Goal: Task Accomplishment & Management: Complete application form

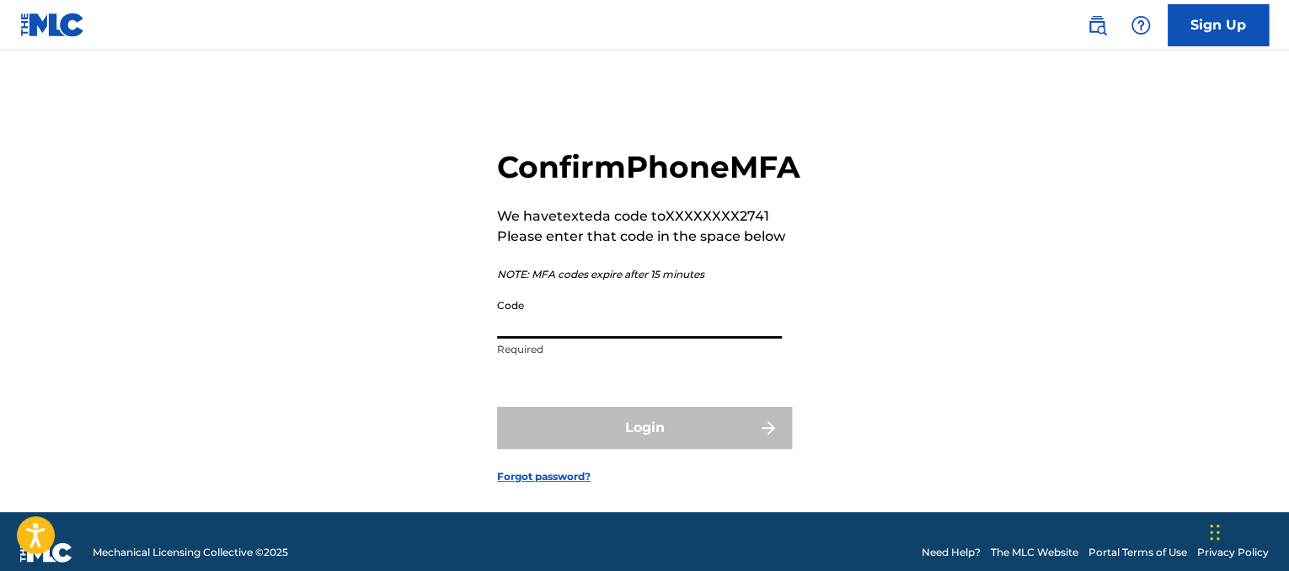
click at [741, 339] on input "Code" at bounding box center [639, 315] width 285 height 48
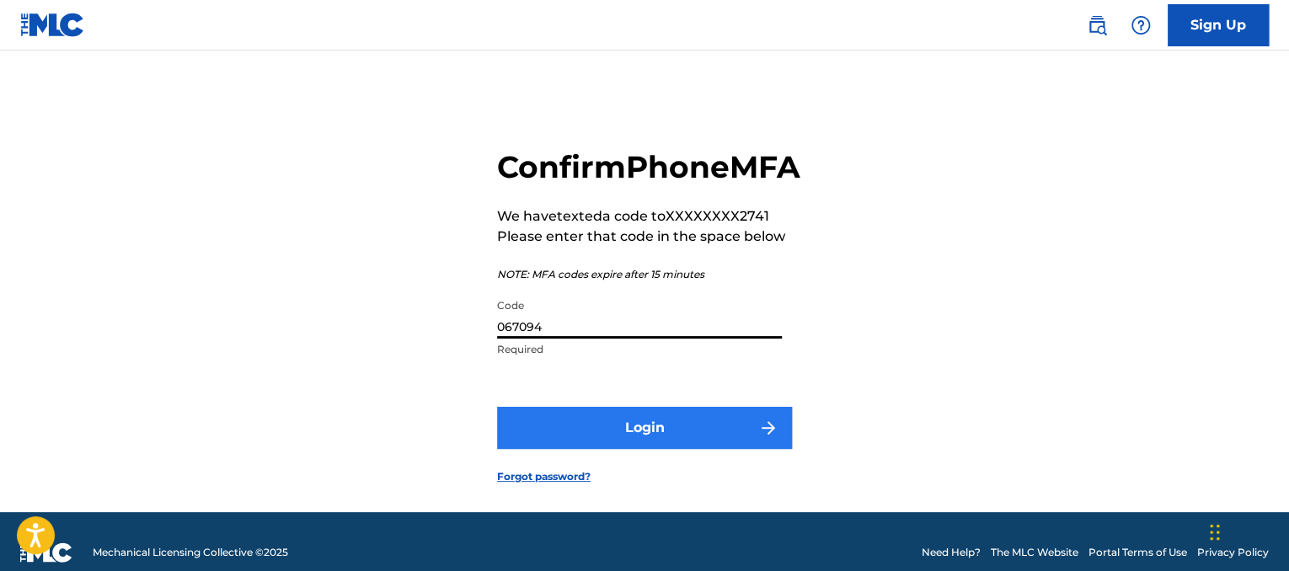
type input "067094"
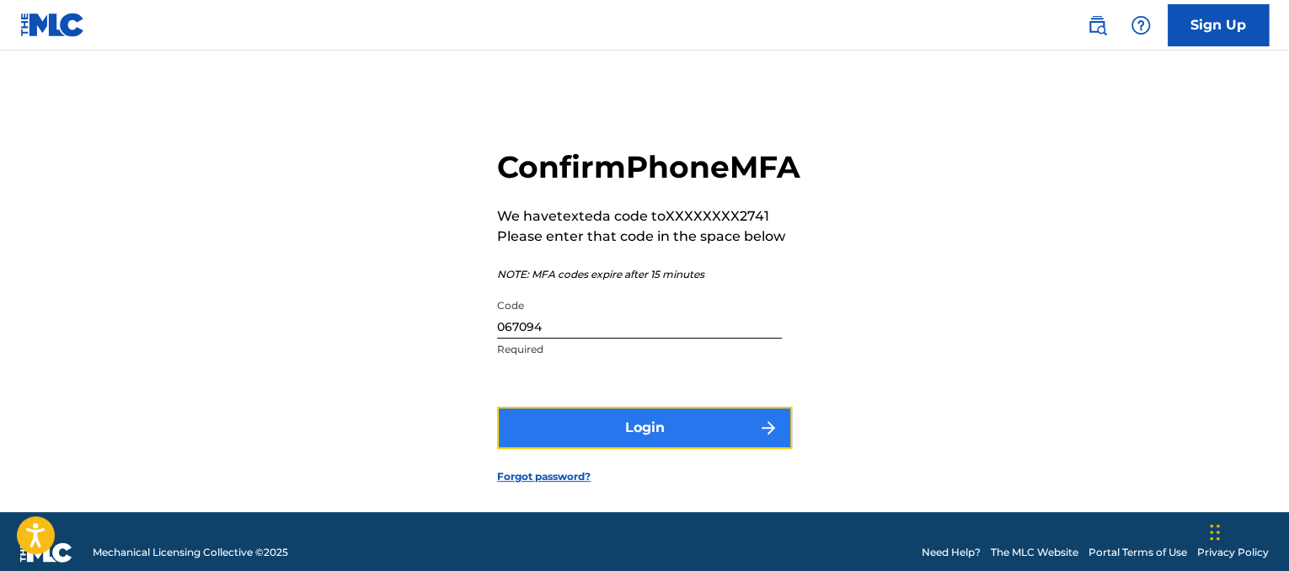
click at [712, 449] on button "Login" at bounding box center [644, 428] width 295 height 42
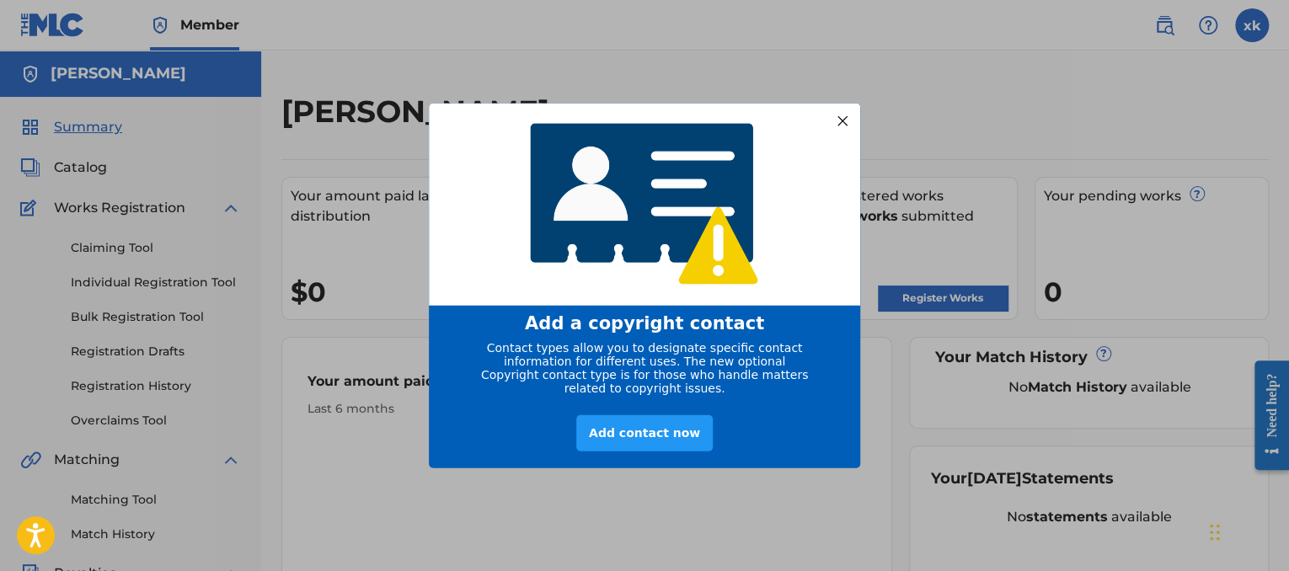
click at [843, 115] on div at bounding box center [842, 120] width 22 height 22
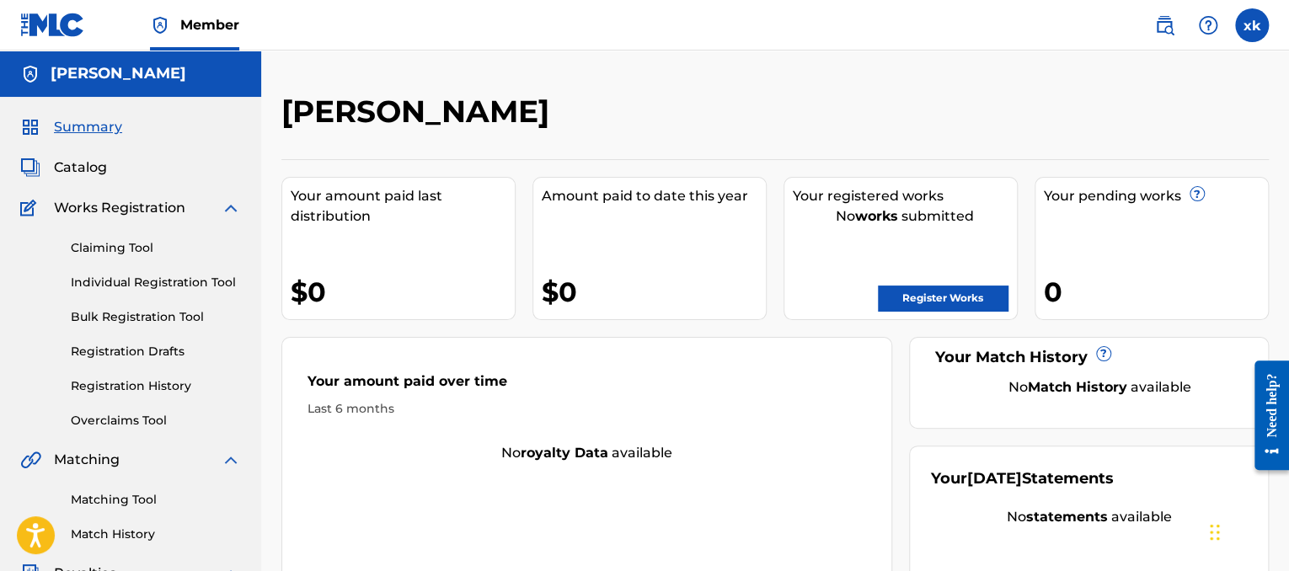
click at [189, 210] on div "Works Registration" at bounding box center [130, 208] width 221 height 20
click at [242, 210] on div "Summary Catalog Works Registration Claiming Tool Individual Registration Tool B…" at bounding box center [130, 530] width 261 height 867
click at [232, 210] on img at bounding box center [231, 208] width 20 height 20
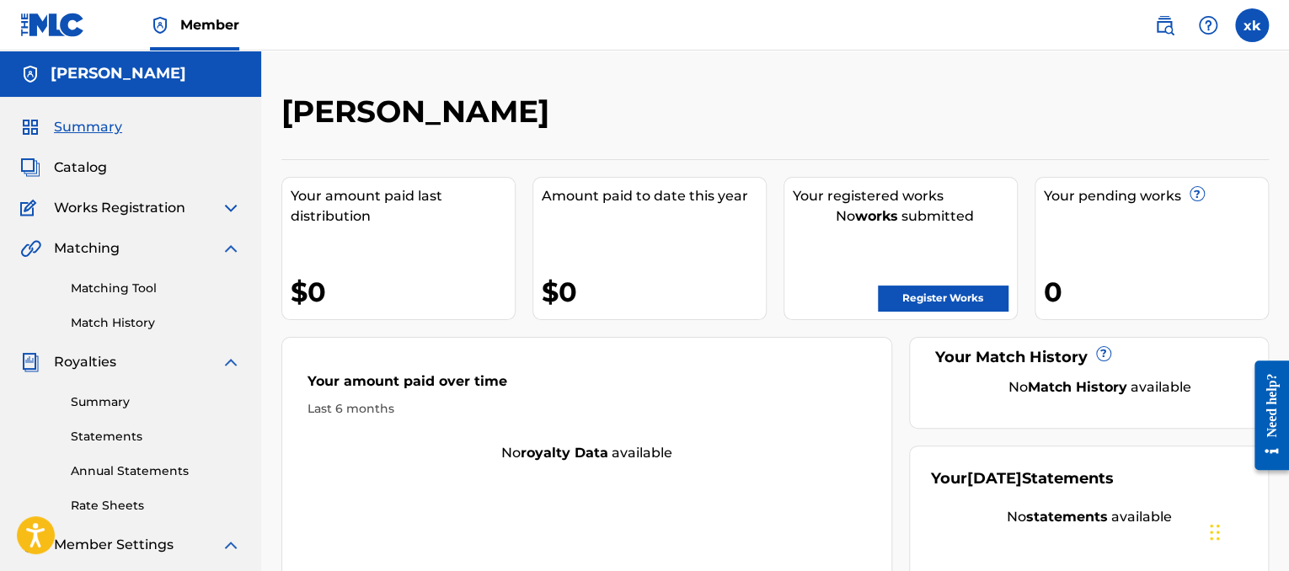
click at [165, 215] on span "Works Registration" at bounding box center [119, 208] width 131 height 20
click at [108, 216] on span "Works Registration" at bounding box center [119, 208] width 131 height 20
click at [964, 296] on link "Register Works" at bounding box center [943, 298] width 130 height 25
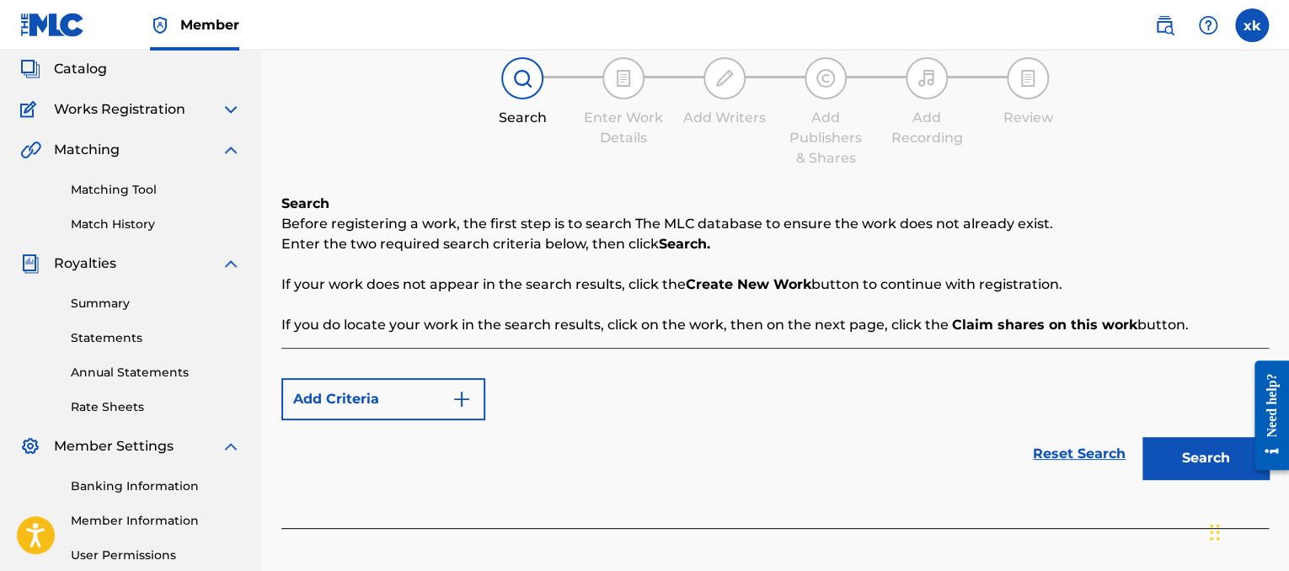
scroll to position [108, 0]
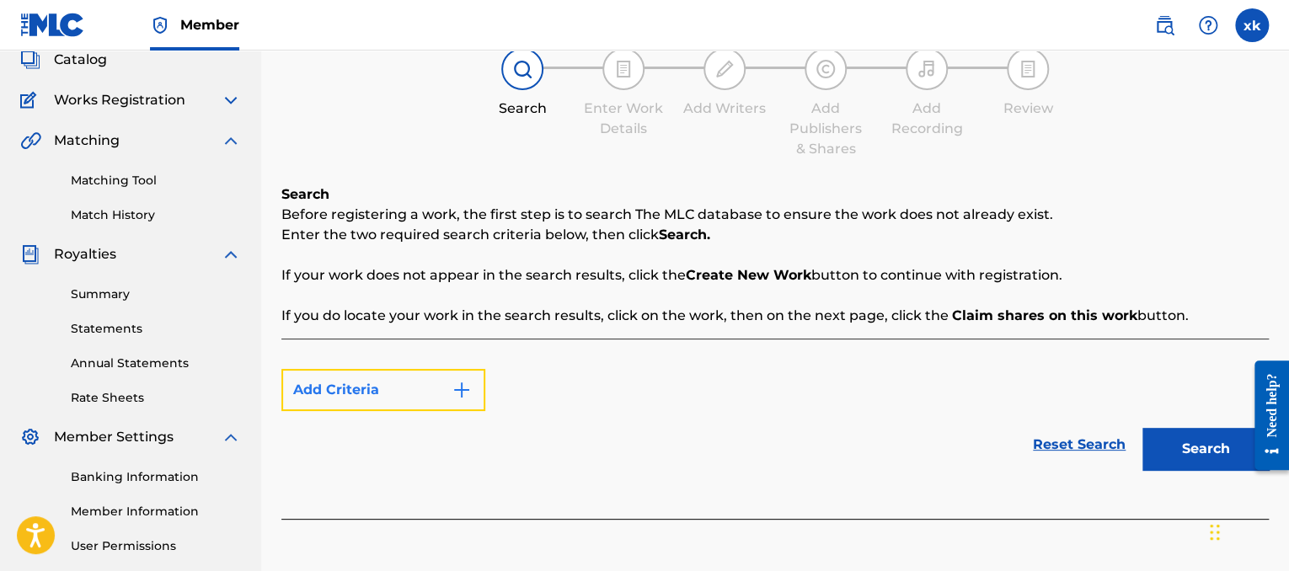
click at [459, 385] on img "Search Form" at bounding box center [461, 390] width 20 height 20
click at [469, 398] on img "Search Form" at bounding box center [461, 390] width 20 height 20
click at [451, 393] on button "Add Criteria" at bounding box center [383, 390] width 204 height 42
click at [409, 393] on div "Max Criteria Reached" at bounding box center [383, 390] width 204 height 42
click at [445, 386] on div "Max Criteria Reached" at bounding box center [383, 390] width 204 height 42
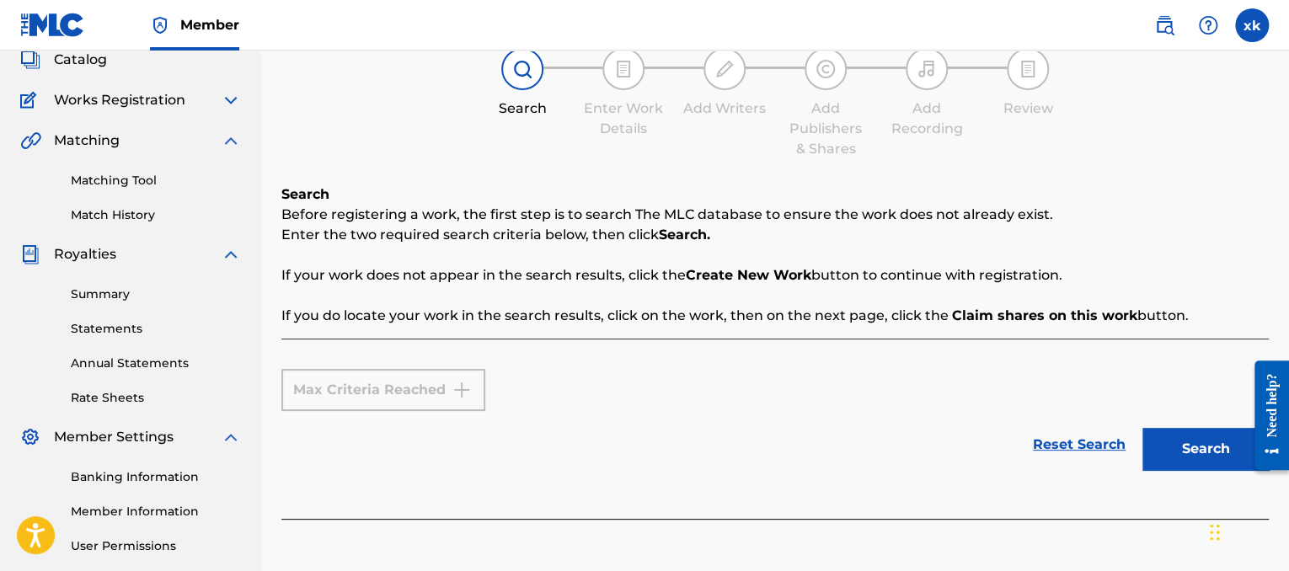
click at [465, 389] on div "Max Criteria Reached" at bounding box center [383, 390] width 204 height 42
click at [1236, 441] on button "Search" at bounding box center [1205, 449] width 126 height 42
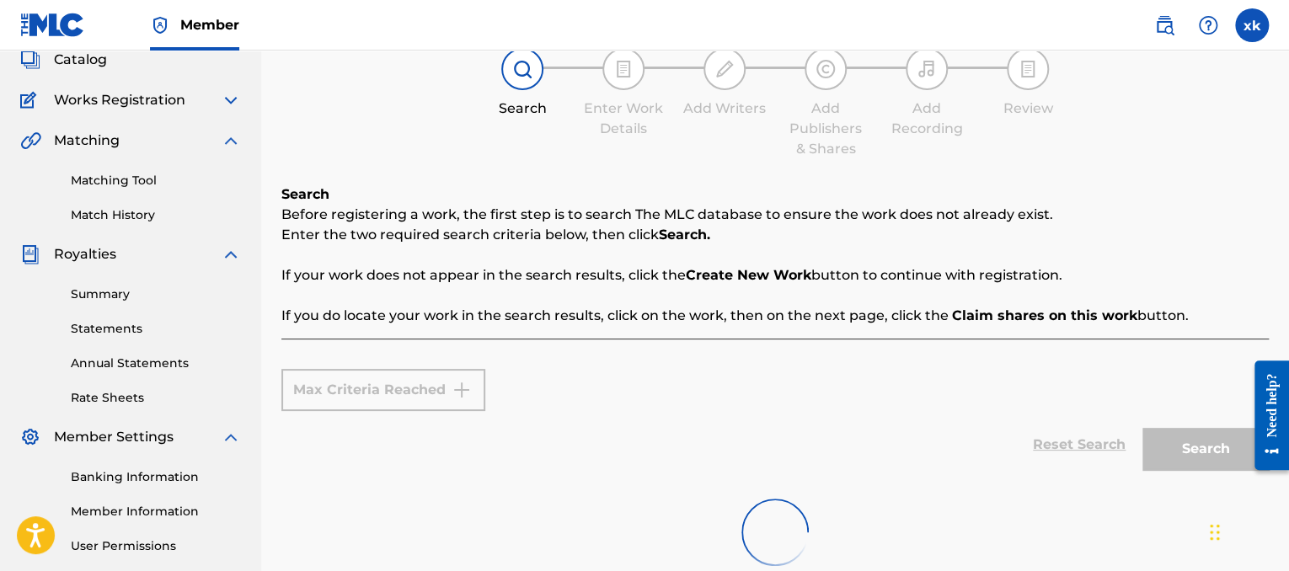
scroll to position [303, 0]
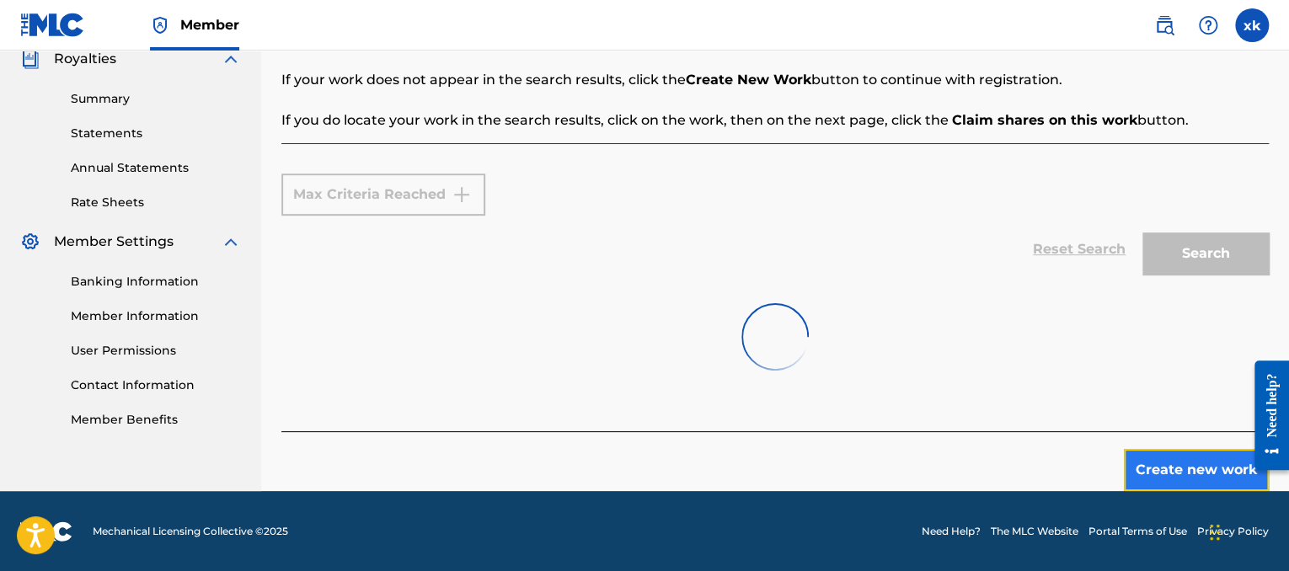
click at [1206, 476] on button "Create new work" at bounding box center [1196, 470] width 145 height 42
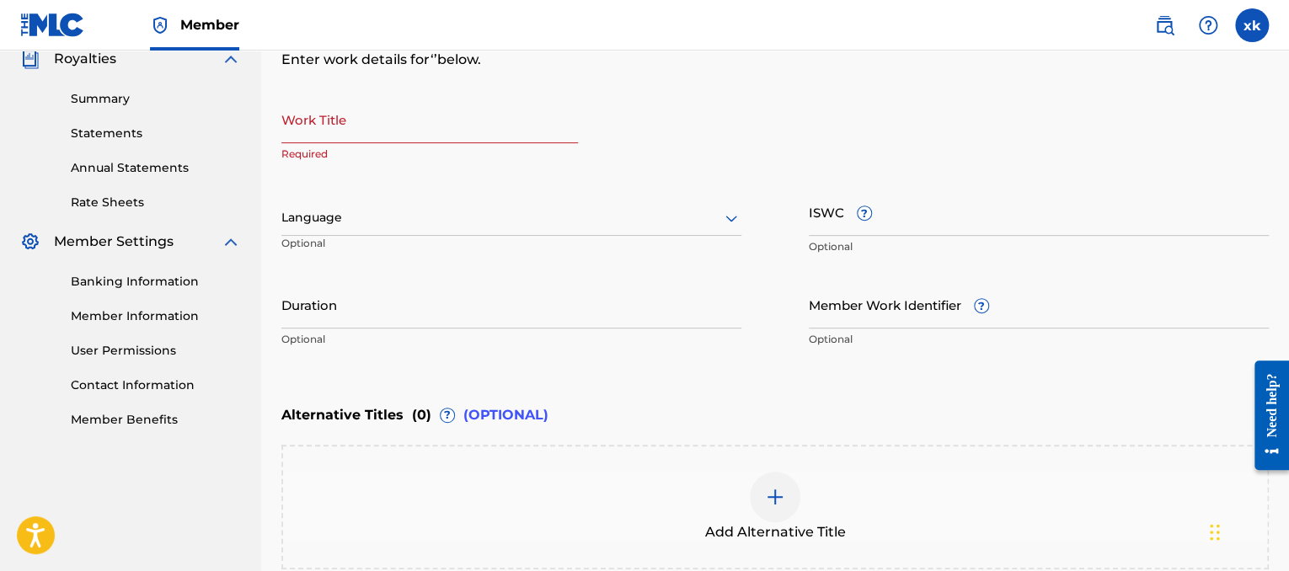
click at [526, 126] on input "Work Title" at bounding box center [429, 119] width 296 height 48
type input "h"
type input "Heavy"
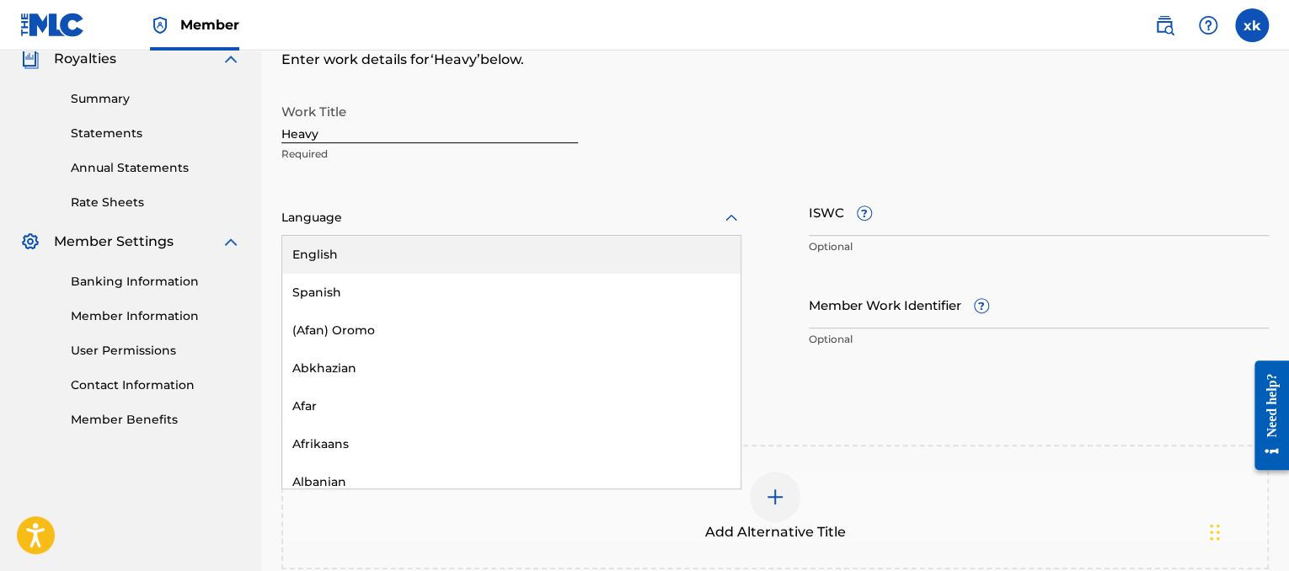
click at [489, 206] on div "Language" at bounding box center [511, 217] width 460 height 35
click at [476, 256] on div "English" at bounding box center [511, 255] width 458 height 38
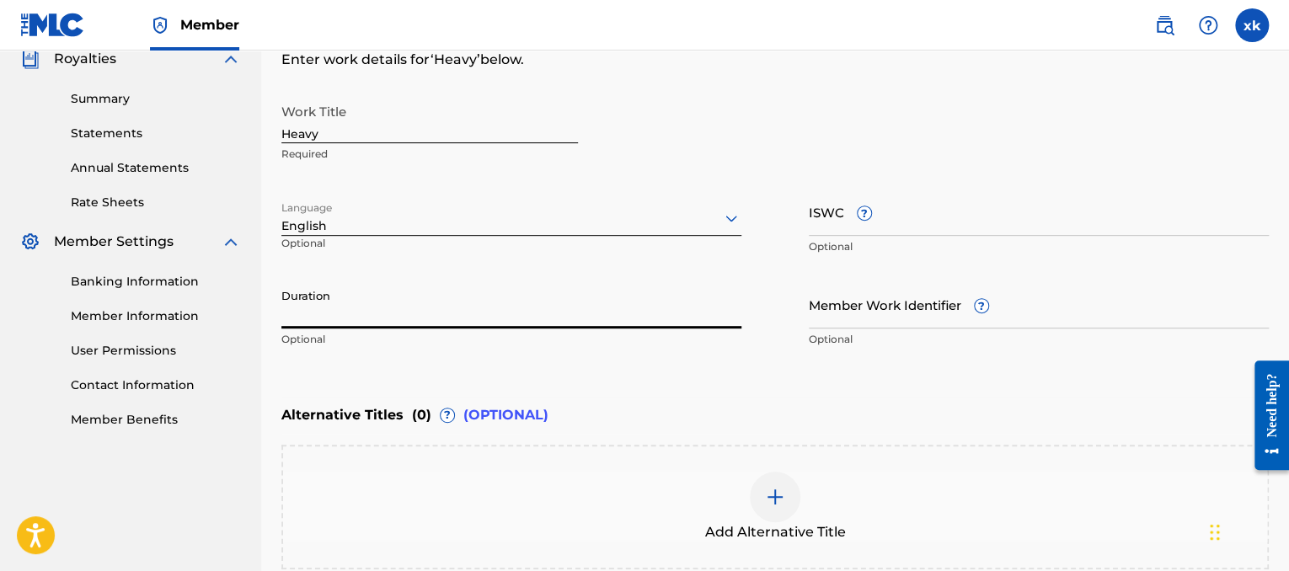
click at [430, 303] on input "Duration" at bounding box center [511, 304] width 460 height 48
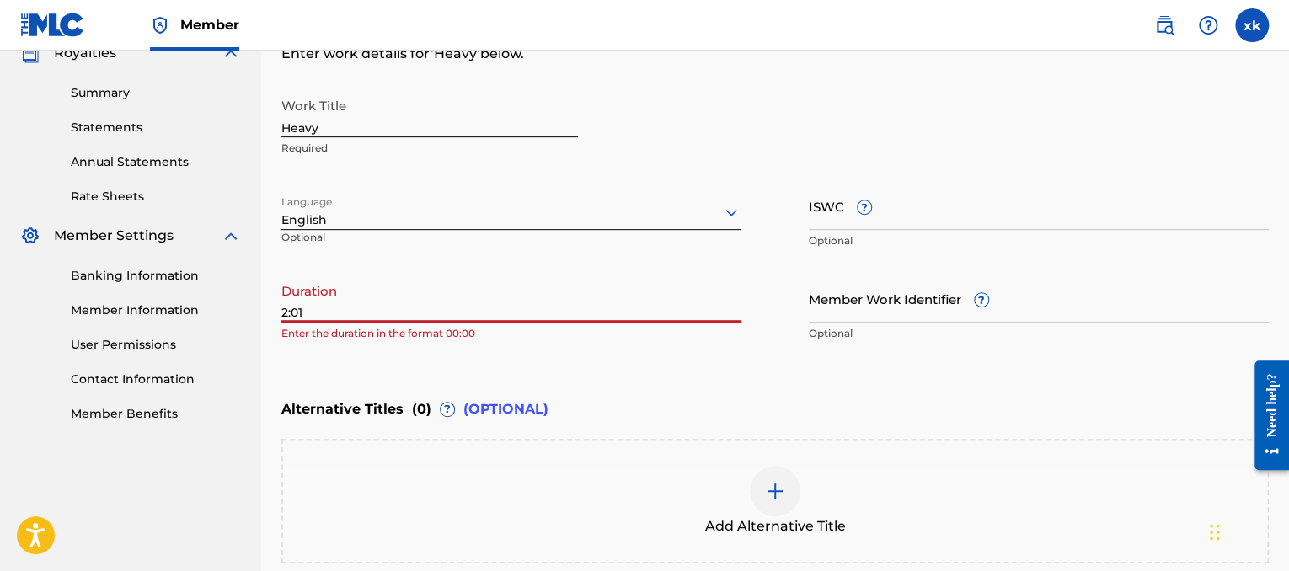
scroll to position [298, 0]
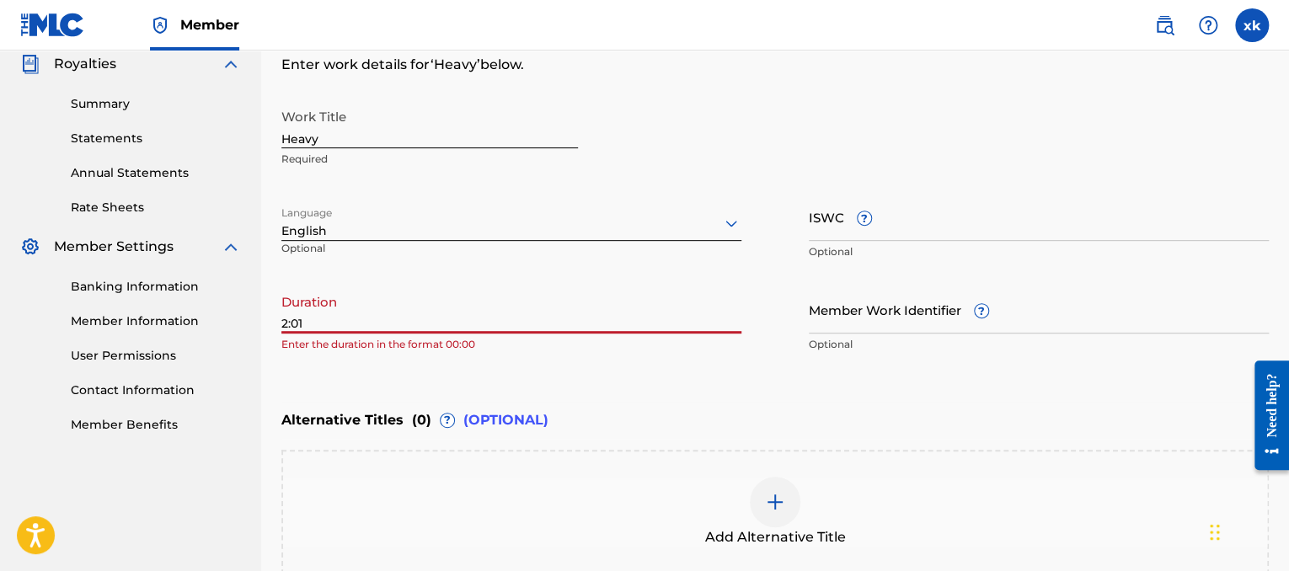
click at [291, 321] on input "2:01" at bounding box center [511, 310] width 460 height 48
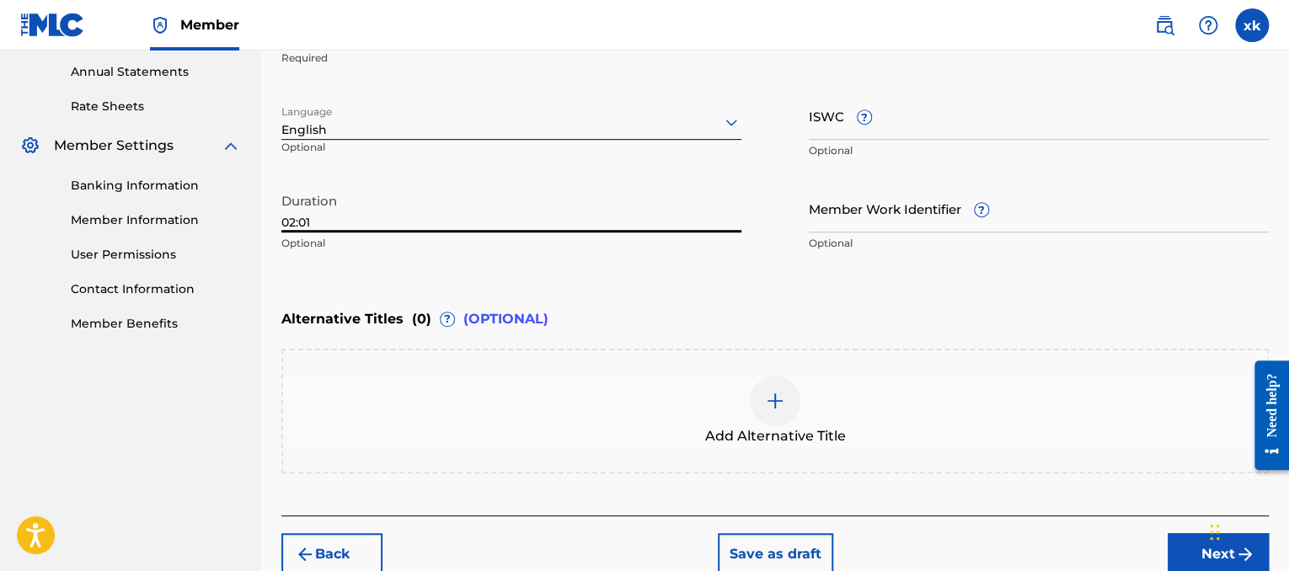
scroll to position [483, 0]
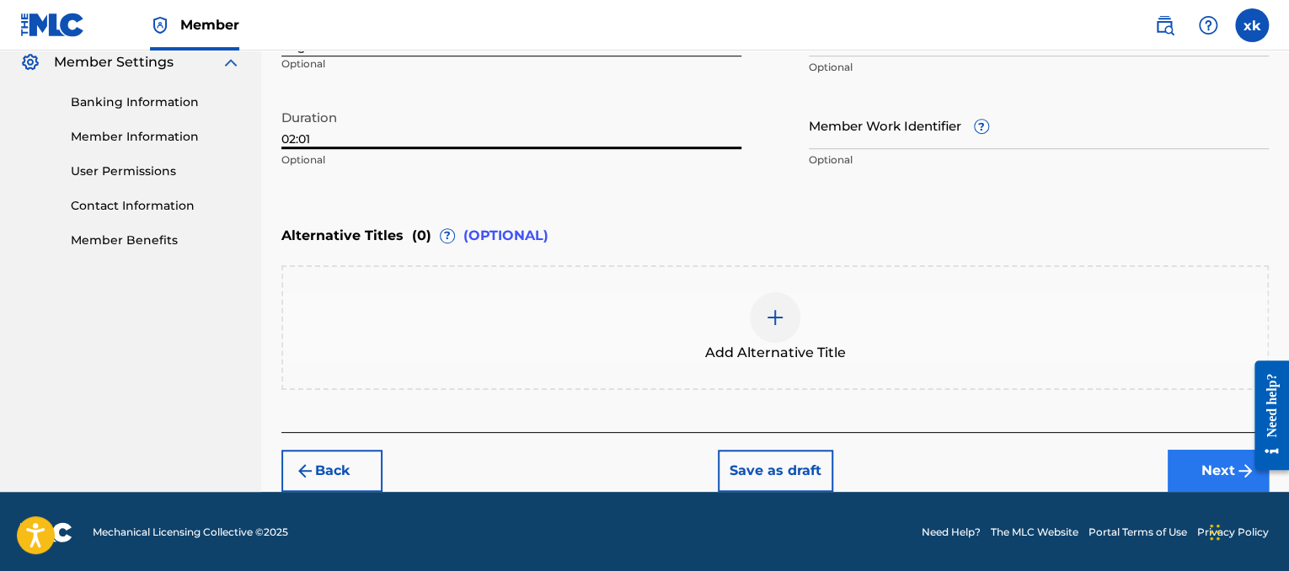
type input "02:01"
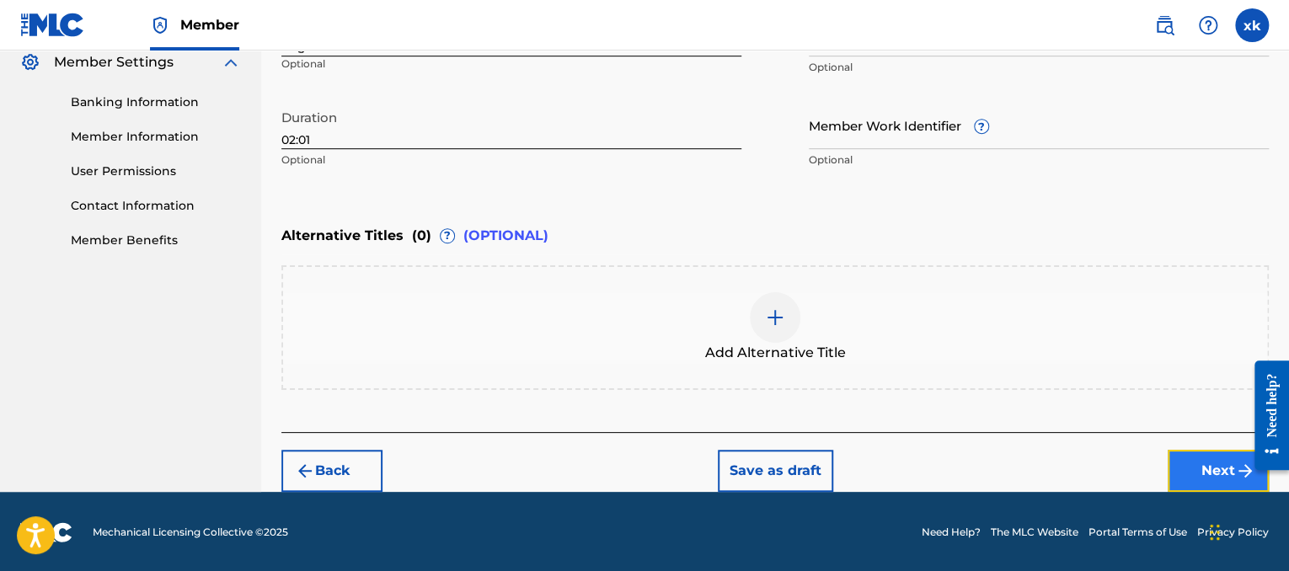
click at [1203, 458] on button "Next" at bounding box center [1217, 471] width 101 height 42
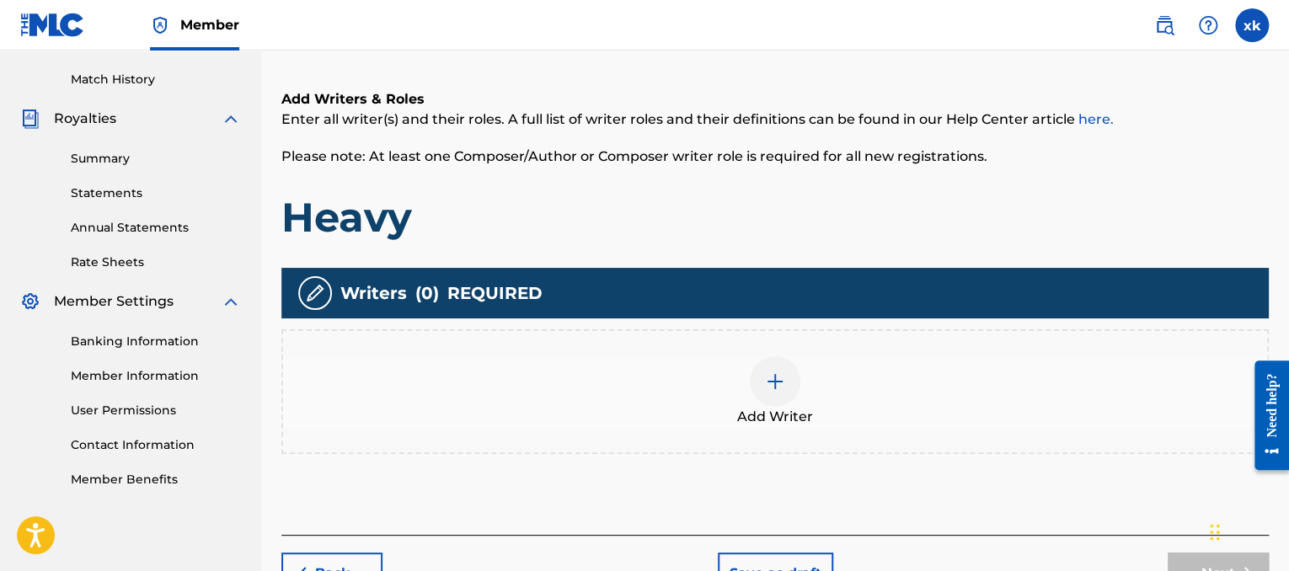
scroll to position [263, 0]
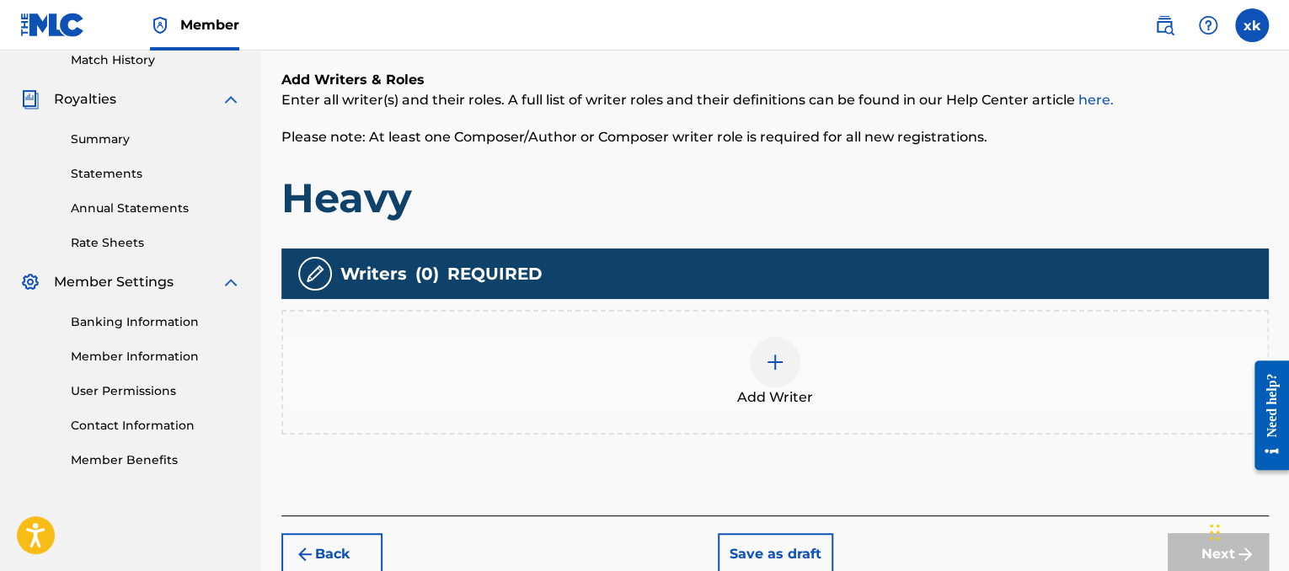
click at [800, 375] on div "Add Writer" at bounding box center [775, 372] width 984 height 71
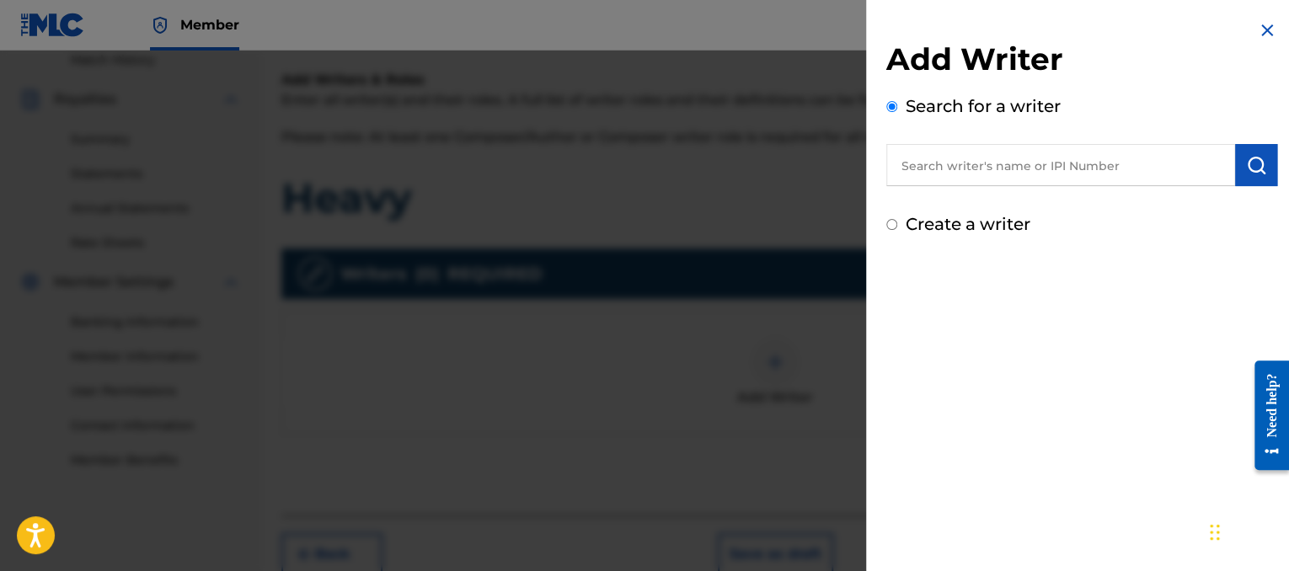
click at [958, 173] on input "text" at bounding box center [1060, 165] width 349 height 42
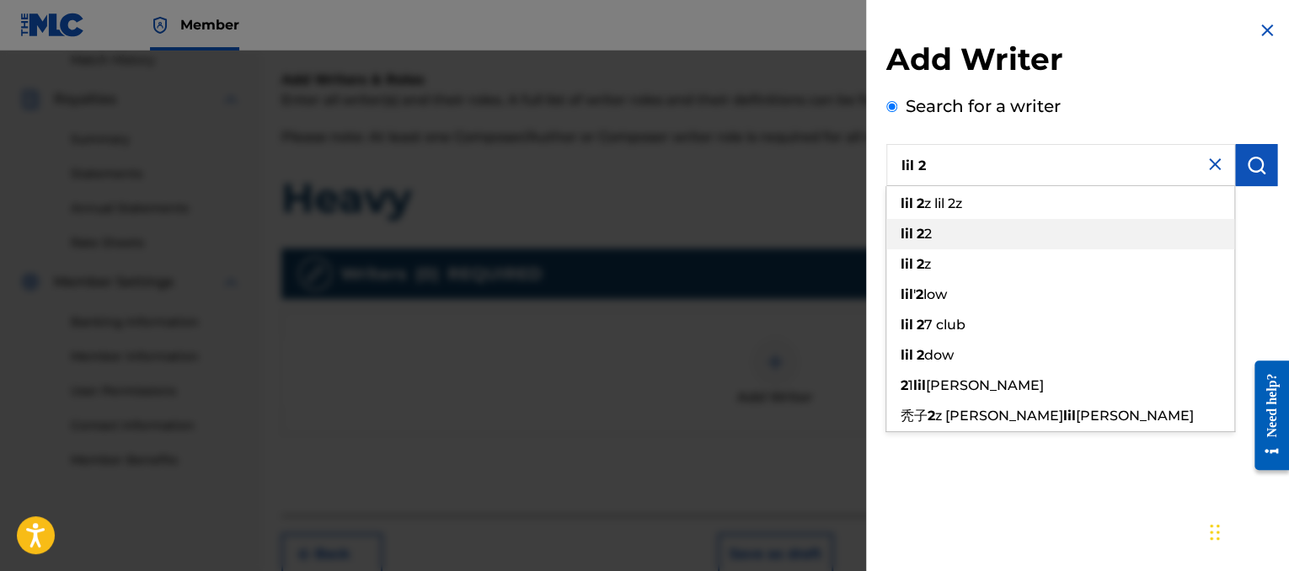
click at [927, 224] on div "lil 2 2" at bounding box center [1060, 234] width 348 height 30
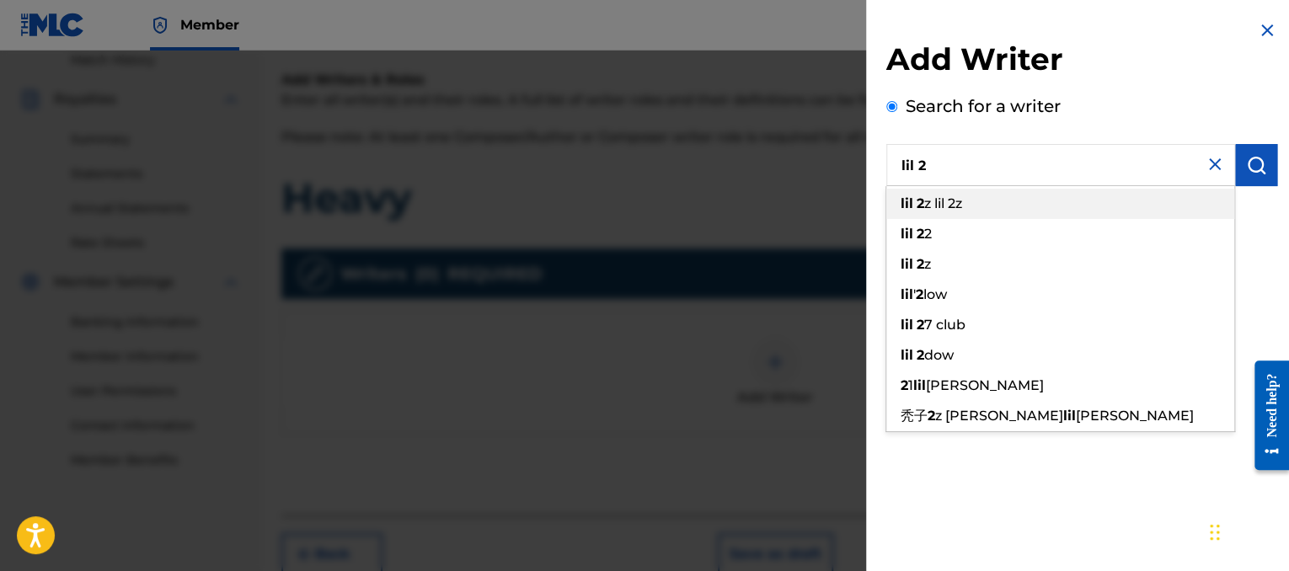
click at [943, 216] on div "lil 2 z lil 2z" at bounding box center [1060, 204] width 348 height 30
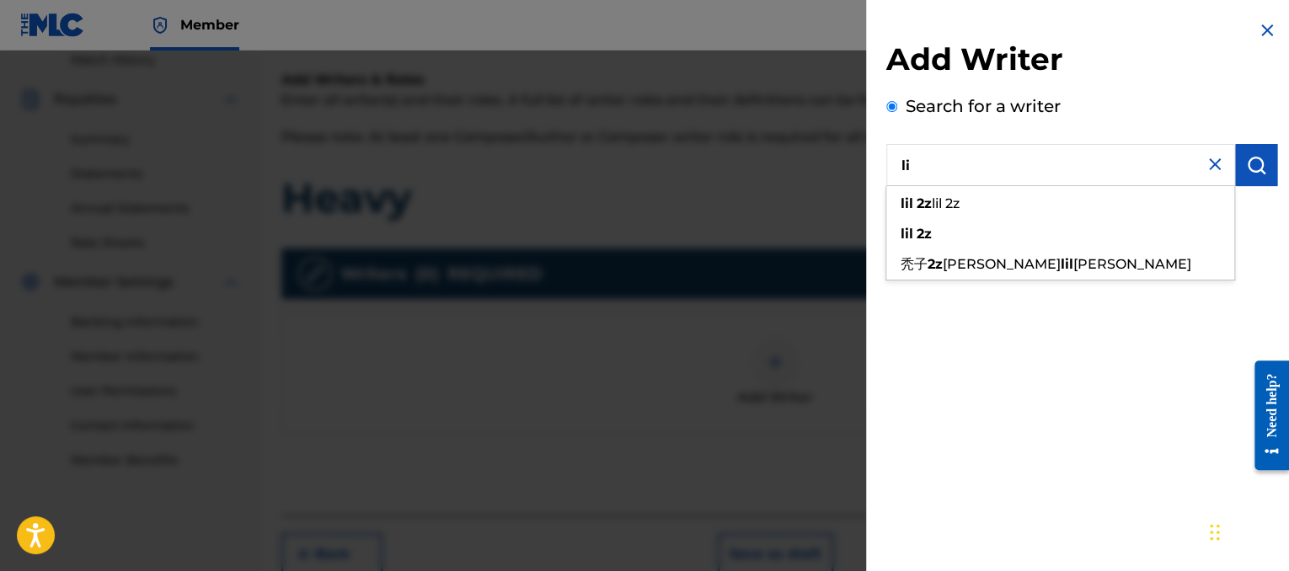
type input "l"
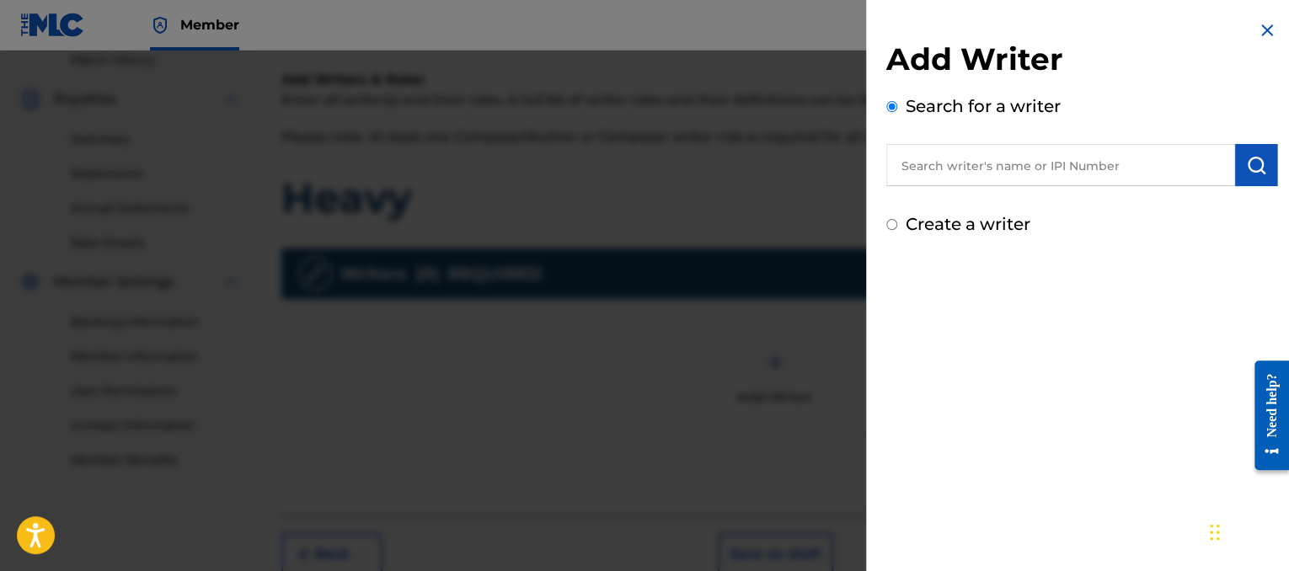
paste input "00821581352"
type input "00821581352"
click at [1265, 152] on button "submit" at bounding box center [1256, 165] width 42 height 42
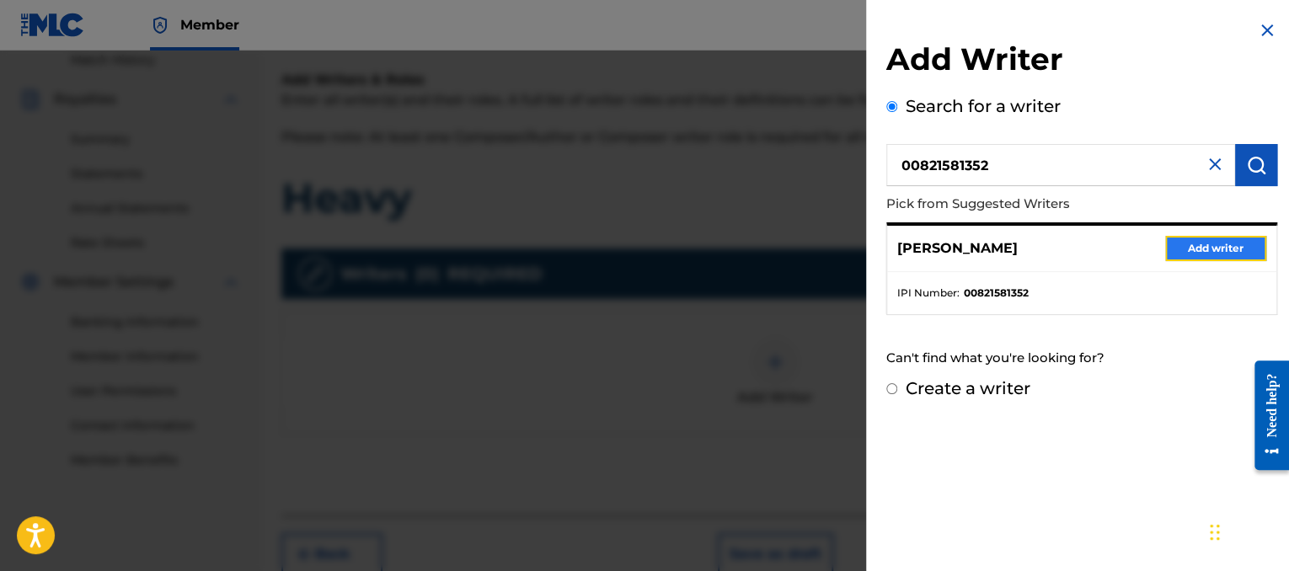
click at [1204, 249] on button "Add writer" at bounding box center [1215, 248] width 101 height 25
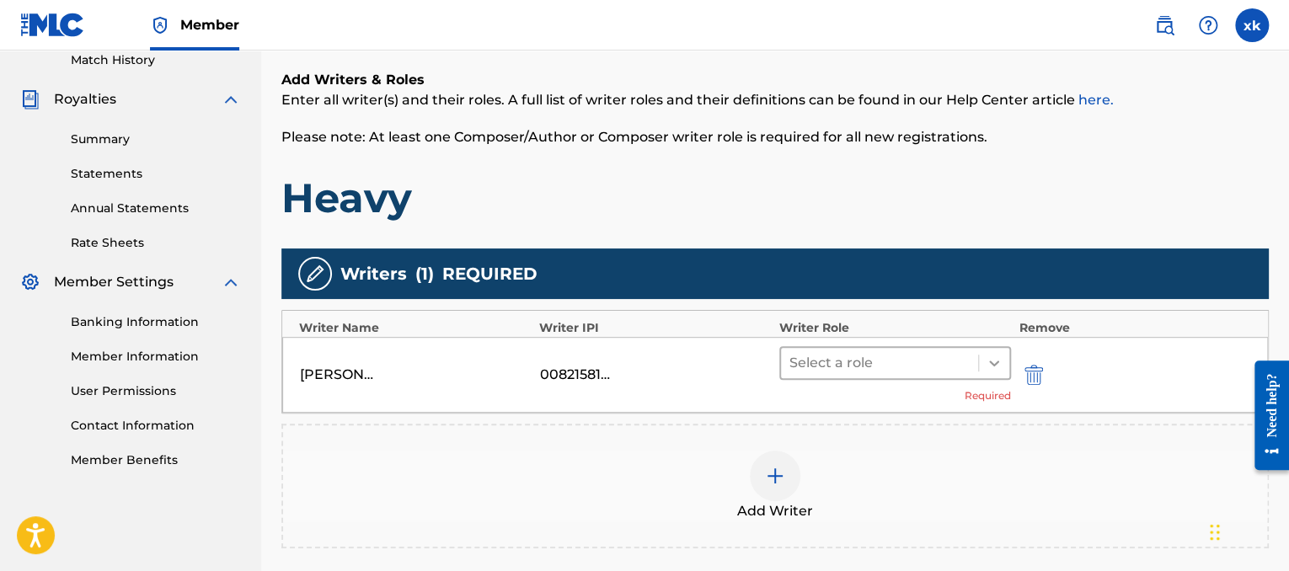
click at [996, 361] on icon at bounding box center [994, 363] width 10 height 6
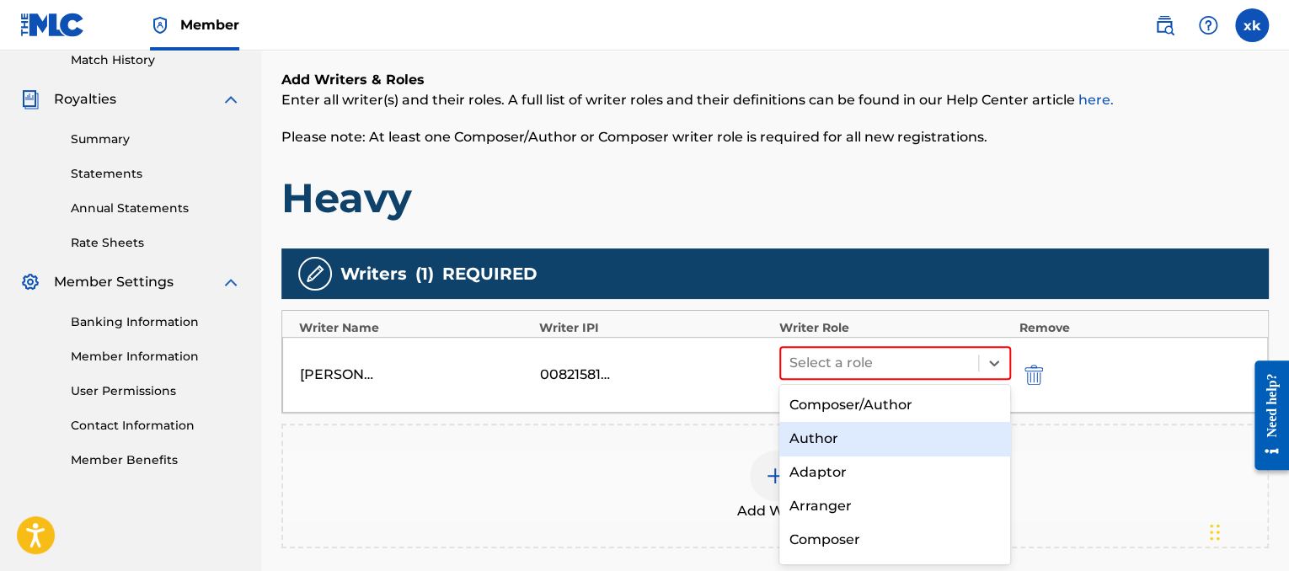
click at [905, 449] on div "Author" at bounding box center [895, 439] width 232 height 34
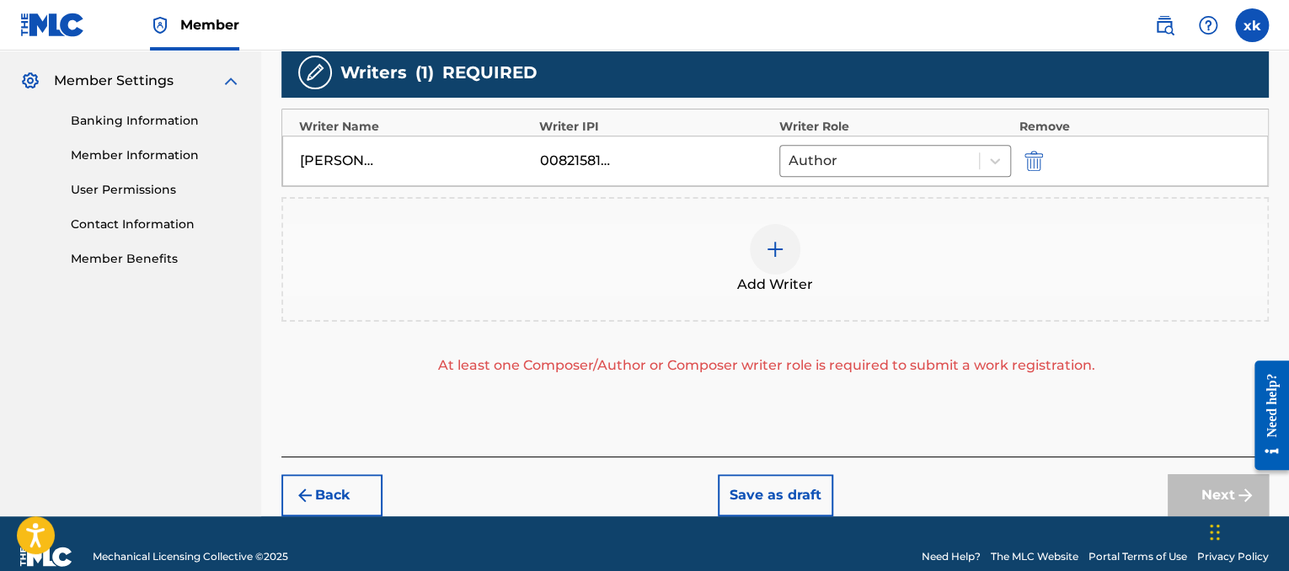
scroll to position [489, 0]
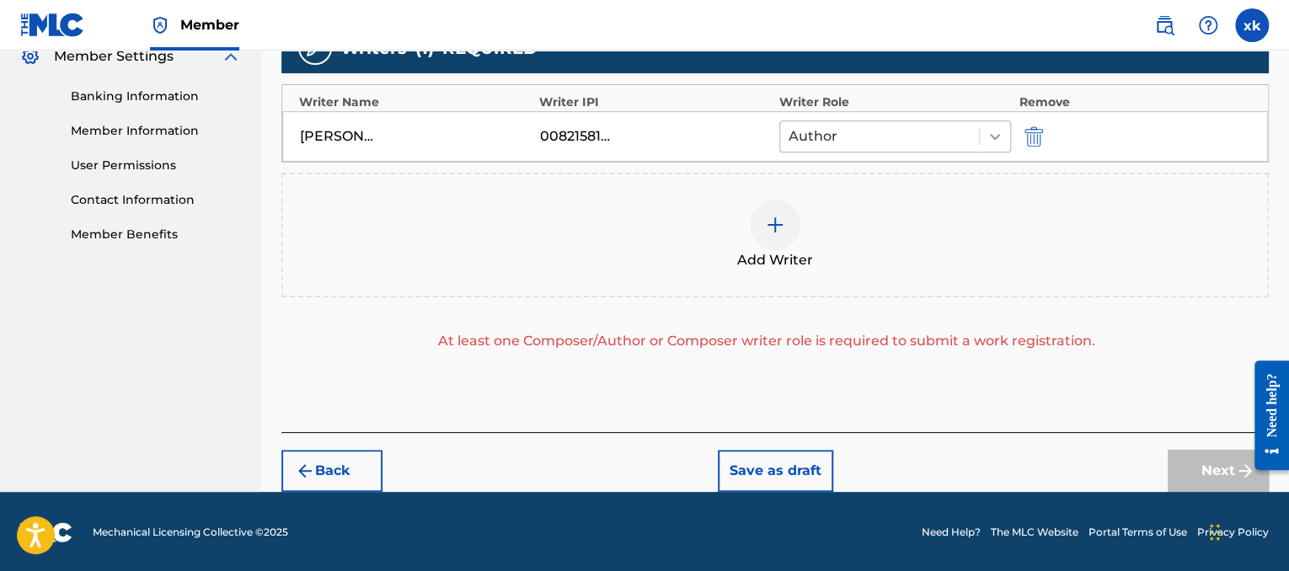
click at [991, 142] on icon at bounding box center [994, 136] width 17 height 17
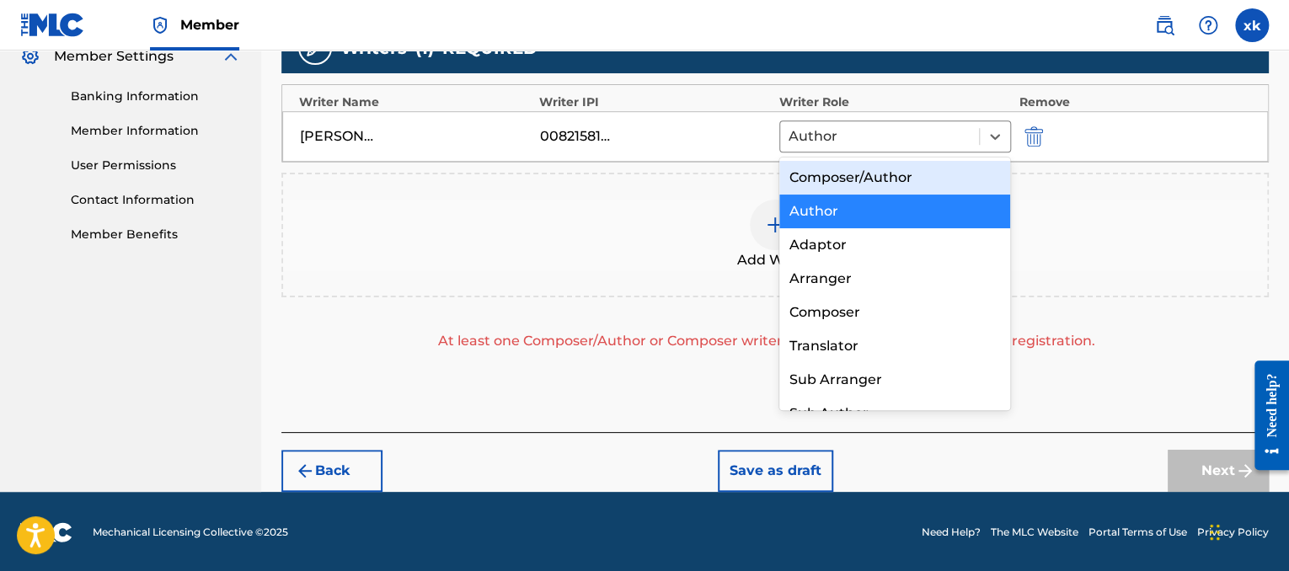
click at [887, 170] on div "Composer/Author" at bounding box center [895, 178] width 232 height 34
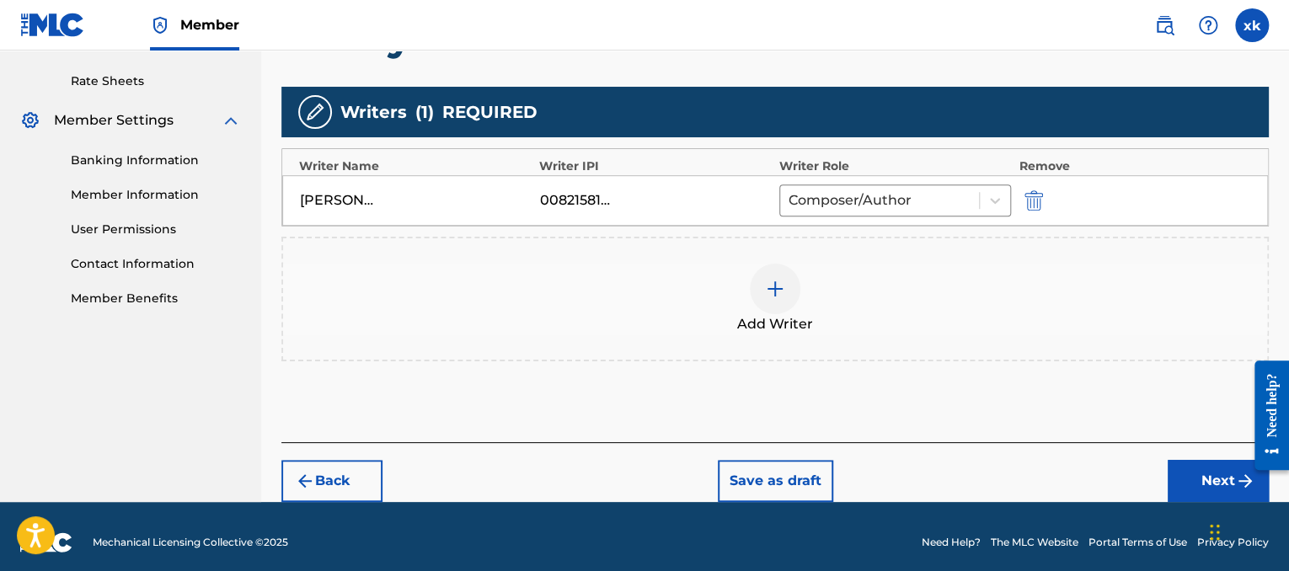
scroll to position [435, 0]
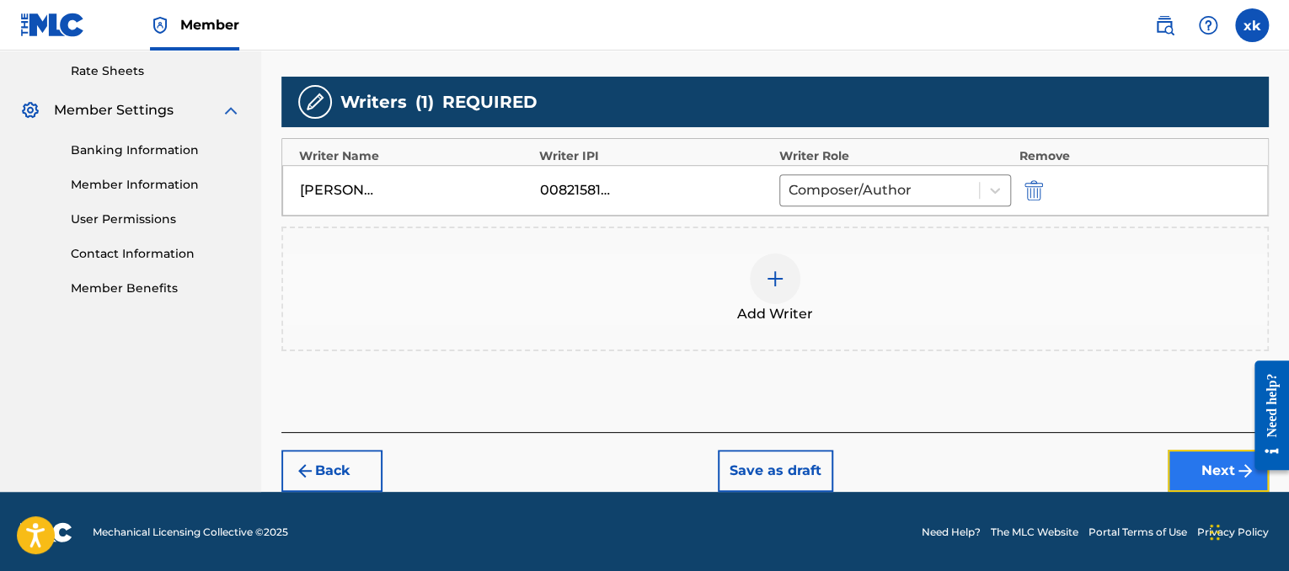
click at [1178, 467] on button "Next" at bounding box center [1217, 471] width 101 height 42
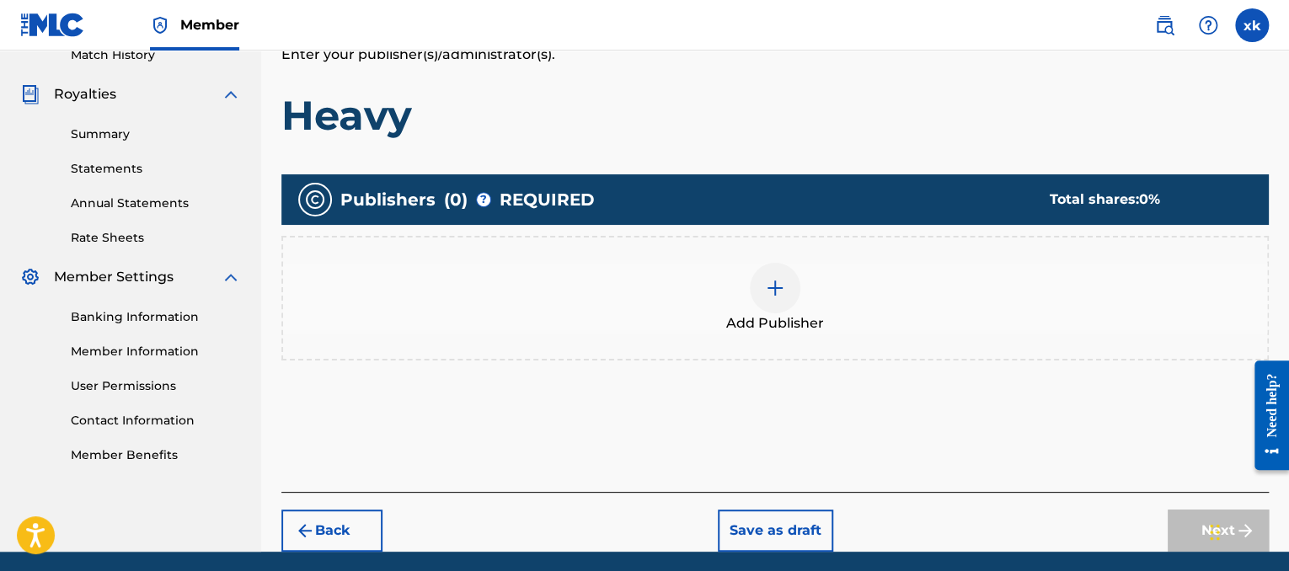
scroll to position [328, 0]
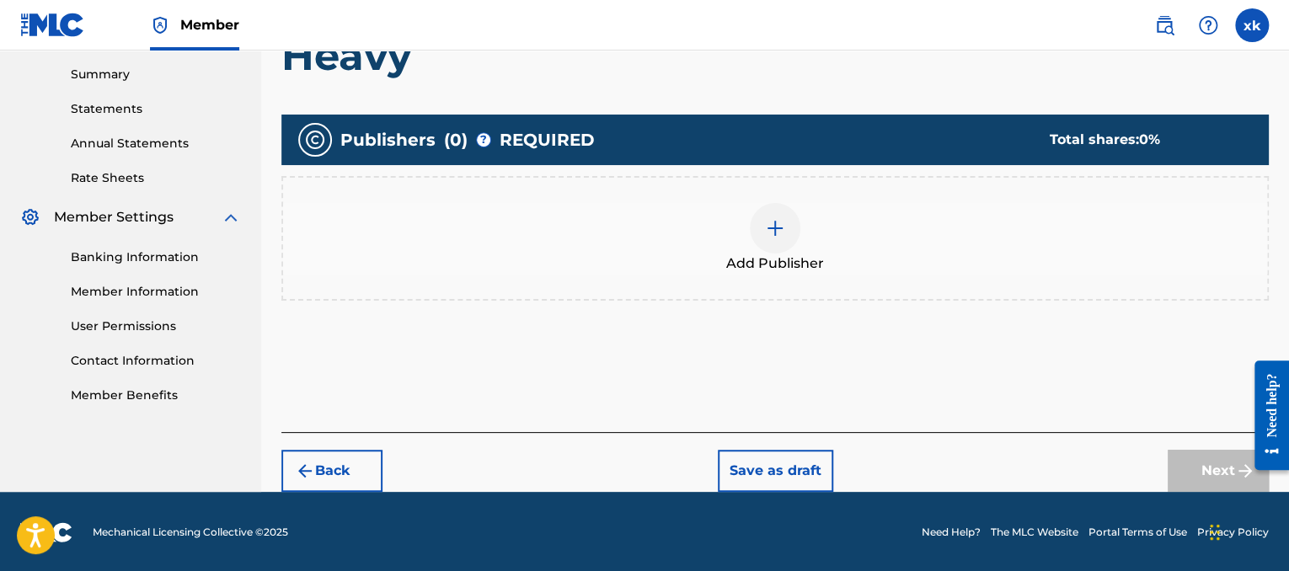
click at [787, 213] on div at bounding box center [775, 228] width 51 height 51
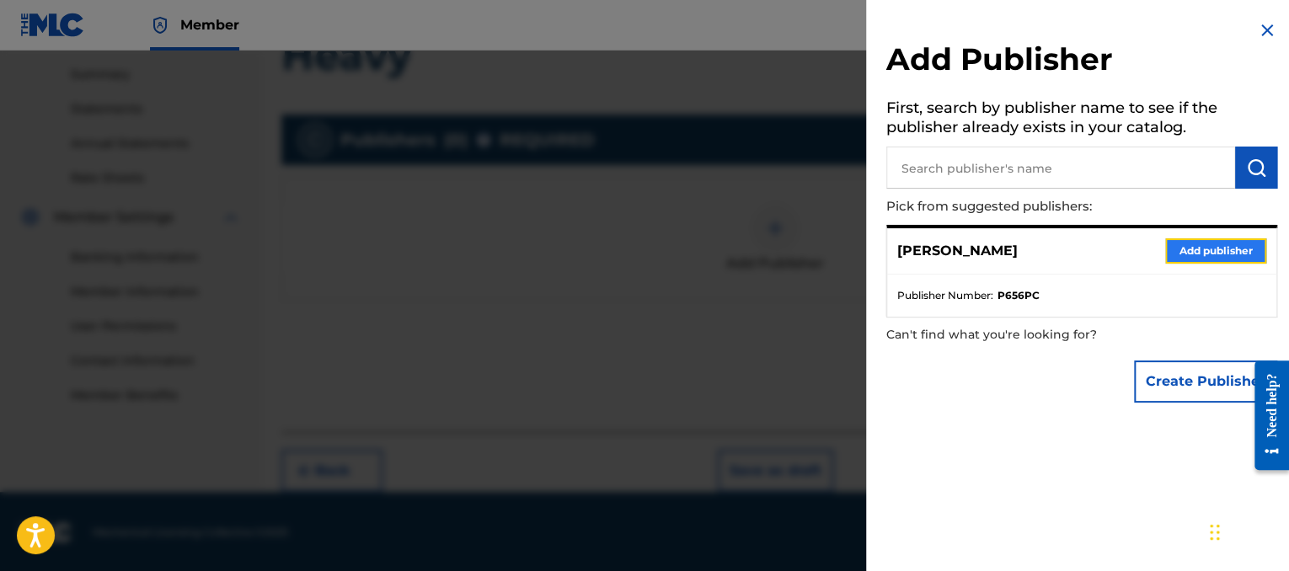
click at [1176, 253] on button "Add publisher" at bounding box center [1215, 250] width 101 height 25
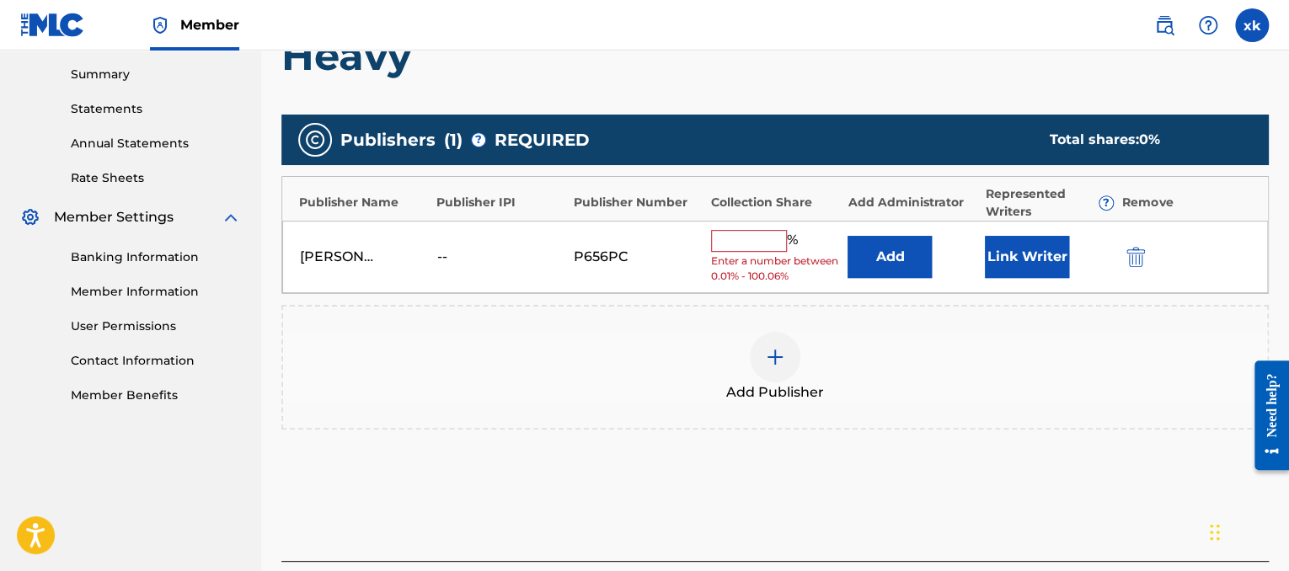
click at [750, 242] on input "text" at bounding box center [749, 241] width 76 height 22
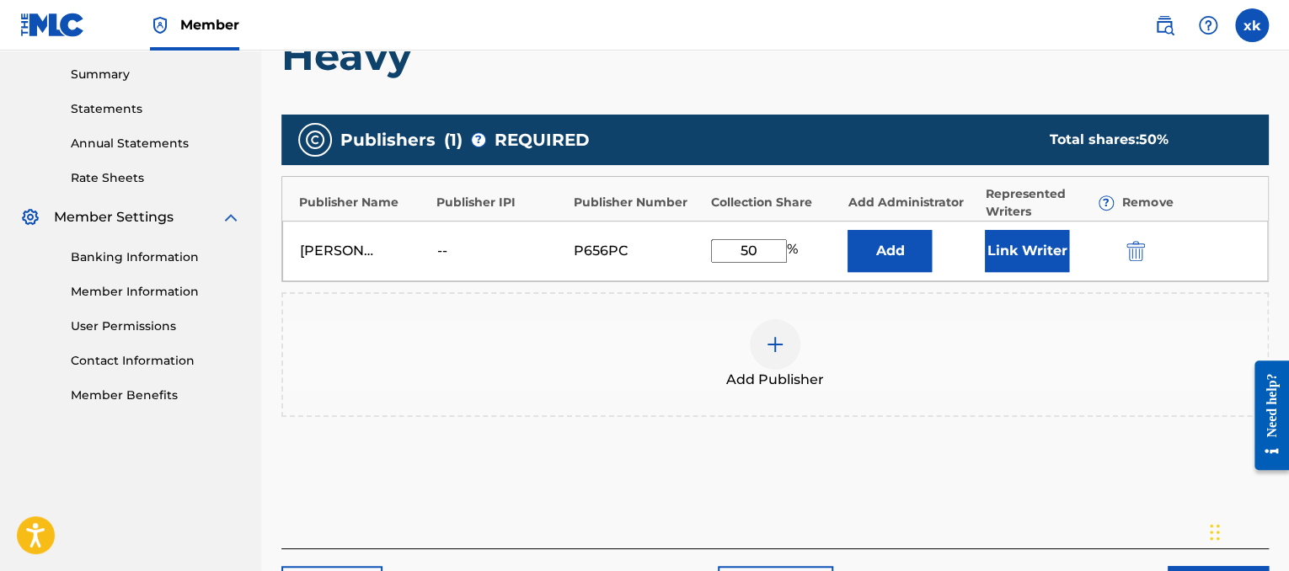
scroll to position [445, 0]
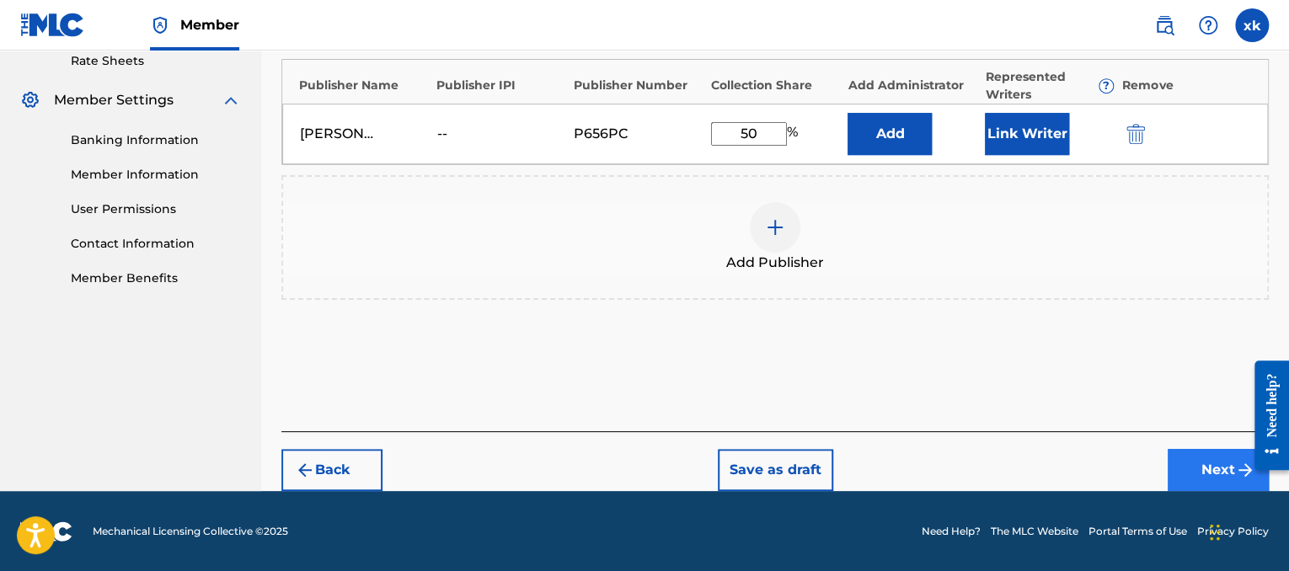
type input "50"
click at [1204, 482] on button "Next" at bounding box center [1217, 470] width 101 height 42
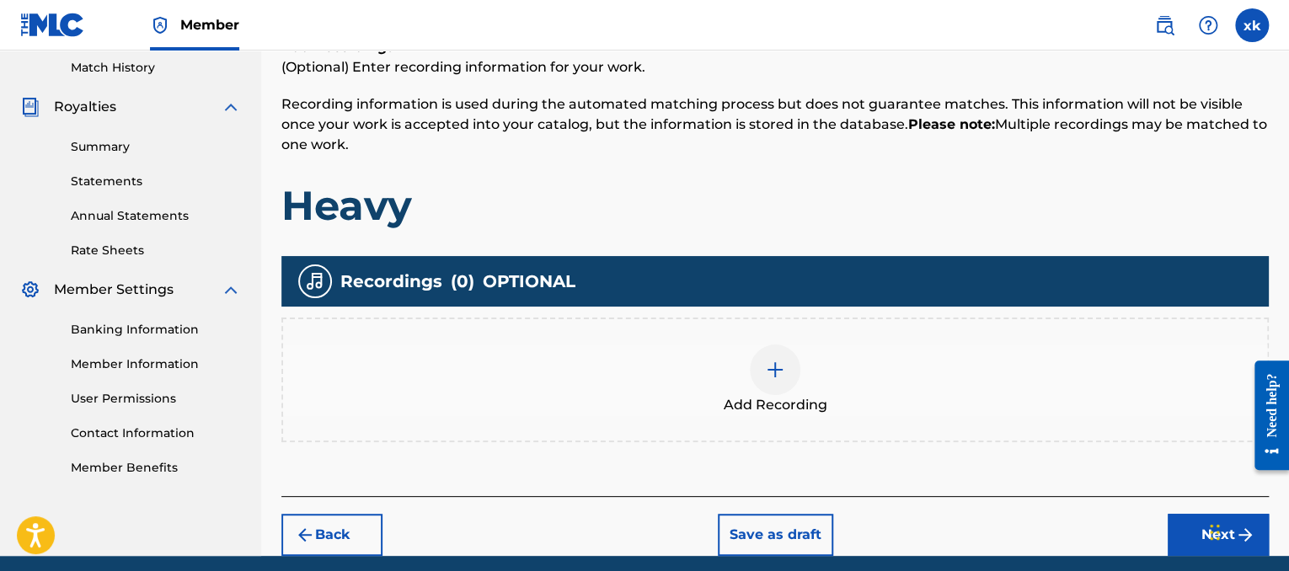
scroll to position [265, 0]
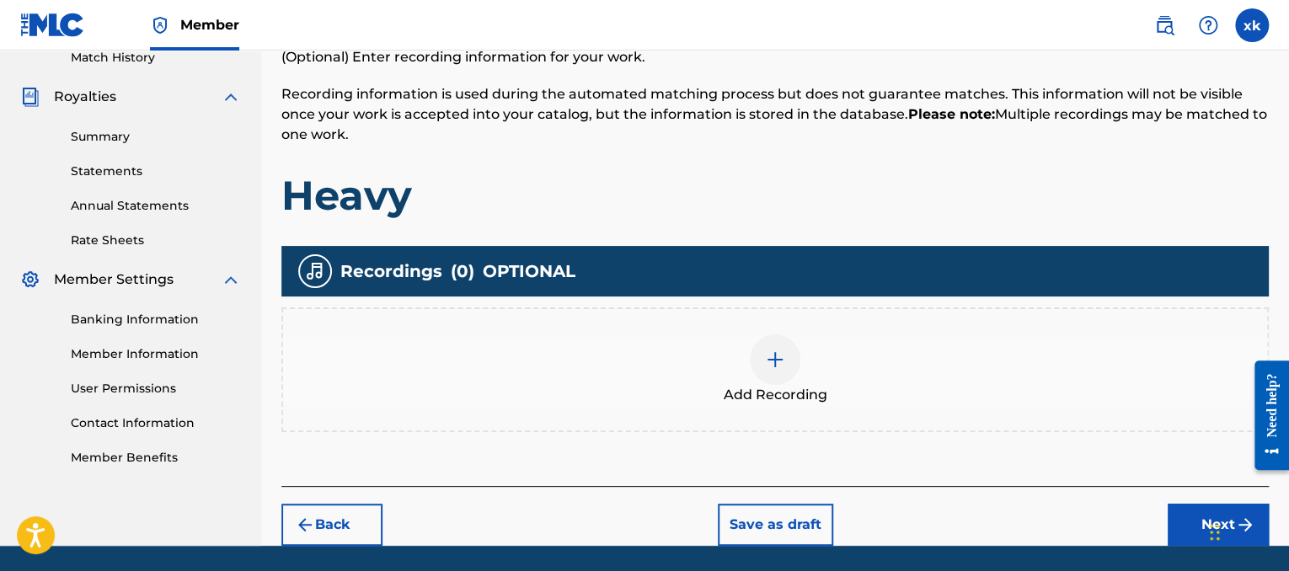
click at [889, 363] on div "Add Recording" at bounding box center [775, 369] width 984 height 71
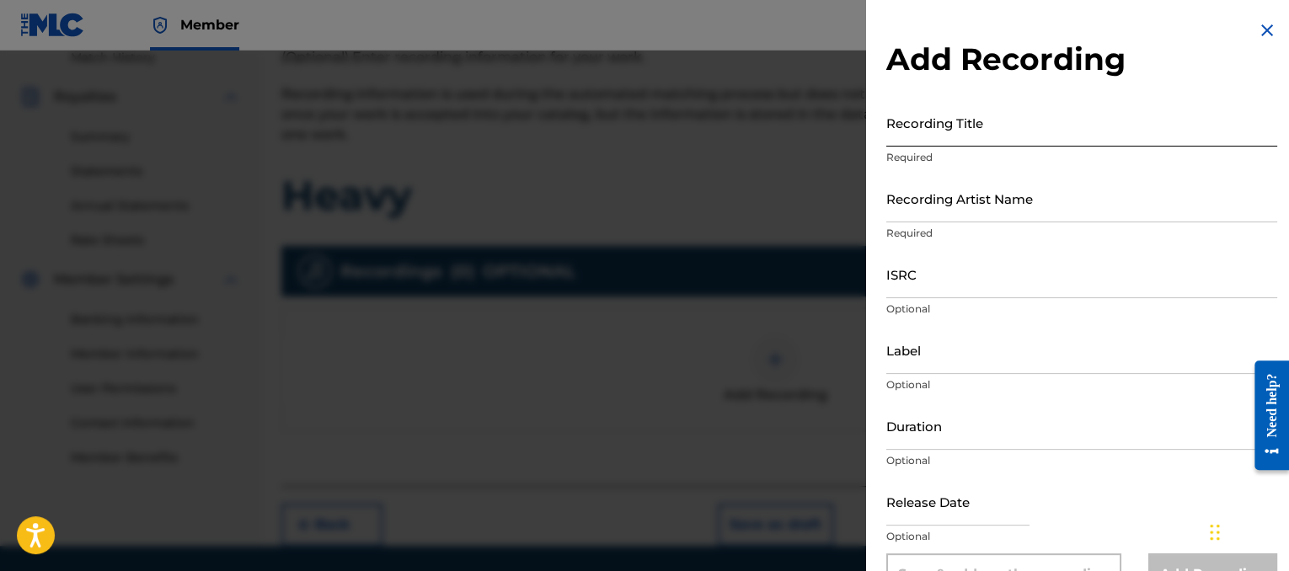
click at [936, 115] on input "Recording Title" at bounding box center [1081, 123] width 391 height 48
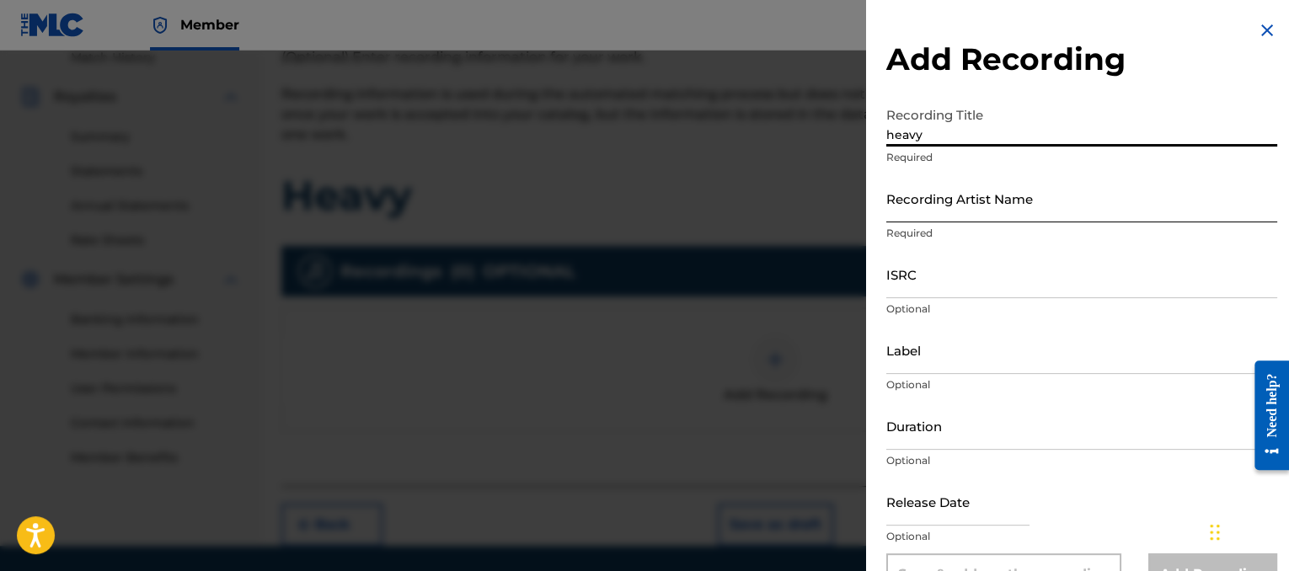
type input "heavy"
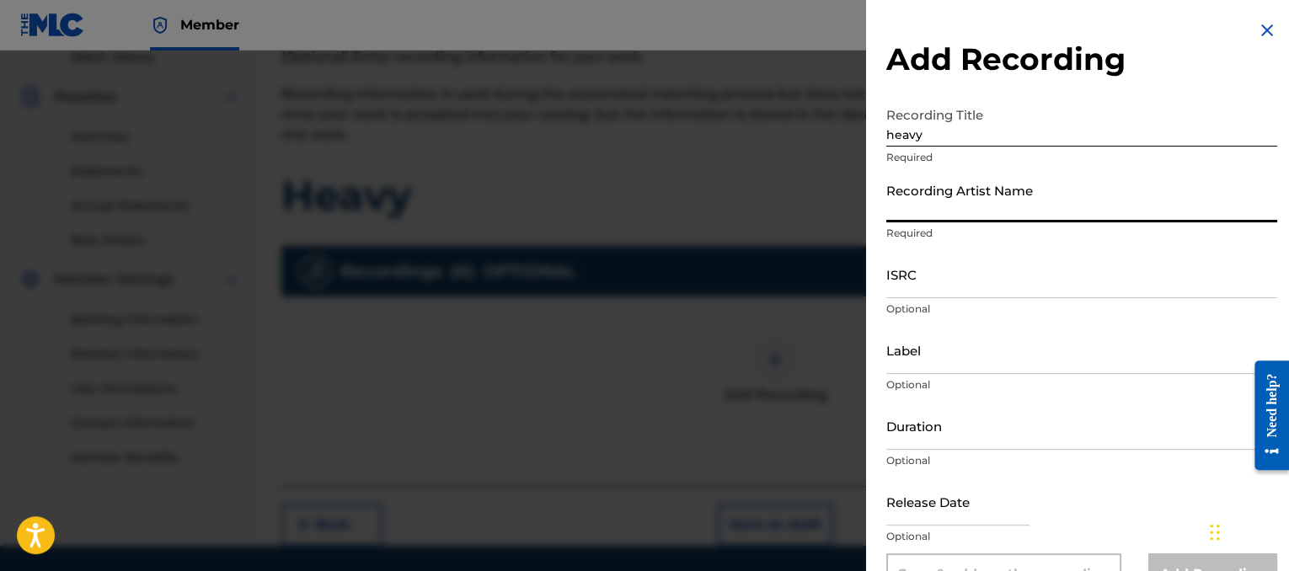
click at [950, 197] on input "Recording Artist Name" at bounding box center [1081, 198] width 391 height 48
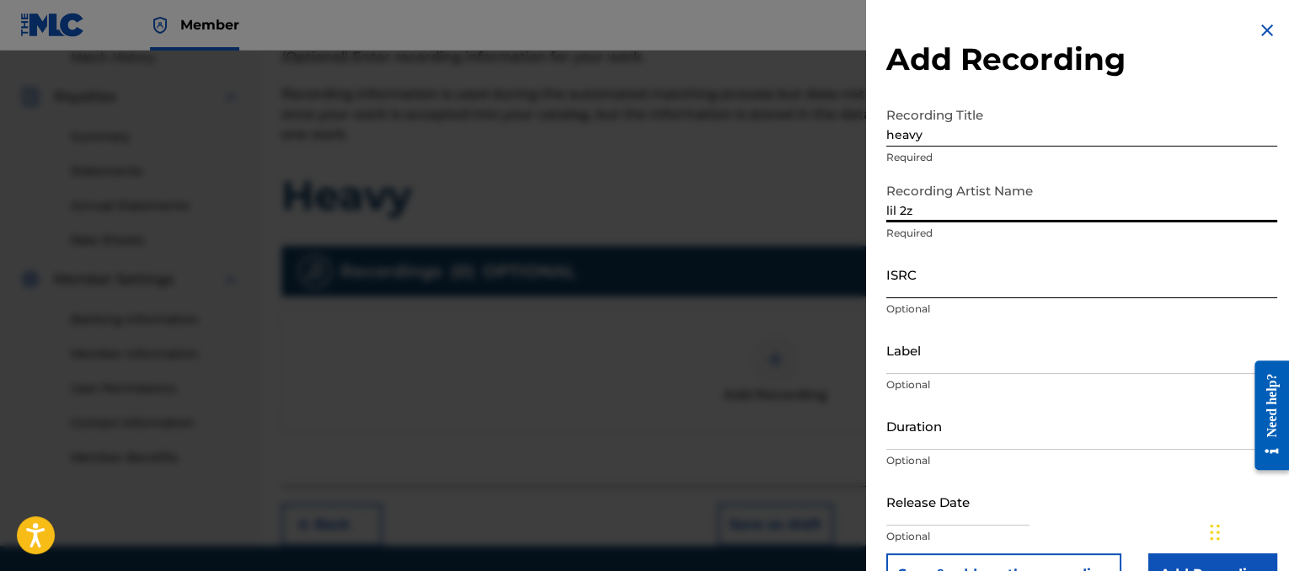
type input "lil 2z"
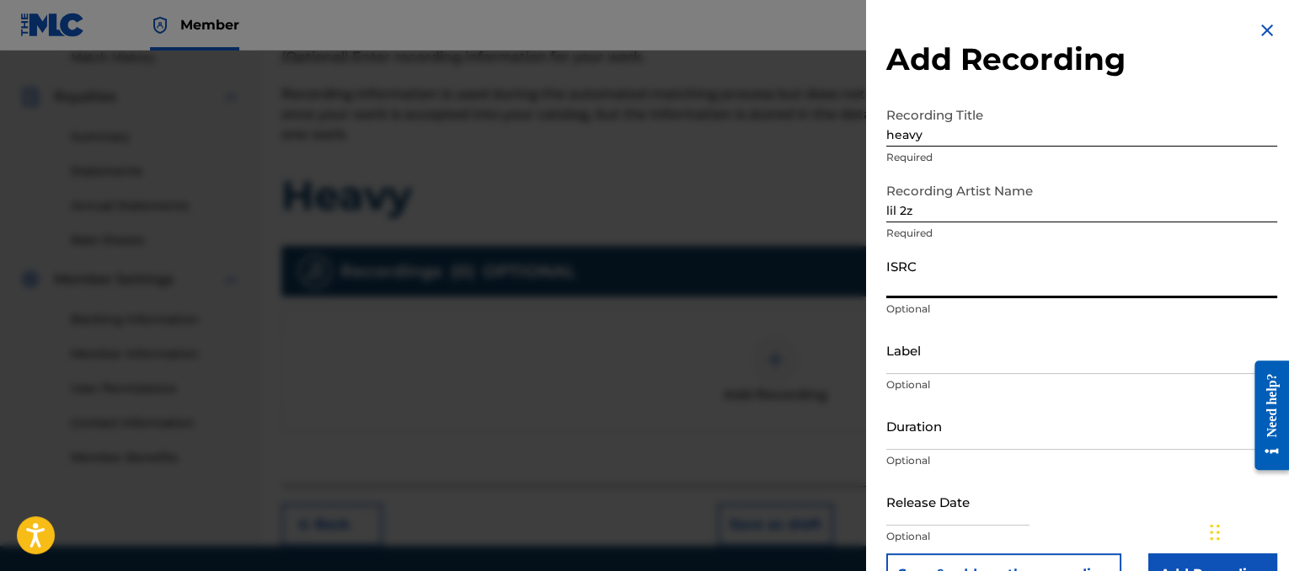
click at [950, 268] on input "ISRC" at bounding box center [1081, 274] width 391 height 48
drag, startPoint x: 1286, startPoint y: 194, endPoint x: 1287, endPoint y: 237, distance: 43.0
click at [1287, 237] on div "Add Recording Recording Title heavy Required Recording Artist Name lil 2z Requi…" at bounding box center [1081, 308] width 431 height 616
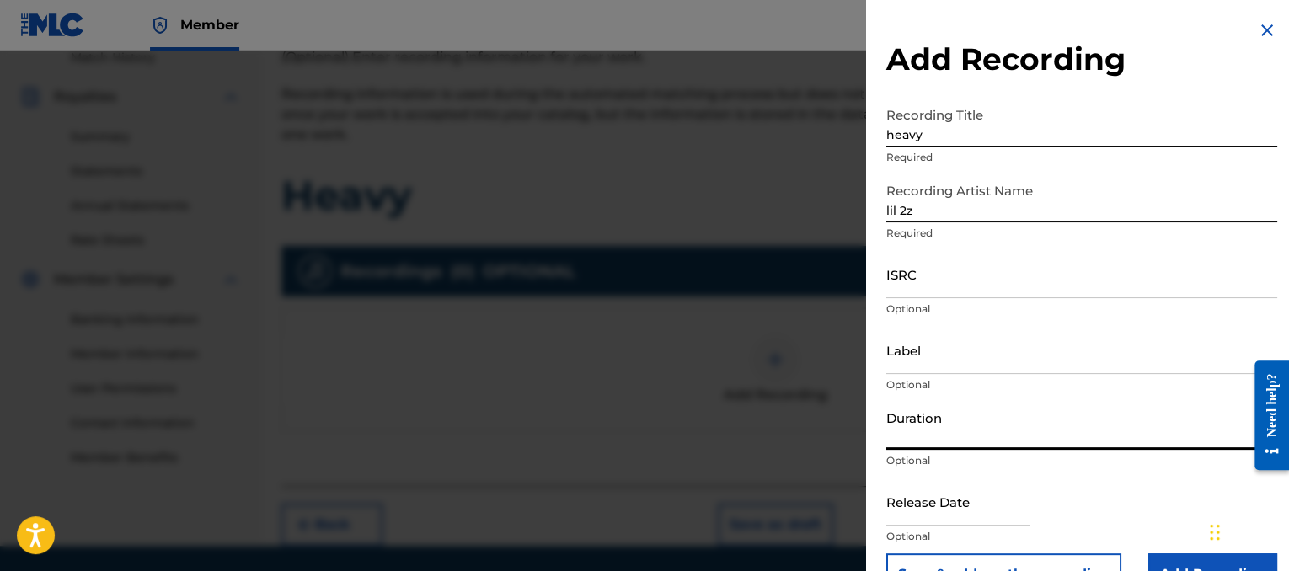
click at [937, 422] on input "Duration" at bounding box center [1081, 426] width 391 height 48
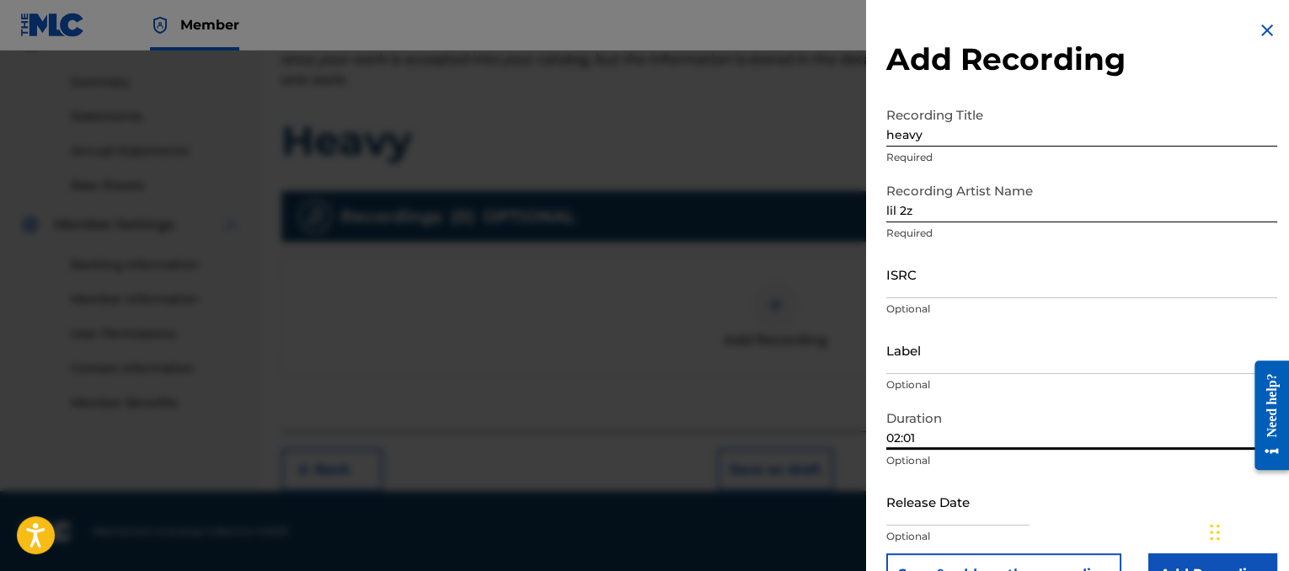
type input "02:01"
click at [1163, 558] on input "Add Recording" at bounding box center [1212, 574] width 129 height 42
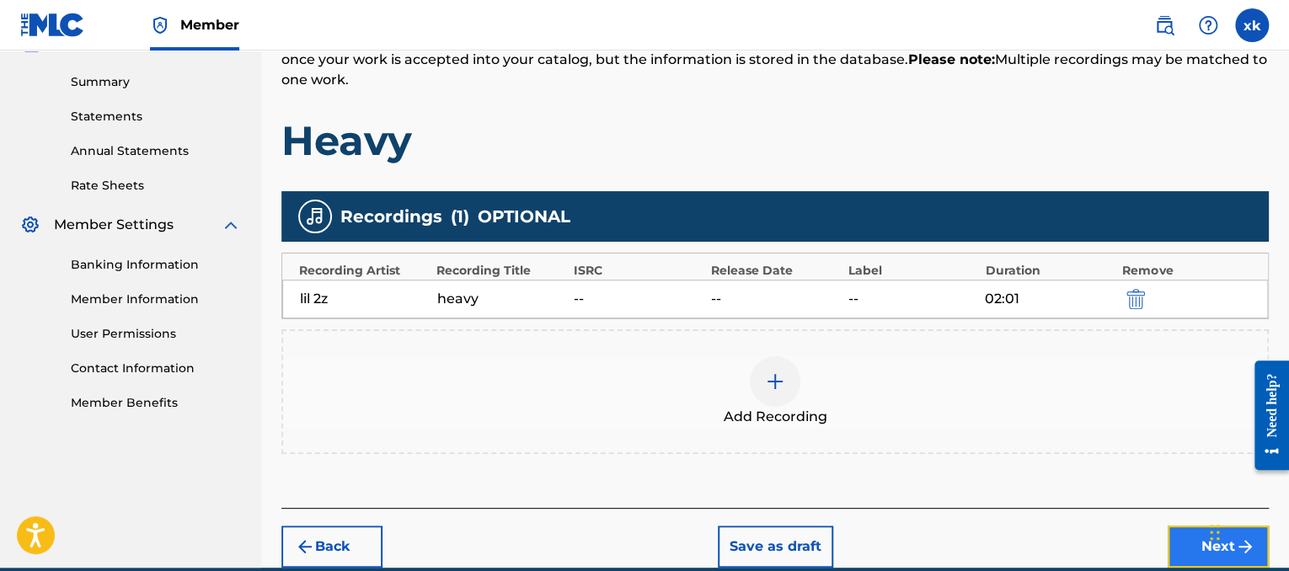
click at [1197, 542] on button "Next" at bounding box center [1217, 547] width 101 height 42
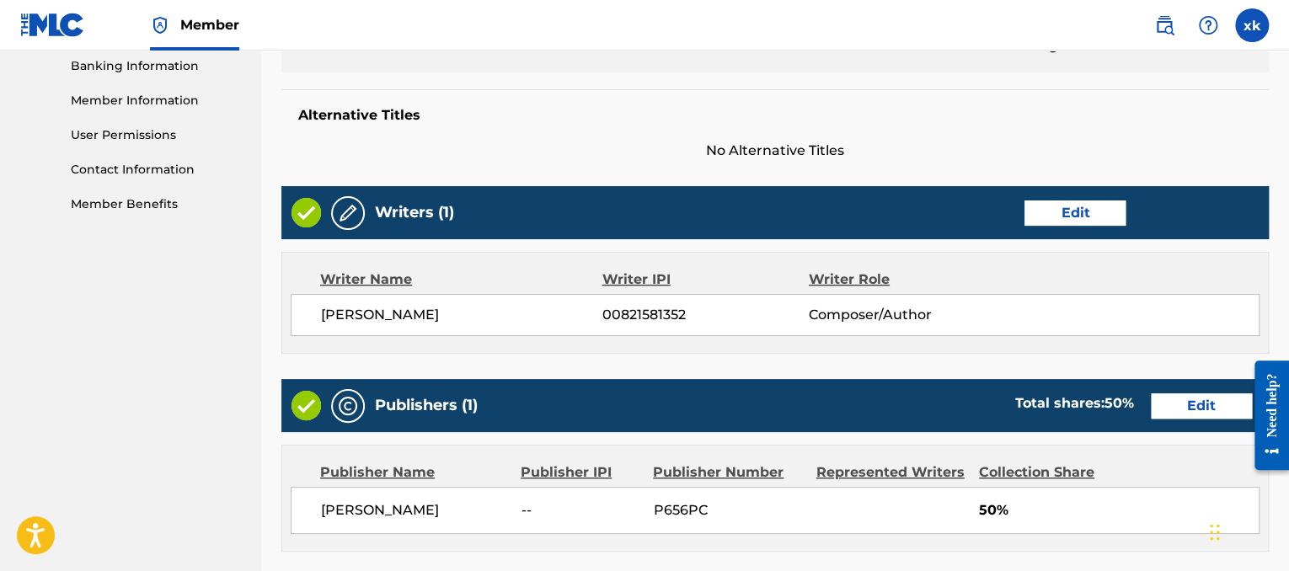
scroll to position [522, 0]
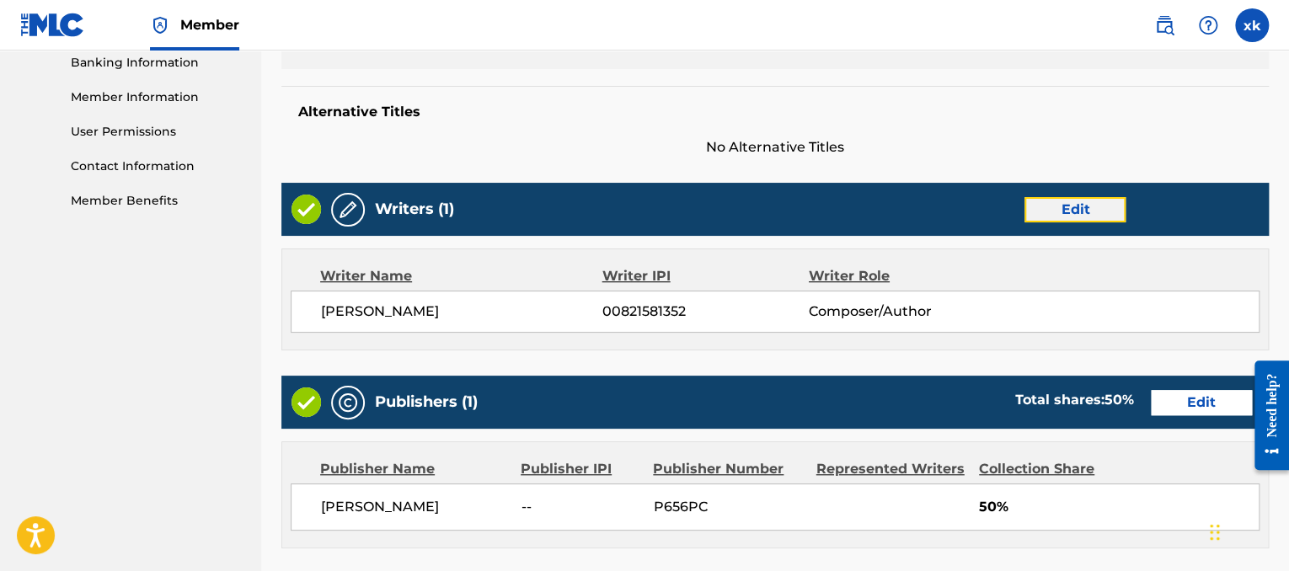
click at [1105, 211] on button "Edit" at bounding box center [1074, 209] width 101 height 25
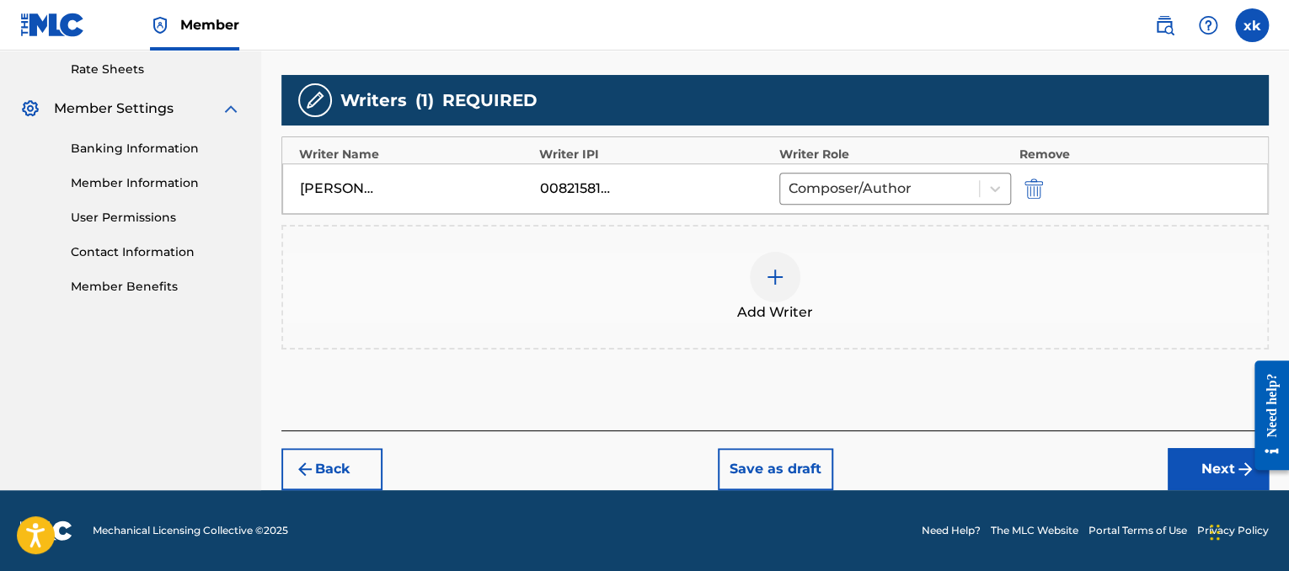
scroll to position [435, 0]
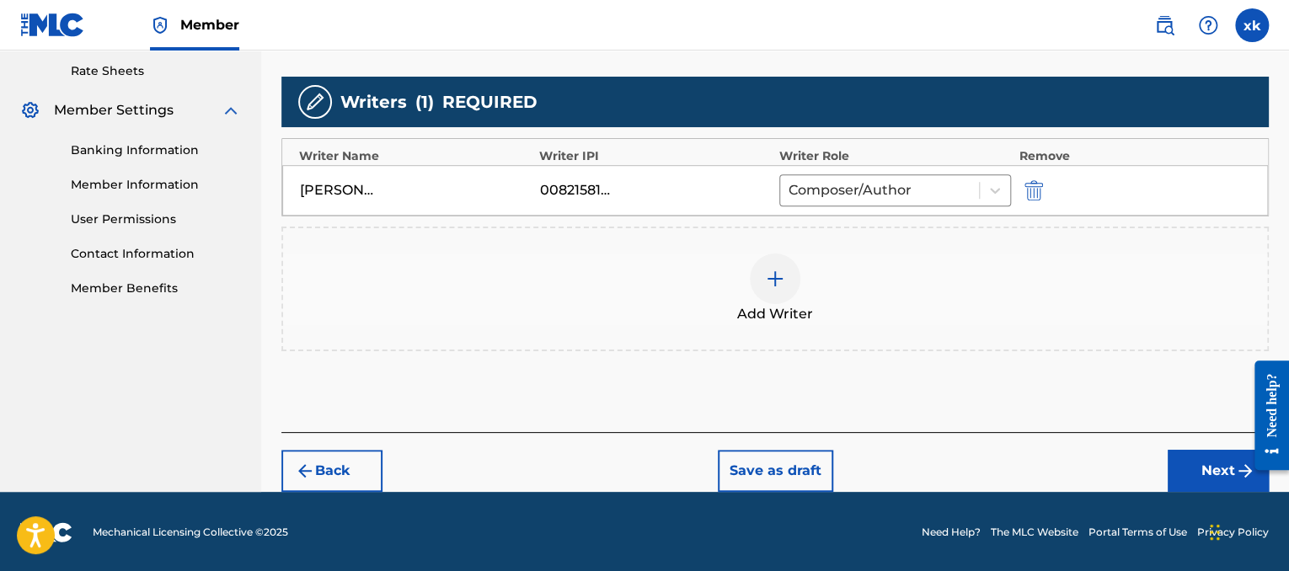
click at [777, 274] on img at bounding box center [775, 279] width 20 height 20
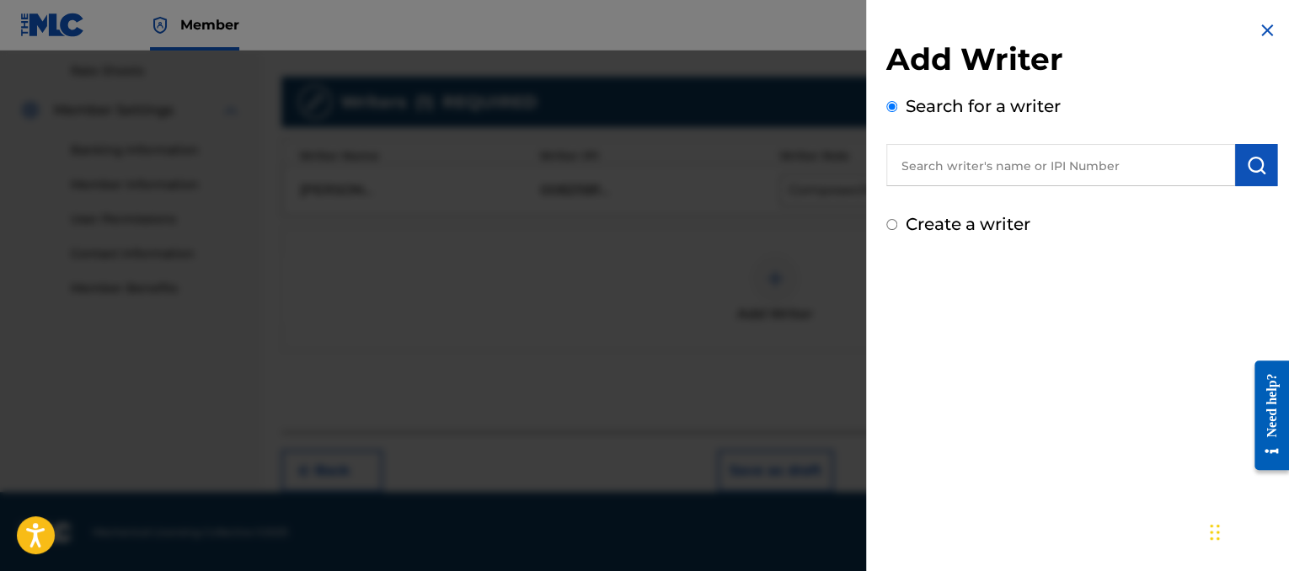
click at [888, 217] on div "Create a writer" at bounding box center [1081, 223] width 391 height 25
click at [893, 219] on input "Create a writer" at bounding box center [891, 224] width 11 height 11
radio input "false"
radio input "true"
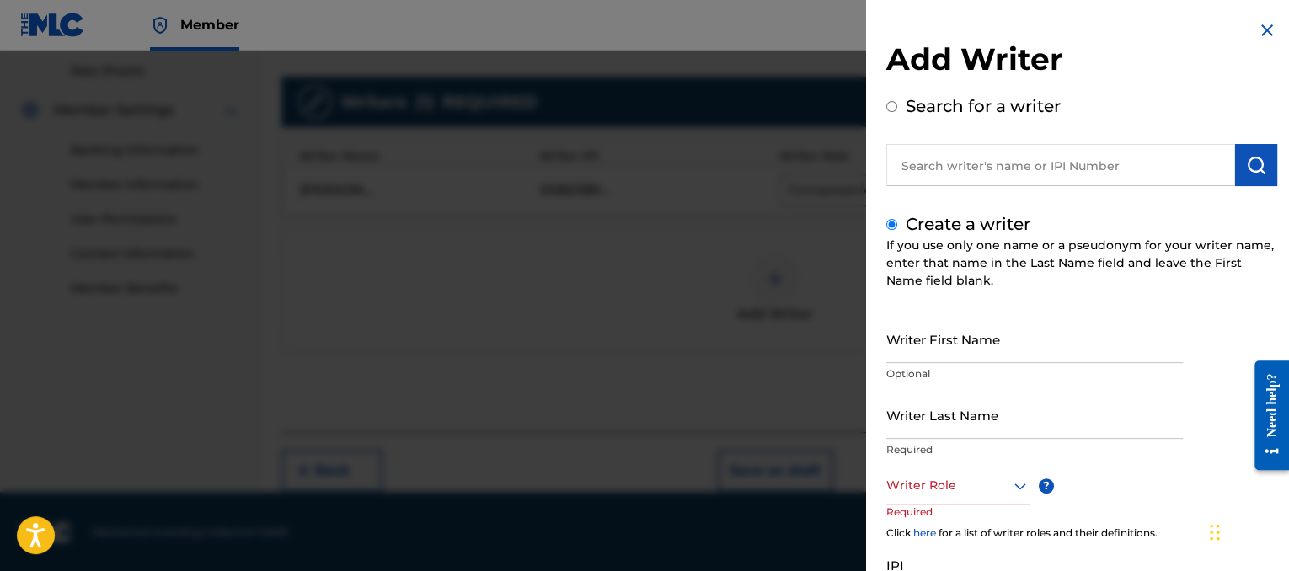
click at [886, 109] on input "Search for a writer" at bounding box center [891, 106] width 11 height 11
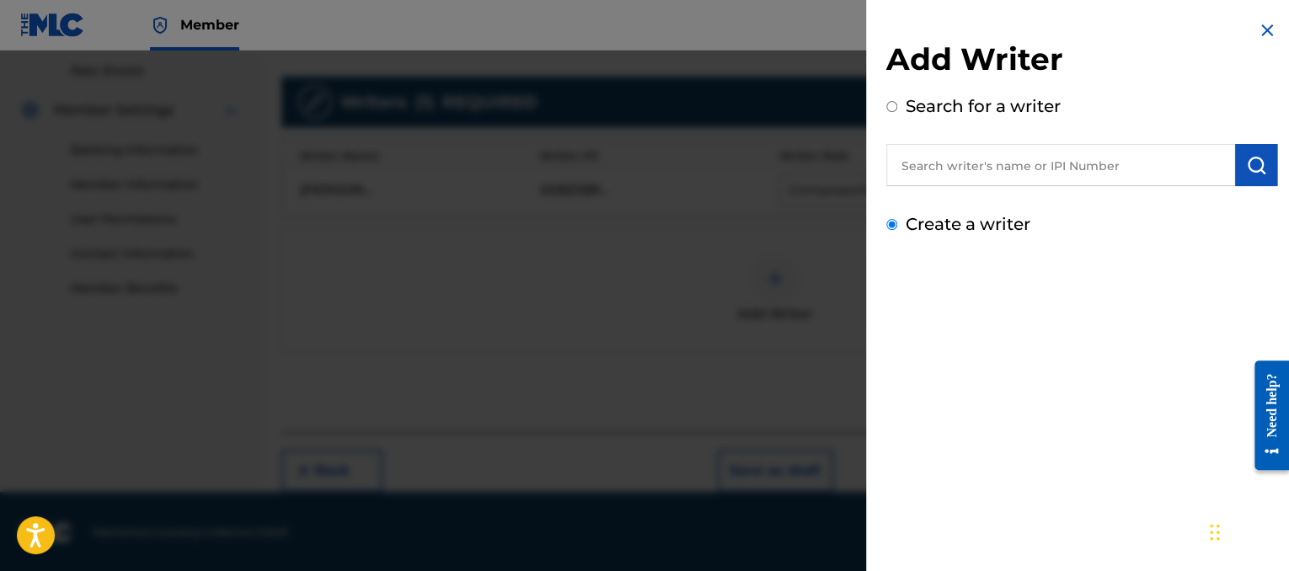
radio input "true"
click at [923, 165] on input "text" at bounding box center [1060, 165] width 349 height 42
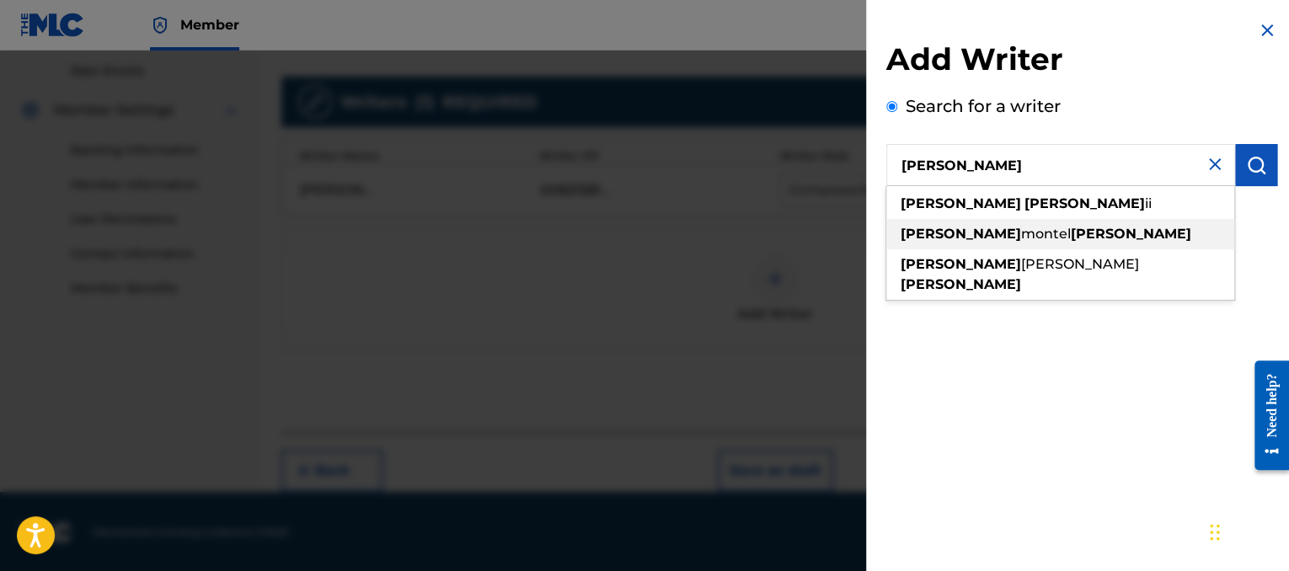
click at [1021, 236] on span "montel" at bounding box center [1046, 234] width 50 height 16
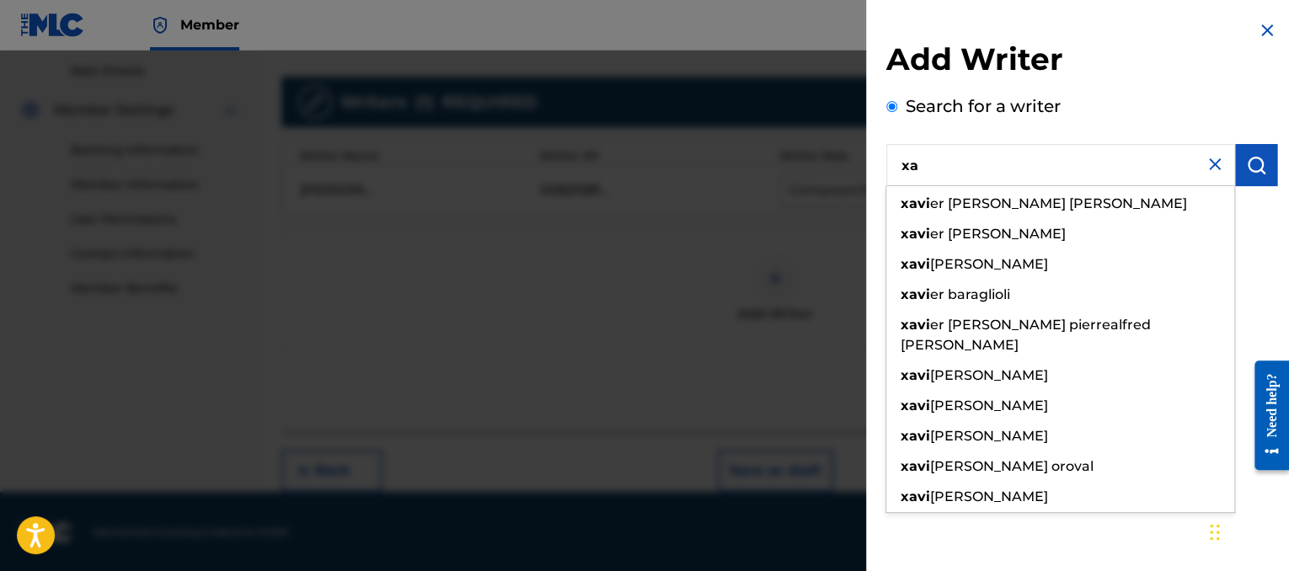
type input "x"
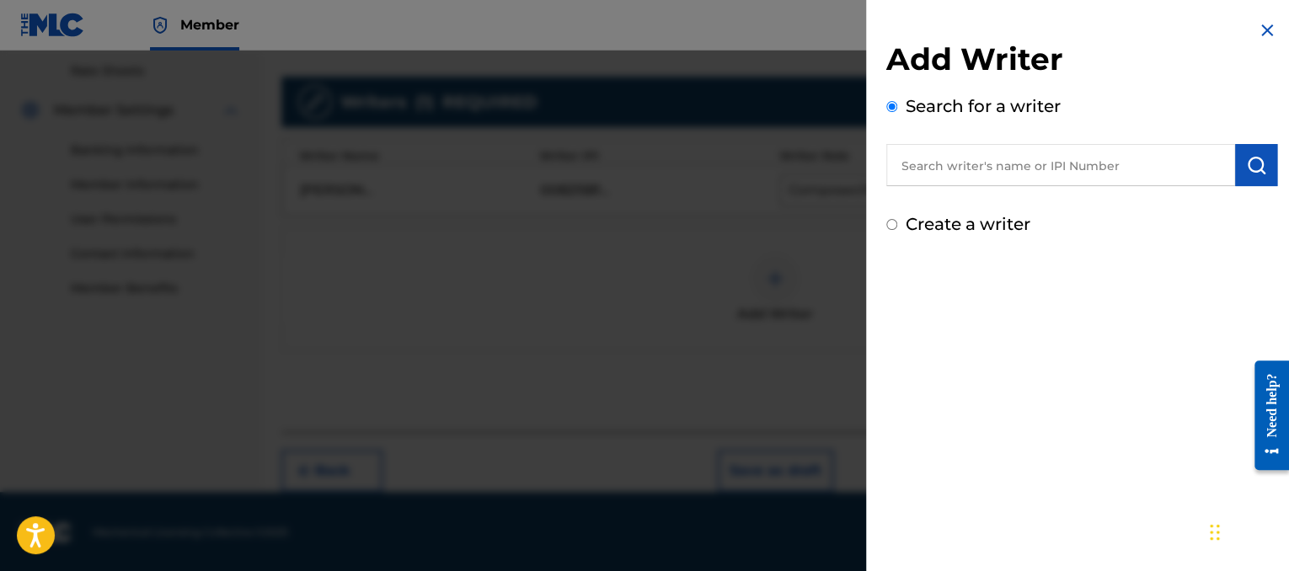
click at [900, 231] on div "Create a writer" at bounding box center [1081, 223] width 391 height 25
click at [890, 220] on input "Create a writer" at bounding box center [891, 224] width 11 height 11
radio input "false"
radio input "true"
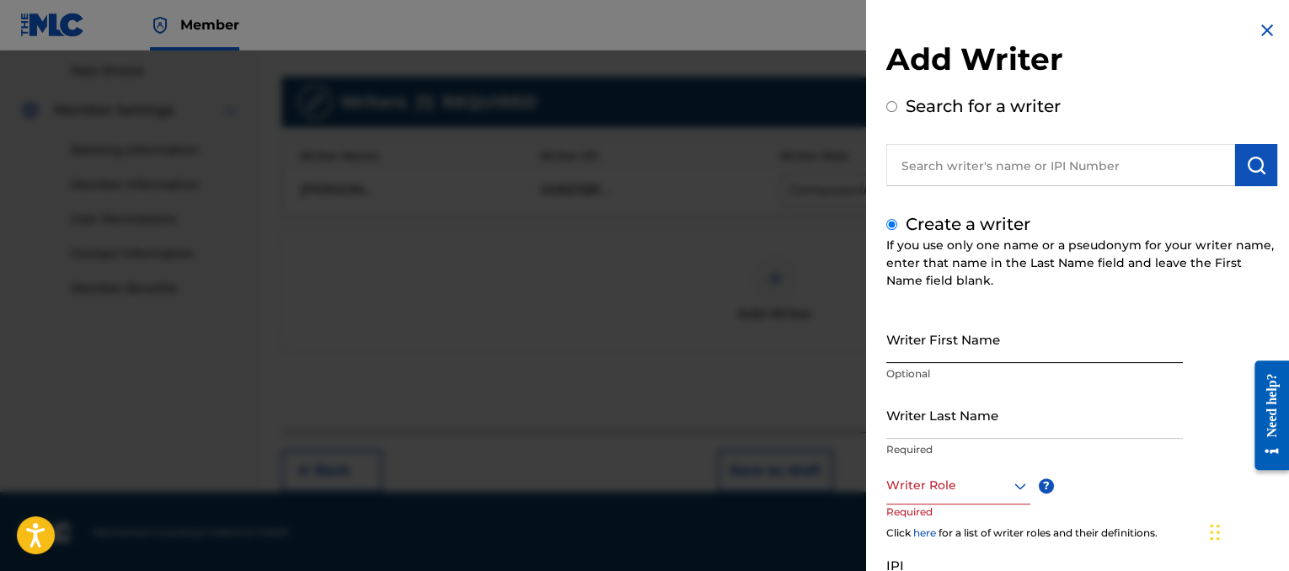
click at [972, 346] on input "Writer First Name" at bounding box center [1034, 339] width 296 height 48
click at [997, 483] on div at bounding box center [958, 485] width 144 height 21
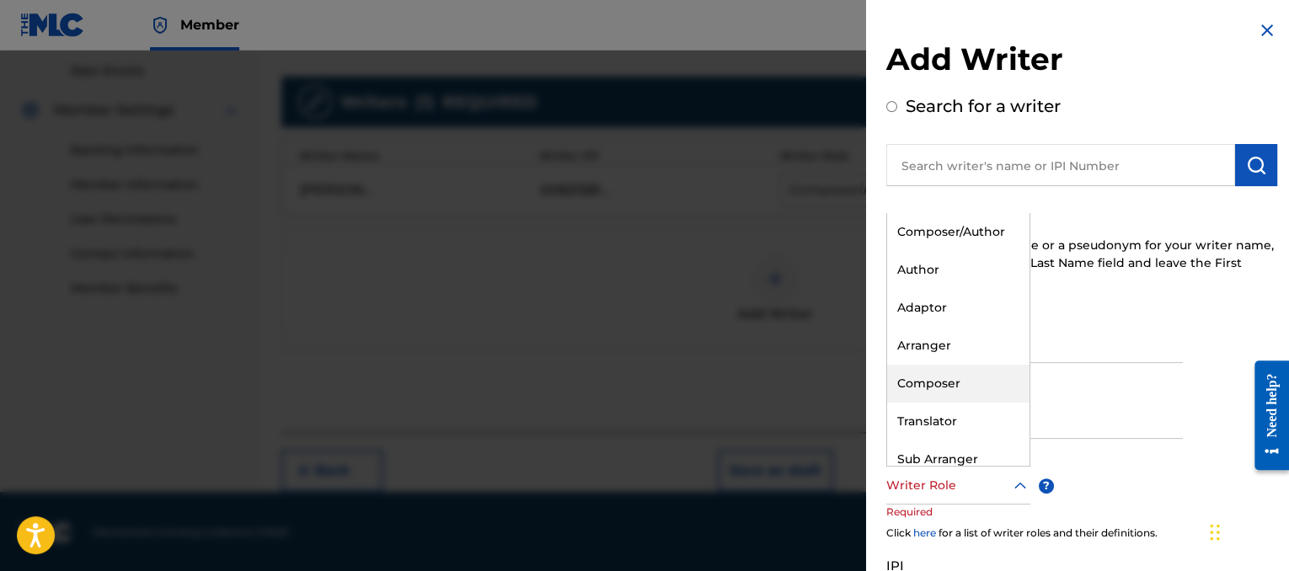
click at [962, 370] on div "Composer" at bounding box center [958, 384] width 142 height 38
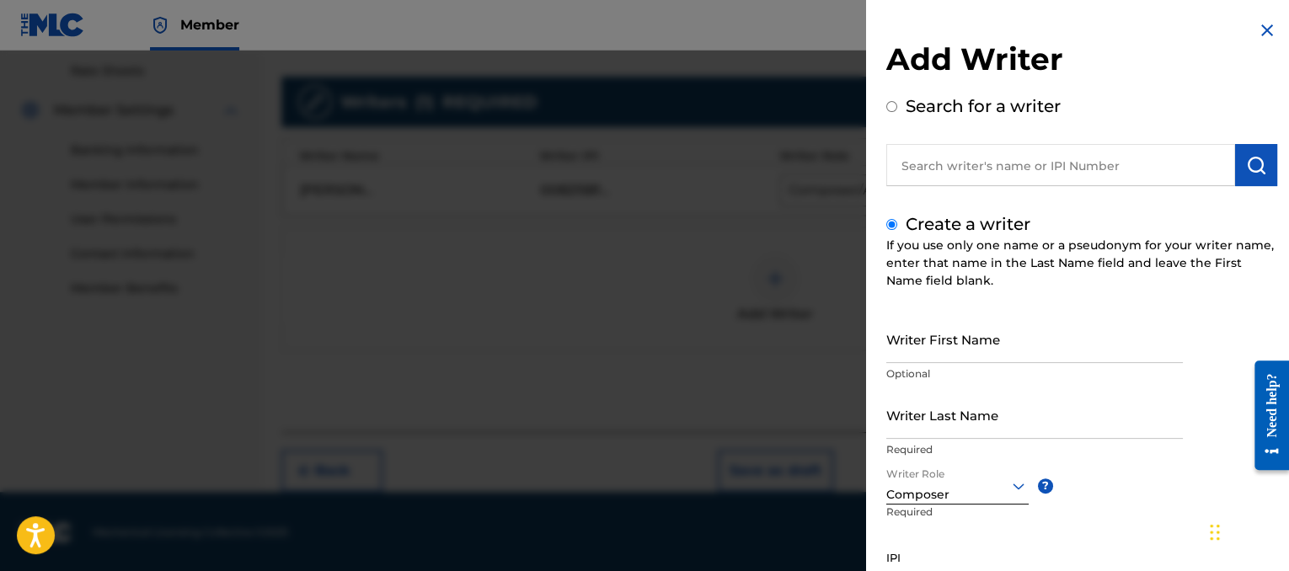
click at [979, 565] on input "IPI" at bounding box center [1034, 566] width 296 height 48
click at [979, 562] on input "IPI" at bounding box center [1034, 566] width 296 height 48
click at [943, 556] on input "IPI" at bounding box center [1034, 566] width 296 height 48
click at [1014, 489] on icon at bounding box center [1018, 486] width 20 height 20
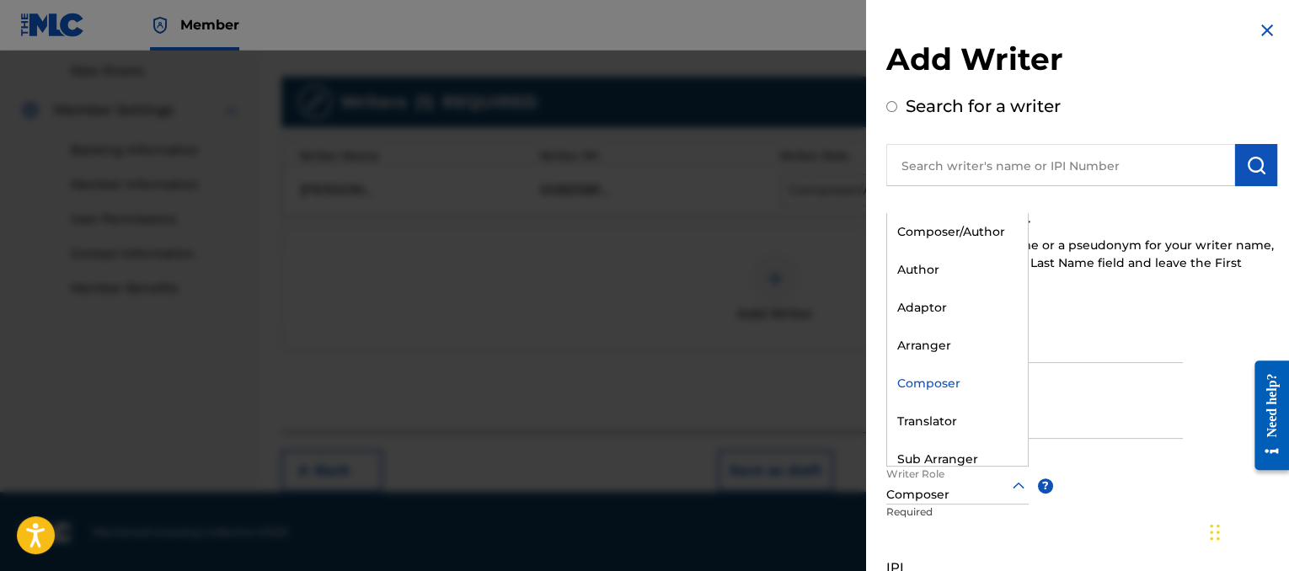
drag, startPoint x: 1290, startPoint y: 302, endPoint x: 35, endPoint y: 93, distance: 1271.3
click at [1257, 31] on img at bounding box center [1267, 30] width 20 height 20
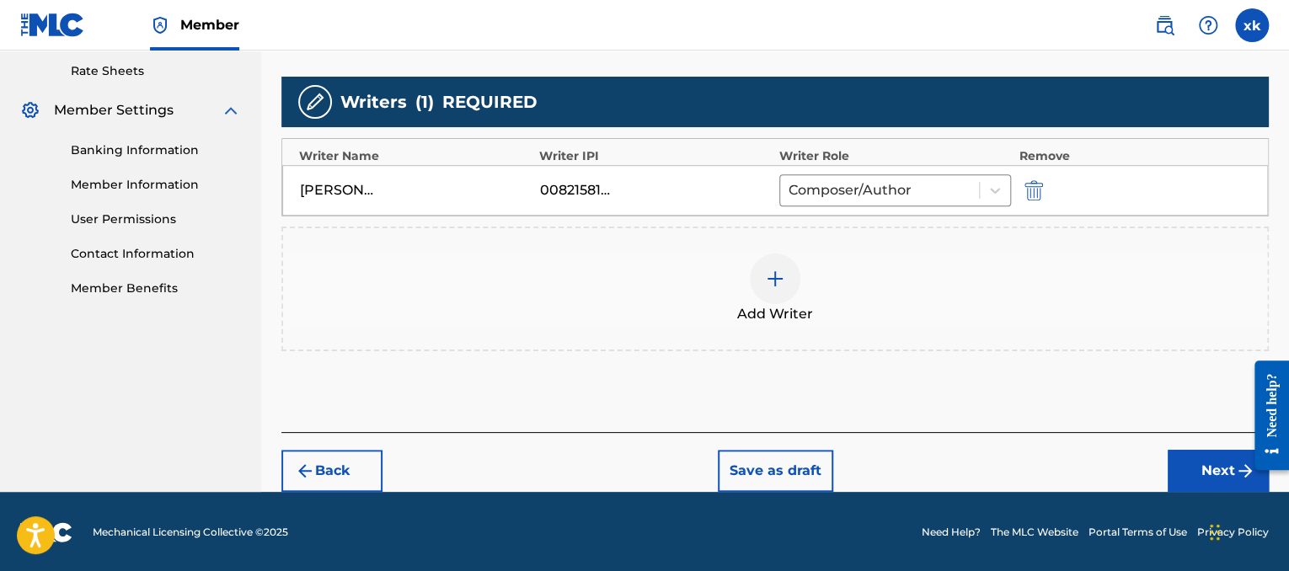
click at [765, 284] on img at bounding box center [775, 279] width 20 height 20
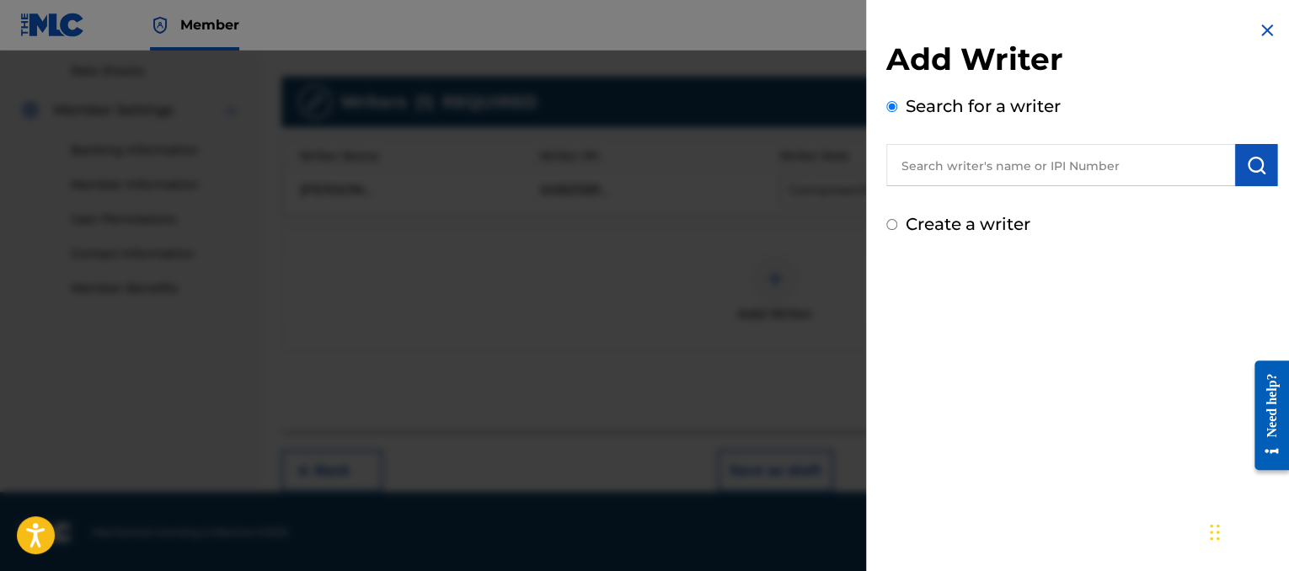
click at [951, 167] on input "text" at bounding box center [1060, 165] width 349 height 42
click at [933, 158] on input "text" at bounding box center [1060, 165] width 349 height 42
paste input "00873211544"
type input "00873211544"
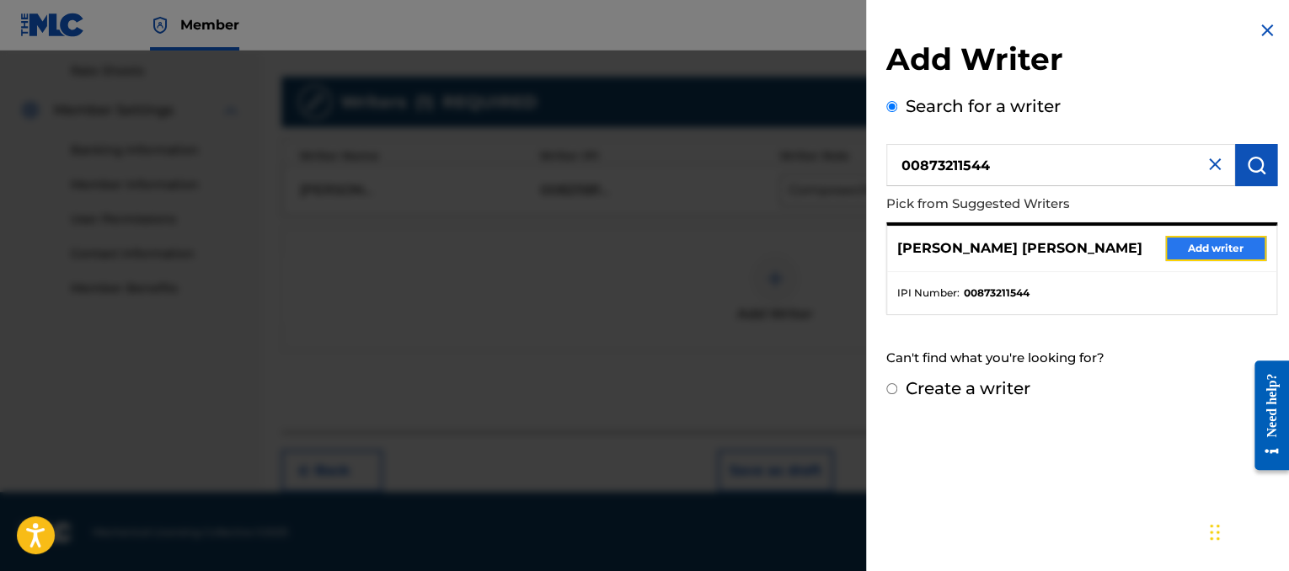
click at [1204, 250] on button "Add writer" at bounding box center [1215, 248] width 101 height 25
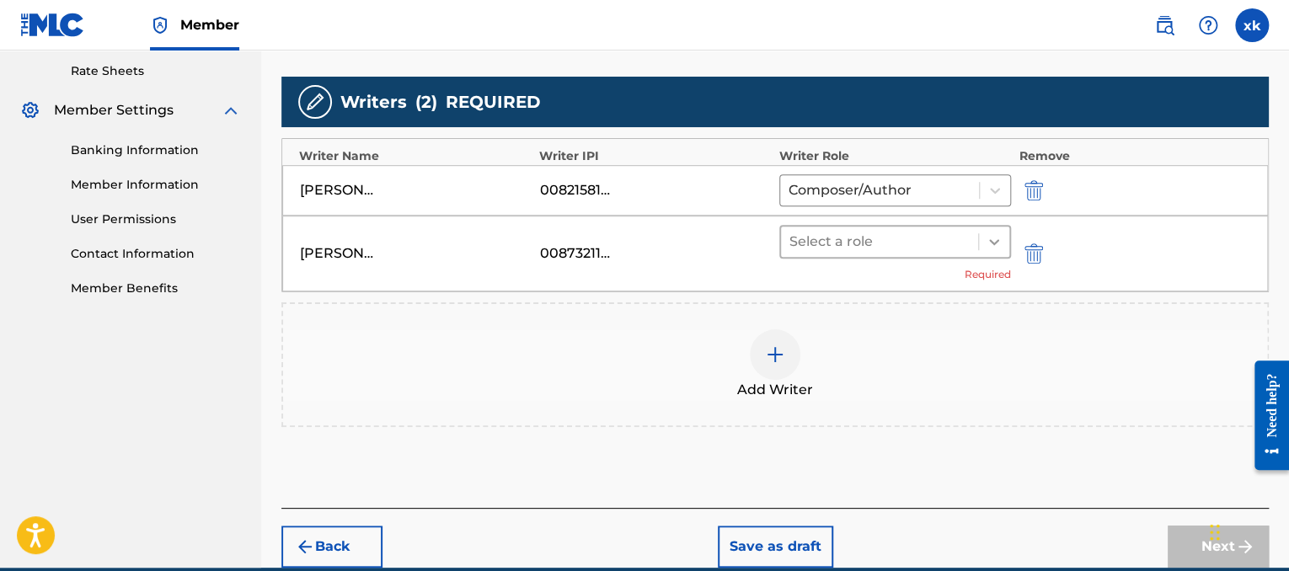
click at [991, 243] on icon at bounding box center [993, 241] width 17 height 17
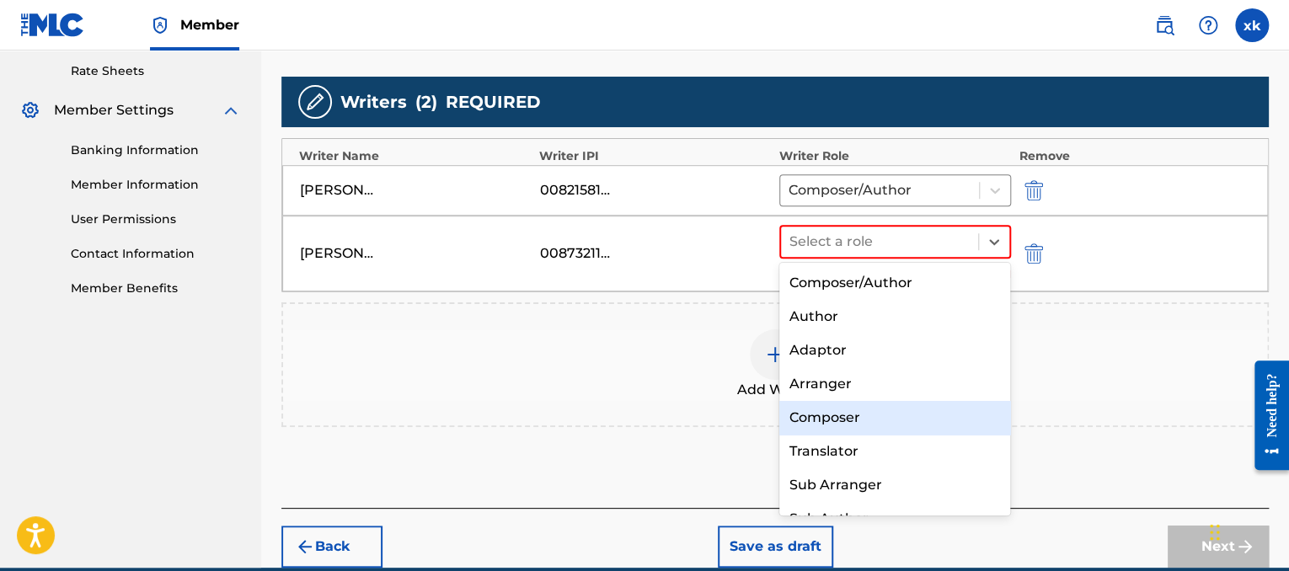
click at [853, 420] on div "Composer" at bounding box center [895, 418] width 232 height 34
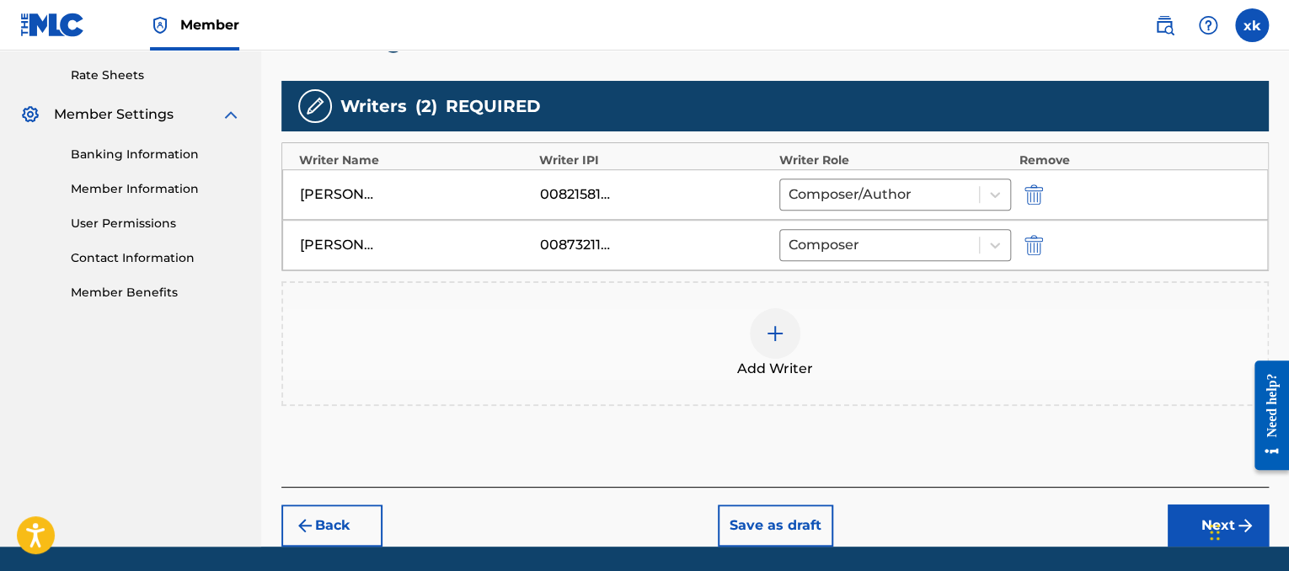
scroll to position [485, 0]
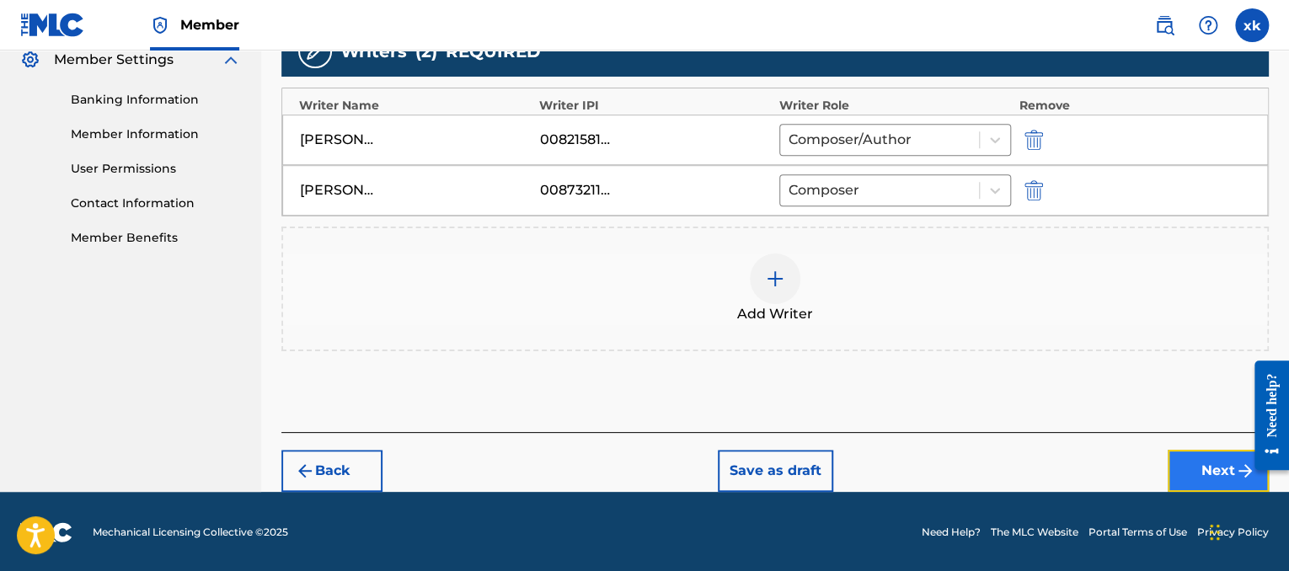
click at [1209, 473] on button "Next" at bounding box center [1217, 471] width 101 height 42
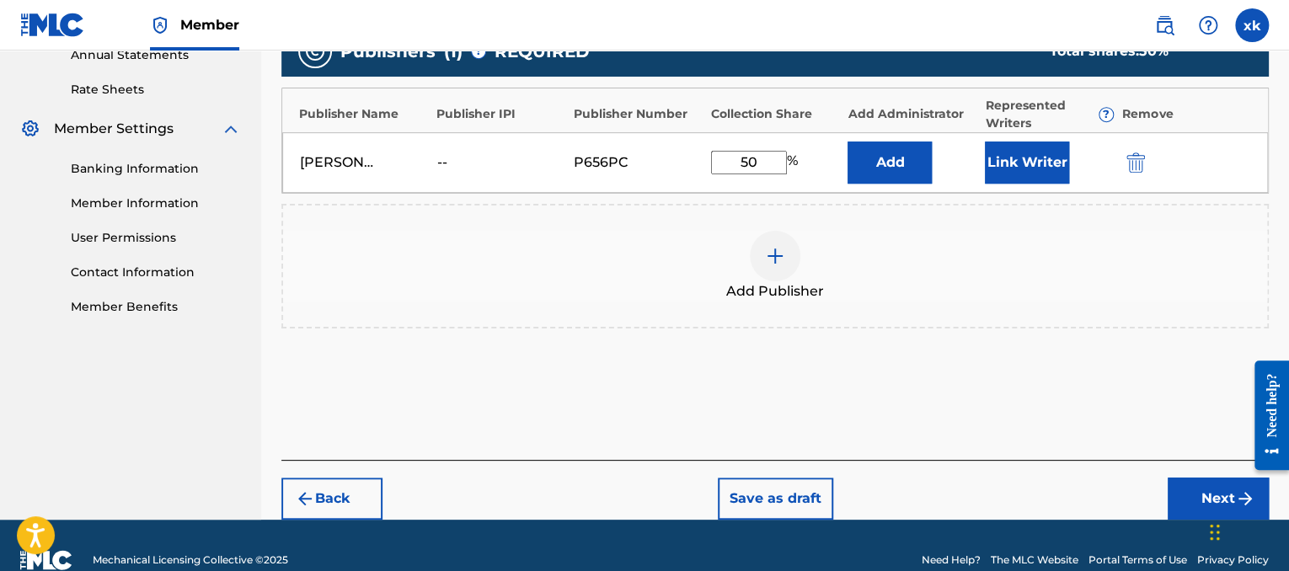
scroll to position [445, 0]
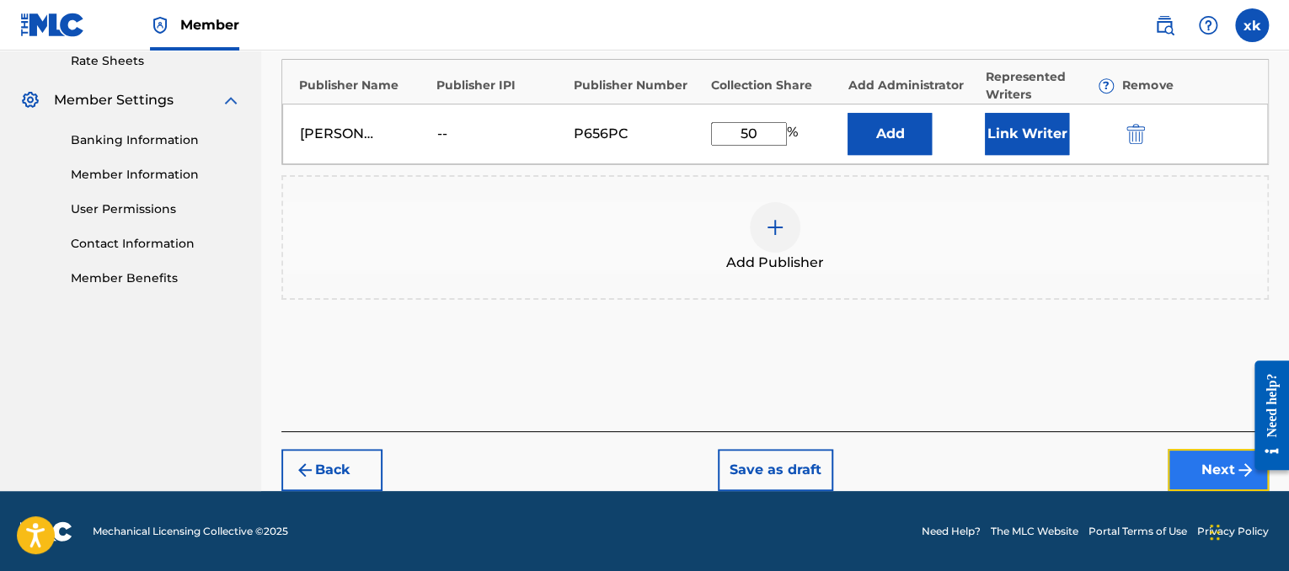
click at [1210, 467] on button "Next" at bounding box center [1217, 470] width 101 height 42
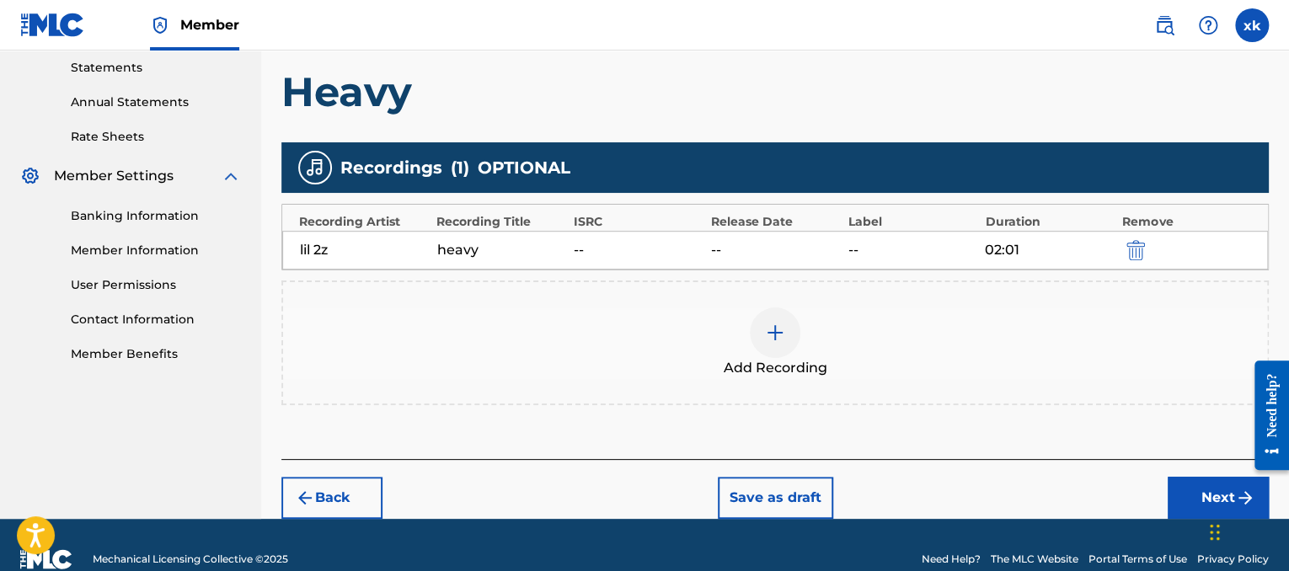
scroll to position [396, 0]
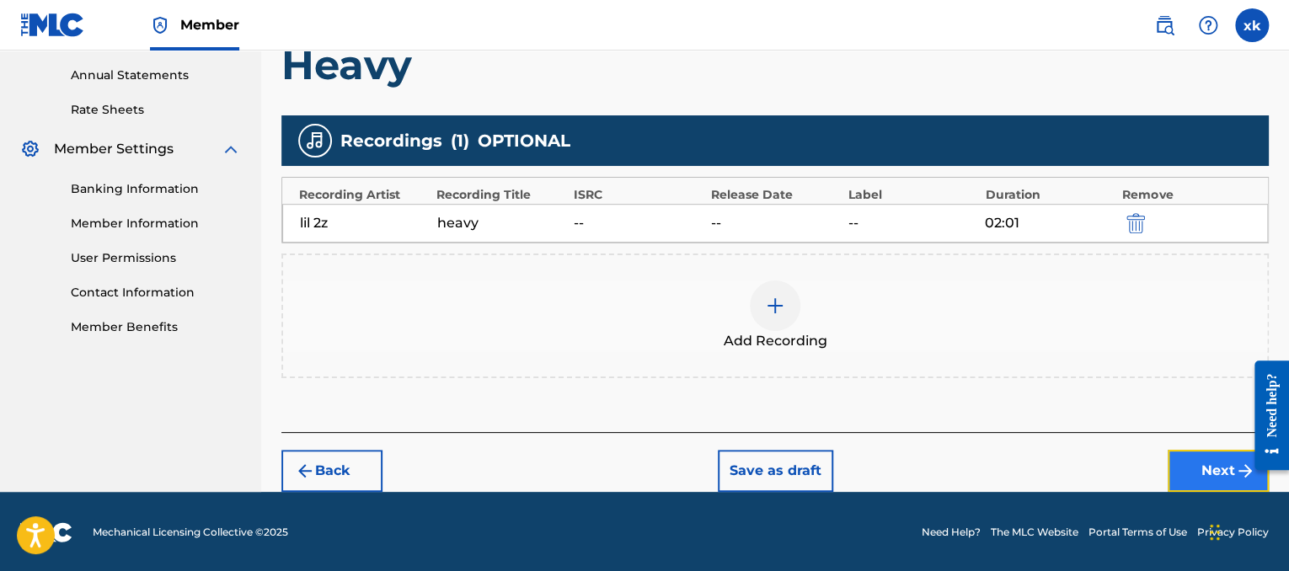
click at [1199, 483] on button "Next" at bounding box center [1217, 471] width 101 height 42
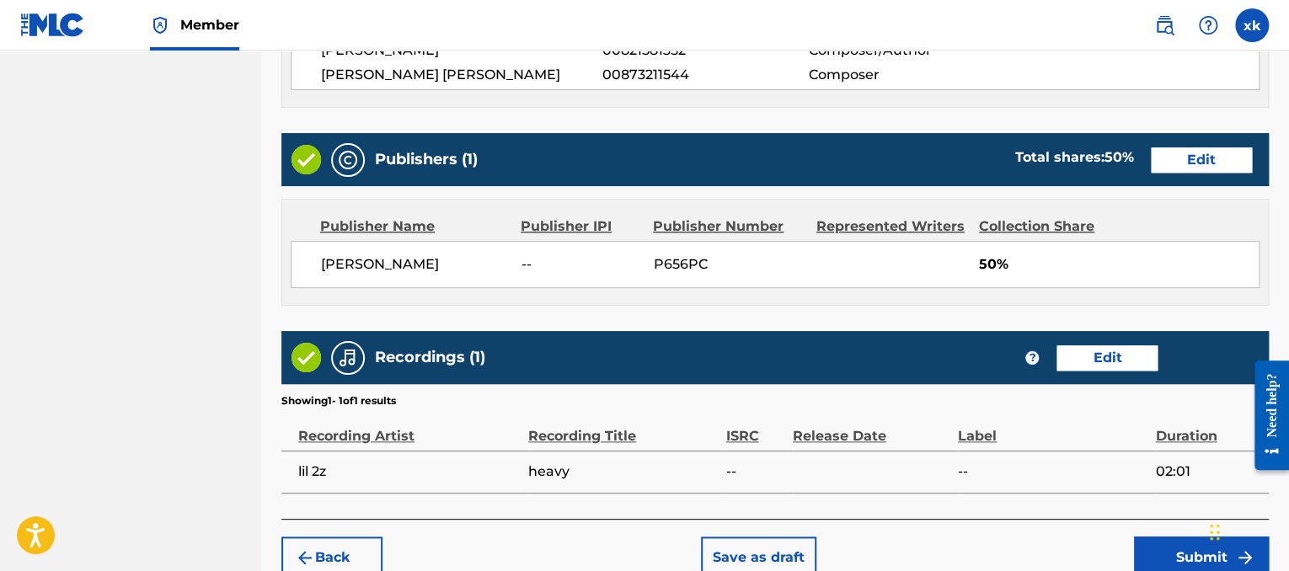
scroll to position [863, 0]
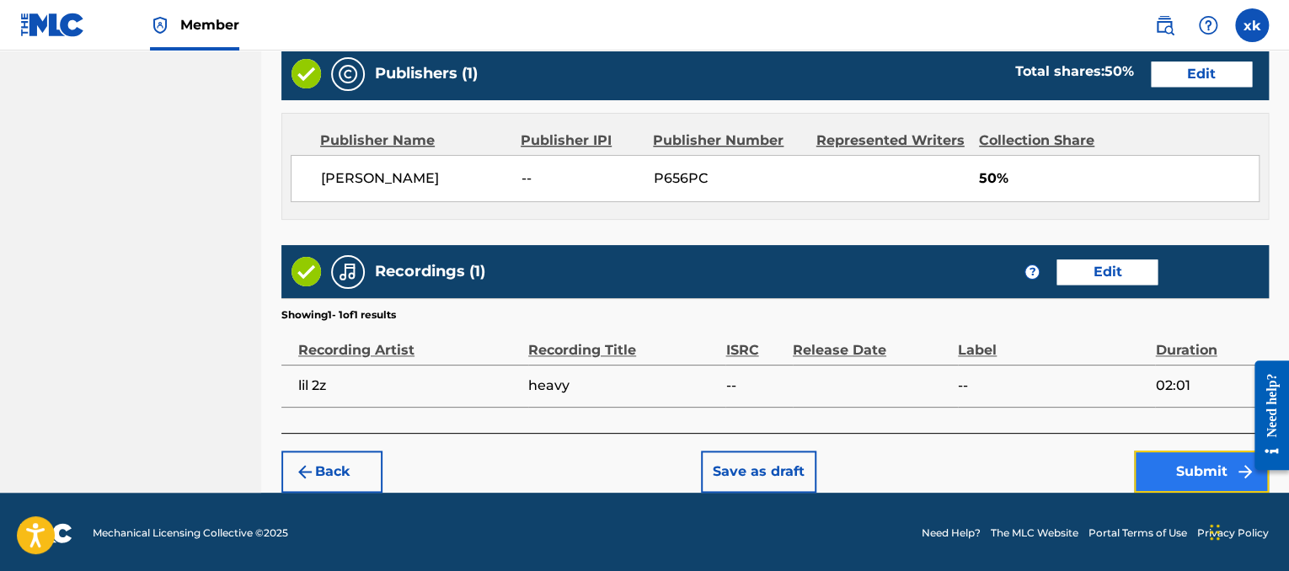
click at [1203, 467] on button "Submit" at bounding box center [1201, 472] width 135 height 42
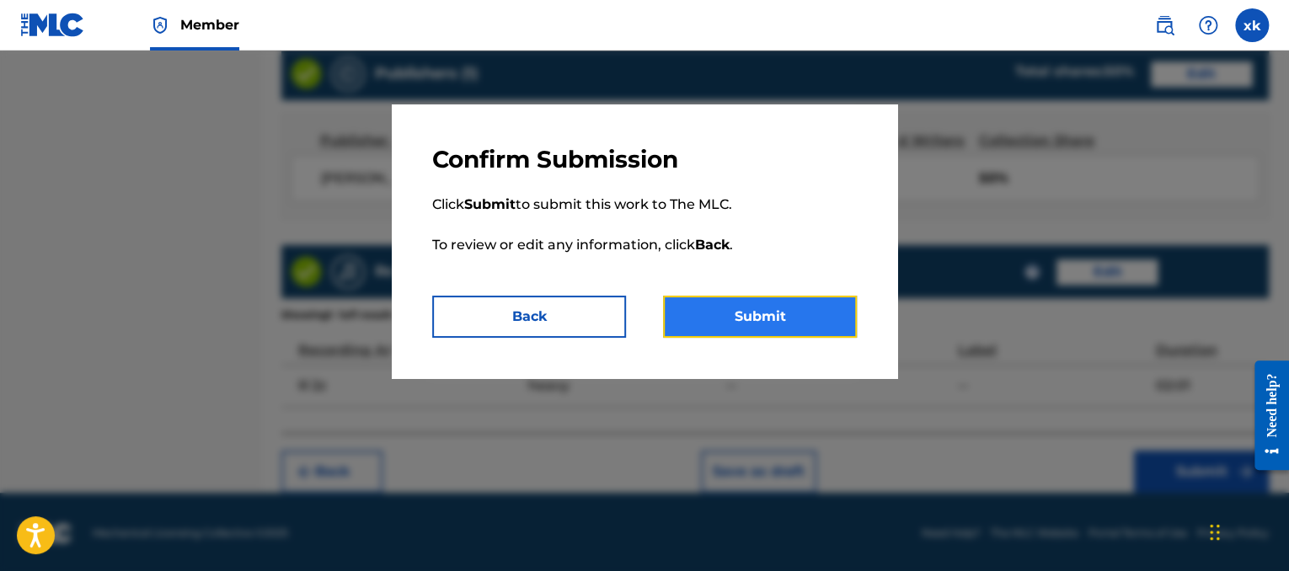
click at [799, 312] on button "Submit" at bounding box center [760, 317] width 194 height 42
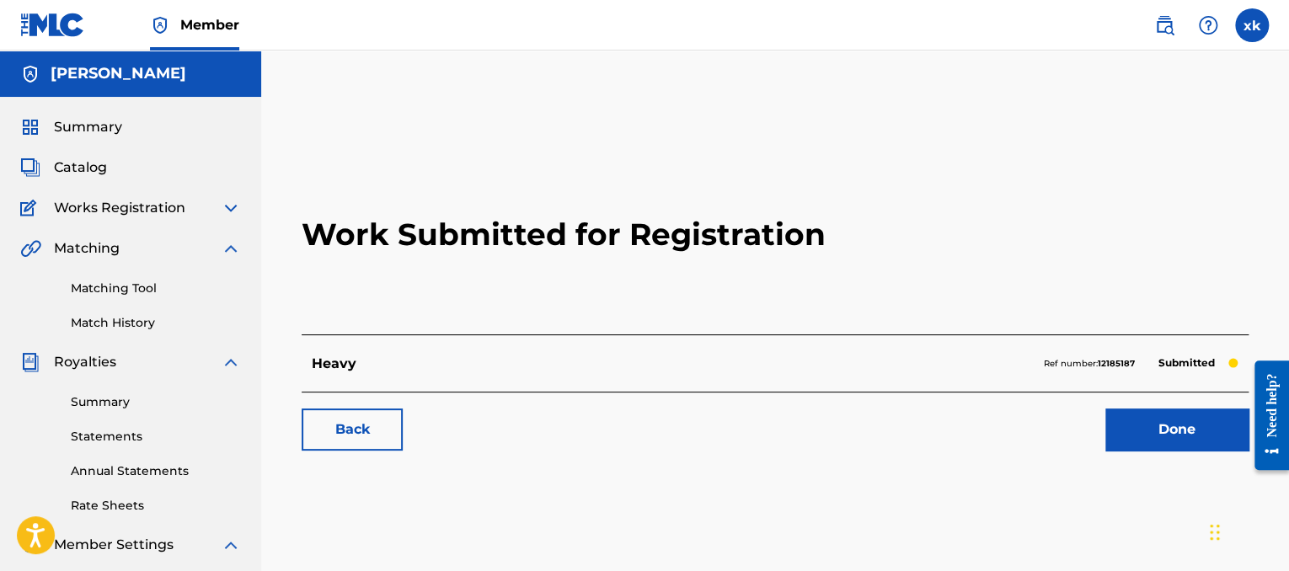
click at [232, 215] on img at bounding box center [231, 208] width 20 height 20
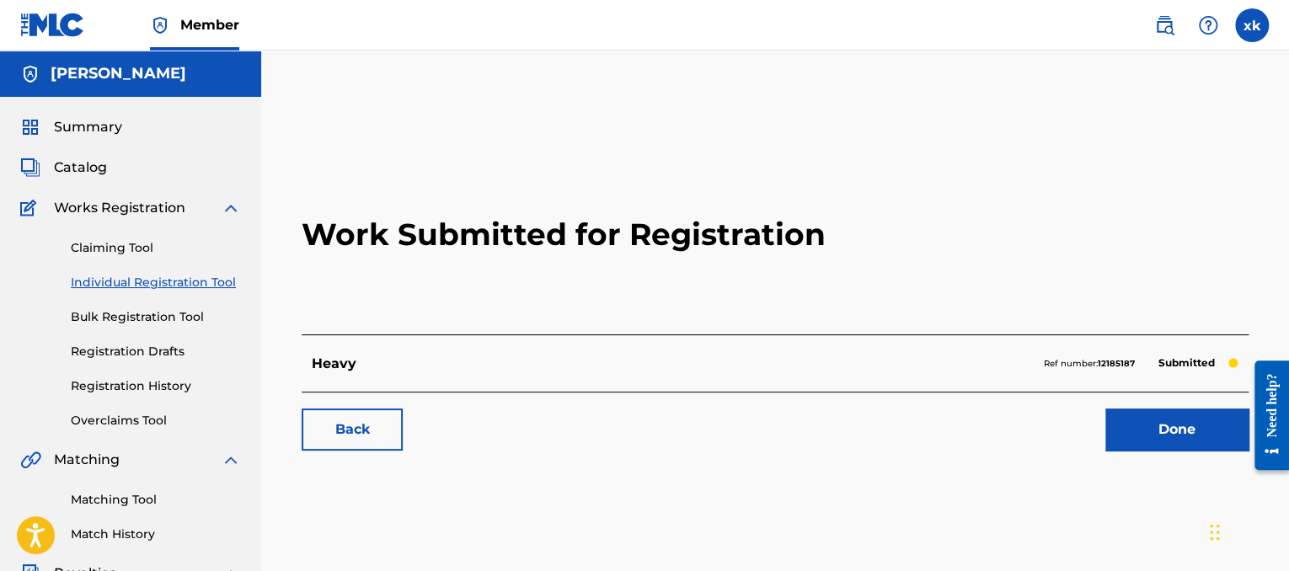
drag, startPoint x: 152, startPoint y: 207, endPoint x: 159, endPoint y: 200, distance: 10.1
click at [159, 200] on span "Works Registration" at bounding box center [119, 208] width 131 height 20
click at [226, 206] on img at bounding box center [231, 208] width 20 height 20
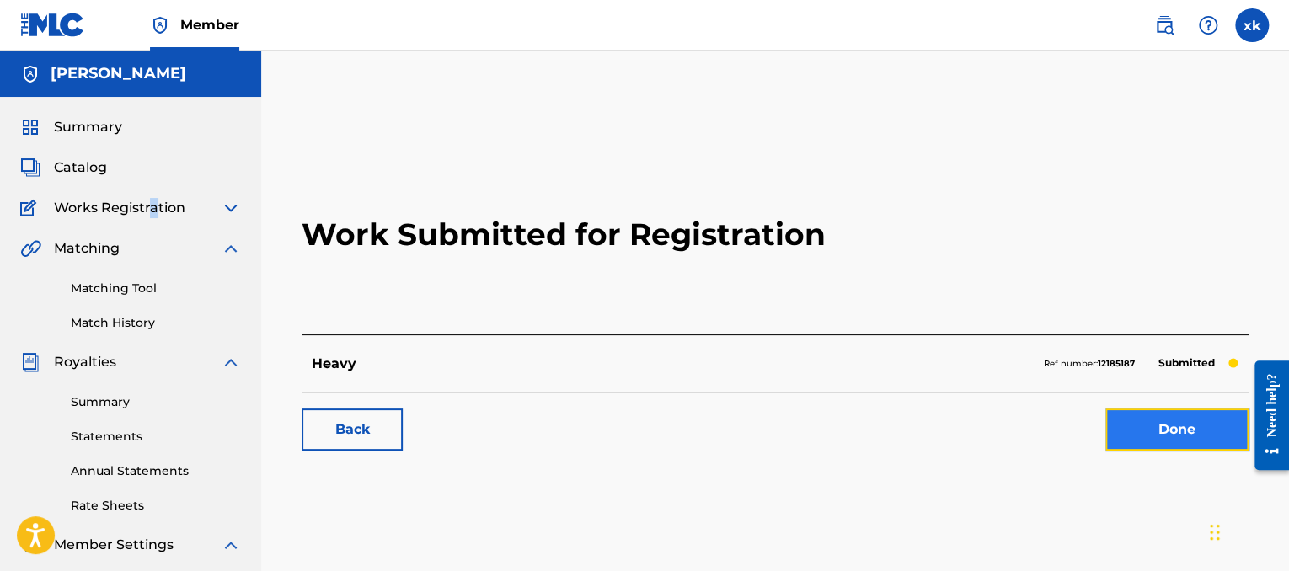
click at [1177, 417] on link "Done" at bounding box center [1176, 430] width 143 height 42
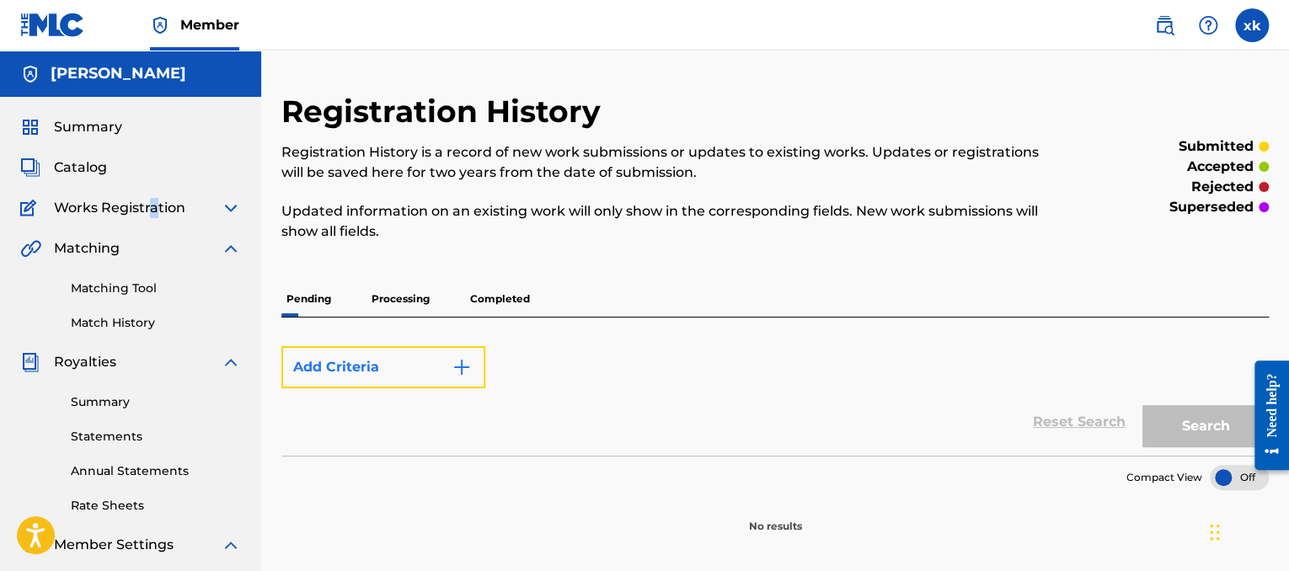
click at [417, 370] on button "Add Criteria" at bounding box center [383, 367] width 204 height 42
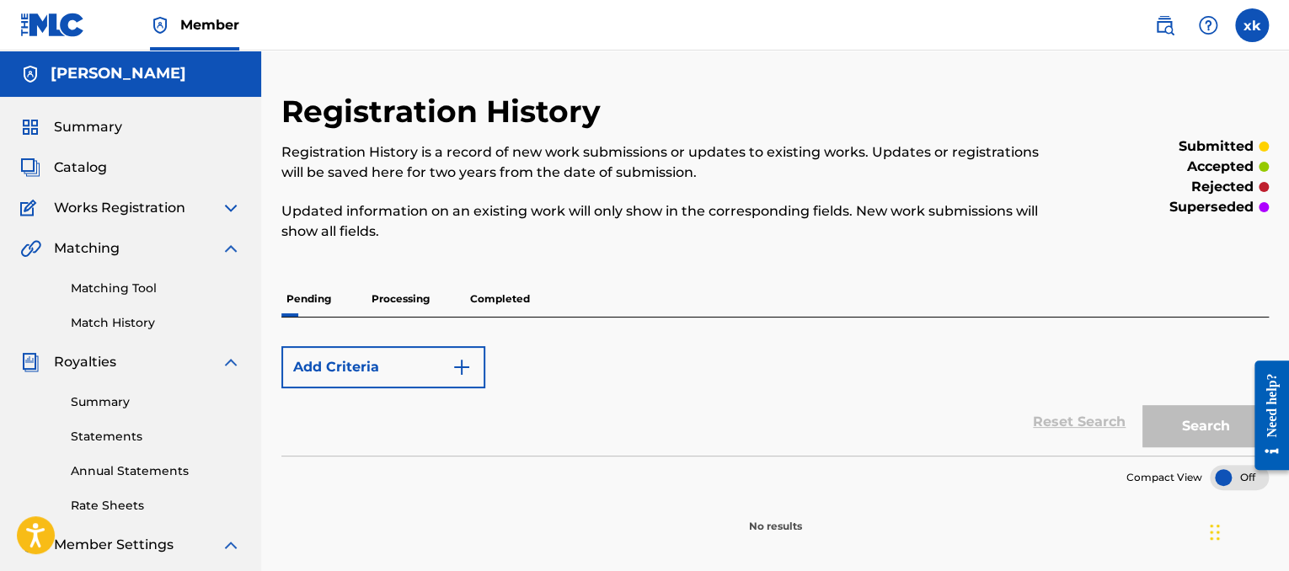
click at [118, 249] on span "Matching" at bounding box center [87, 248] width 66 height 20
click at [234, 210] on img at bounding box center [231, 208] width 20 height 20
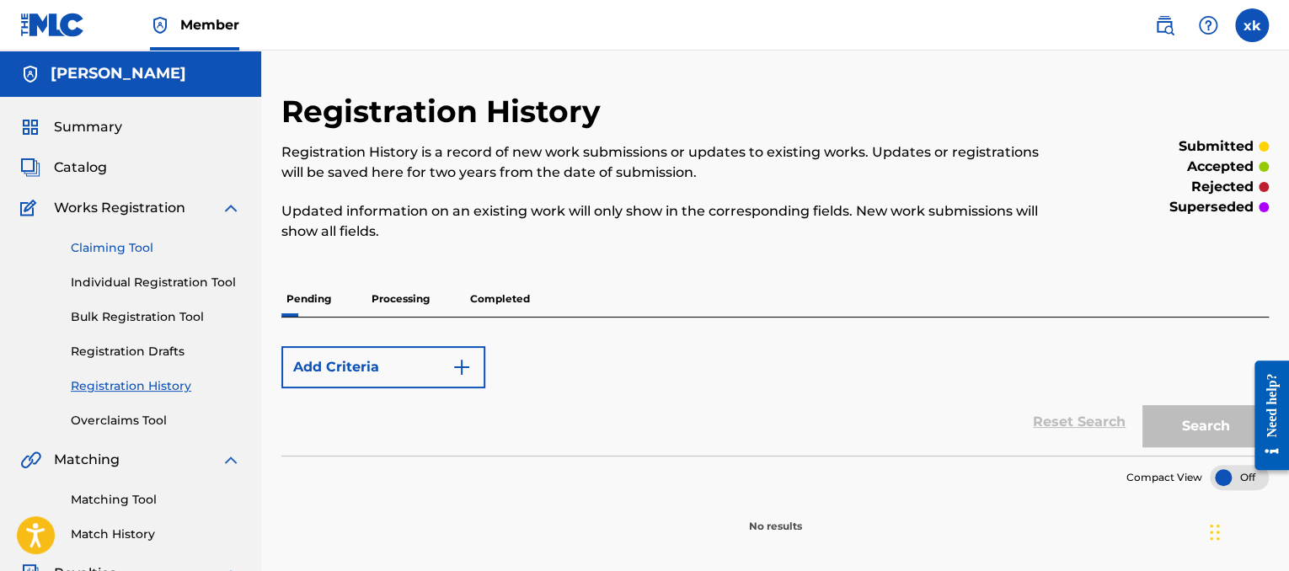
click at [121, 245] on link "Claiming Tool" at bounding box center [156, 248] width 170 height 18
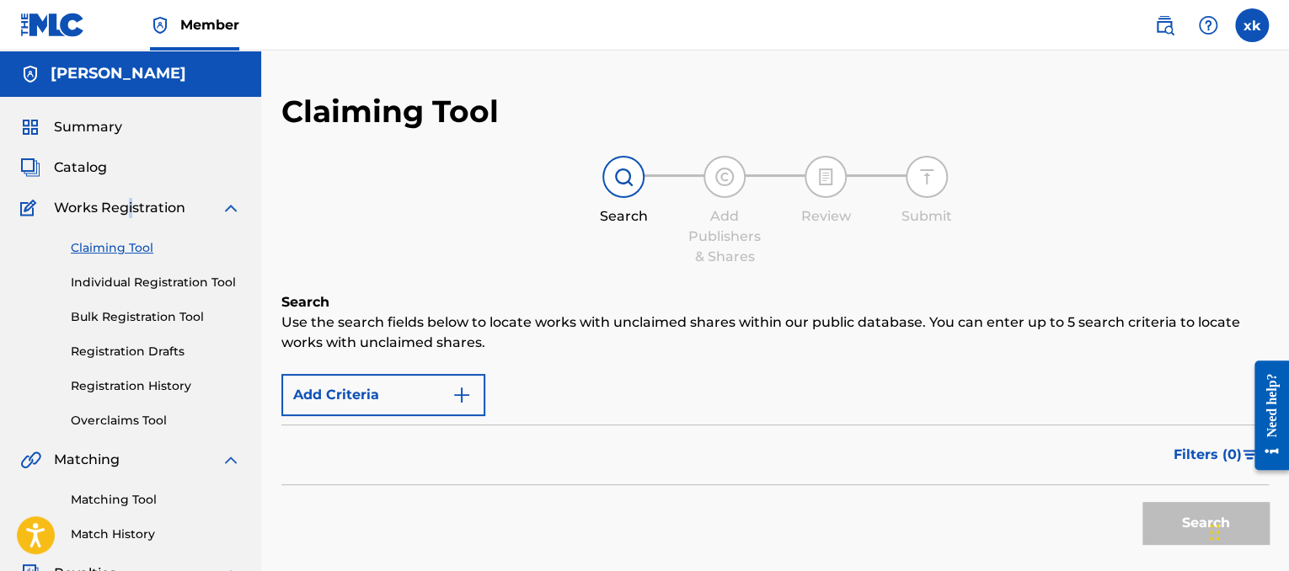
click at [133, 206] on span "Works Registration" at bounding box center [119, 208] width 131 height 20
click at [21, 201] on img at bounding box center [31, 208] width 22 height 20
click at [229, 205] on img at bounding box center [231, 208] width 20 height 20
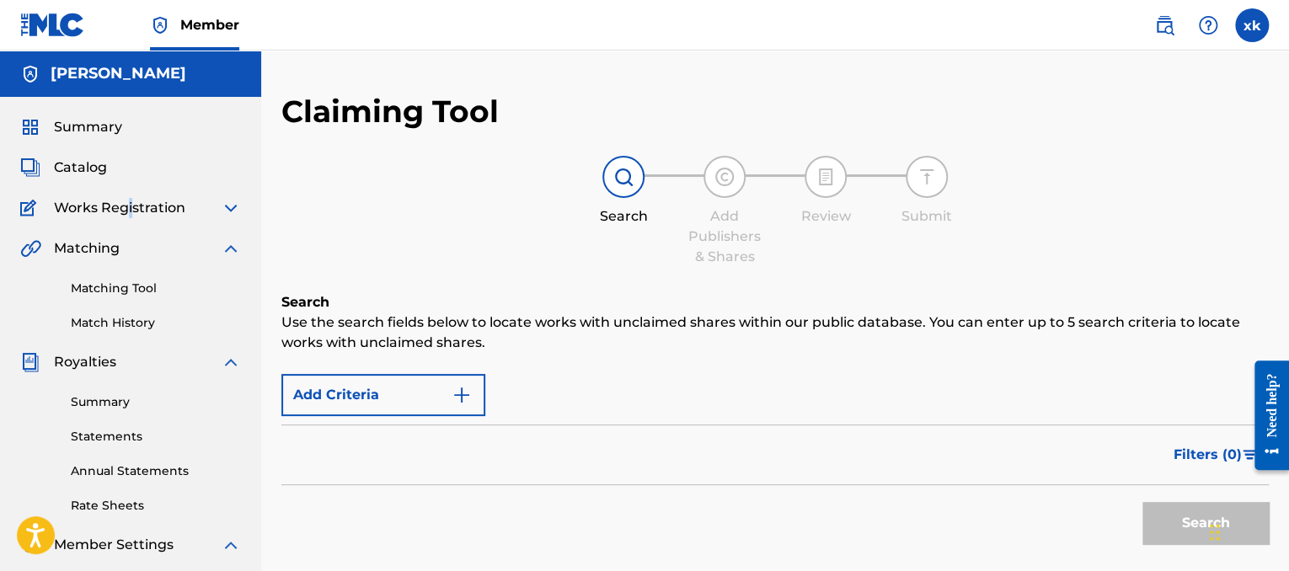
click at [225, 211] on img at bounding box center [231, 208] width 20 height 20
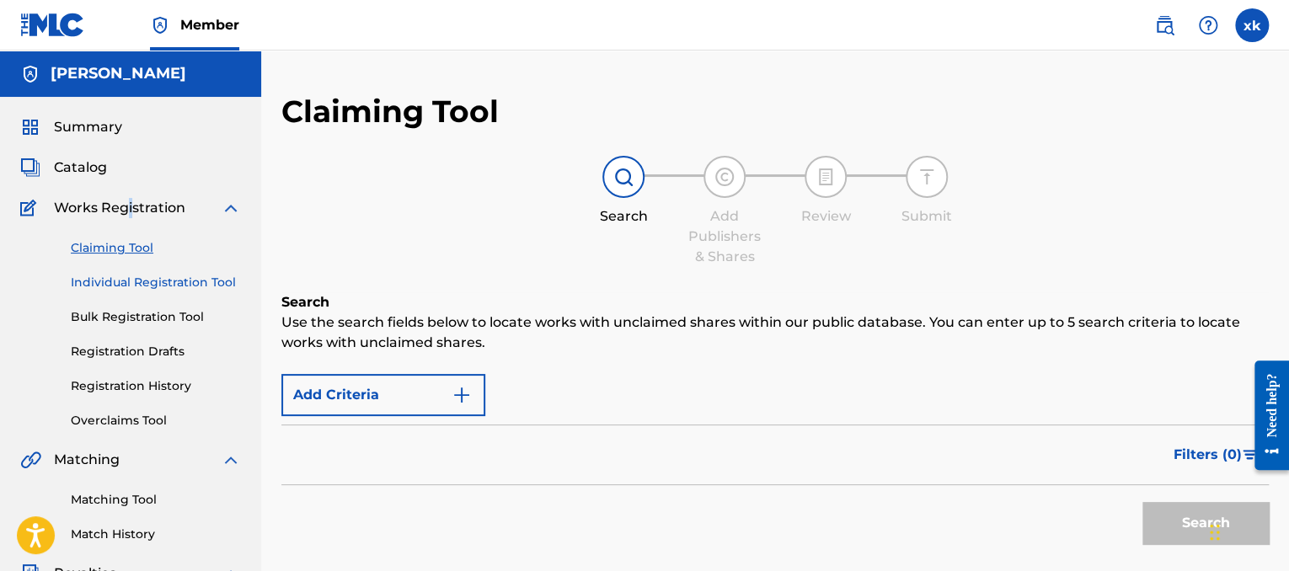
click at [143, 287] on link "Individual Registration Tool" at bounding box center [156, 283] width 170 height 18
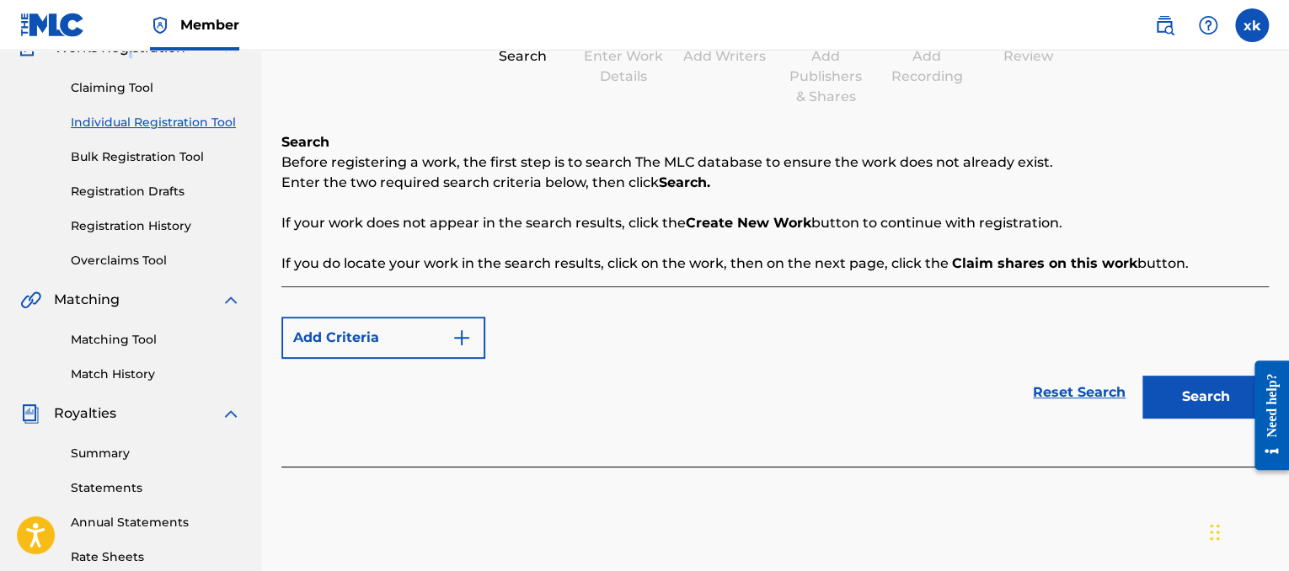
scroll to position [162, 0]
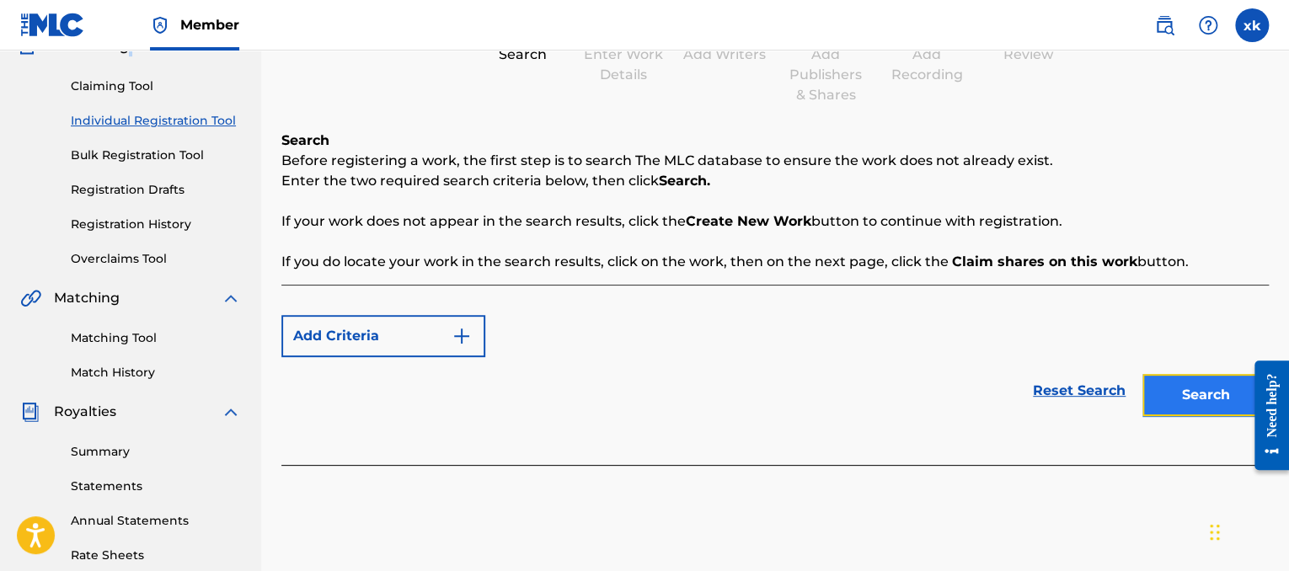
click at [1196, 388] on button "Search" at bounding box center [1205, 395] width 126 height 42
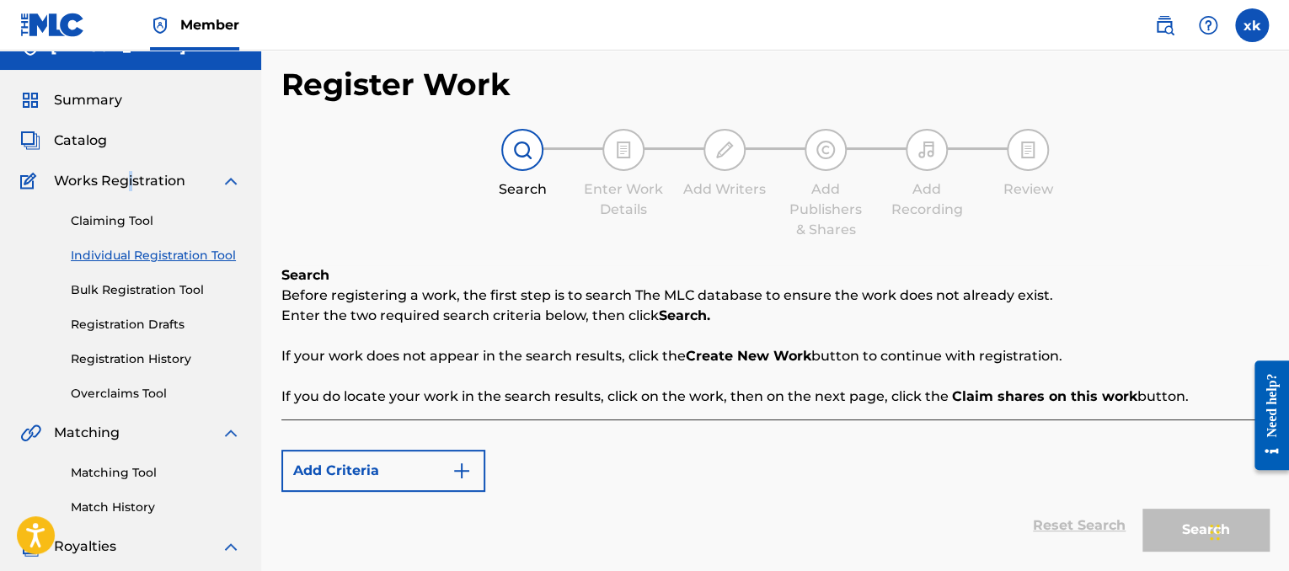
scroll to position [0, 0]
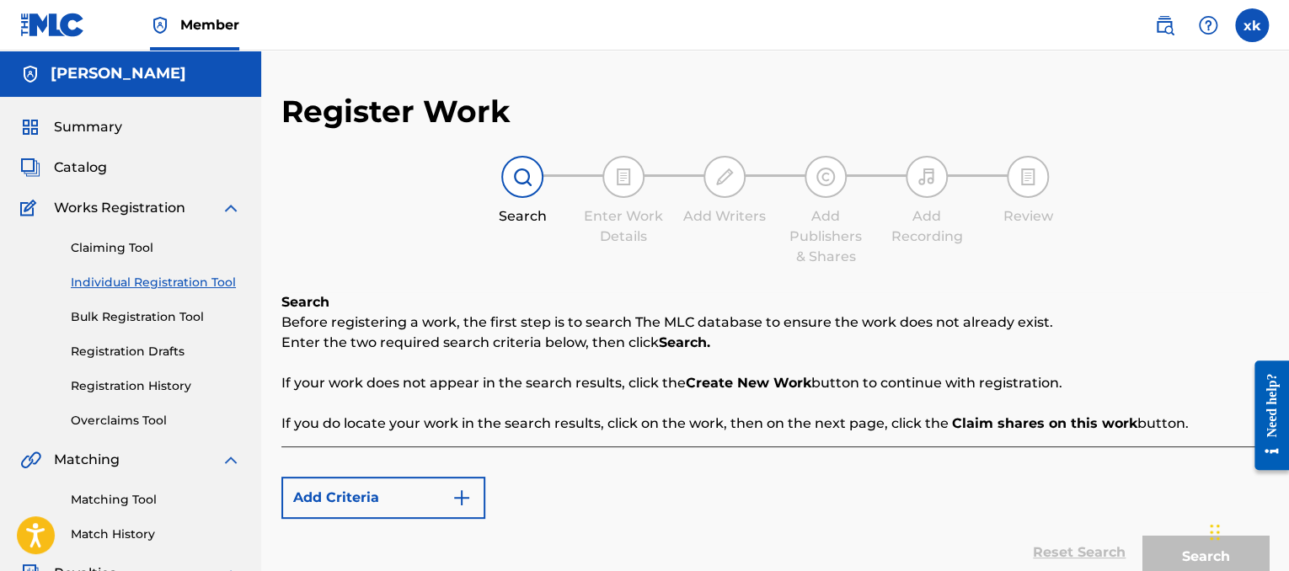
click at [123, 215] on span "Works Registration" at bounding box center [119, 208] width 131 height 20
click at [232, 206] on img at bounding box center [231, 208] width 20 height 20
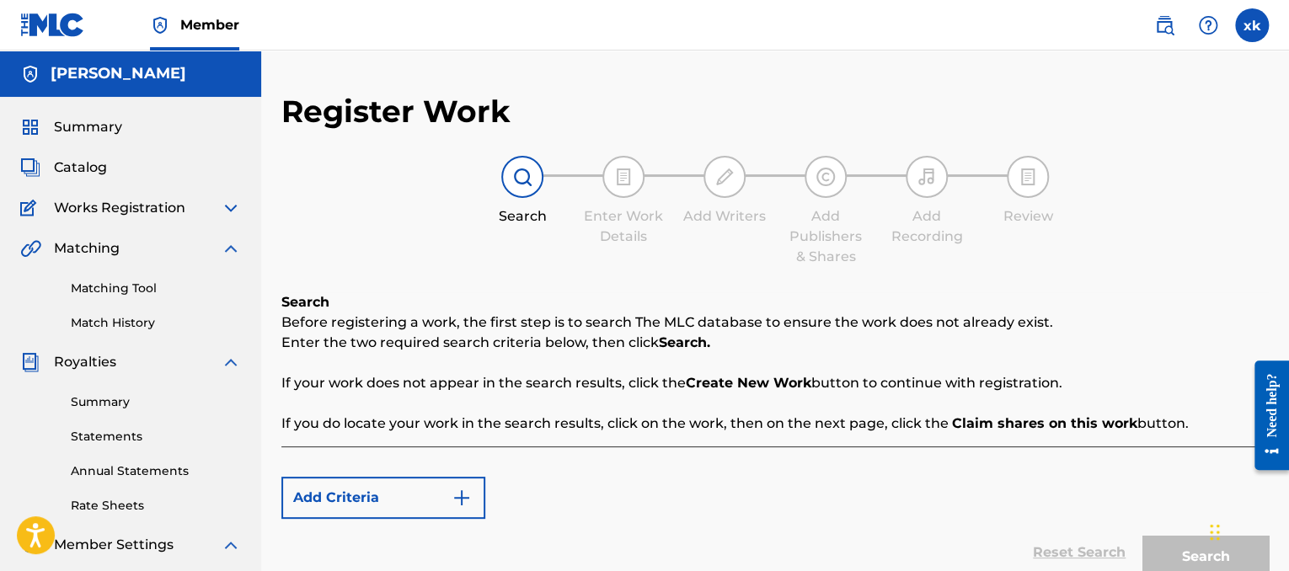
click at [232, 200] on img at bounding box center [231, 208] width 20 height 20
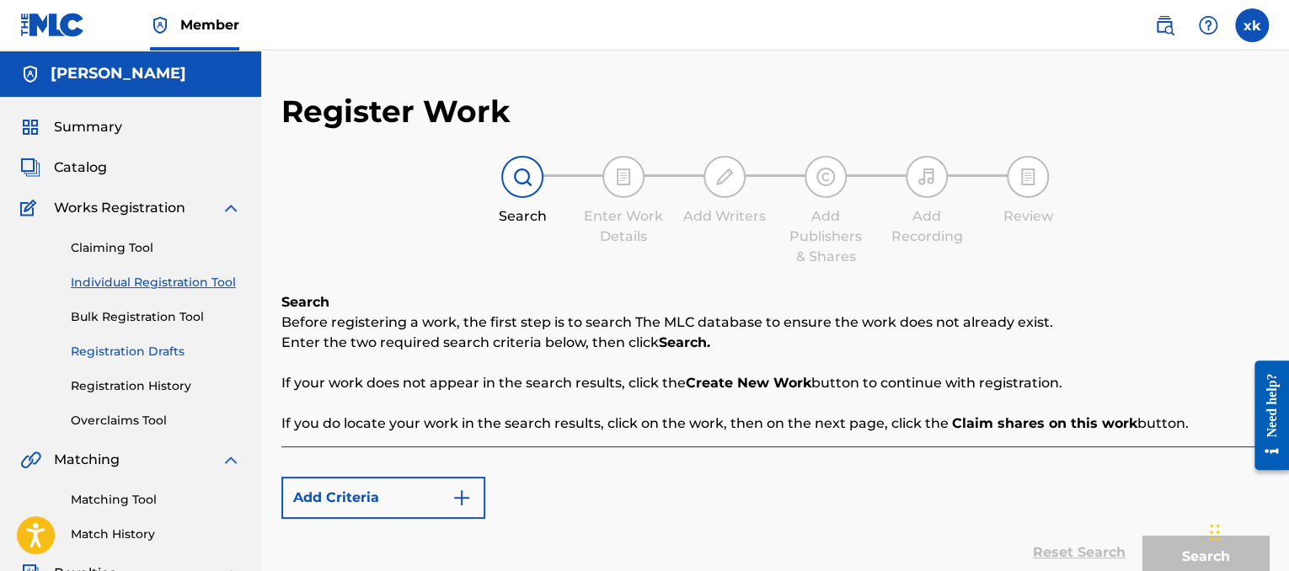
click at [119, 350] on link "Registration Drafts" at bounding box center [156, 352] width 170 height 18
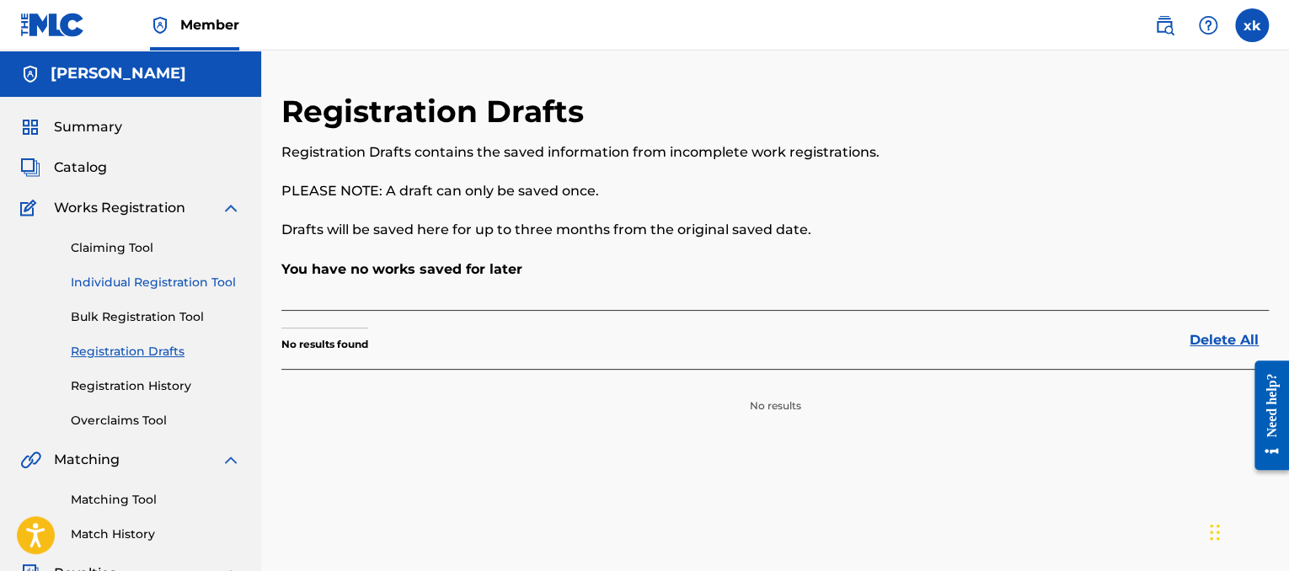
click at [162, 277] on link "Individual Registration Tool" at bounding box center [156, 283] width 170 height 18
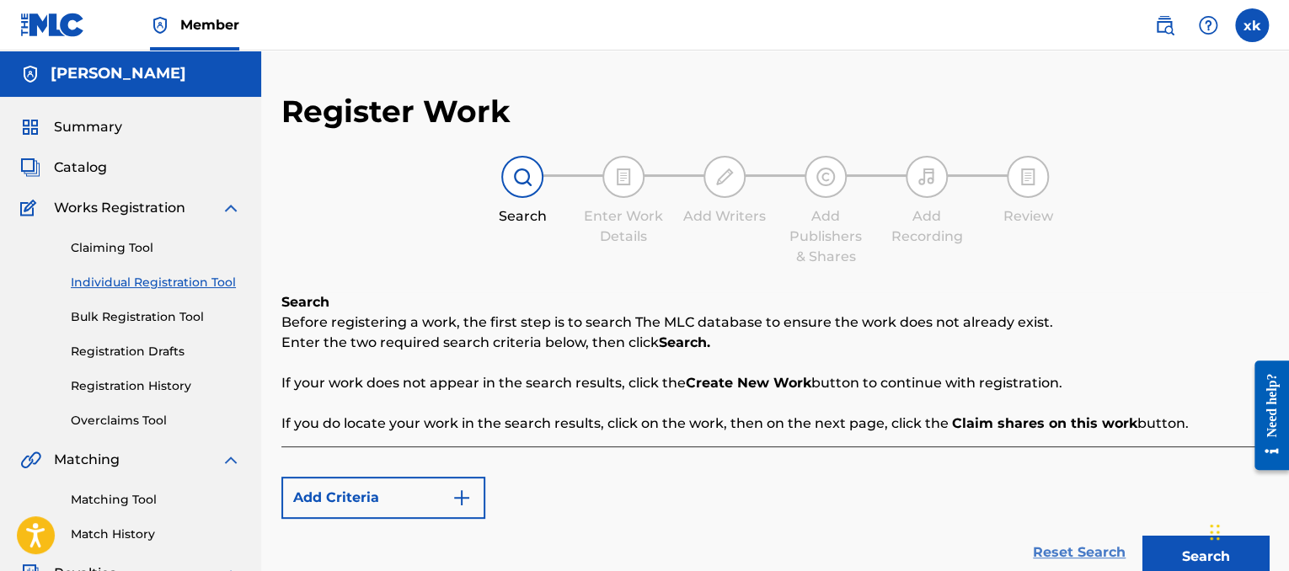
click at [1094, 556] on link "Reset Search" at bounding box center [1078, 552] width 109 height 37
click at [1092, 550] on link "Reset Search" at bounding box center [1078, 552] width 109 height 37
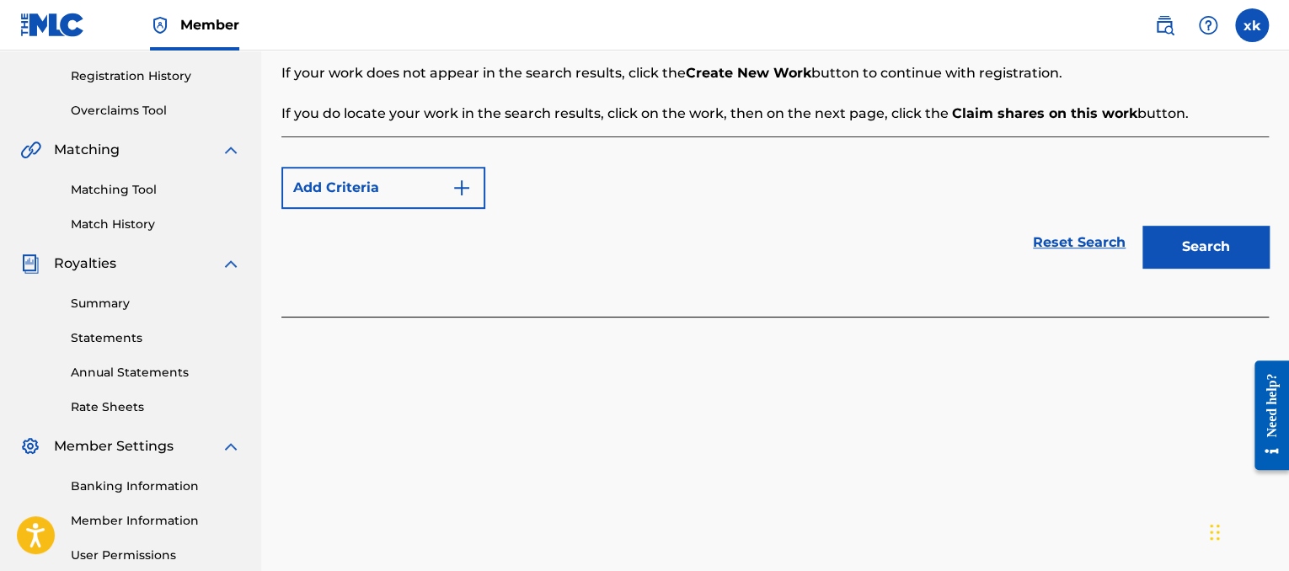
scroll to position [310, 0]
click at [1226, 233] on button "Search" at bounding box center [1205, 247] width 126 height 42
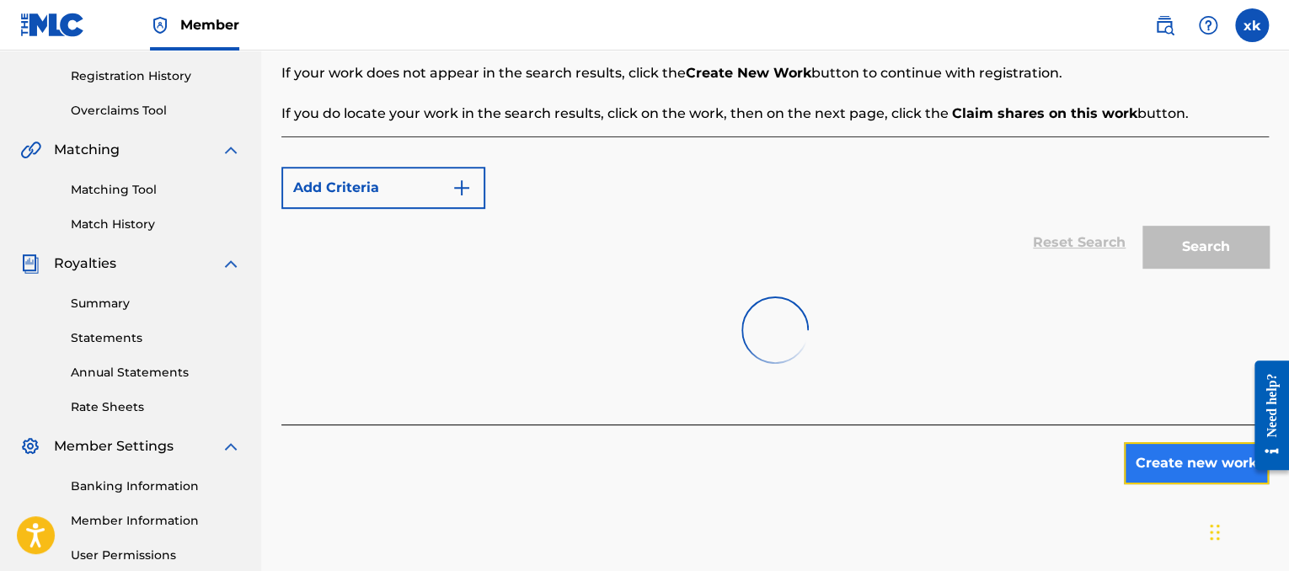
click at [1156, 449] on button "Create new work" at bounding box center [1196, 463] width 145 height 42
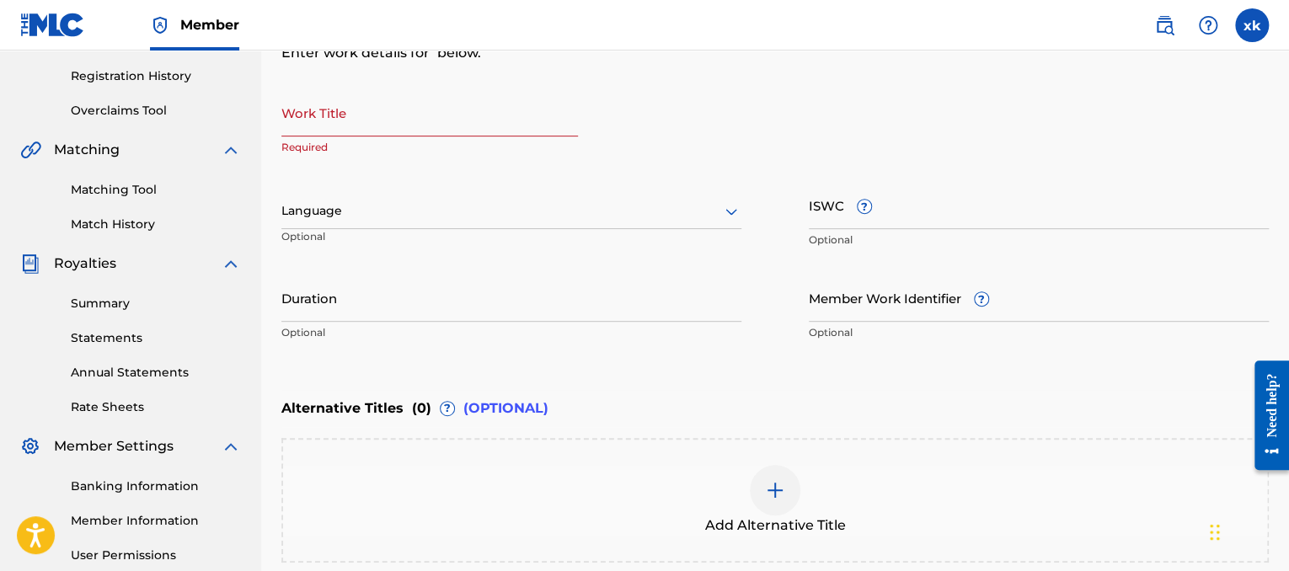
click at [525, 126] on input "Work Title" at bounding box center [429, 112] width 296 height 48
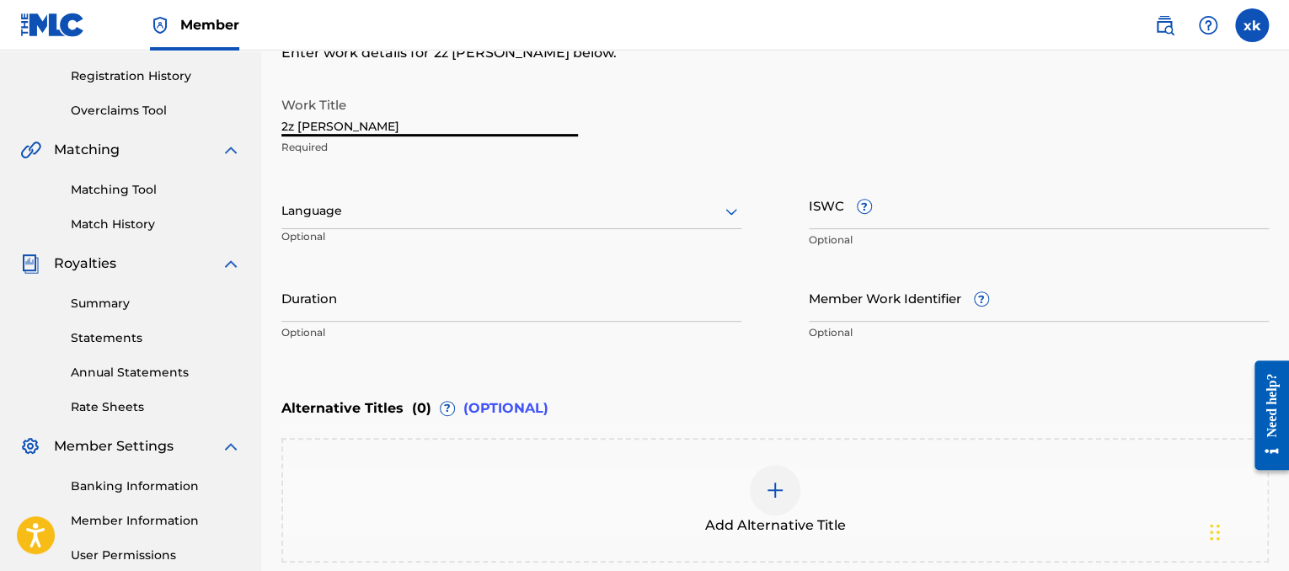
type input "2z [PERSON_NAME]"
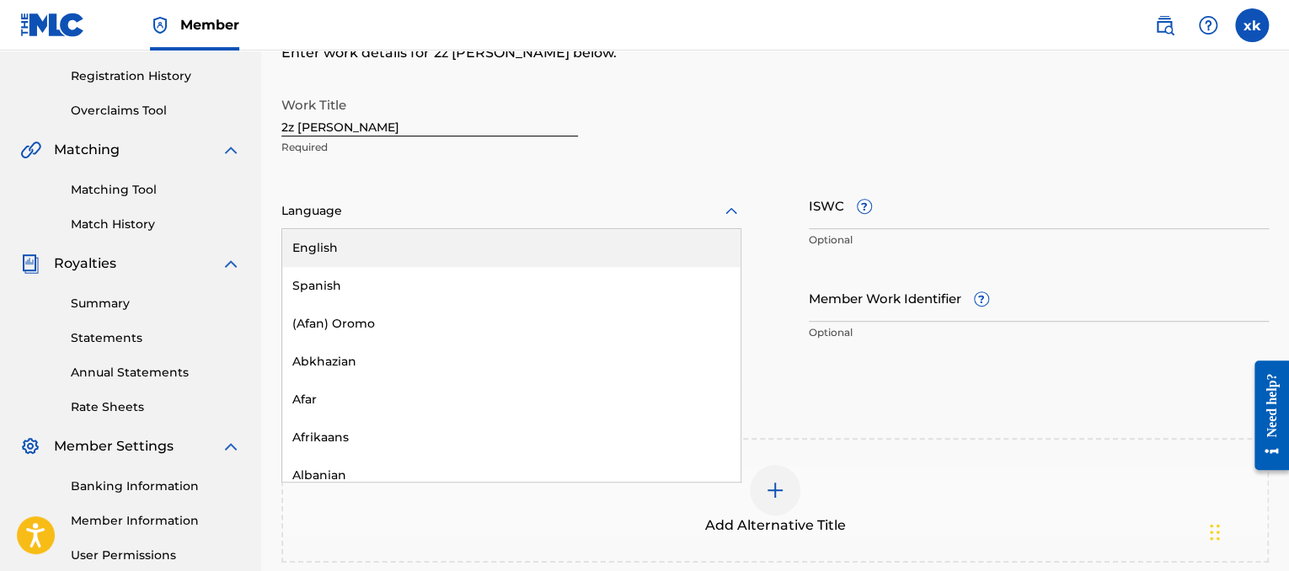
click at [461, 211] on div at bounding box center [511, 210] width 460 height 21
click at [411, 257] on div "English" at bounding box center [511, 248] width 458 height 38
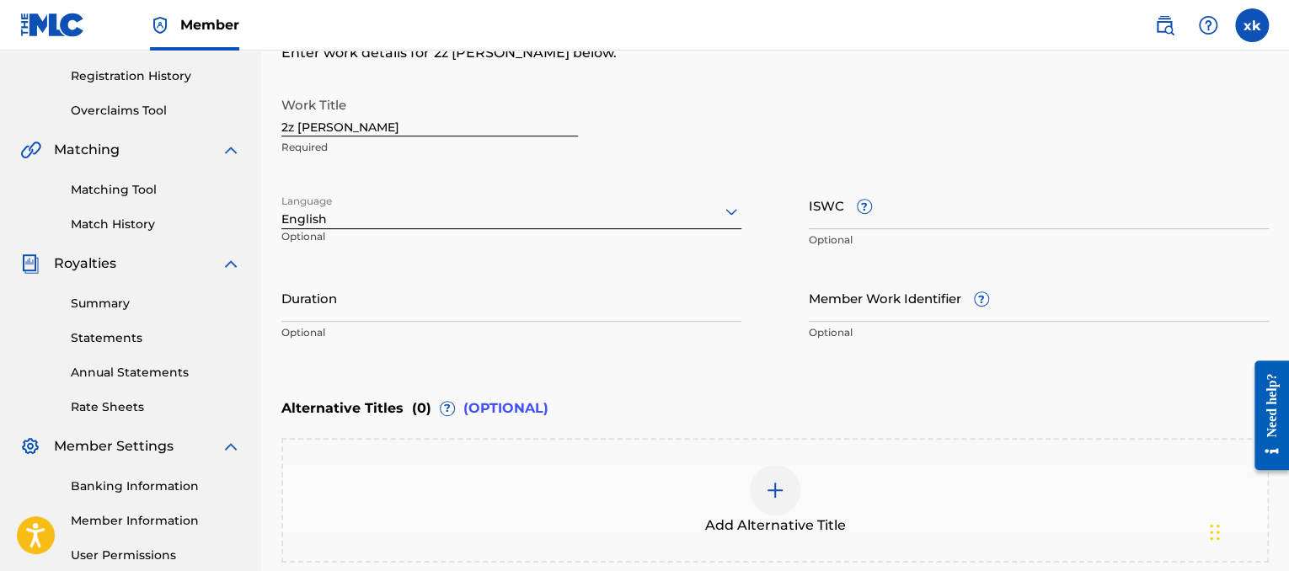
click at [211, 153] on div "Matching" at bounding box center [130, 150] width 221 height 20
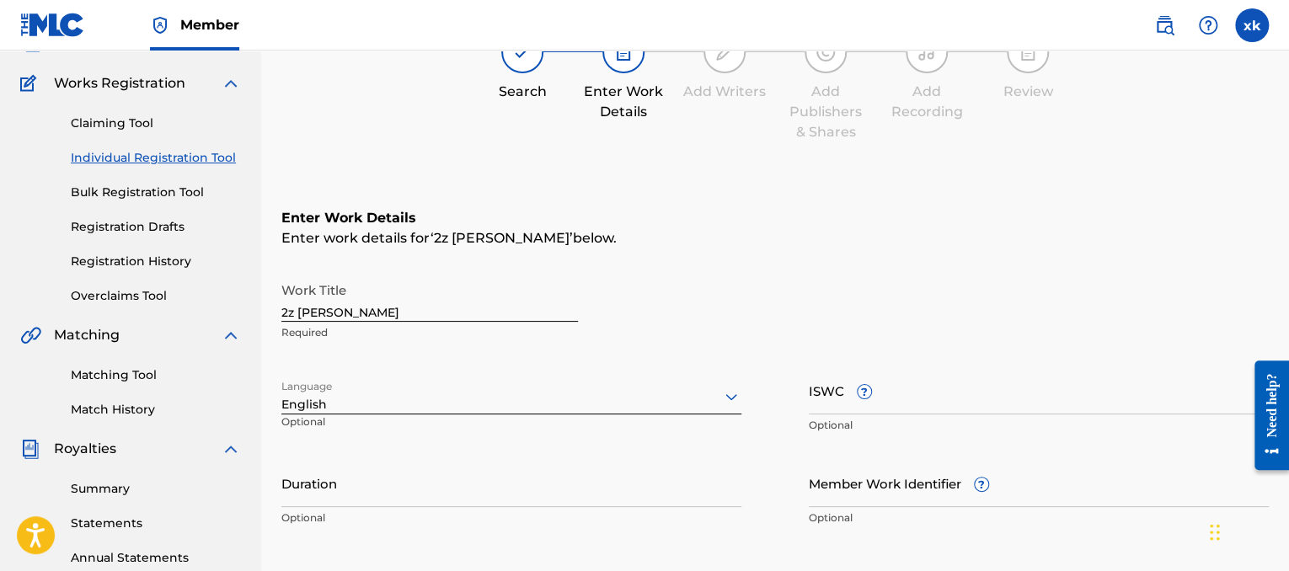
scroll to position [104, 0]
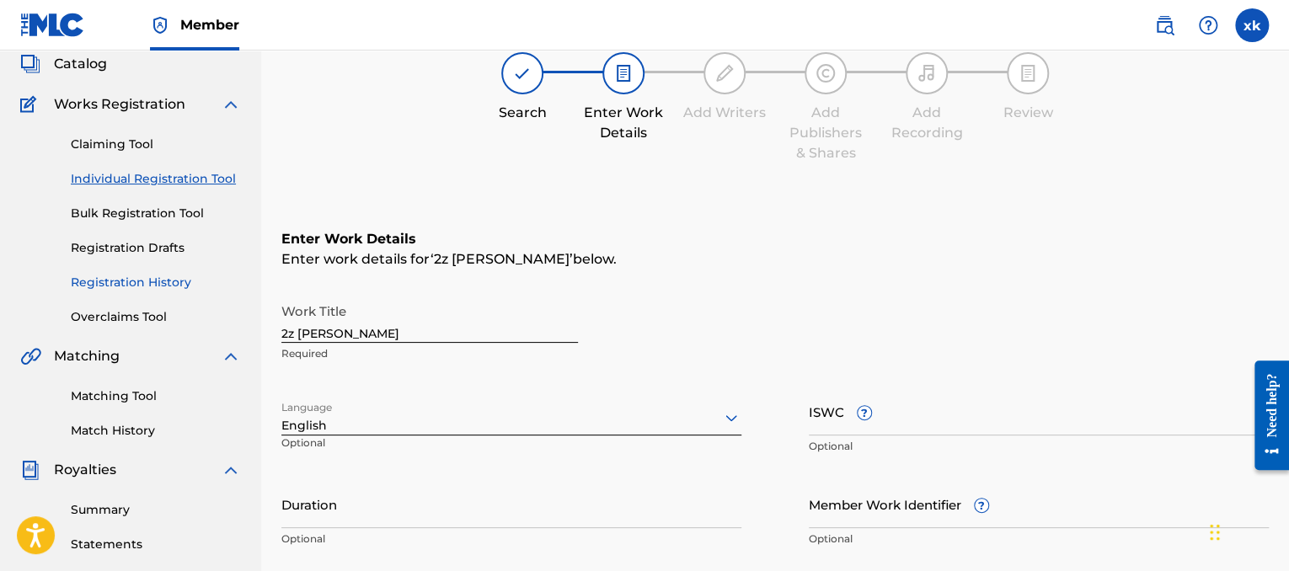
click at [145, 284] on link "Registration History" at bounding box center [156, 283] width 170 height 18
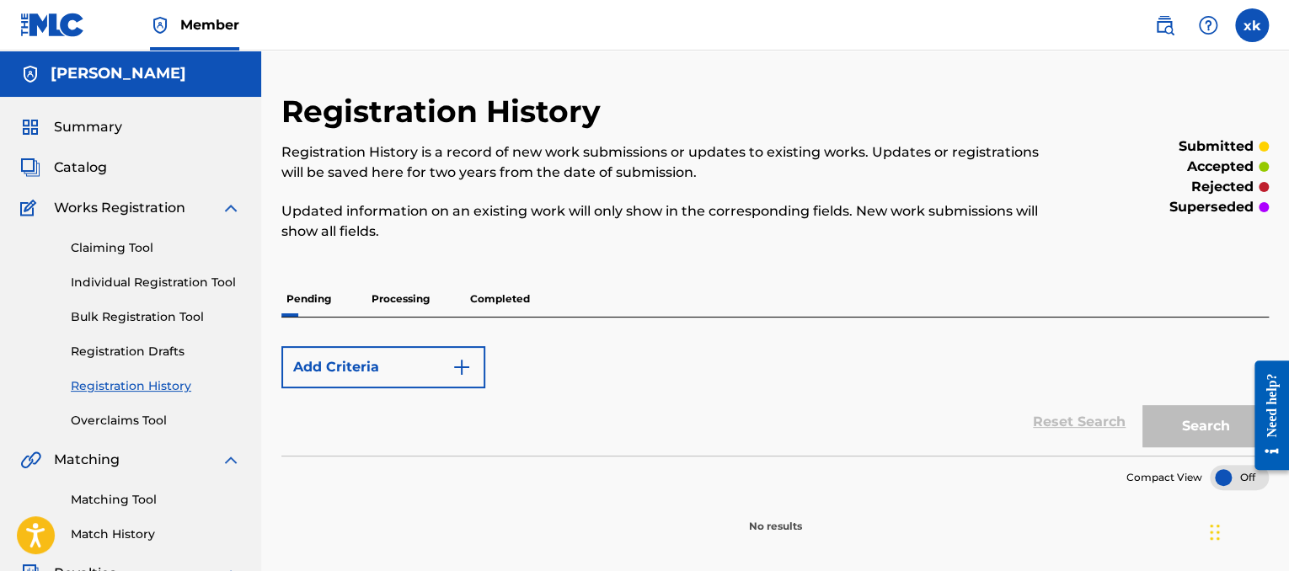
click at [421, 310] on p "Processing" at bounding box center [400, 298] width 68 height 35
click at [402, 294] on p "Processing" at bounding box center [400, 298] width 68 height 35
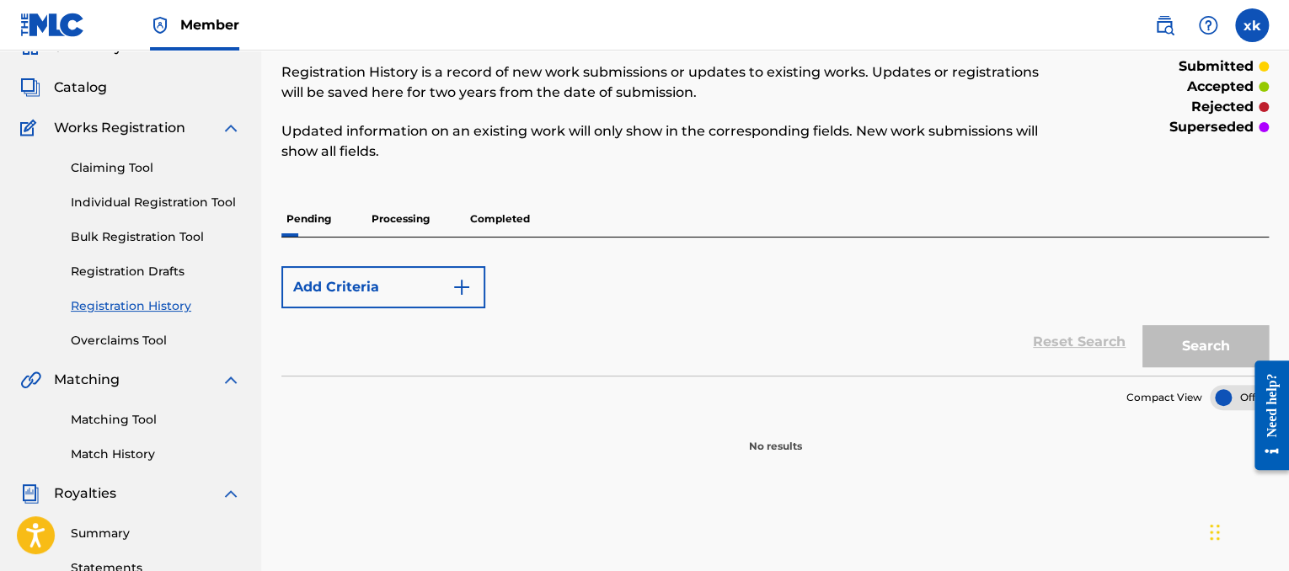
scroll to position [43, 0]
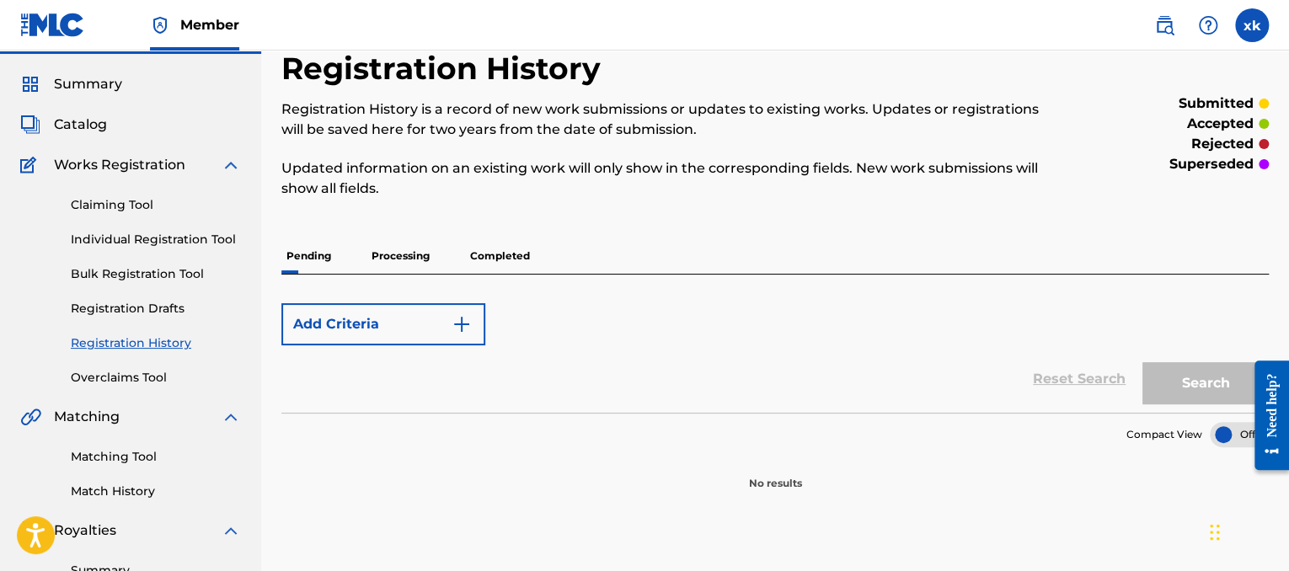
click at [374, 257] on p "Processing" at bounding box center [400, 255] width 68 height 35
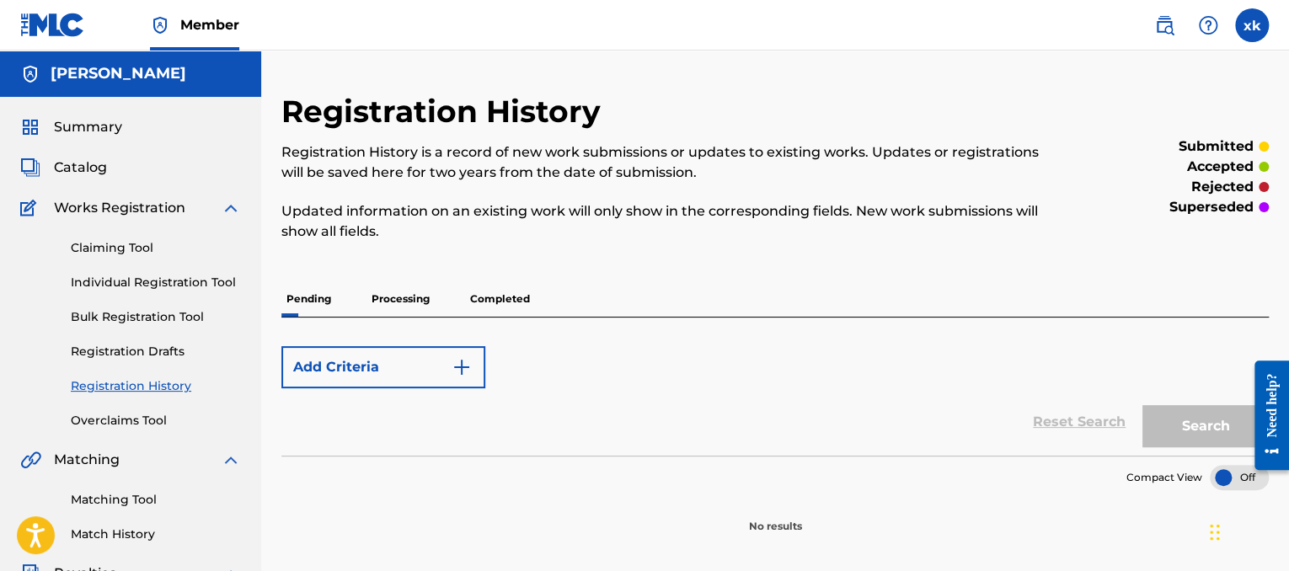
click at [413, 294] on p "Processing" at bounding box center [400, 298] width 68 height 35
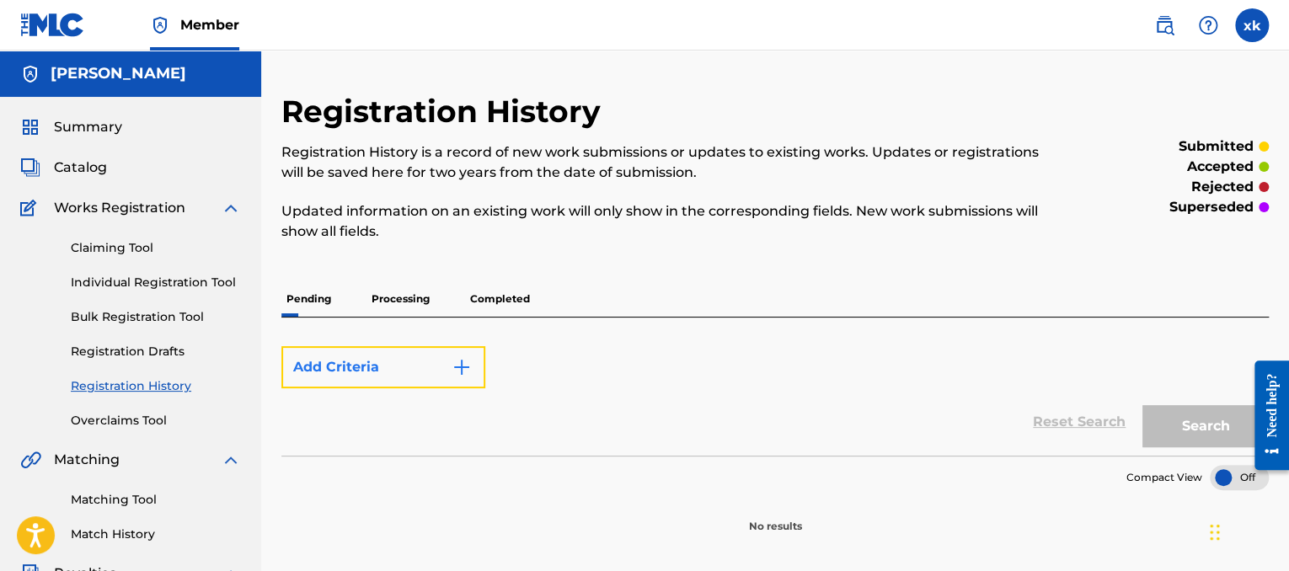
click at [364, 381] on button "Add Criteria" at bounding box center [383, 367] width 204 height 42
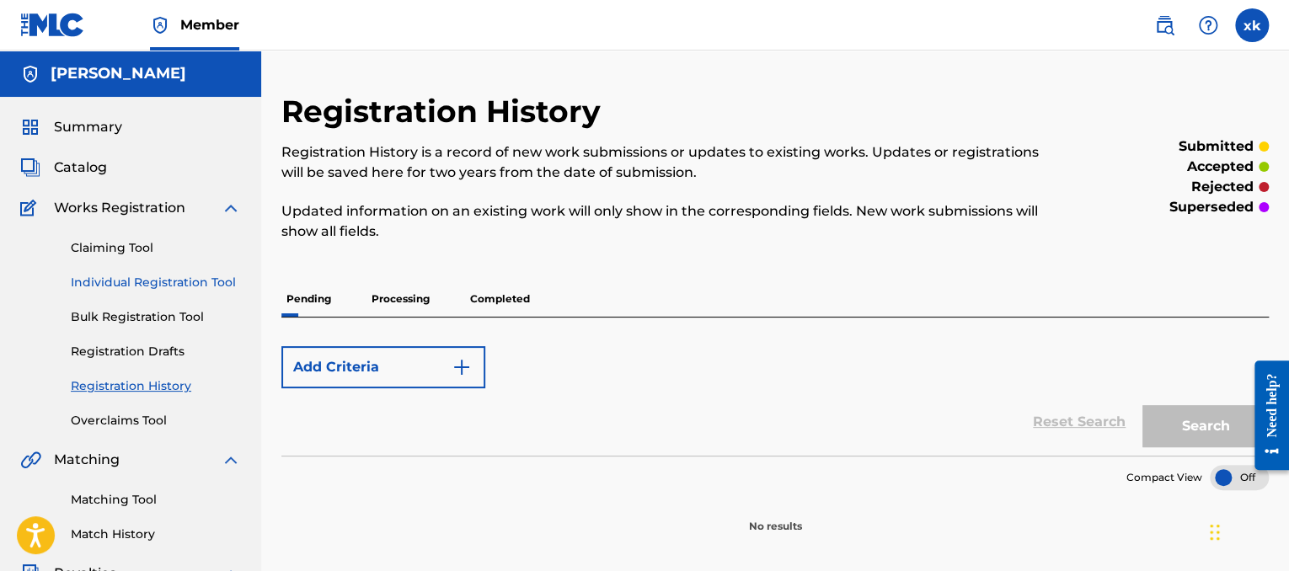
click at [162, 280] on link "Individual Registration Tool" at bounding box center [156, 283] width 170 height 18
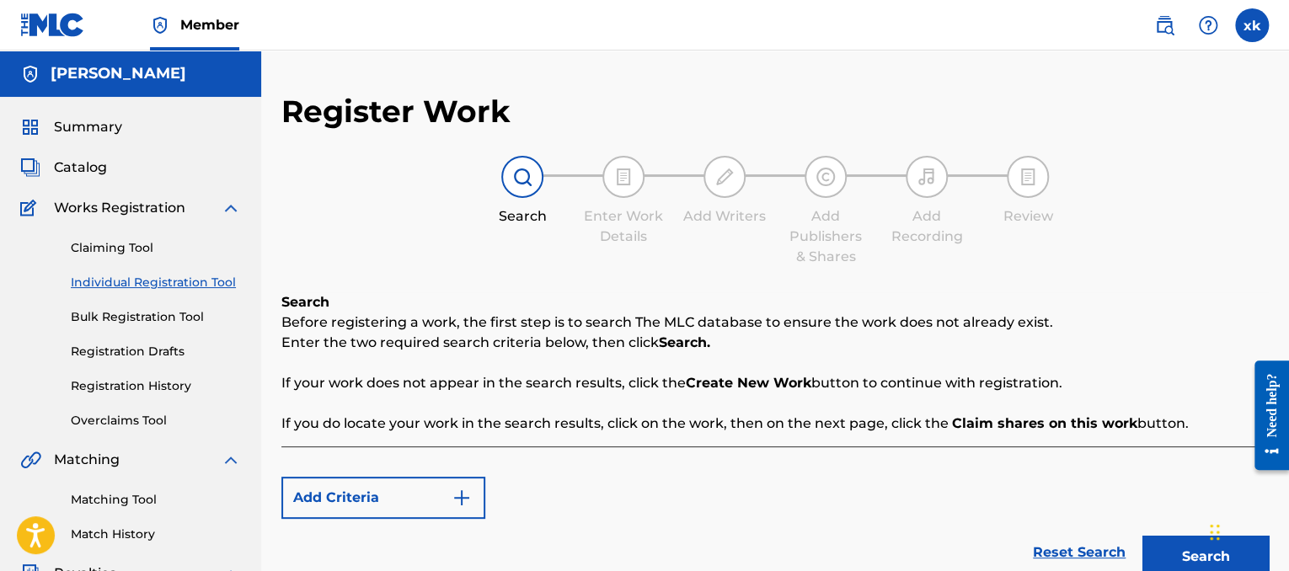
click at [185, 206] on div "Works Registration" at bounding box center [130, 208] width 221 height 20
click at [225, 206] on img at bounding box center [231, 208] width 20 height 20
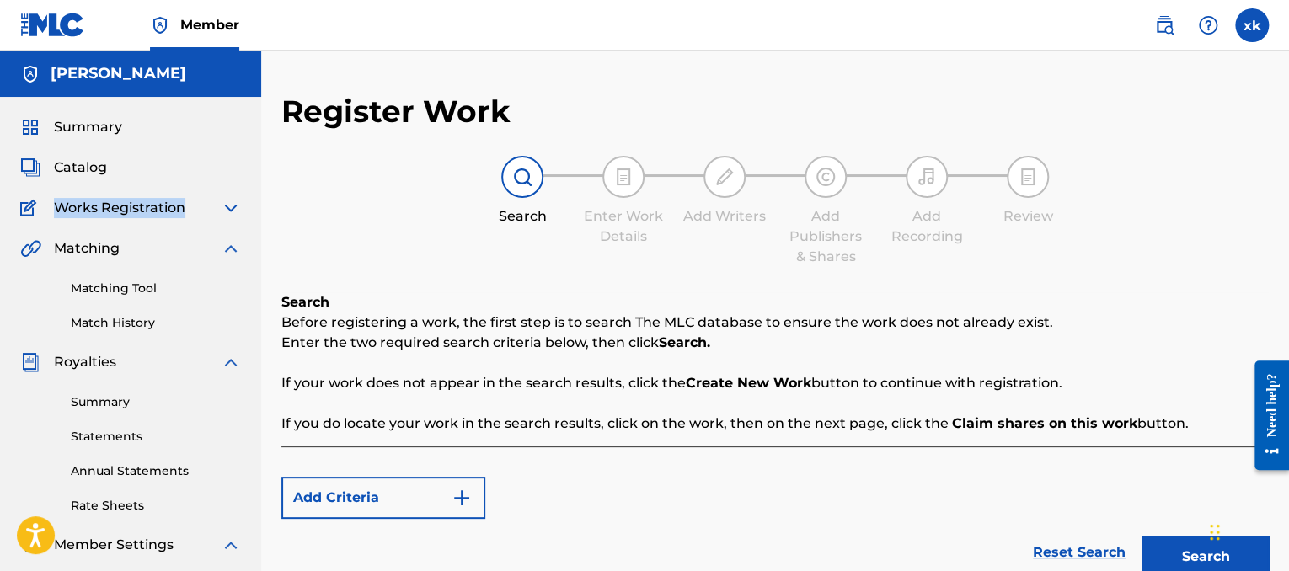
click at [230, 241] on img at bounding box center [231, 248] width 20 height 20
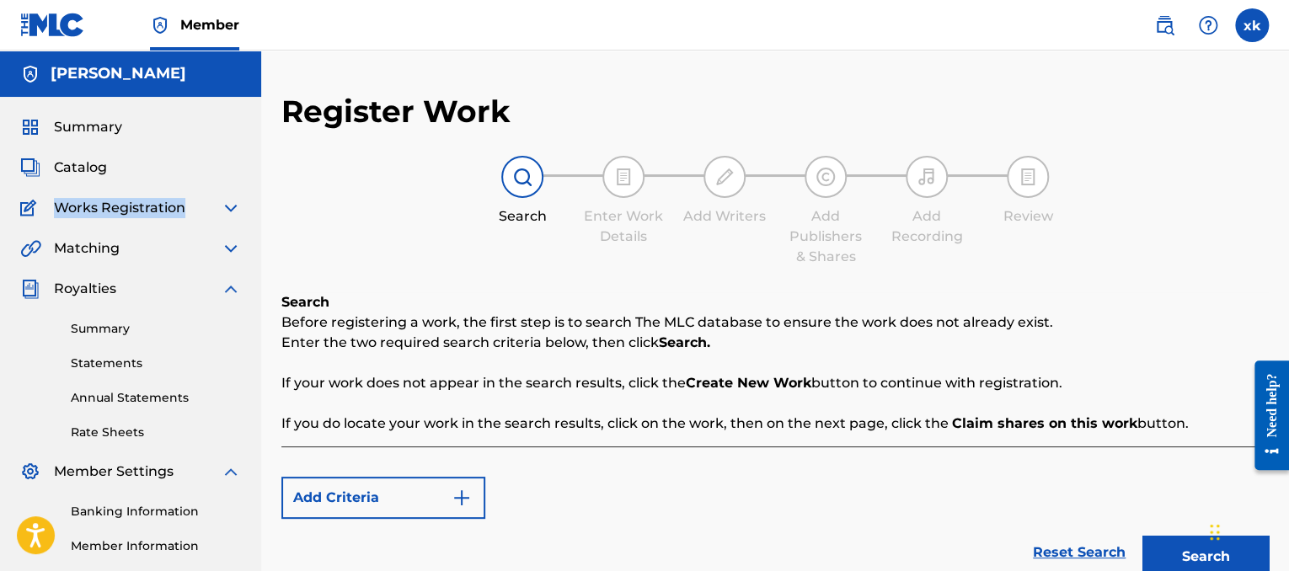
click at [229, 250] on img at bounding box center [231, 248] width 20 height 20
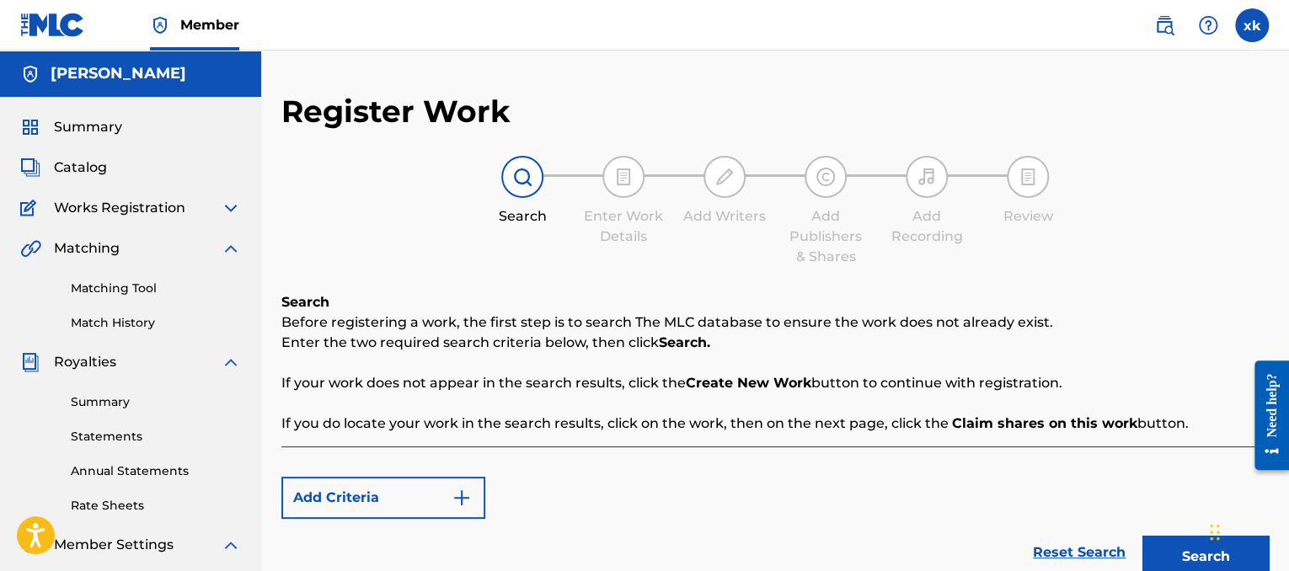
click at [143, 210] on span "Works Registration" at bounding box center [119, 208] width 131 height 20
click at [223, 211] on img at bounding box center [231, 208] width 20 height 20
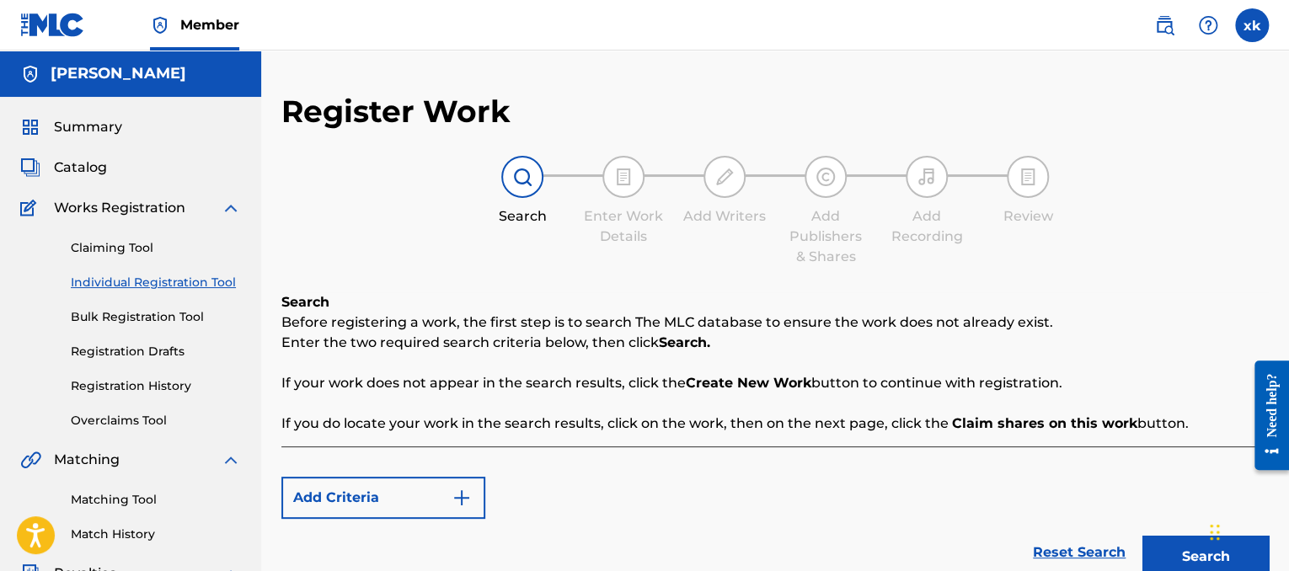
click at [162, 281] on link "Individual Registration Tool" at bounding box center [156, 283] width 170 height 18
click at [1159, 541] on button "Search" at bounding box center [1205, 557] width 126 height 42
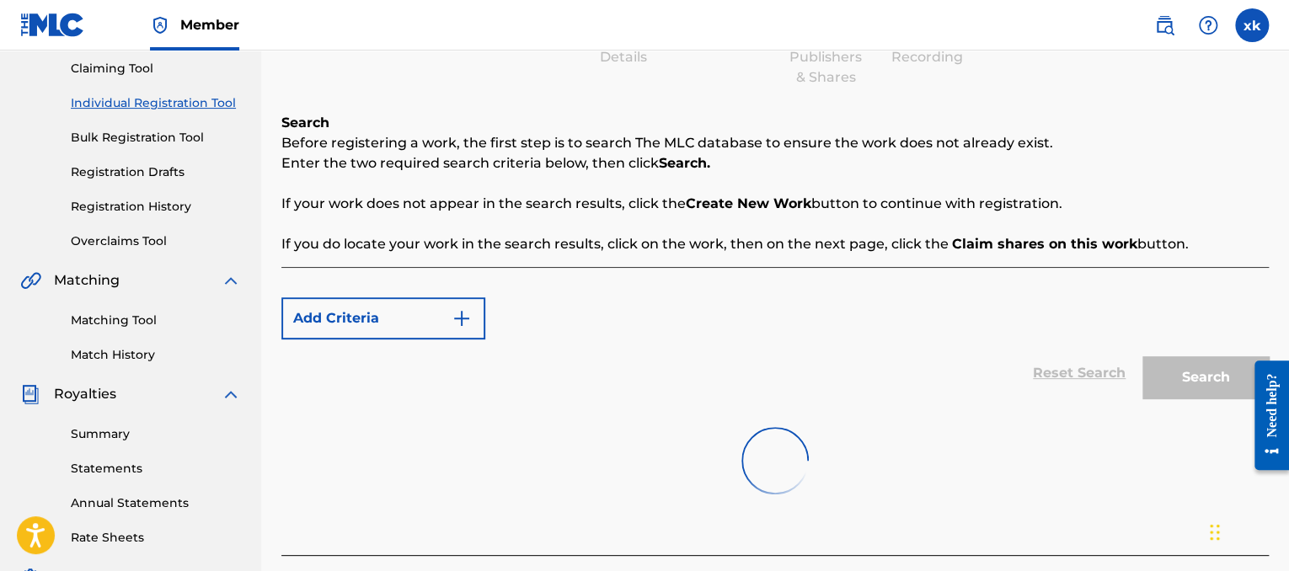
scroll to position [189, 0]
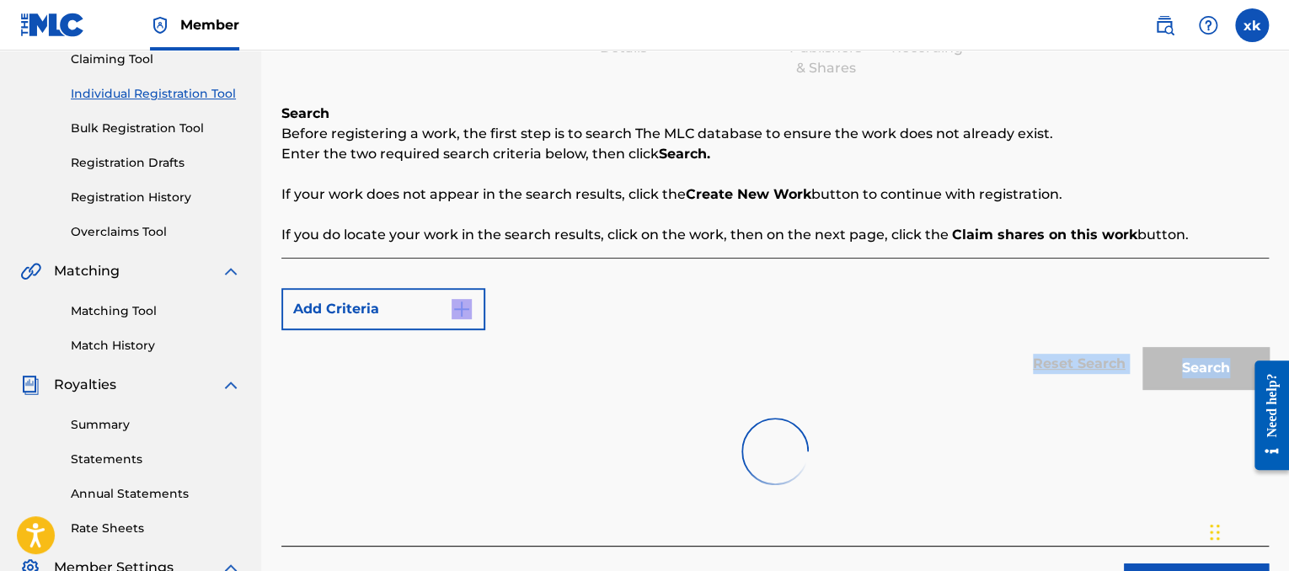
drag, startPoint x: 1287, startPoint y: 304, endPoint x: 1293, endPoint y: 358, distance: 54.2
click at [1288, 358] on html "Accessibility Screen-Reader Guide, Feedback, and Issue Reporting | New window C…" at bounding box center [644, 96] width 1289 height 571
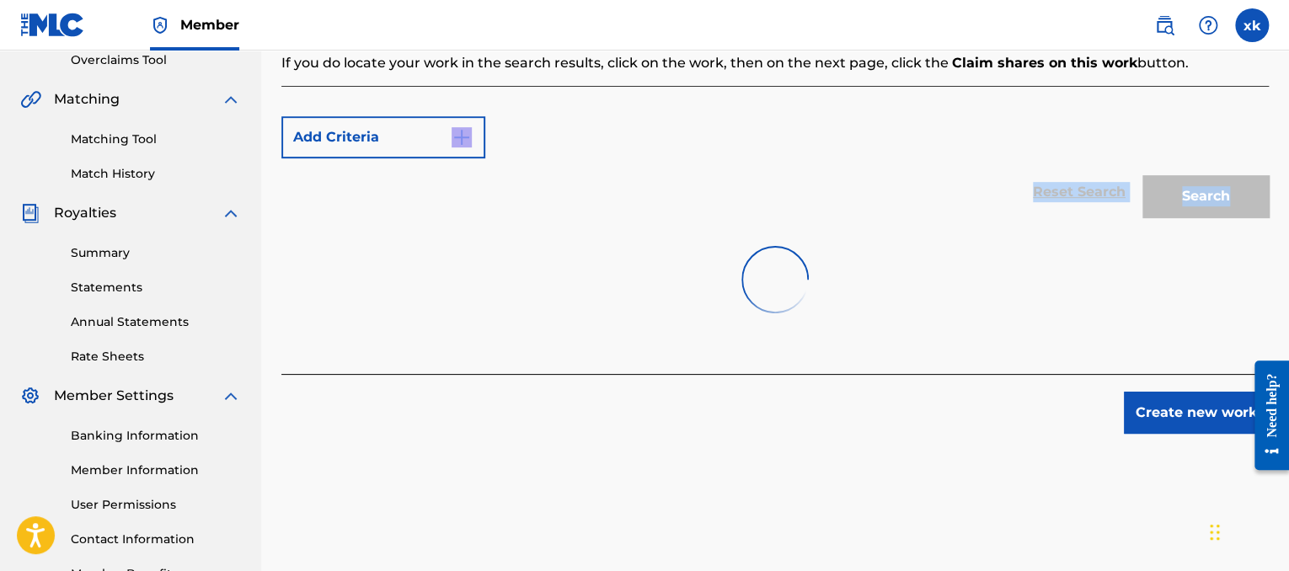
scroll to position [374, 0]
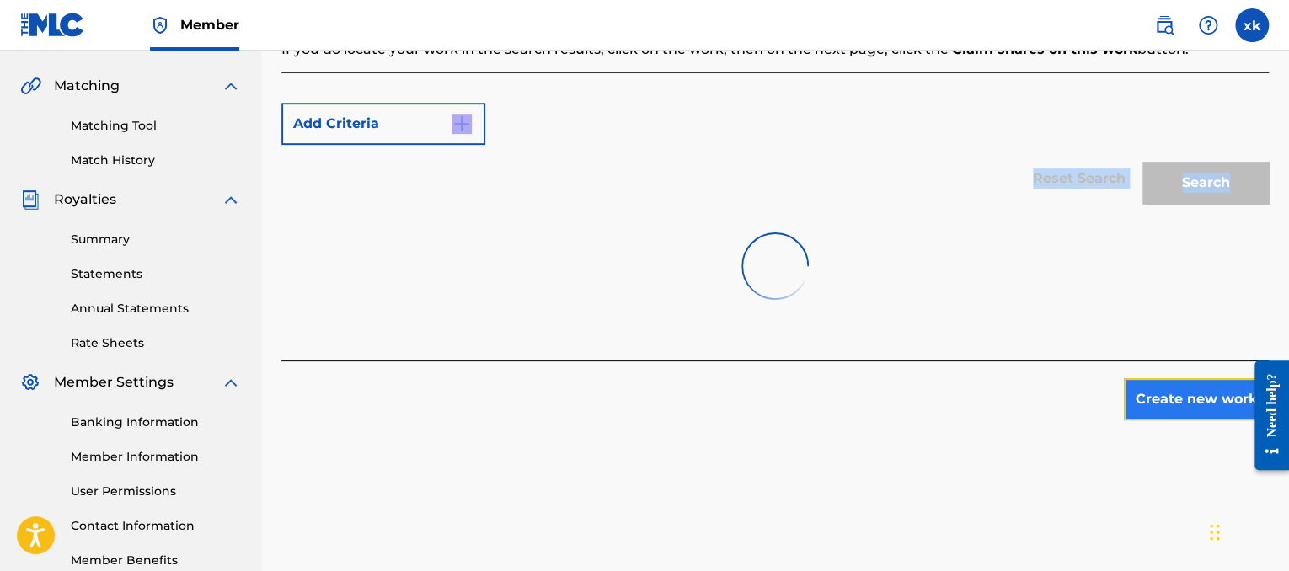
drag, startPoint x: 1161, startPoint y: 398, endPoint x: 1166, endPoint y: 390, distance: 9.8
click at [1166, 390] on button "Create new work" at bounding box center [1196, 399] width 145 height 42
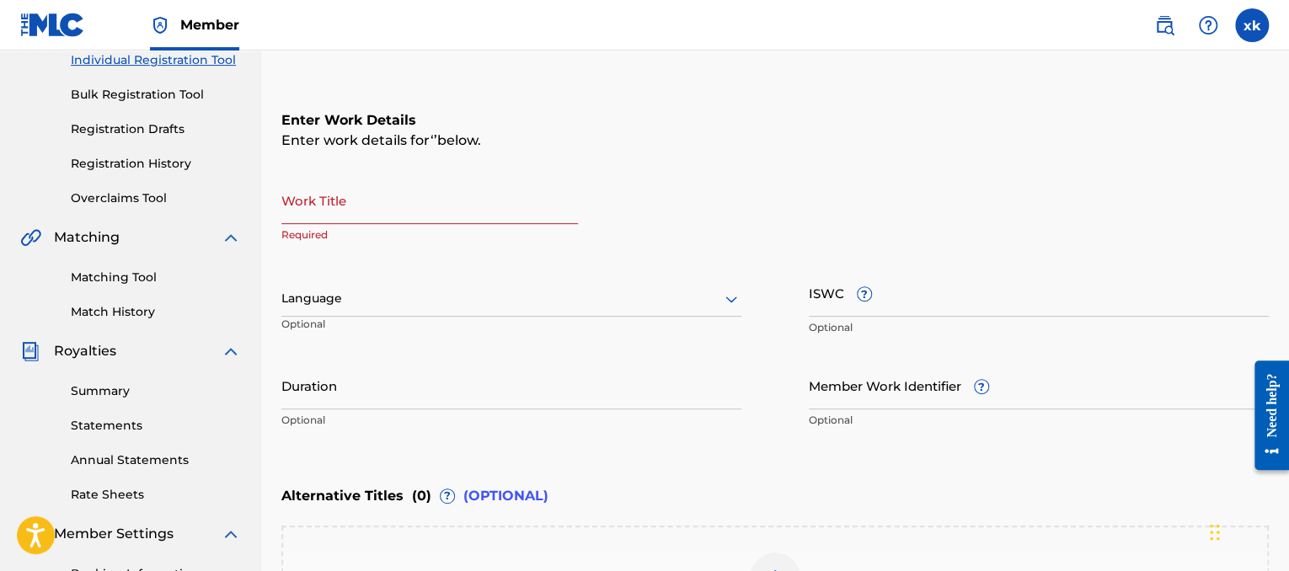
scroll to position [216, 0]
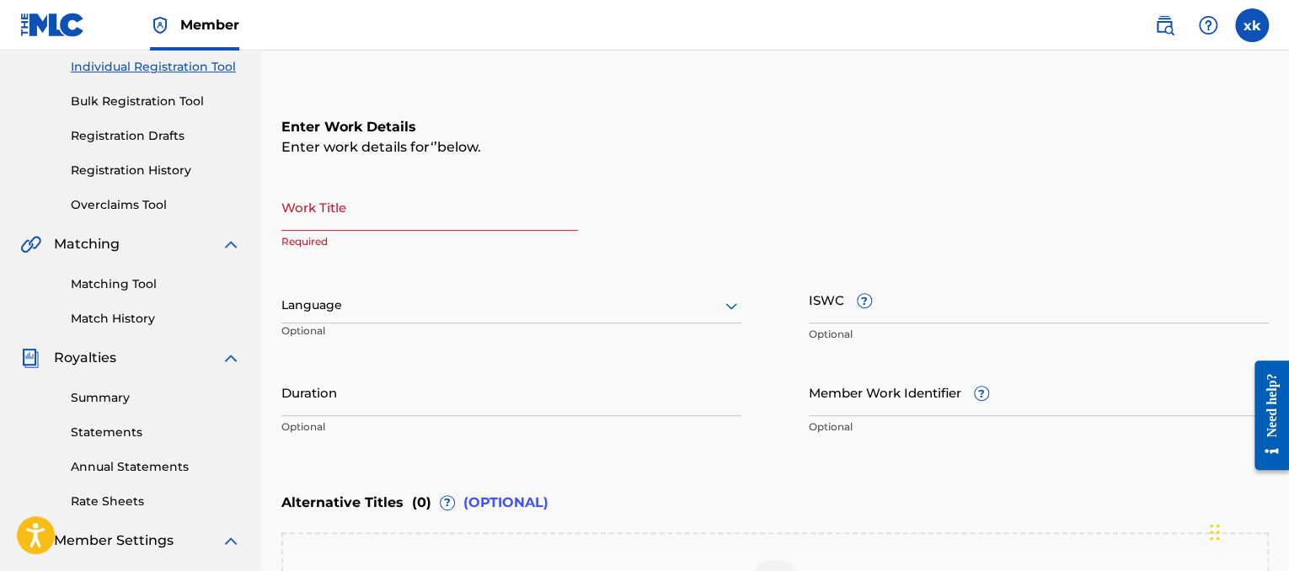
click at [377, 216] on input "Work Title" at bounding box center [429, 207] width 296 height 48
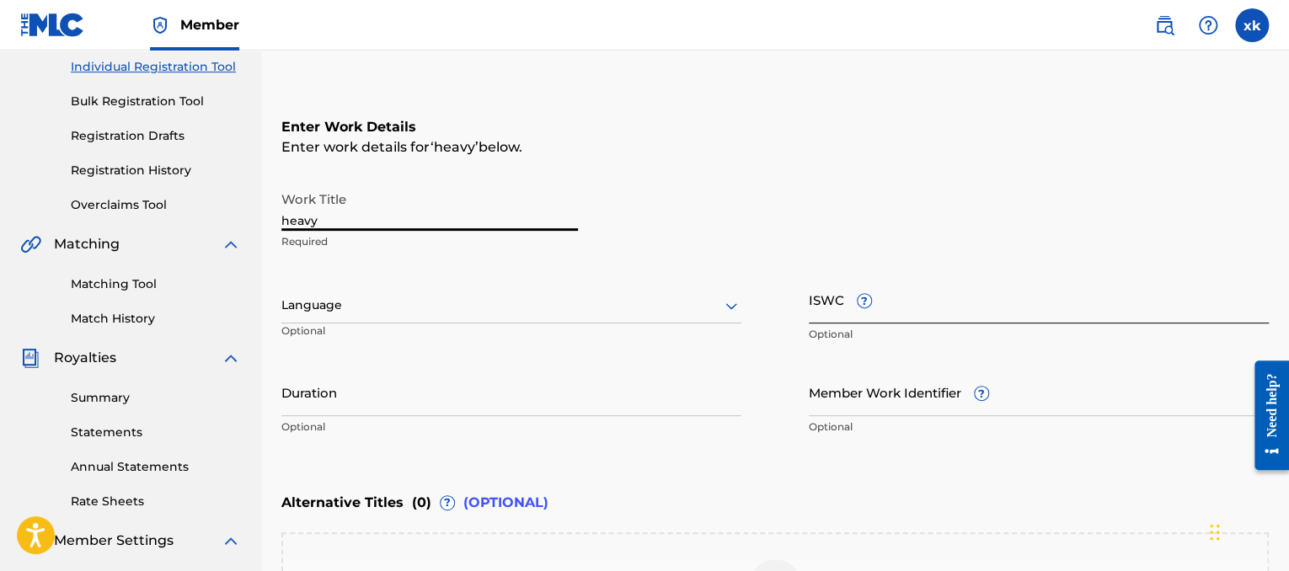
type input "heavy"
click at [969, 290] on input "ISWC ?" at bounding box center [1039, 299] width 460 height 48
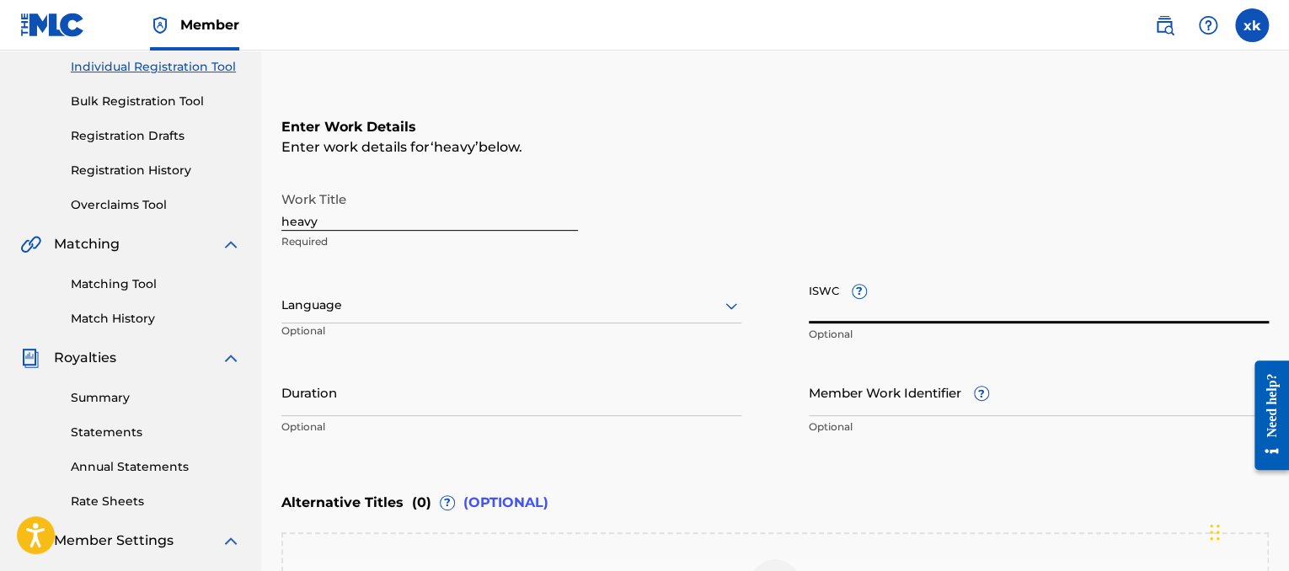
paste input "T9307930412"
type input "T9307930412"
click at [718, 311] on div at bounding box center [511, 305] width 460 height 21
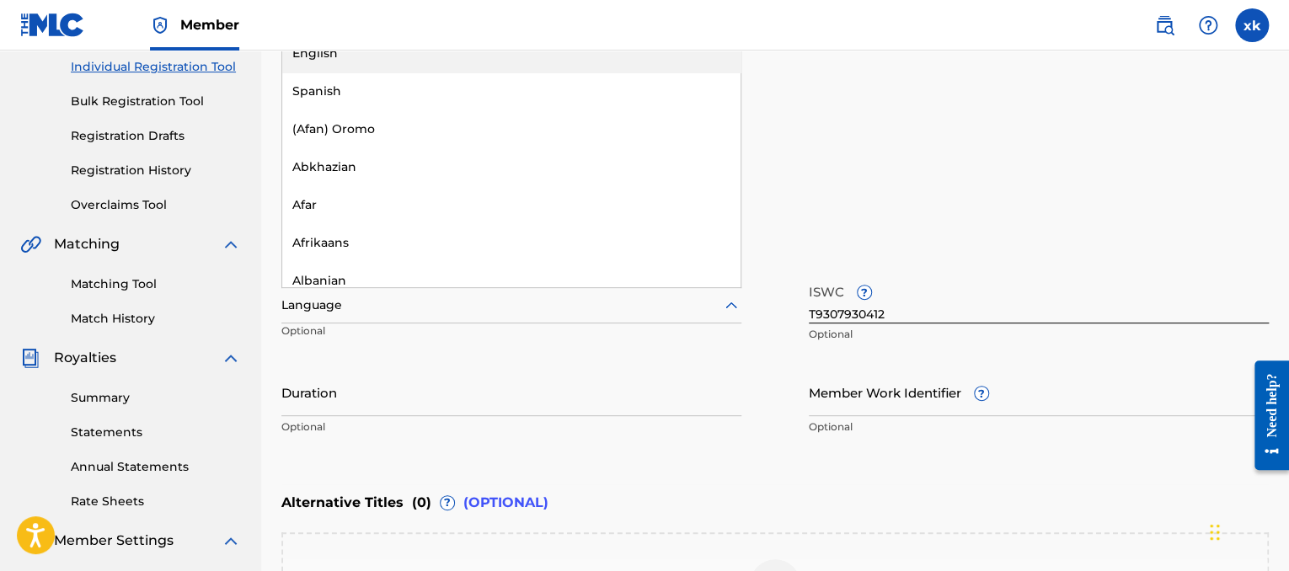
click at [571, 65] on div "English" at bounding box center [511, 54] width 458 height 38
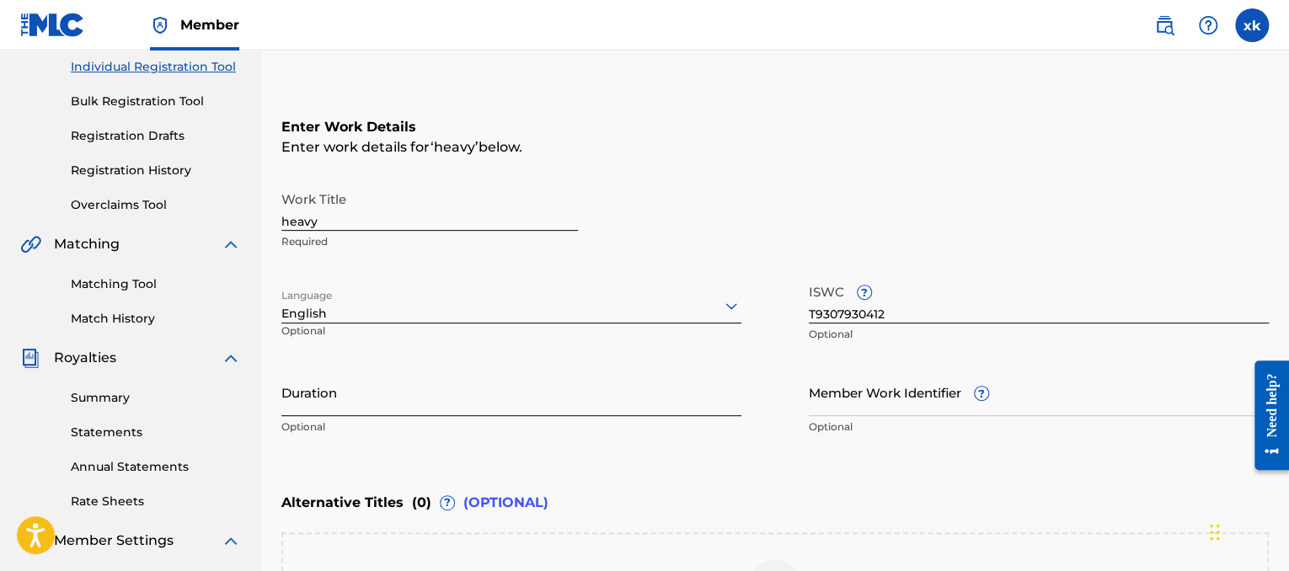
click at [387, 402] on input "Duration" at bounding box center [511, 392] width 460 height 48
type input "02:01"
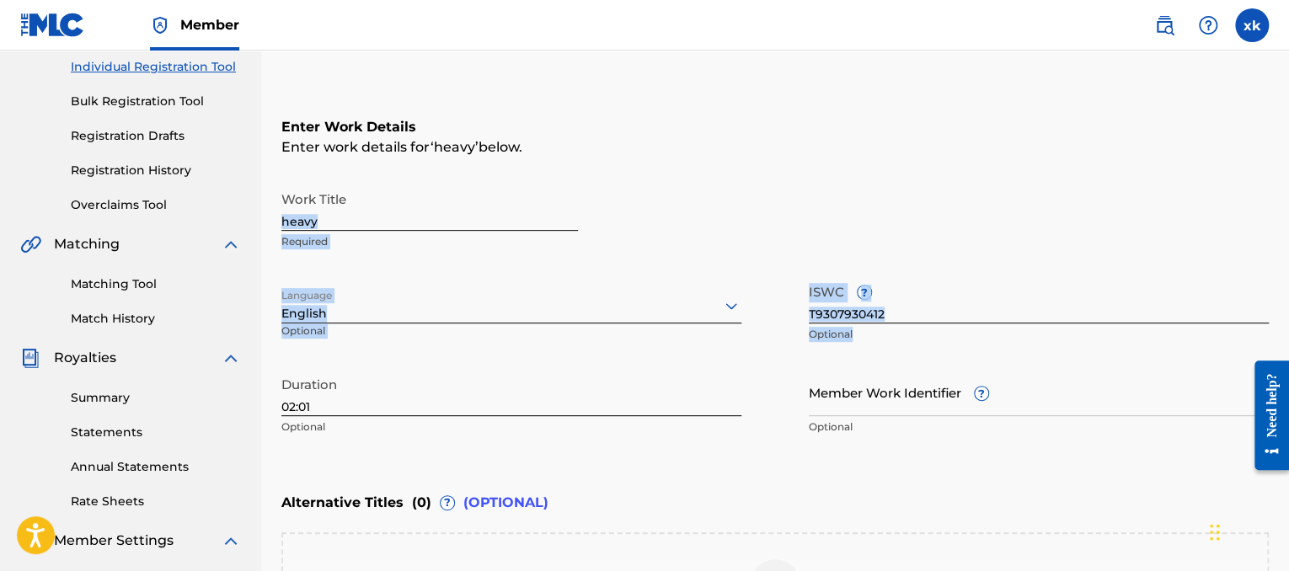
drag, startPoint x: 1287, startPoint y: 199, endPoint x: 1293, endPoint y: 348, distance: 149.2
click at [1288, 348] on html "Accessibility Screen-Reader Guide, Feedback, and Issue Reporting | New window C…" at bounding box center [644, 69] width 1289 height 571
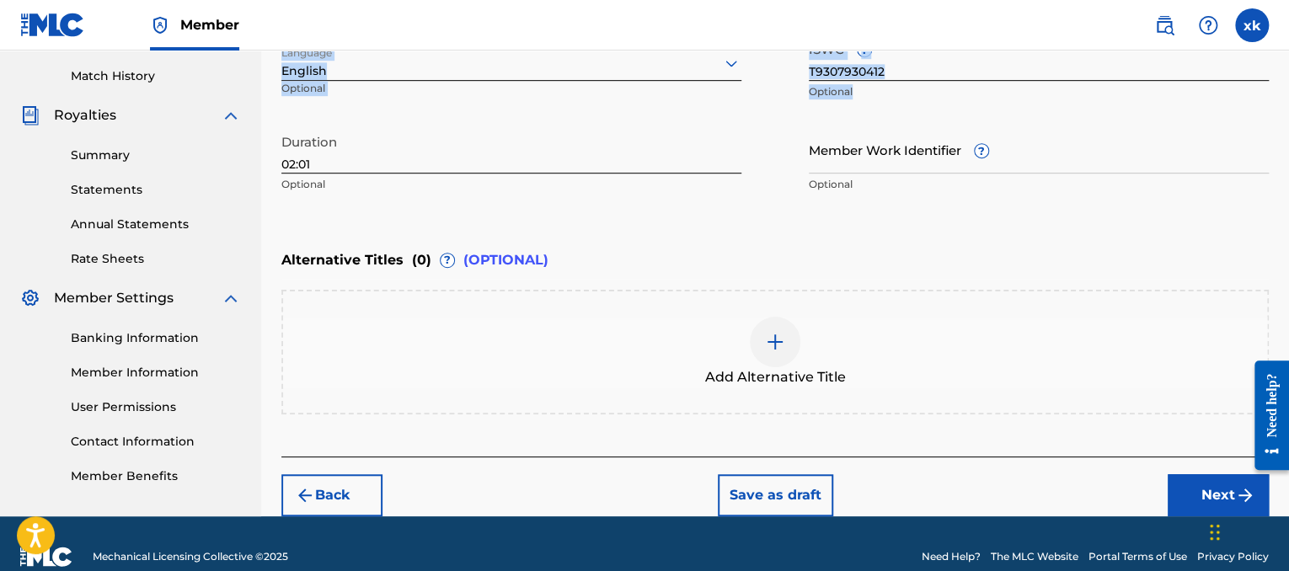
scroll to position [483, 0]
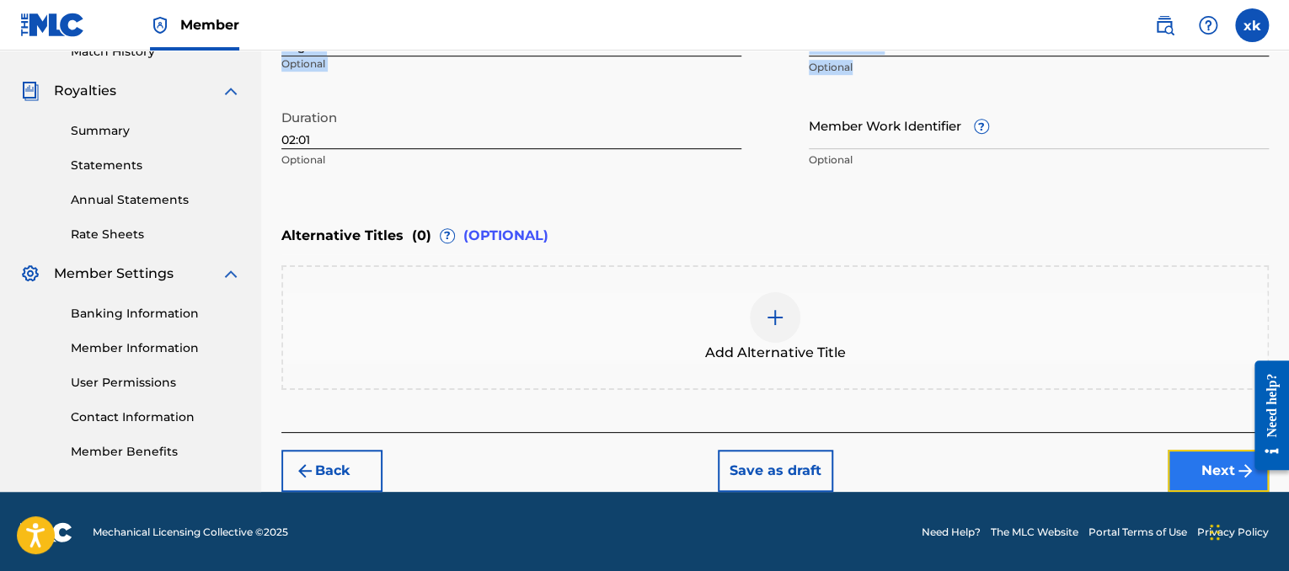
click at [1220, 467] on button "Next" at bounding box center [1217, 471] width 101 height 42
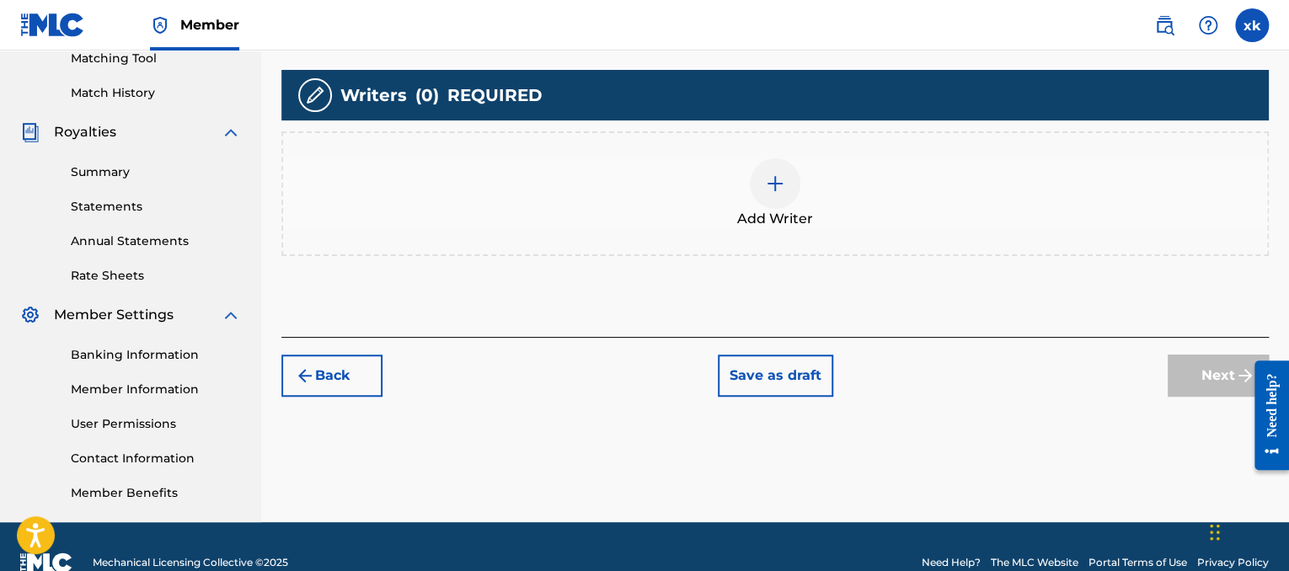
scroll to position [451, 0]
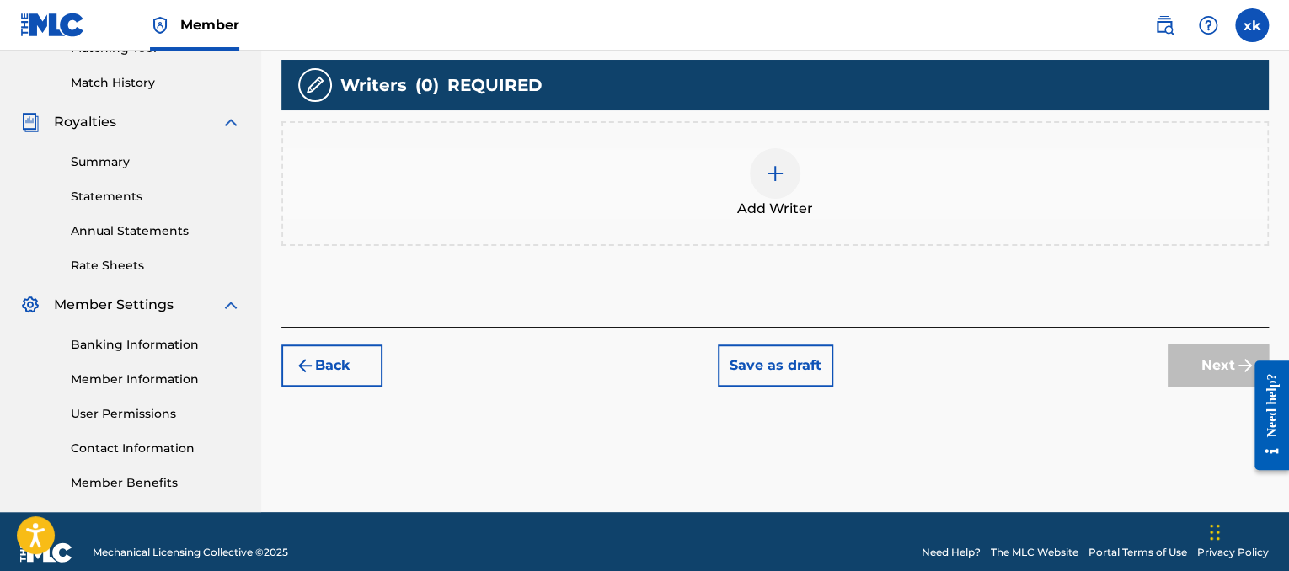
click at [782, 167] on img at bounding box center [775, 173] width 20 height 20
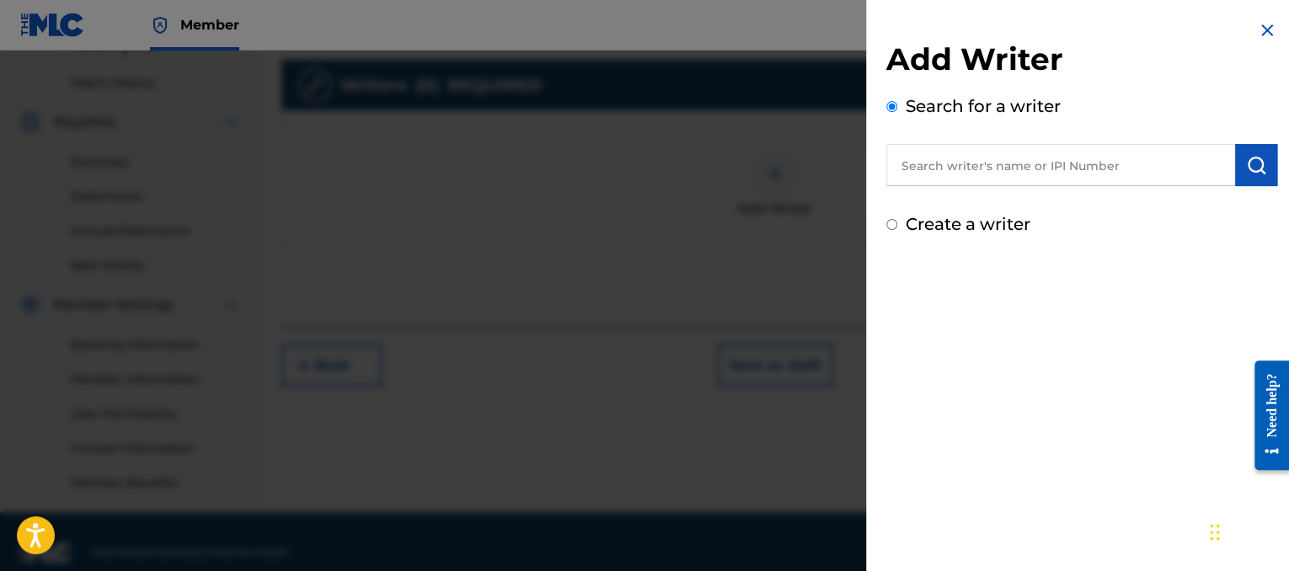
click at [927, 172] on input "text" at bounding box center [1060, 165] width 349 height 42
paste input "00821581352"
type input "00821581352"
click at [1247, 159] on img "submit" at bounding box center [1256, 165] width 20 height 20
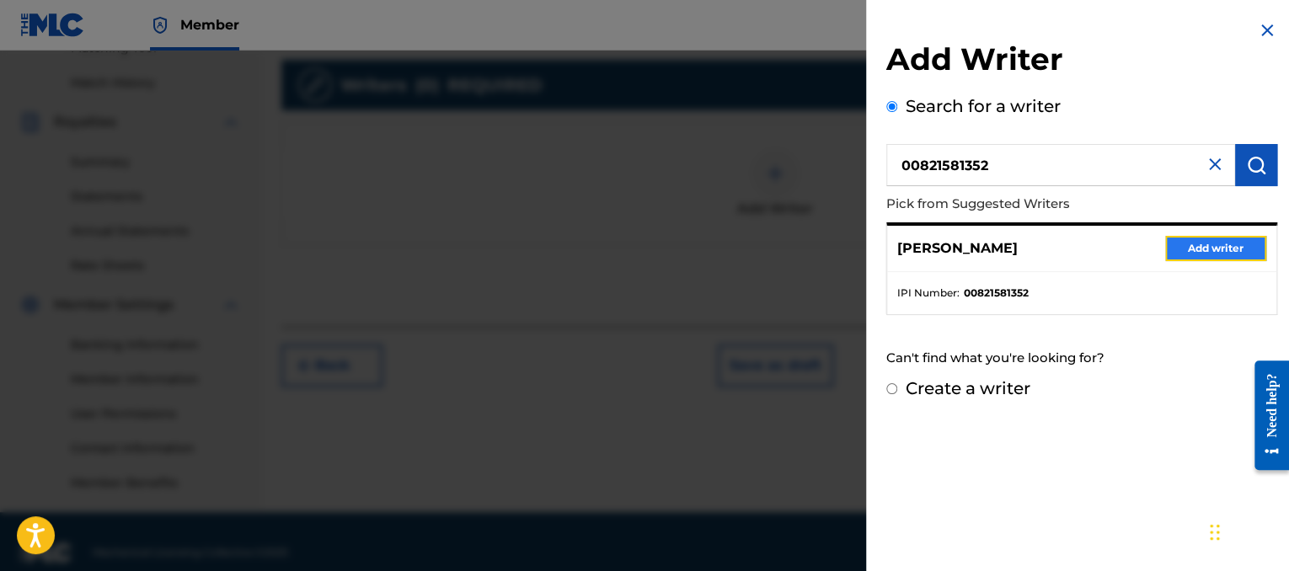
click at [1210, 254] on button "Add writer" at bounding box center [1215, 248] width 101 height 25
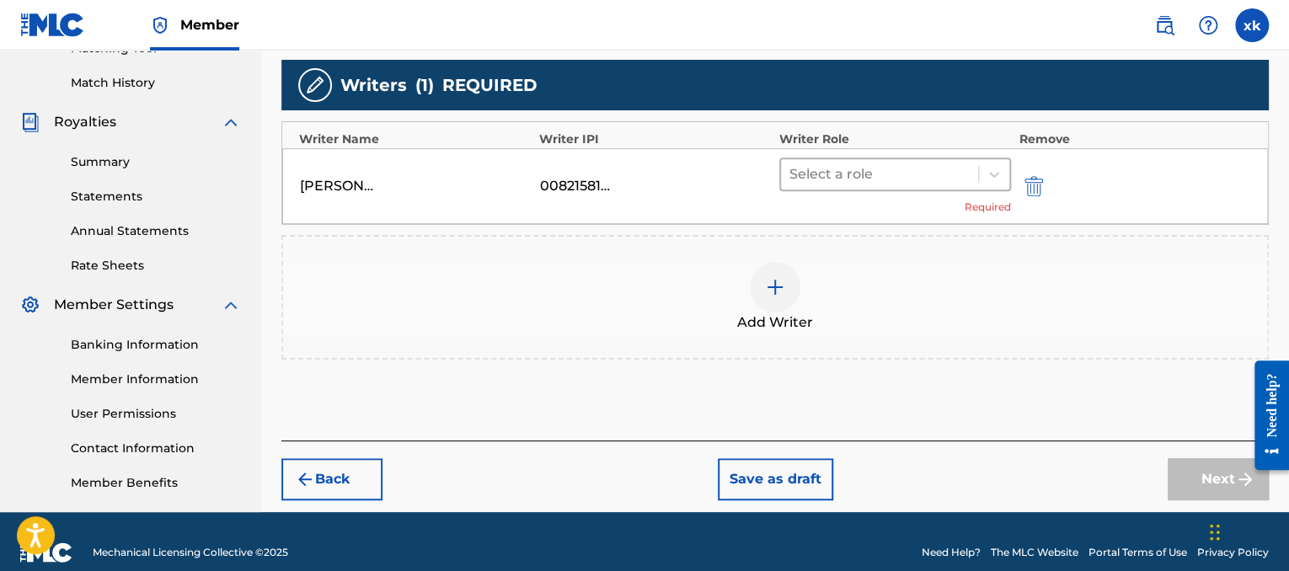
click at [874, 179] on div at bounding box center [879, 175] width 180 height 24
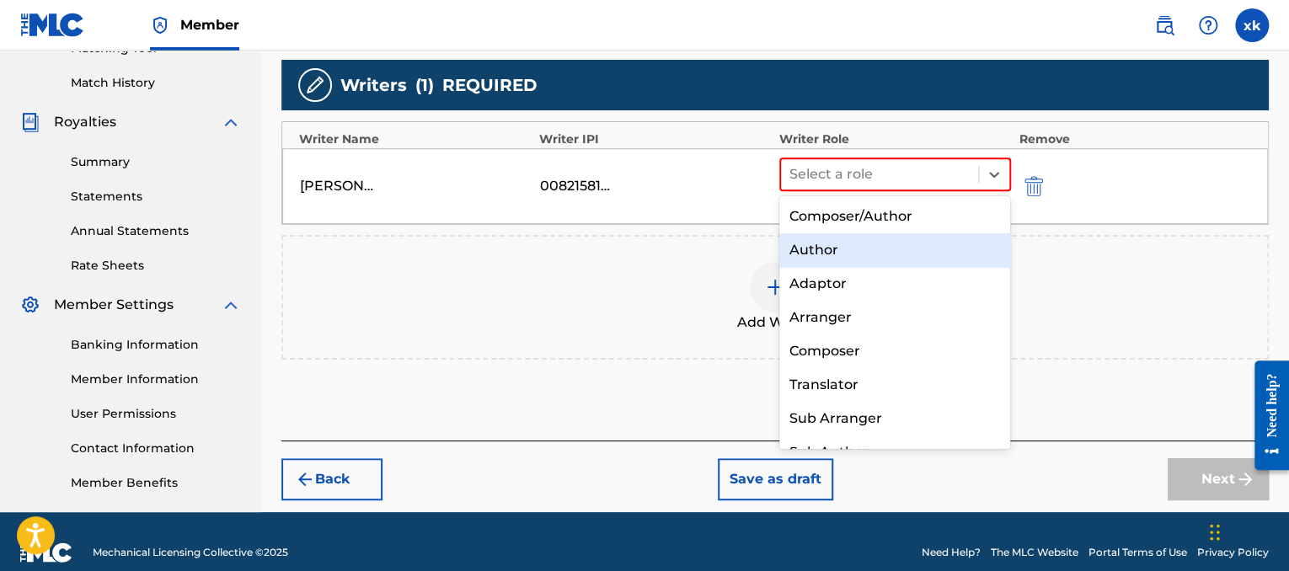
click at [861, 239] on div "Author" at bounding box center [895, 250] width 232 height 34
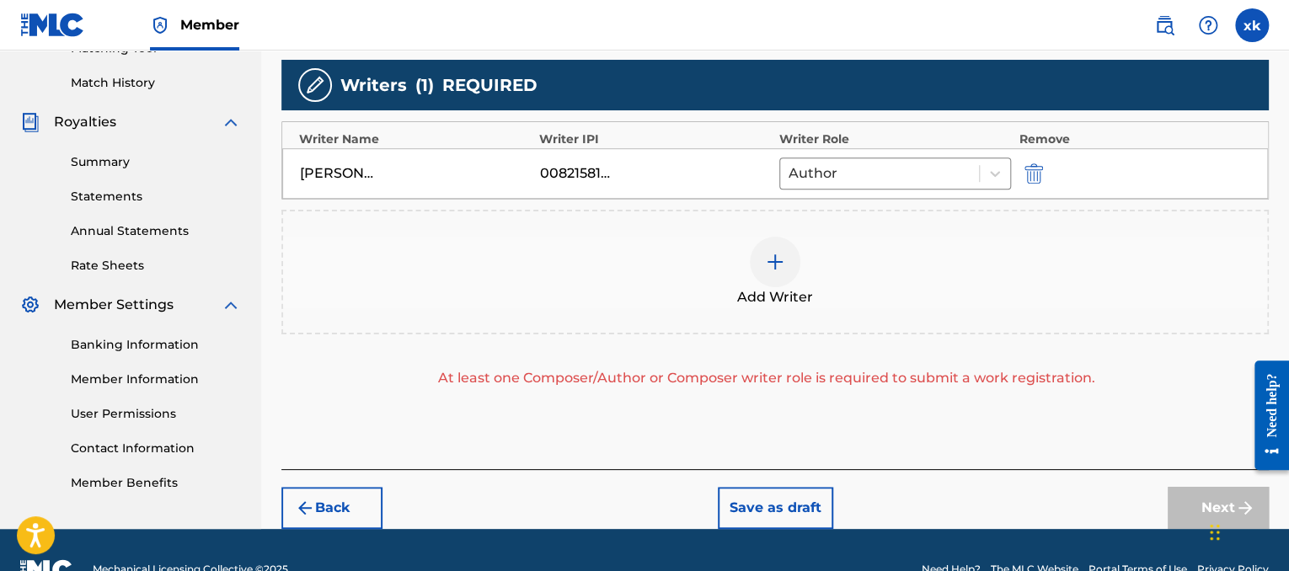
click at [782, 262] on img at bounding box center [775, 262] width 20 height 20
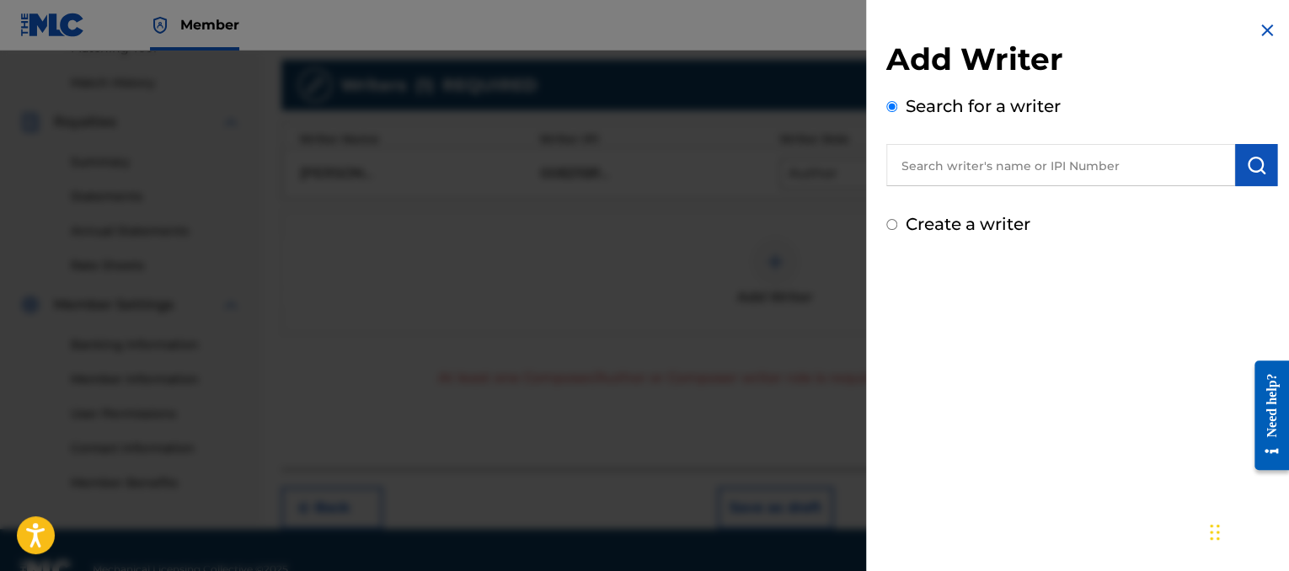
click at [994, 174] on input "text" at bounding box center [1060, 165] width 349 height 42
click at [982, 159] on input "text" at bounding box center [1060, 165] width 349 height 42
paste input "00873211544"
type input "00873211544"
click at [1252, 166] on img "submit" at bounding box center [1256, 165] width 20 height 20
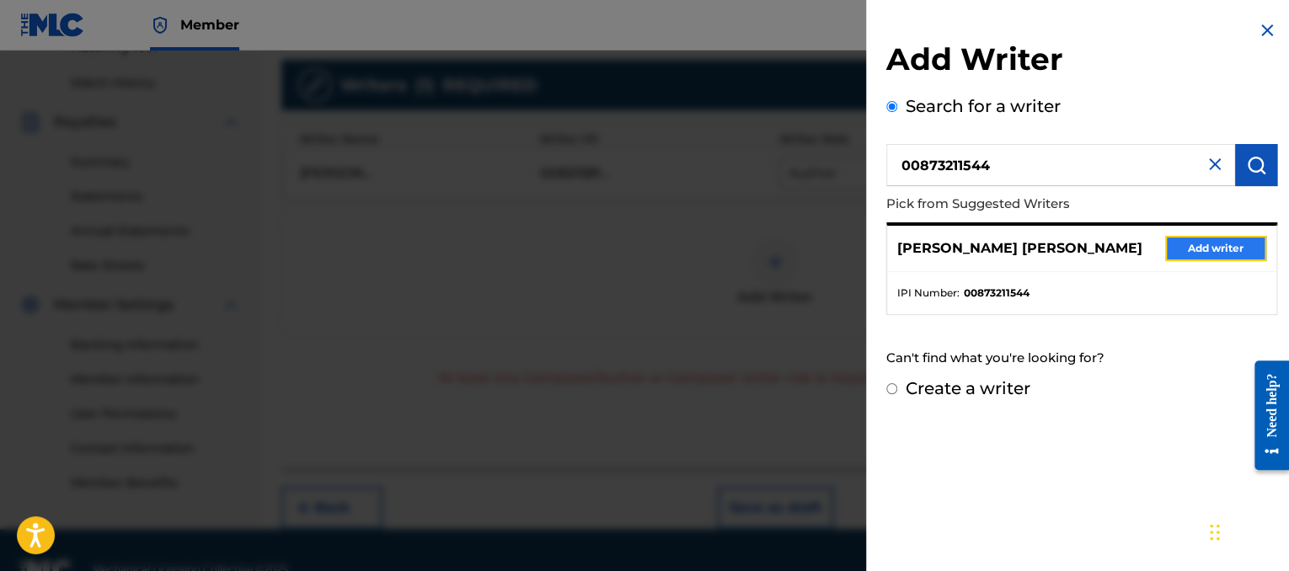
click at [1200, 243] on button "Add writer" at bounding box center [1215, 248] width 101 height 25
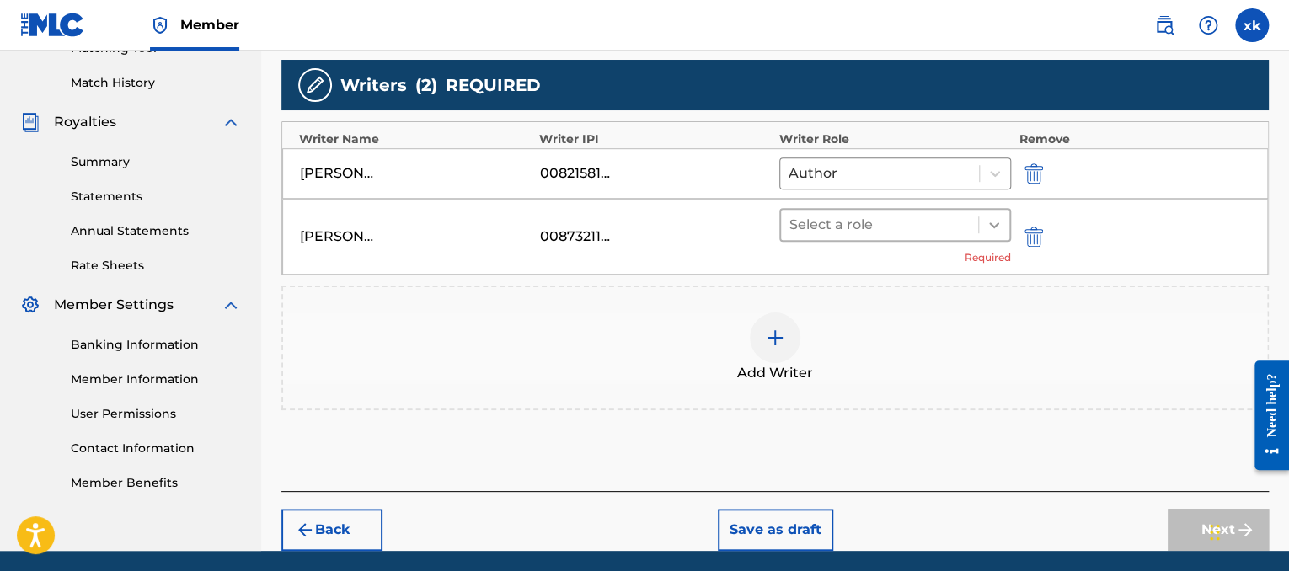
click at [985, 223] on icon at bounding box center [993, 224] width 17 height 17
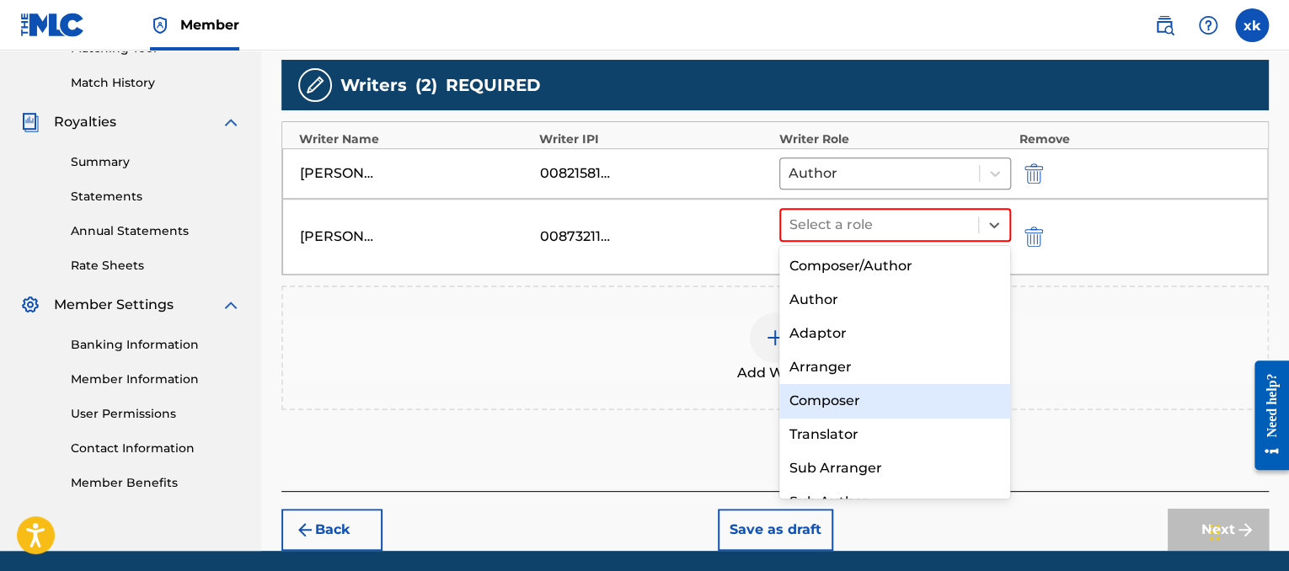
drag, startPoint x: 841, startPoint y: 390, endPoint x: 854, endPoint y: 383, distance: 15.1
click at [854, 384] on div "Composer" at bounding box center [895, 401] width 232 height 34
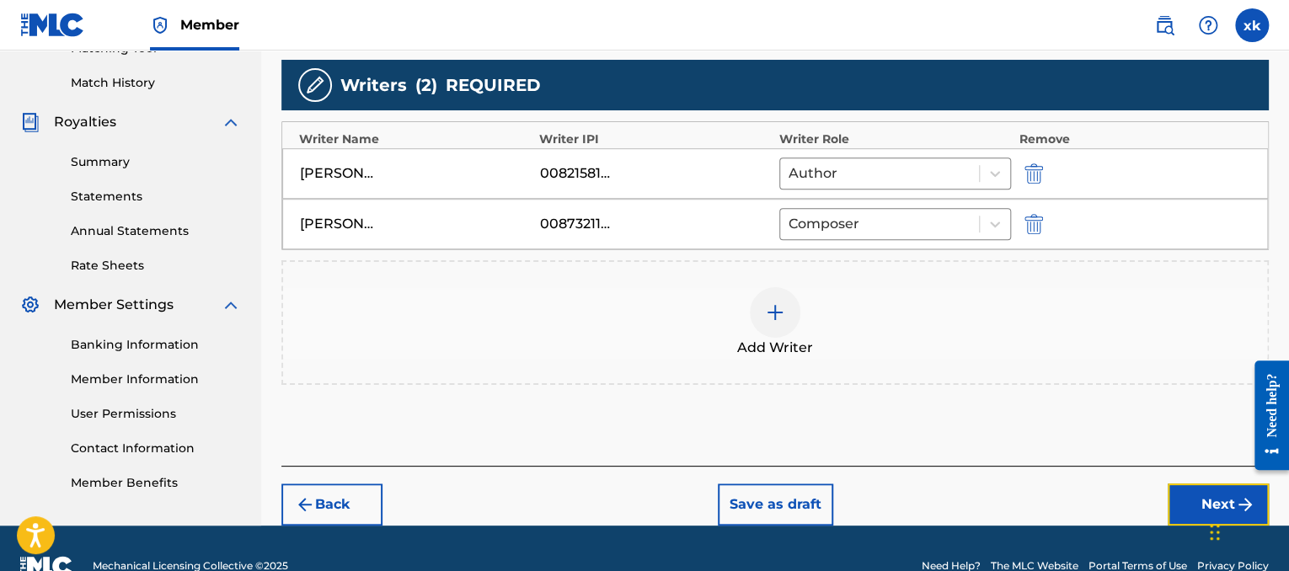
click at [1184, 491] on button "Next" at bounding box center [1217, 504] width 101 height 42
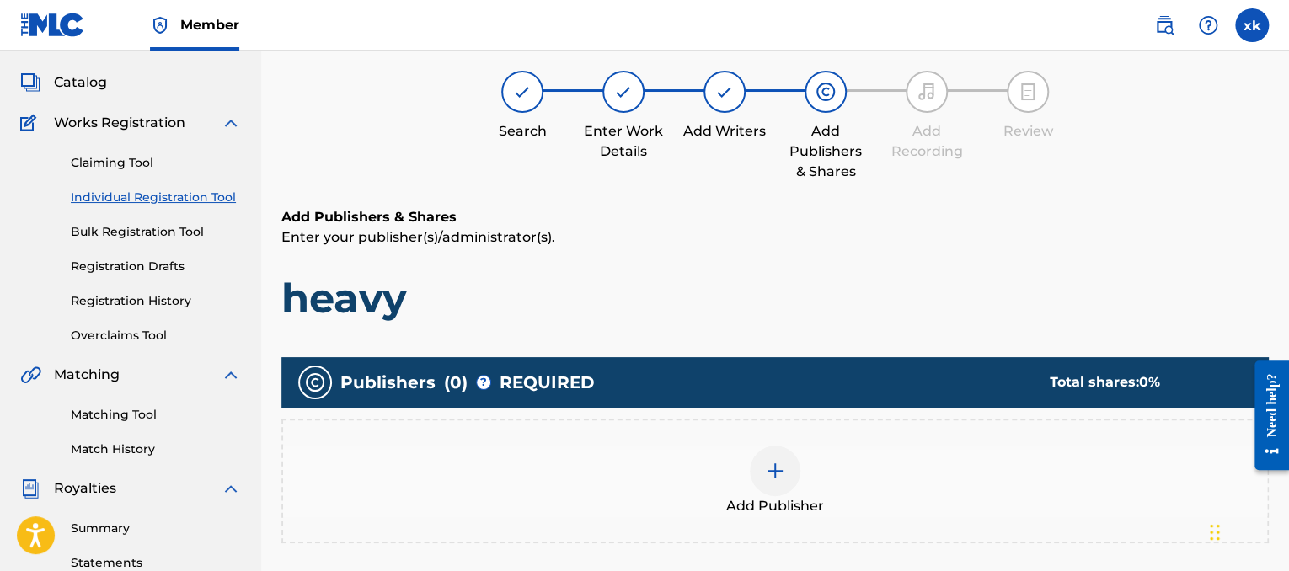
scroll to position [76, 0]
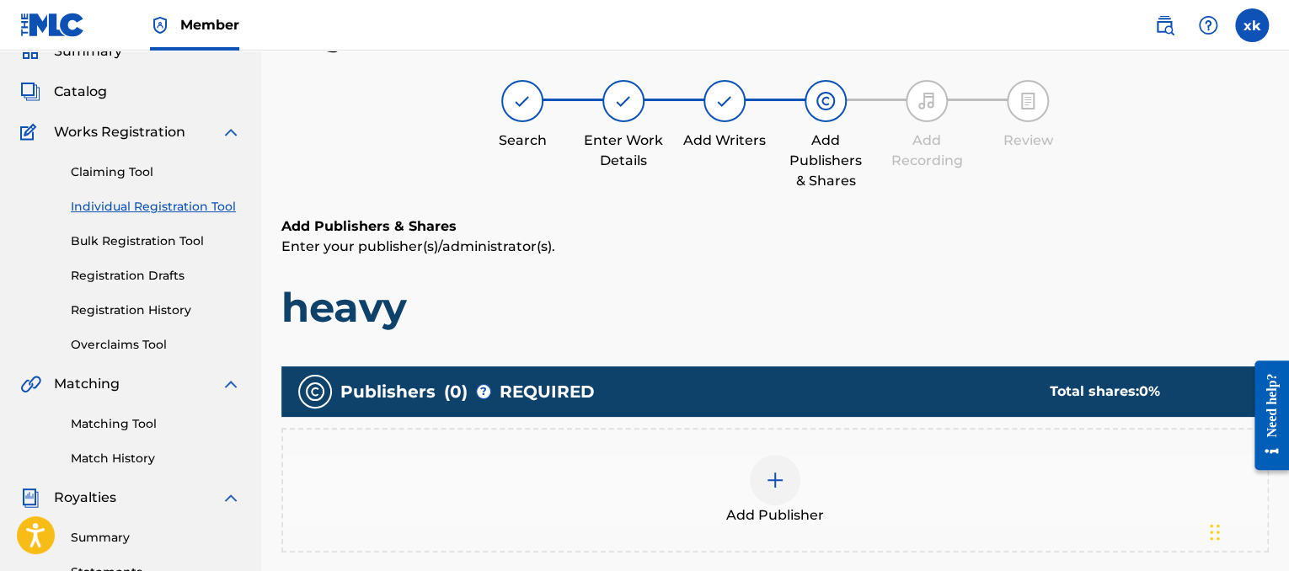
click at [807, 493] on div "Add Publisher" at bounding box center [775, 490] width 984 height 71
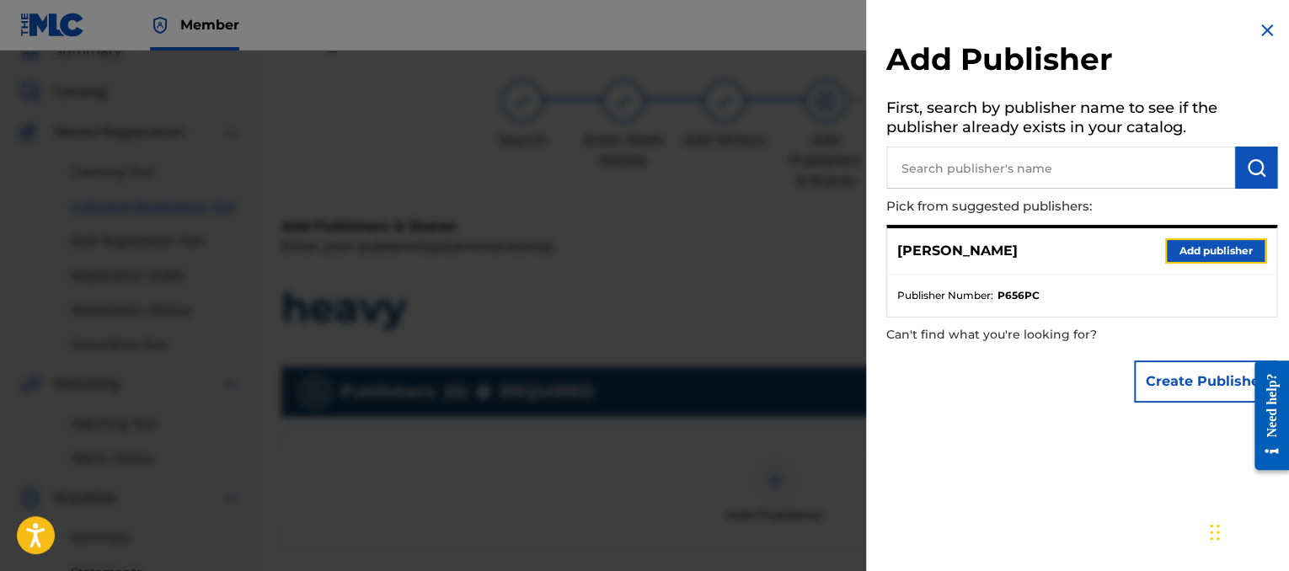
drag, startPoint x: 1195, startPoint y: 255, endPoint x: 1206, endPoint y: 255, distance: 10.9
click at [1206, 255] on button "Add publisher" at bounding box center [1215, 250] width 101 height 25
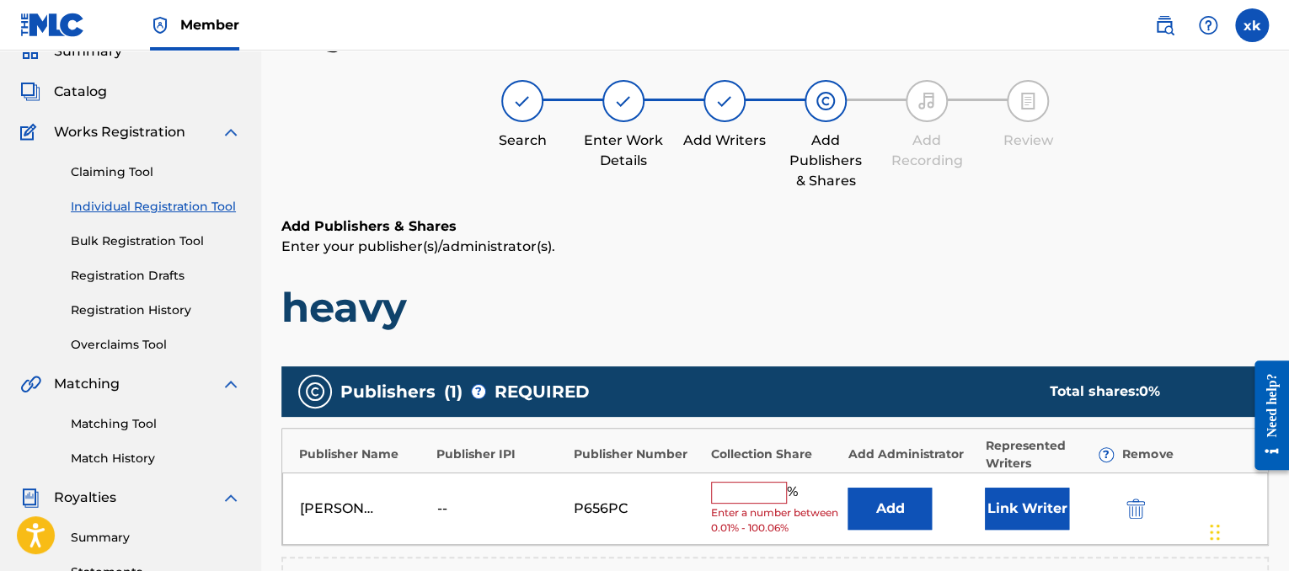
click at [735, 496] on input "text" at bounding box center [749, 493] width 76 height 22
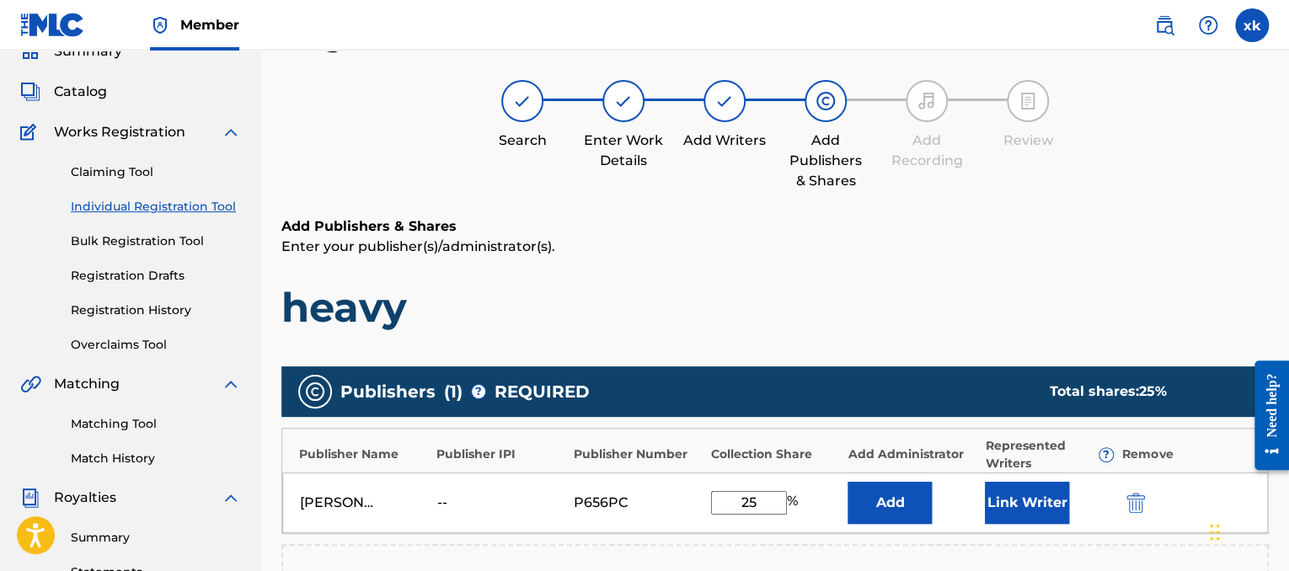
type input "2"
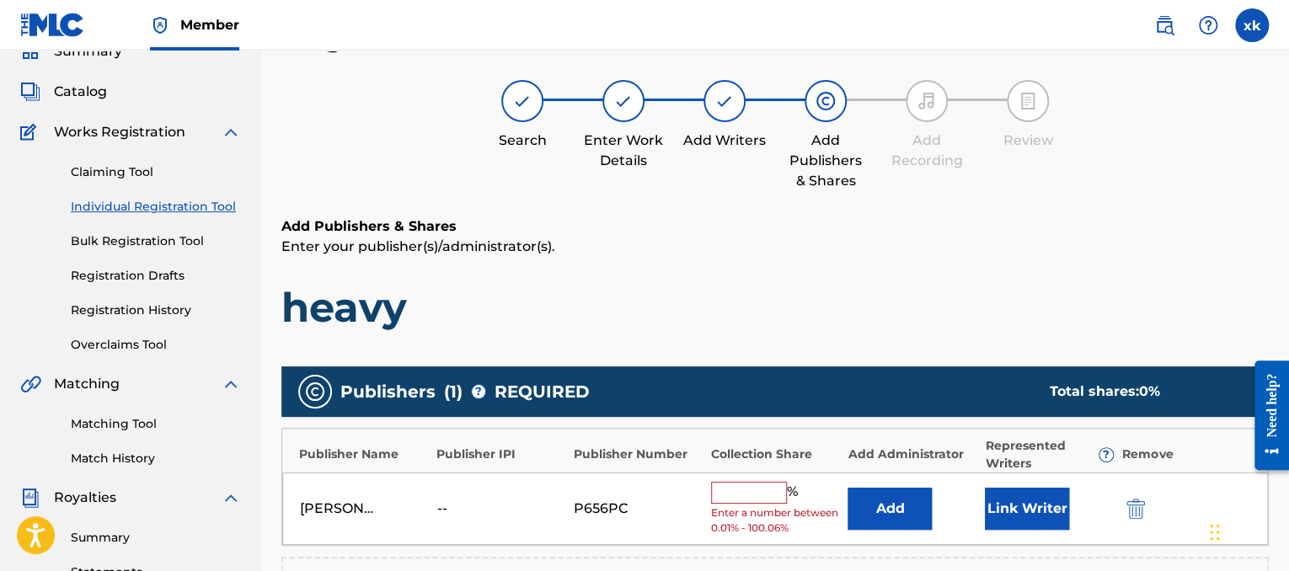
type input "2"
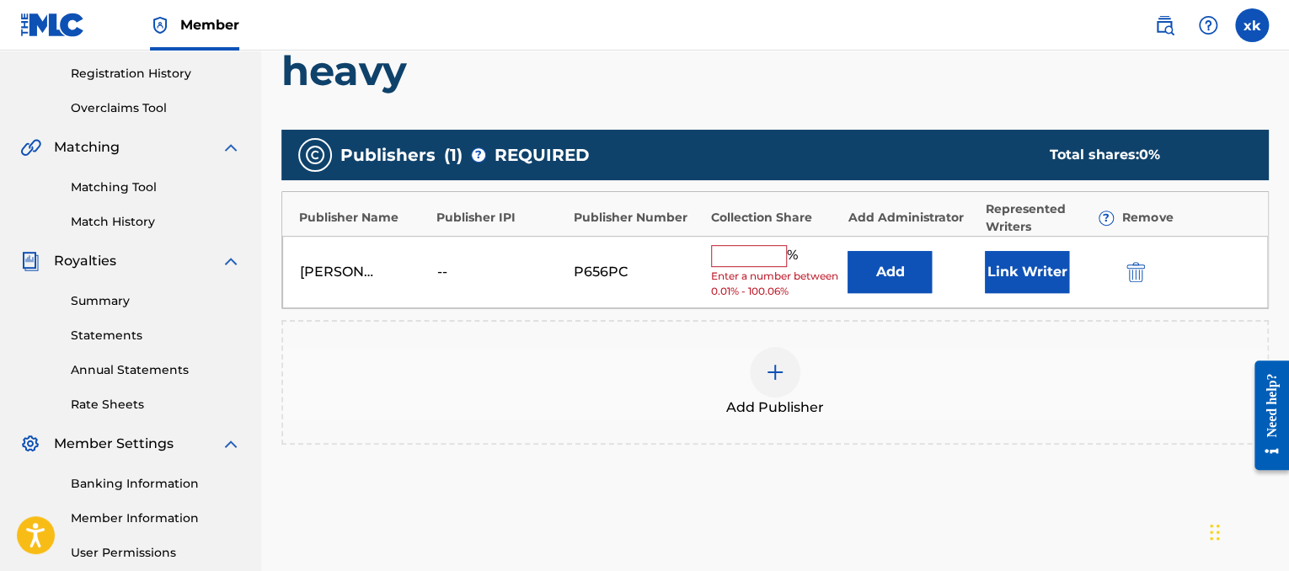
scroll to position [310, 0]
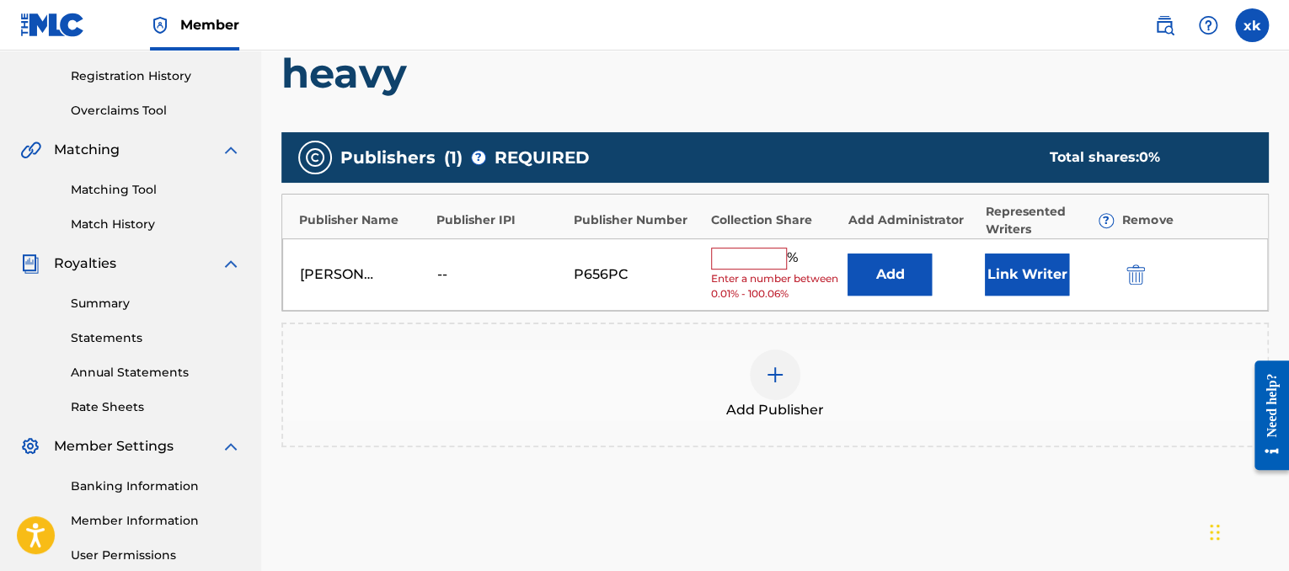
drag, startPoint x: 1293, startPoint y: 307, endPoint x: 40, endPoint y: 88, distance: 1271.5
click at [1135, 264] on img "submit" at bounding box center [1135, 274] width 19 height 20
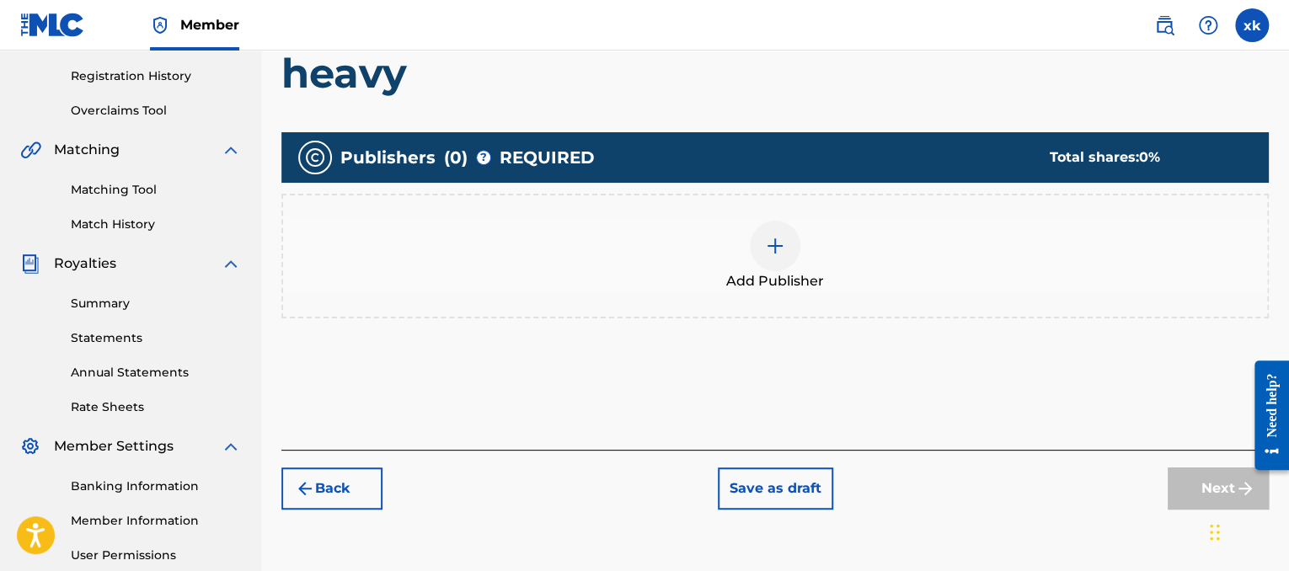
click at [780, 257] on div at bounding box center [775, 246] width 51 height 51
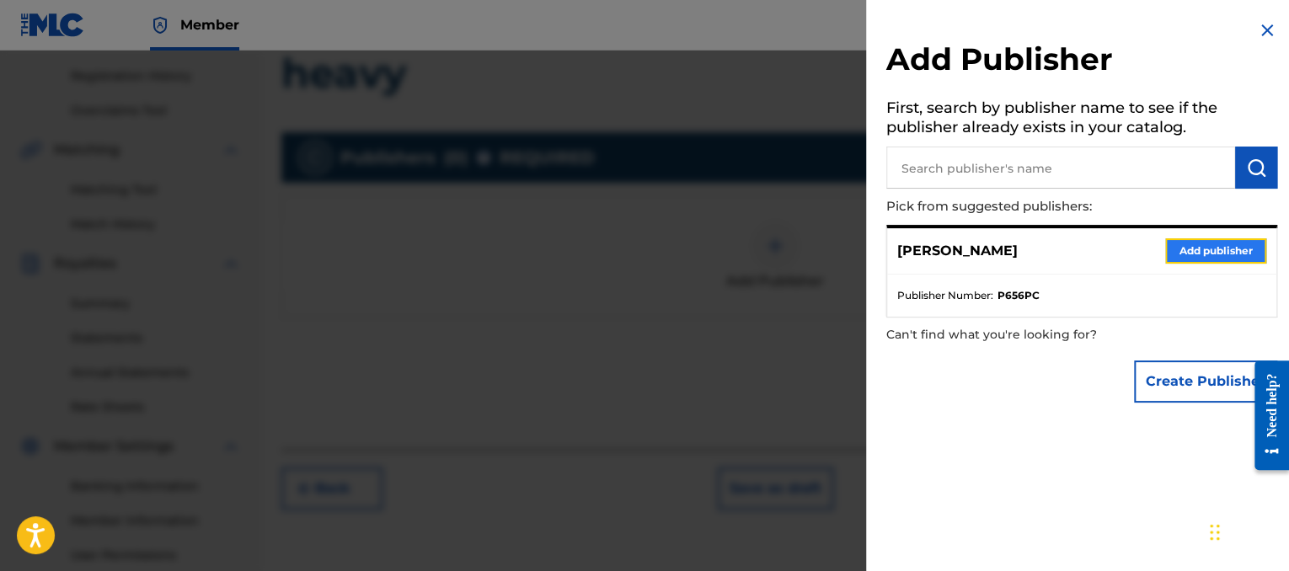
click at [1171, 238] on button "Add publisher" at bounding box center [1215, 250] width 101 height 25
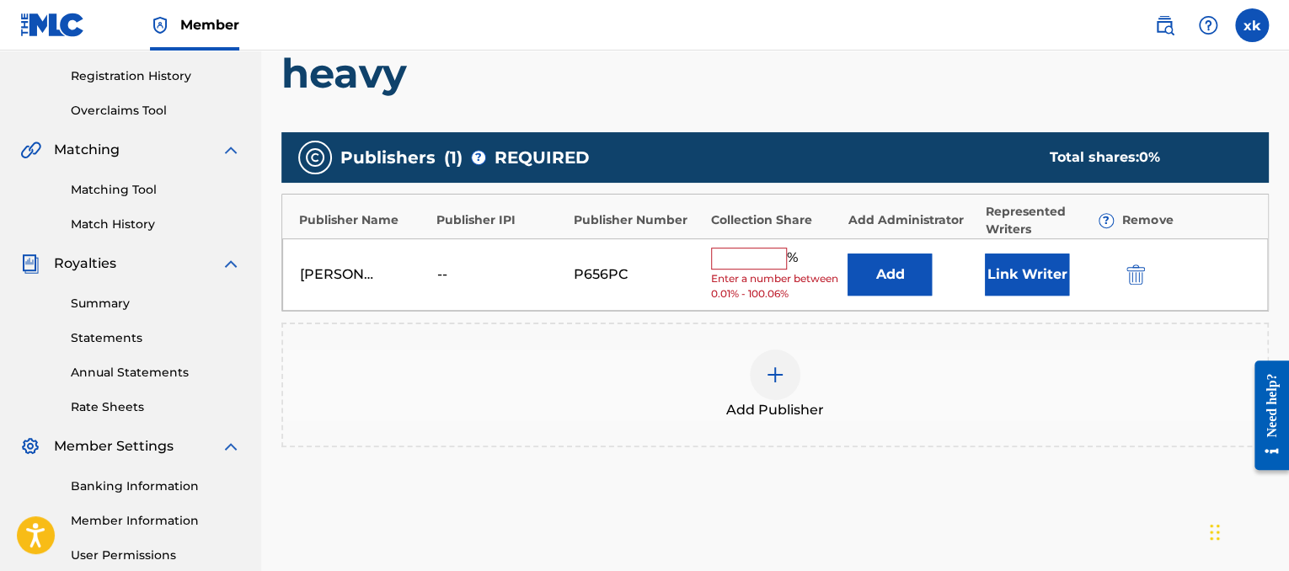
click at [758, 254] on input "text" at bounding box center [749, 259] width 76 height 22
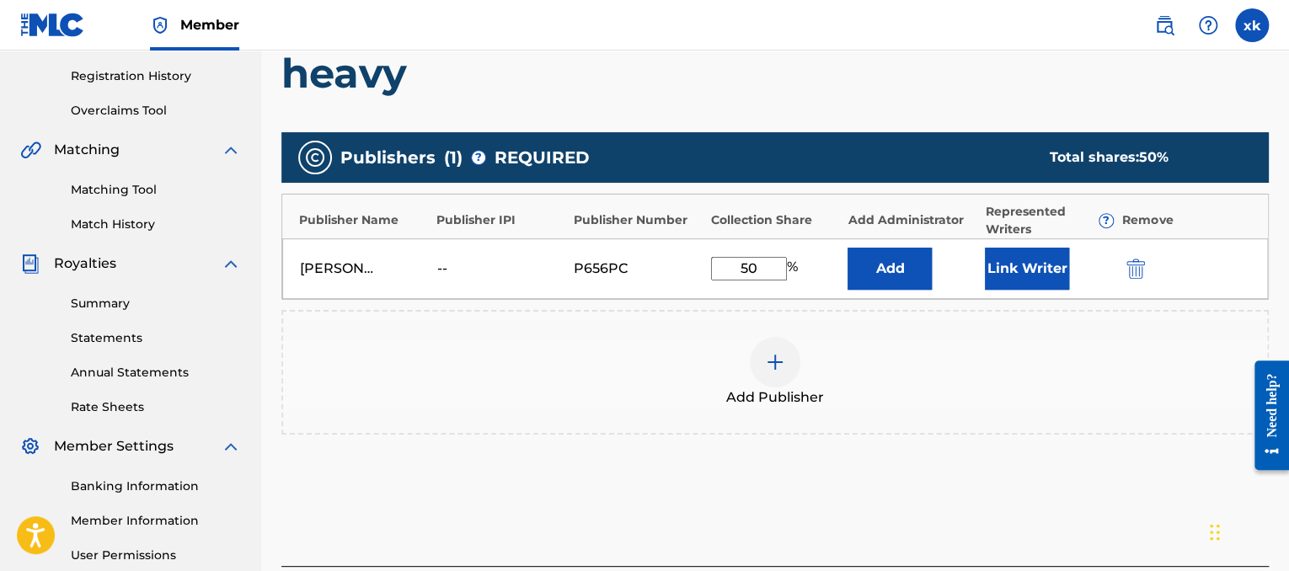
type input "5"
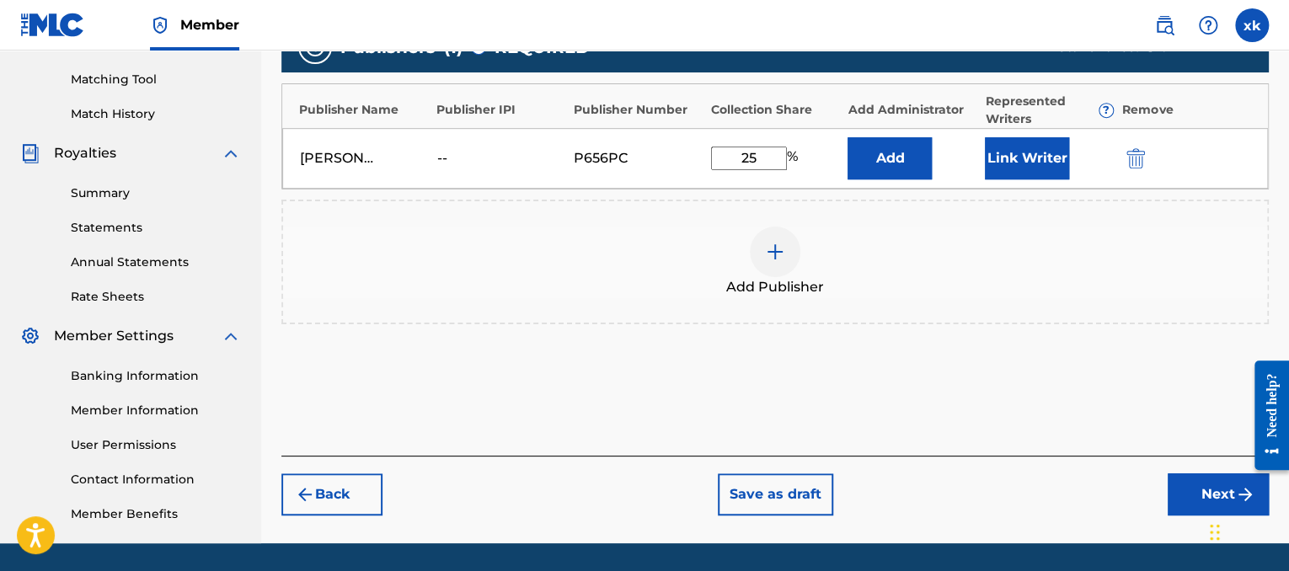
scroll to position [418, 0]
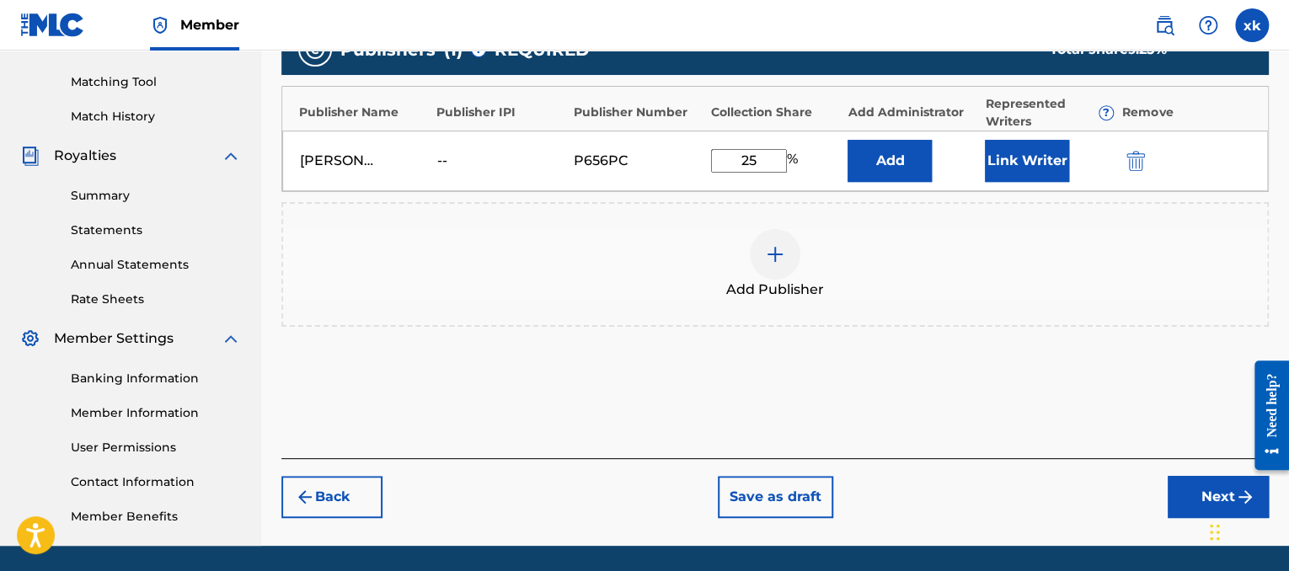
type input "2"
click at [757, 154] on input "50" at bounding box center [749, 161] width 76 height 24
type input "5"
type input "25"
click at [1199, 493] on button "Next" at bounding box center [1217, 497] width 101 height 42
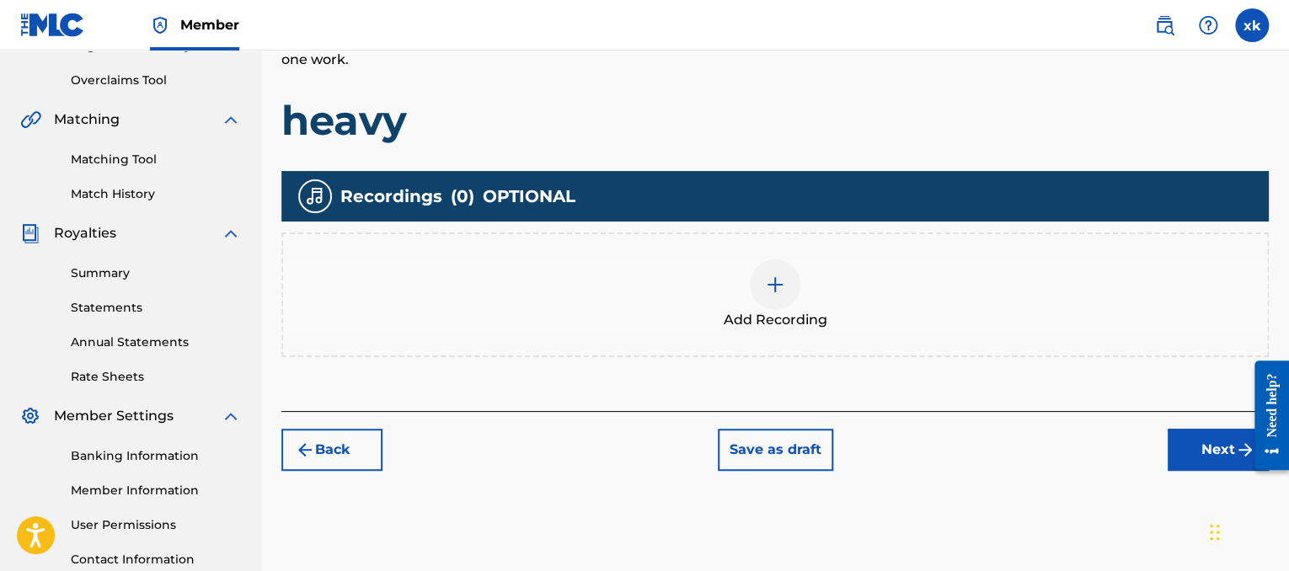
scroll to position [367, 0]
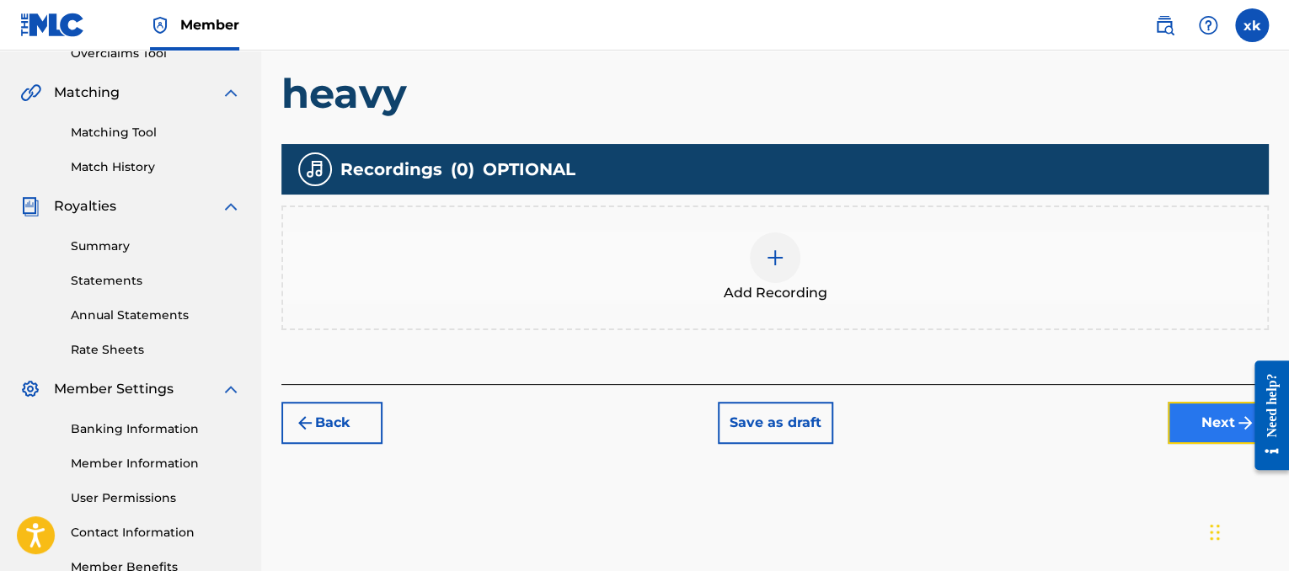
click at [1220, 432] on button "Next" at bounding box center [1217, 423] width 101 height 42
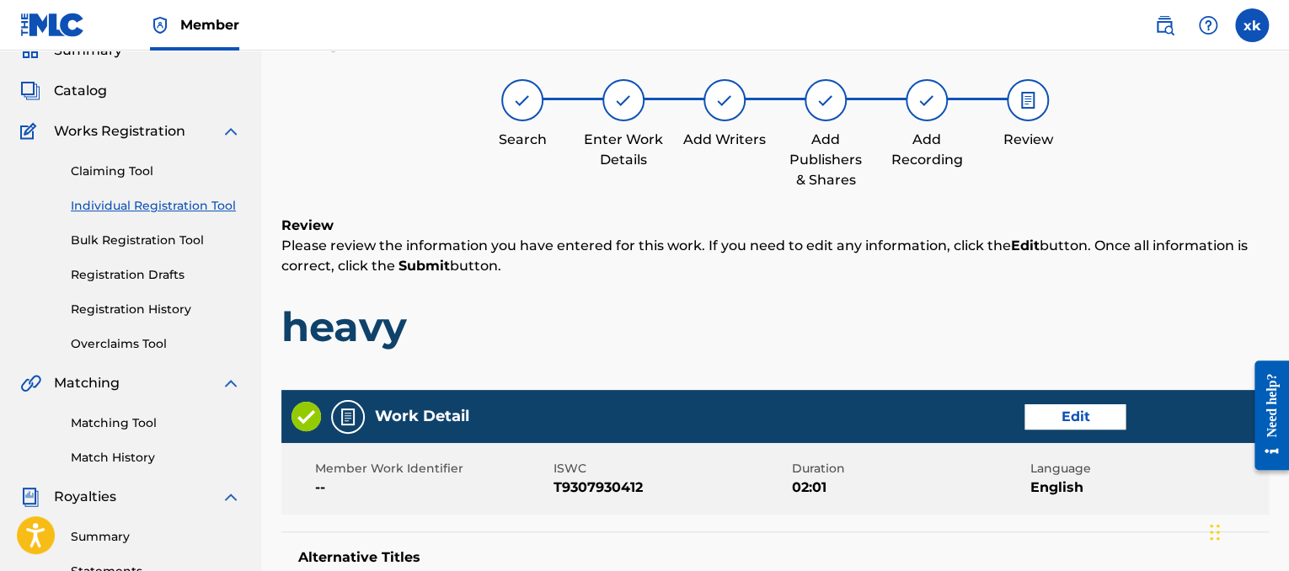
scroll to position [76, 0]
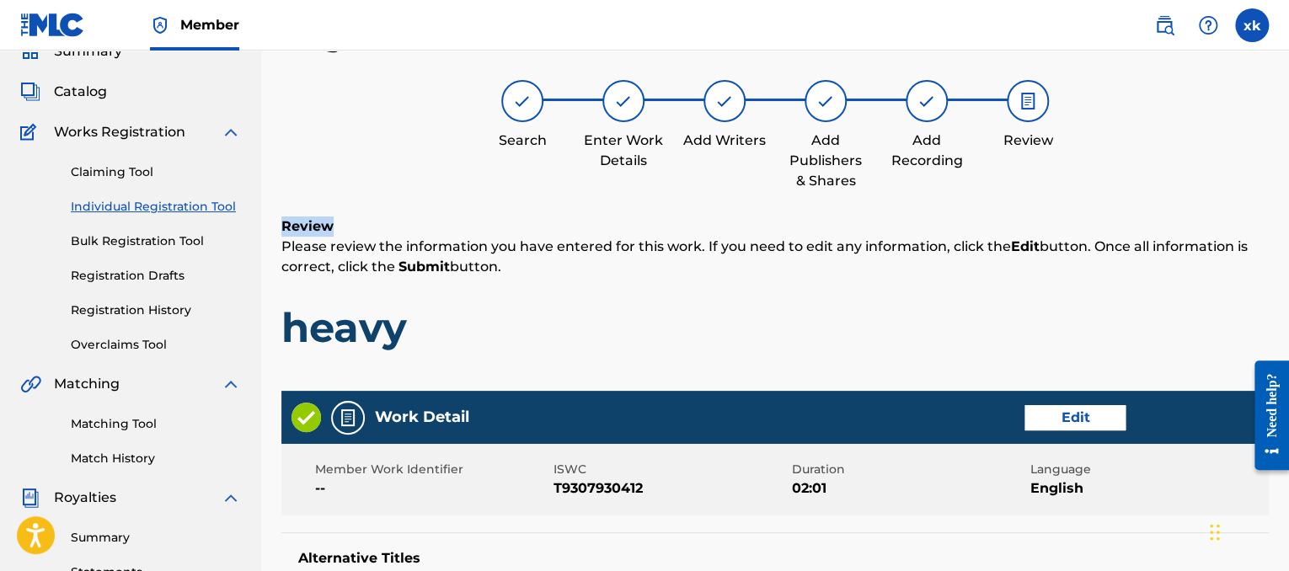
drag, startPoint x: 1287, startPoint y: 165, endPoint x: 1293, endPoint y: 233, distance: 68.5
click at [1288, 233] on html "Accessibility Screen-Reader Guide, Feedback, and Issue Reporting | New window C…" at bounding box center [644, 209] width 1289 height 571
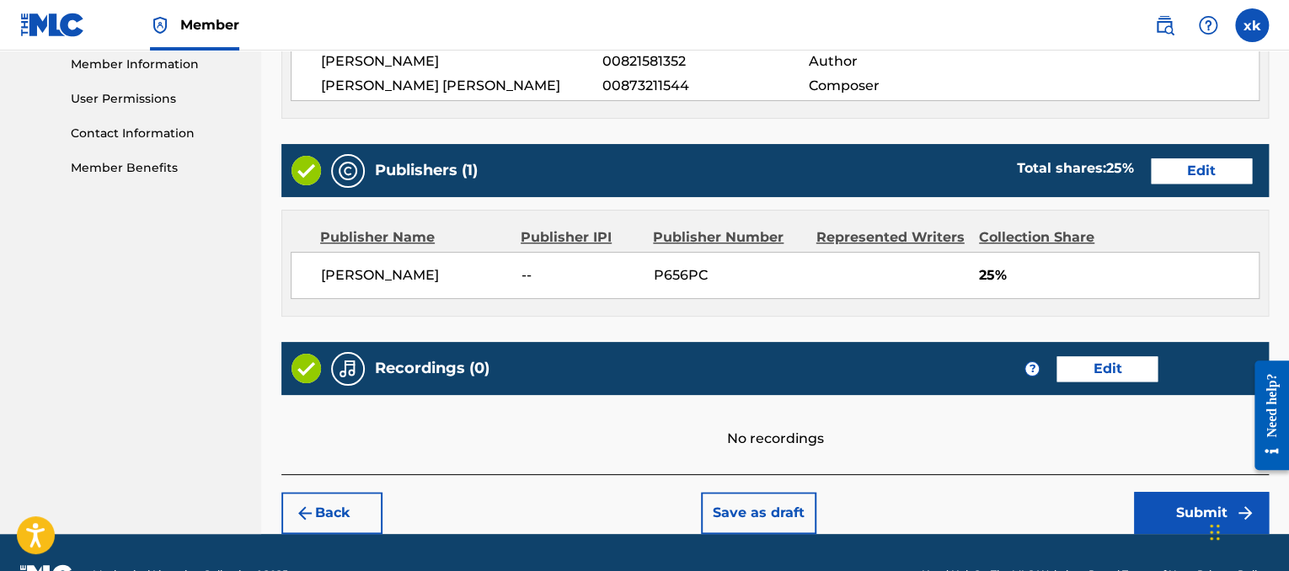
scroll to position [809, 0]
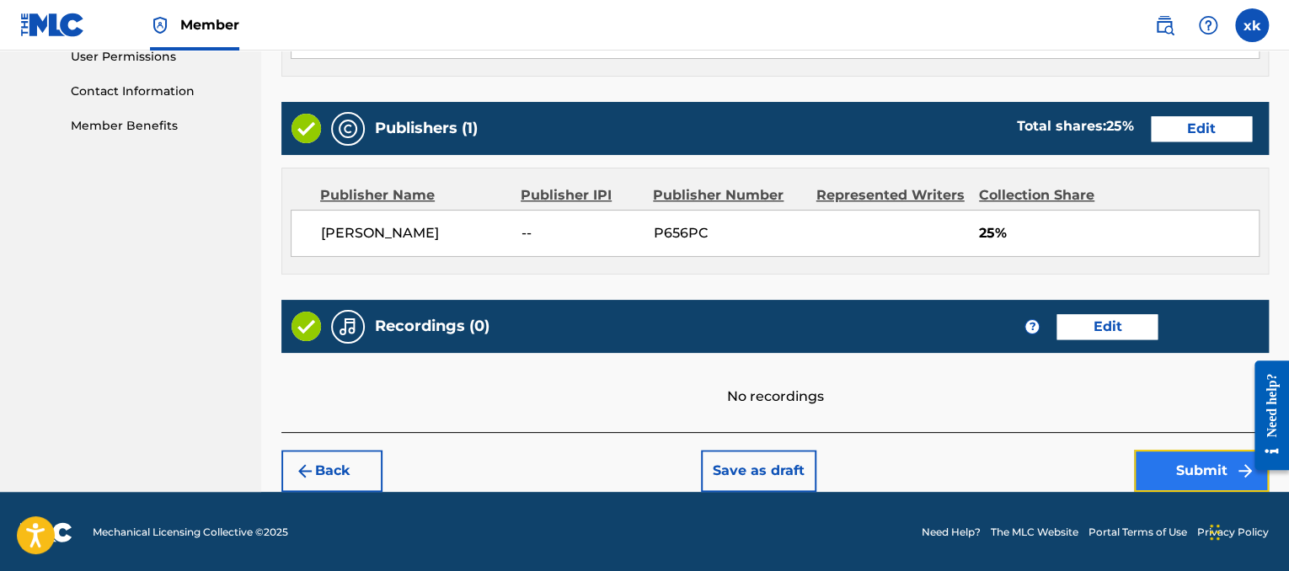
click at [1185, 481] on button "Submit" at bounding box center [1201, 471] width 135 height 42
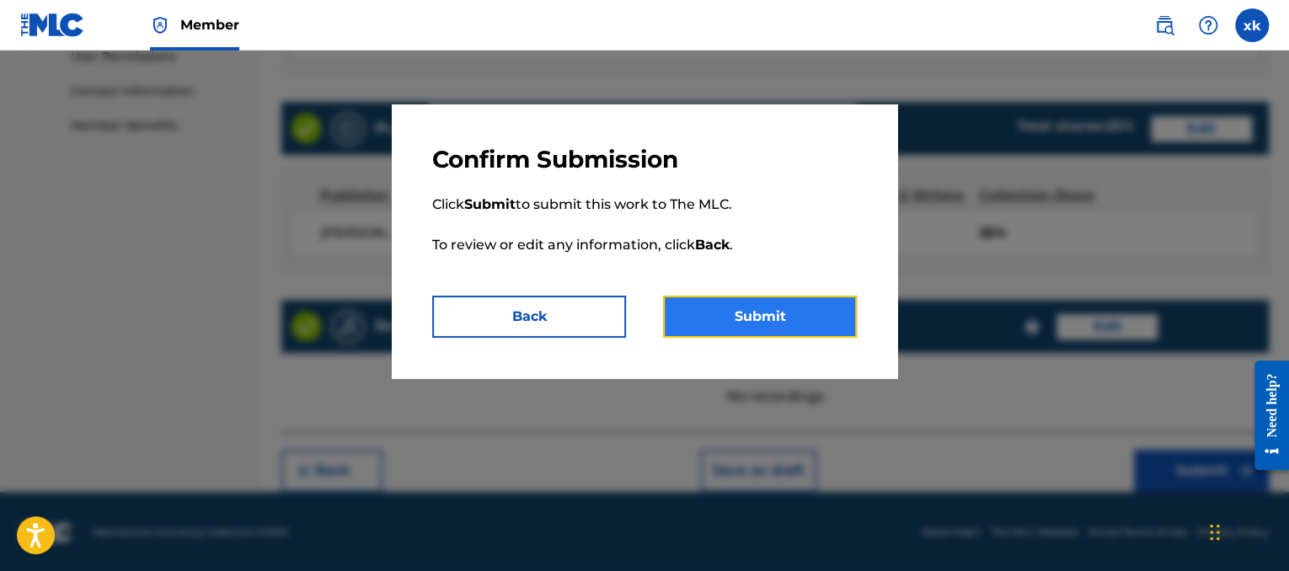
click at [802, 312] on button "Submit" at bounding box center [760, 317] width 194 height 42
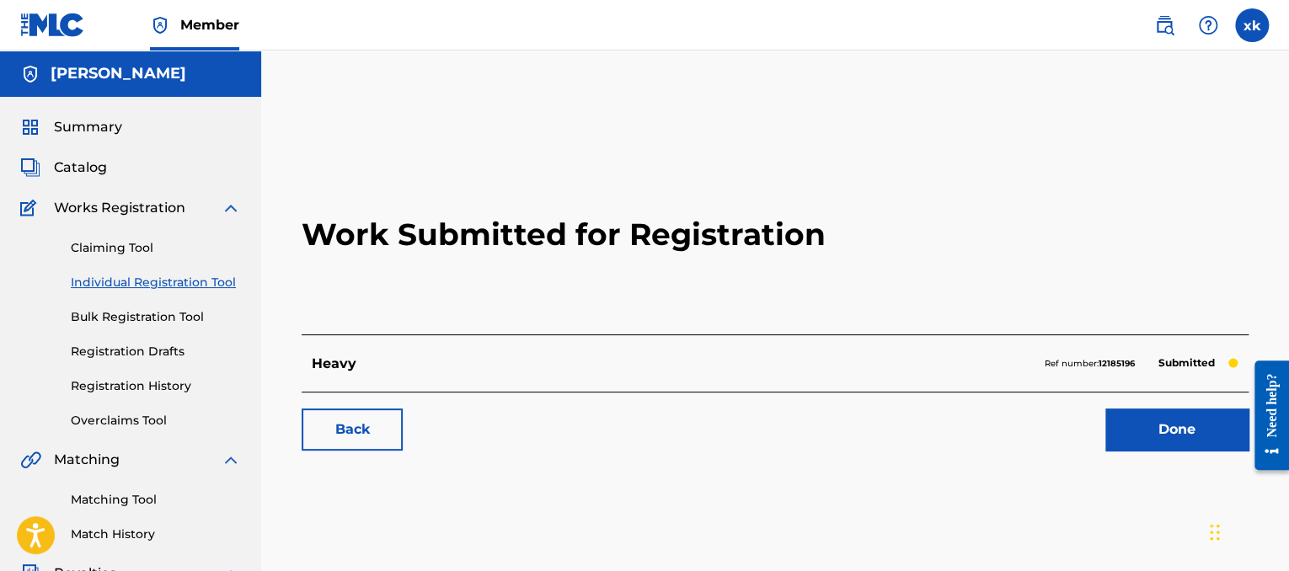
click at [159, 216] on span "Works Registration" at bounding box center [119, 208] width 131 height 20
click at [163, 206] on span "Works Registration" at bounding box center [119, 208] width 131 height 20
click at [222, 206] on img at bounding box center [231, 208] width 20 height 20
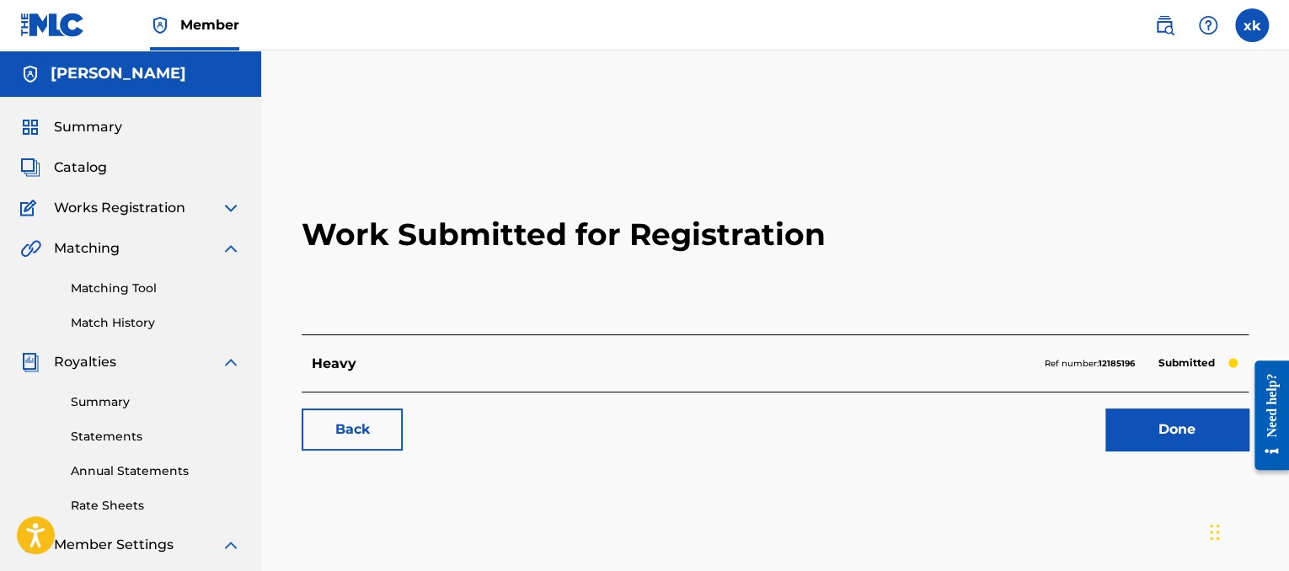
click at [236, 211] on img at bounding box center [231, 208] width 20 height 20
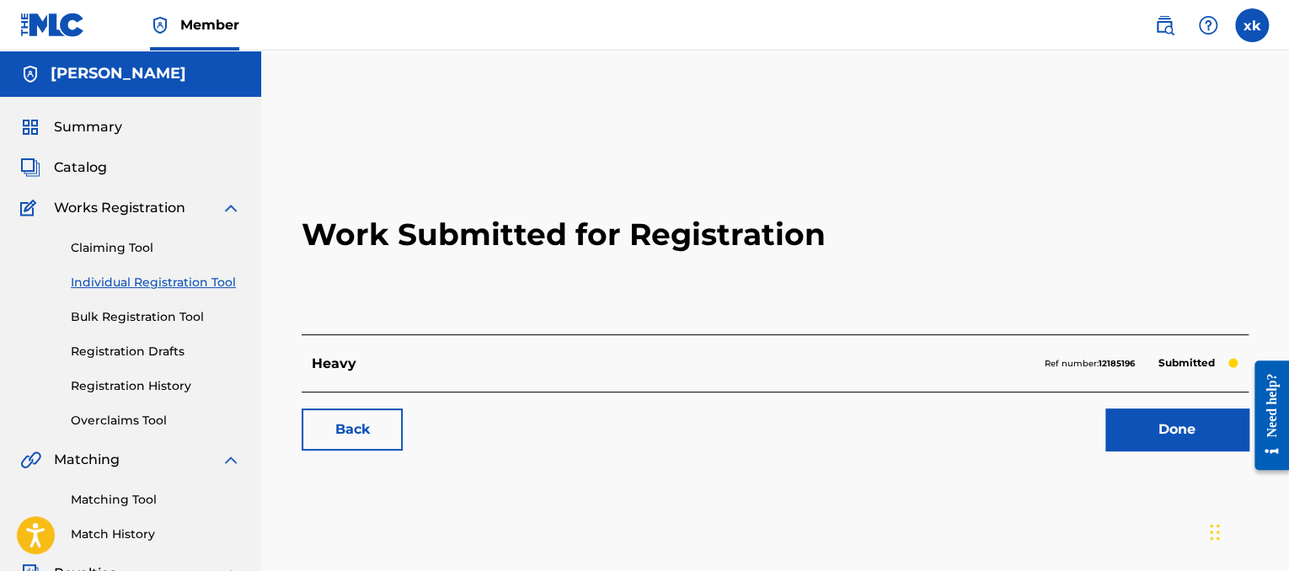
click at [1185, 393] on div "Back Done" at bounding box center [775, 421] width 947 height 59
click at [1183, 419] on link "Done" at bounding box center [1176, 430] width 143 height 42
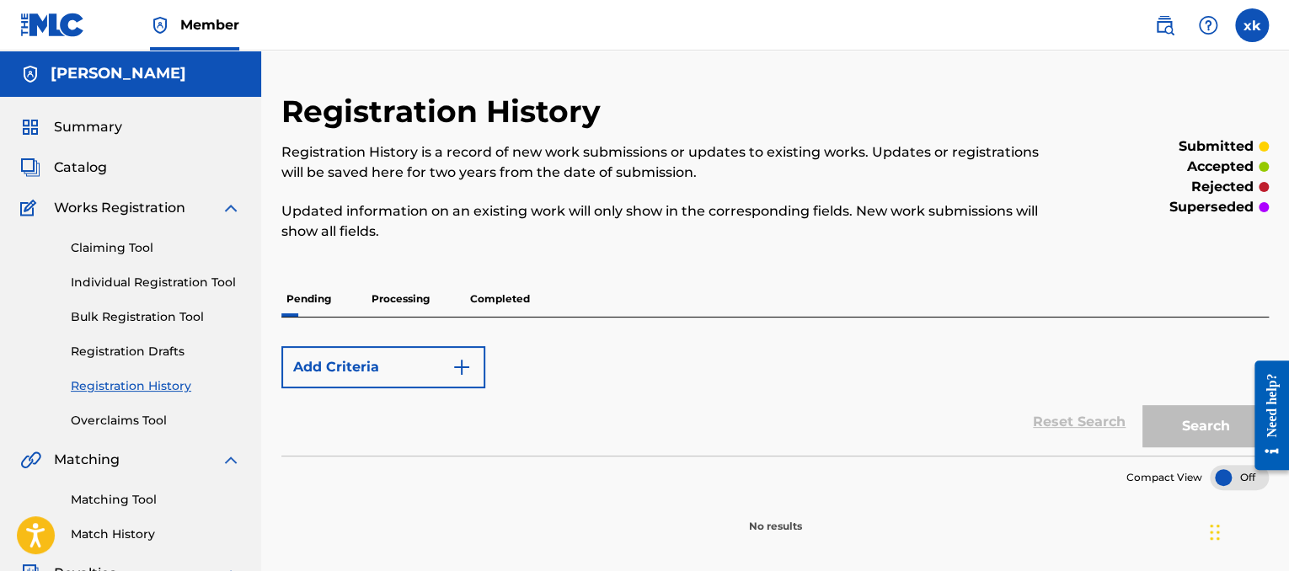
click at [113, 233] on div "Claiming Tool Individual Registration Tool Bulk Registration Tool Registration …" at bounding box center [130, 323] width 221 height 211
click at [113, 252] on link "Claiming Tool" at bounding box center [156, 248] width 170 height 18
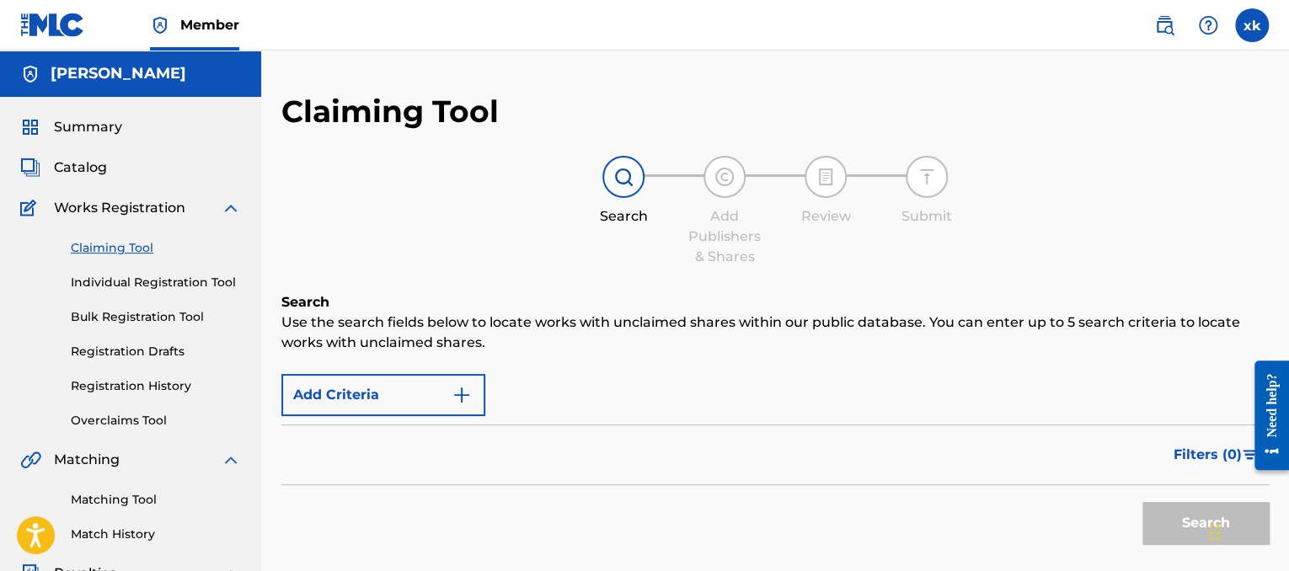
click at [1183, 537] on div "Search" at bounding box center [1201, 518] width 135 height 67
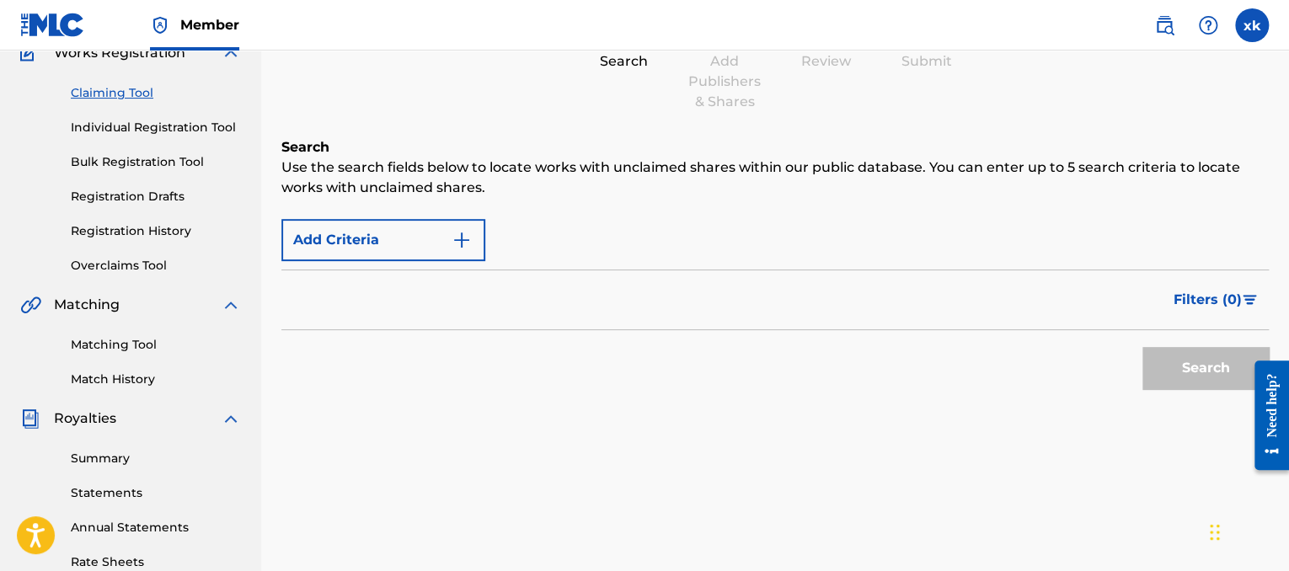
scroll to position [158, 0]
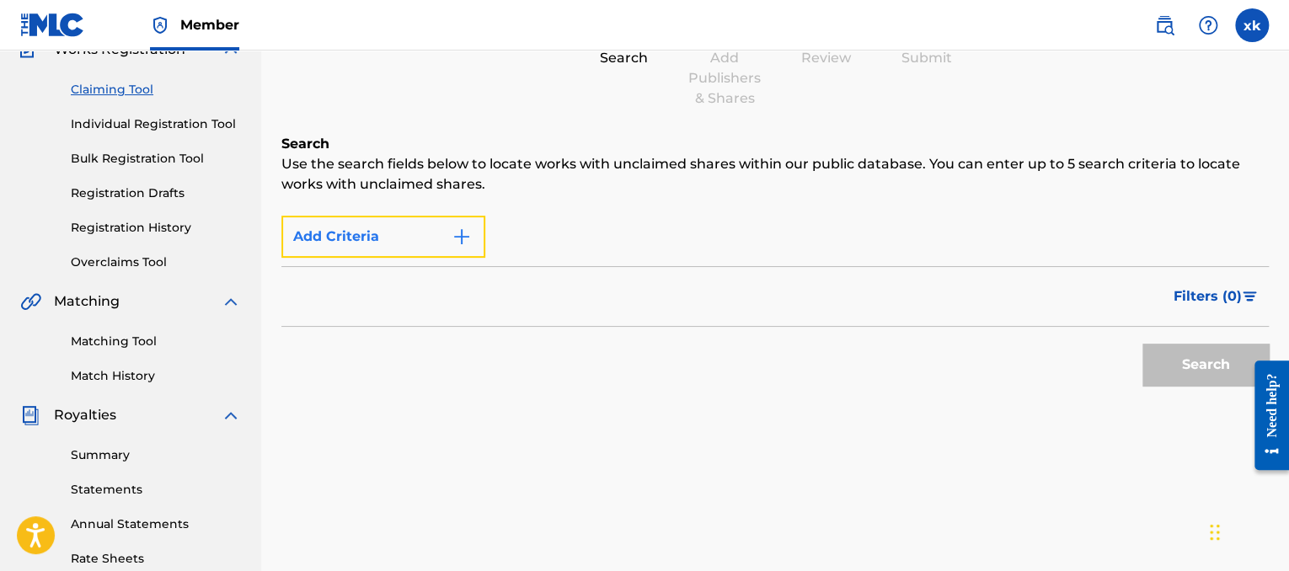
click at [458, 235] on img "Search Form" at bounding box center [461, 237] width 20 height 20
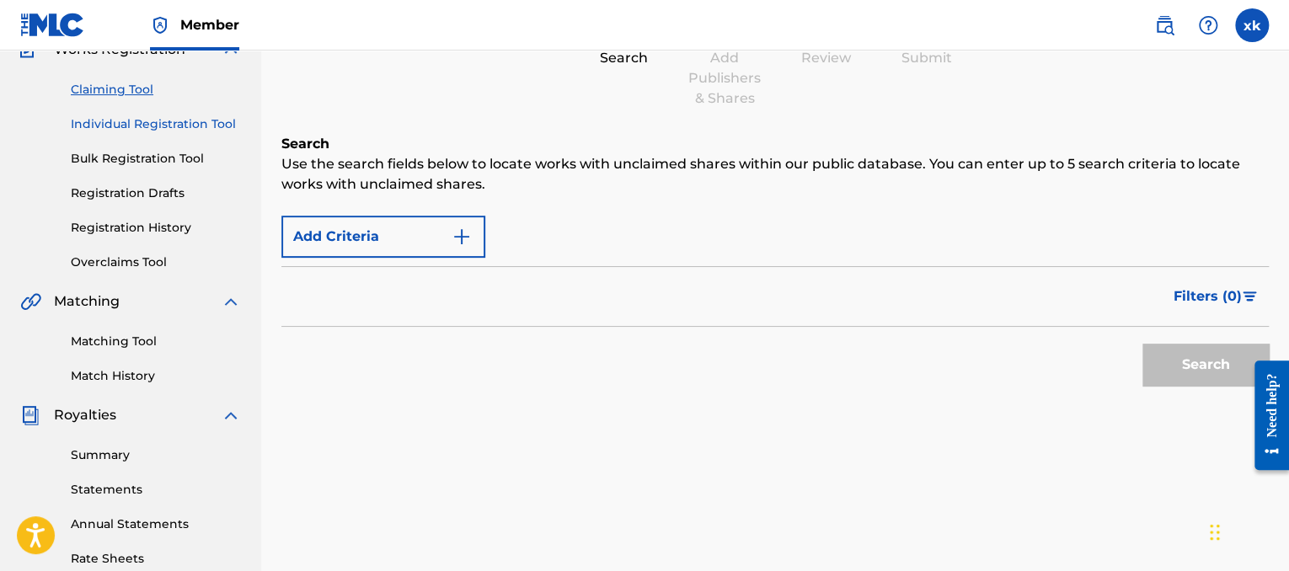
click at [185, 127] on link "Individual Registration Tool" at bounding box center [156, 124] width 170 height 18
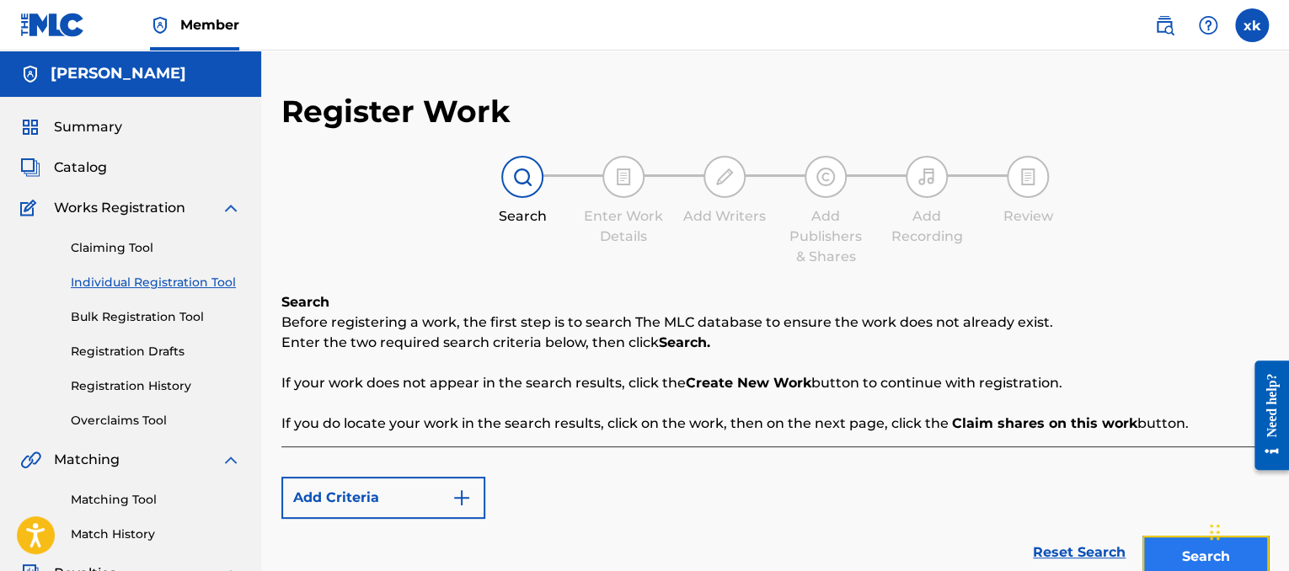
click at [1190, 555] on button "Search" at bounding box center [1205, 557] width 126 height 42
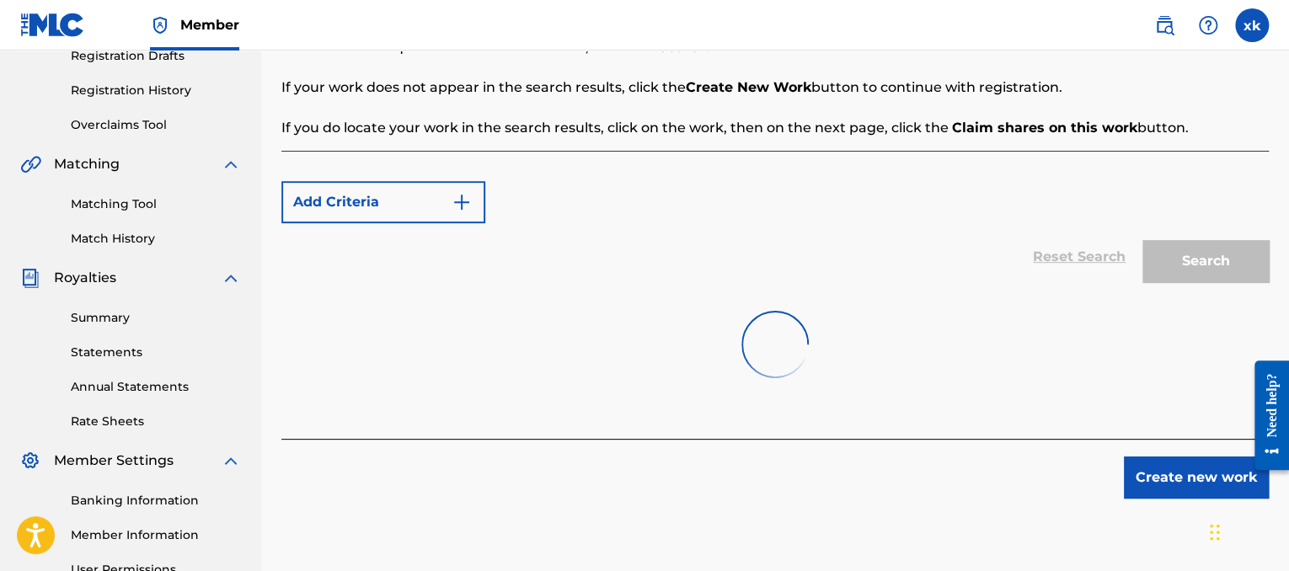
scroll to position [350, 0]
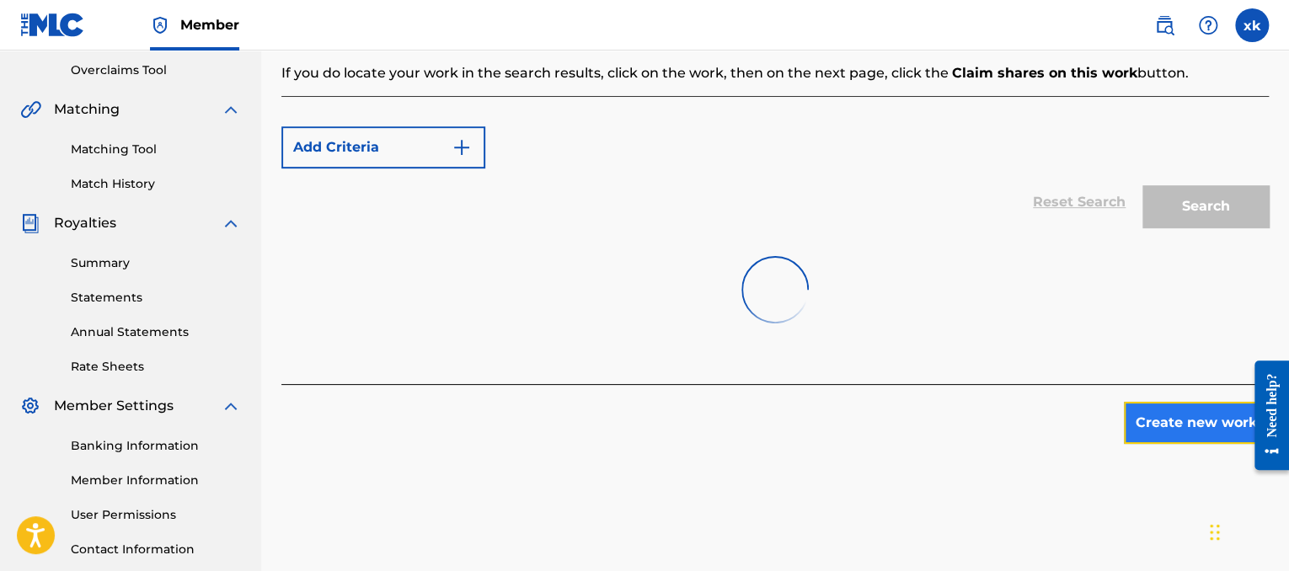
click at [1185, 422] on button "Create new work" at bounding box center [1196, 423] width 145 height 42
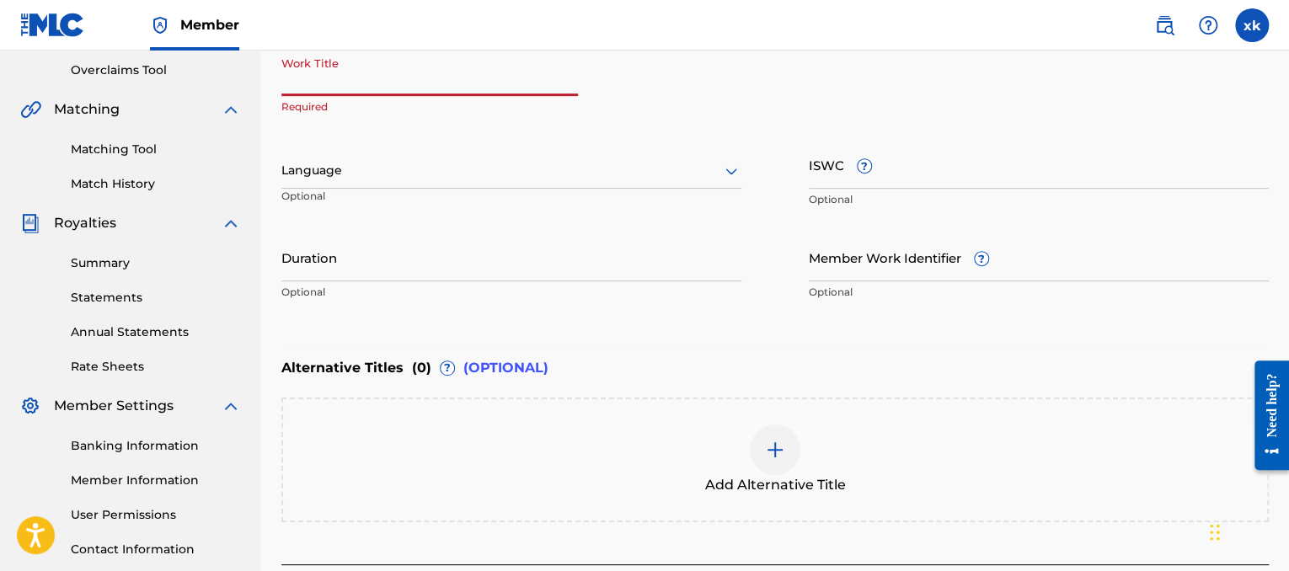
click at [462, 77] on input "Work Title" at bounding box center [429, 72] width 296 height 48
type input "2z [PERSON_NAME]"
click at [488, 185] on div "Language" at bounding box center [511, 170] width 460 height 35
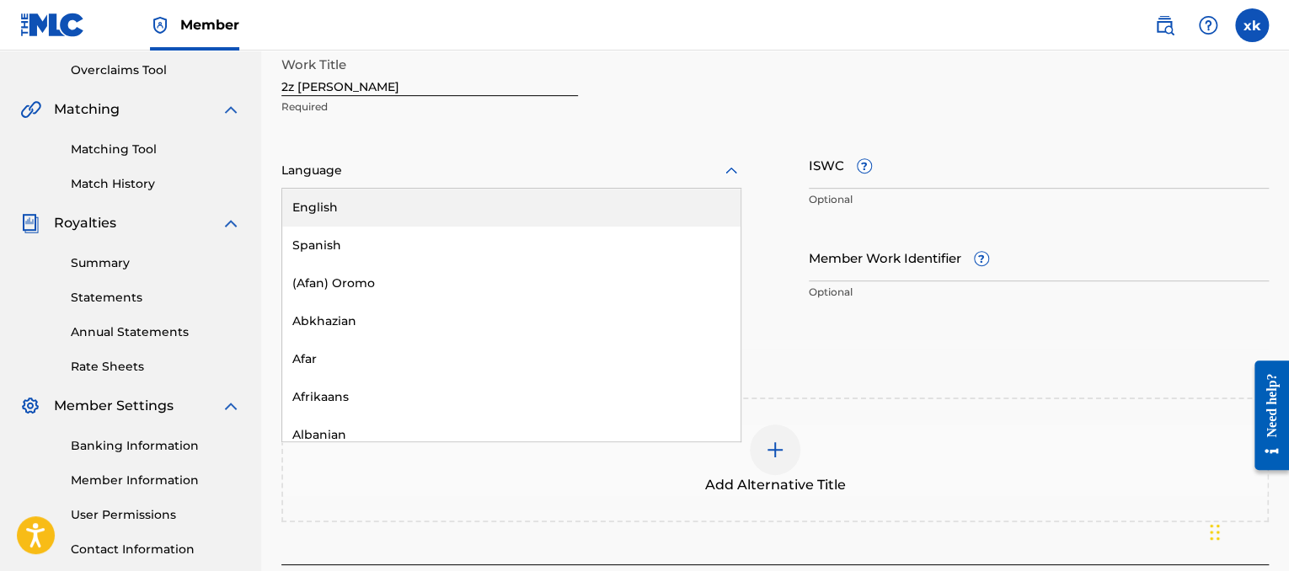
click at [425, 216] on div "English" at bounding box center [511, 208] width 458 height 38
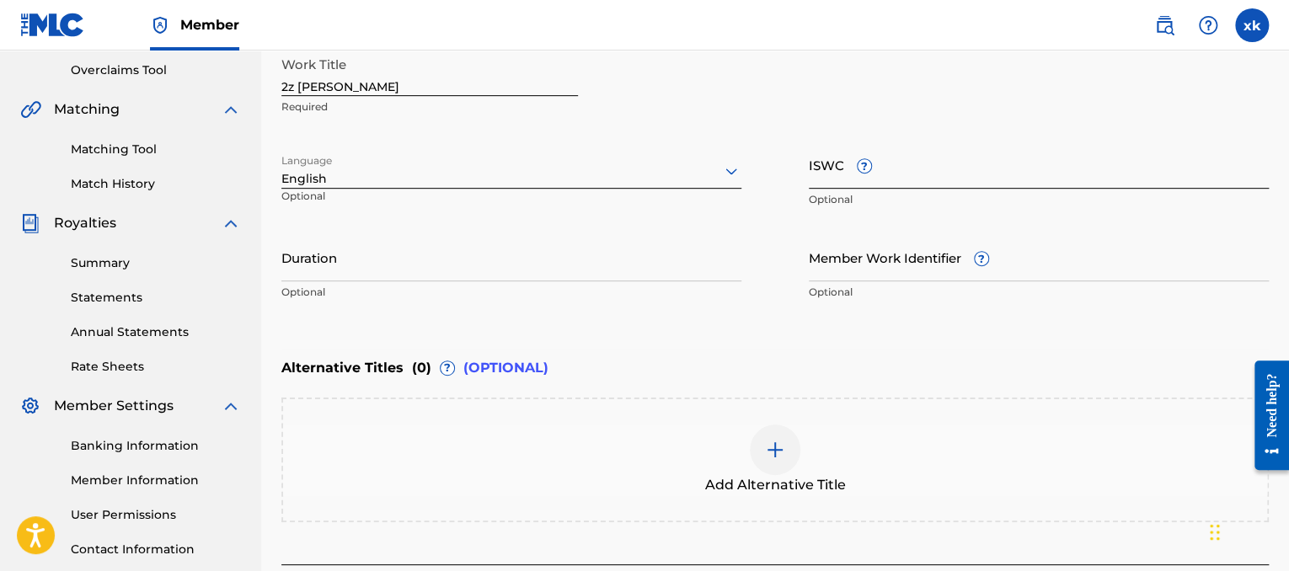
click at [980, 173] on input "ISWC ?" at bounding box center [1039, 165] width 460 height 48
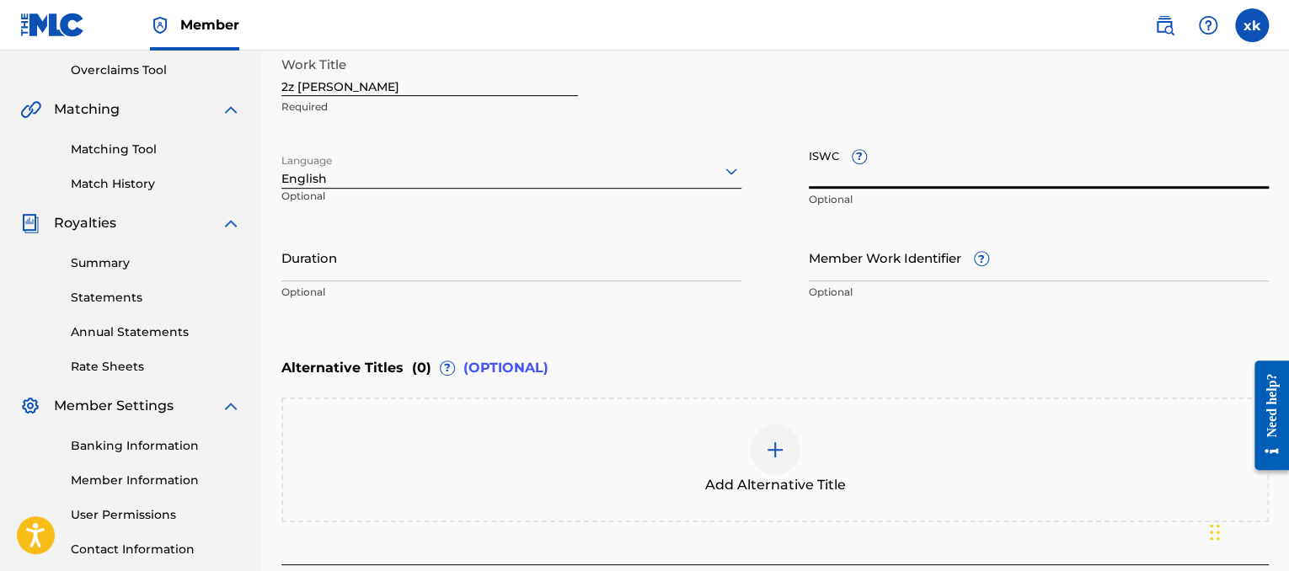
click at [825, 181] on input "ISWC ?" at bounding box center [1039, 165] width 460 height 48
paste input "T9307930945"
type input "T9307930945"
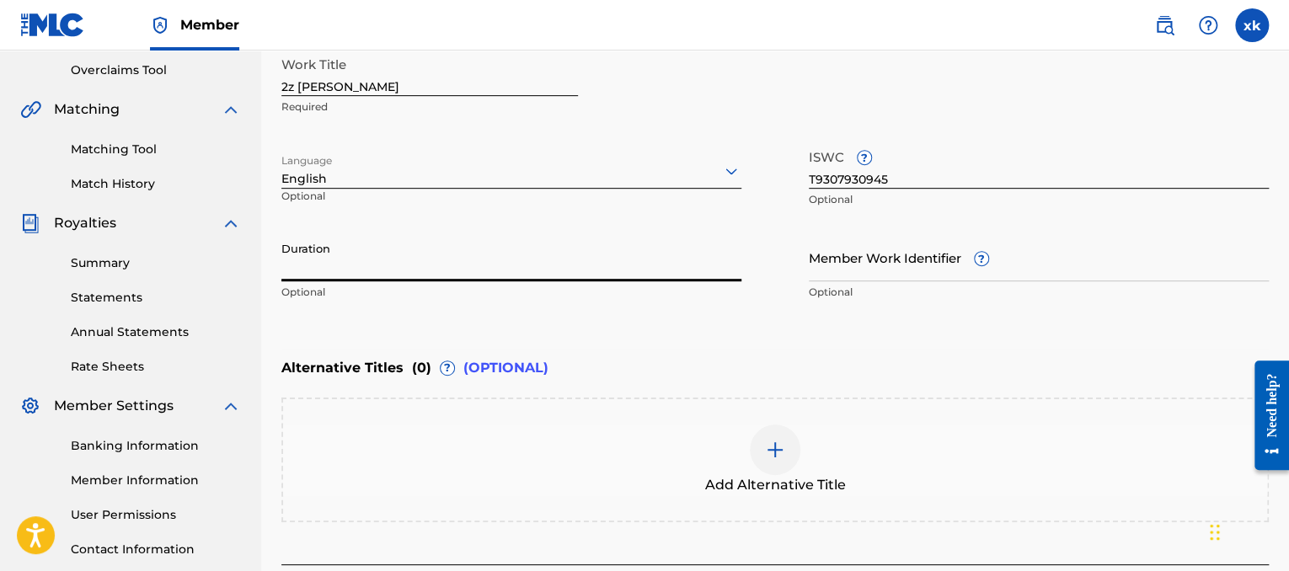
click at [536, 267] on input "Duration" at bounding box center [511, 257] width 460 height 48
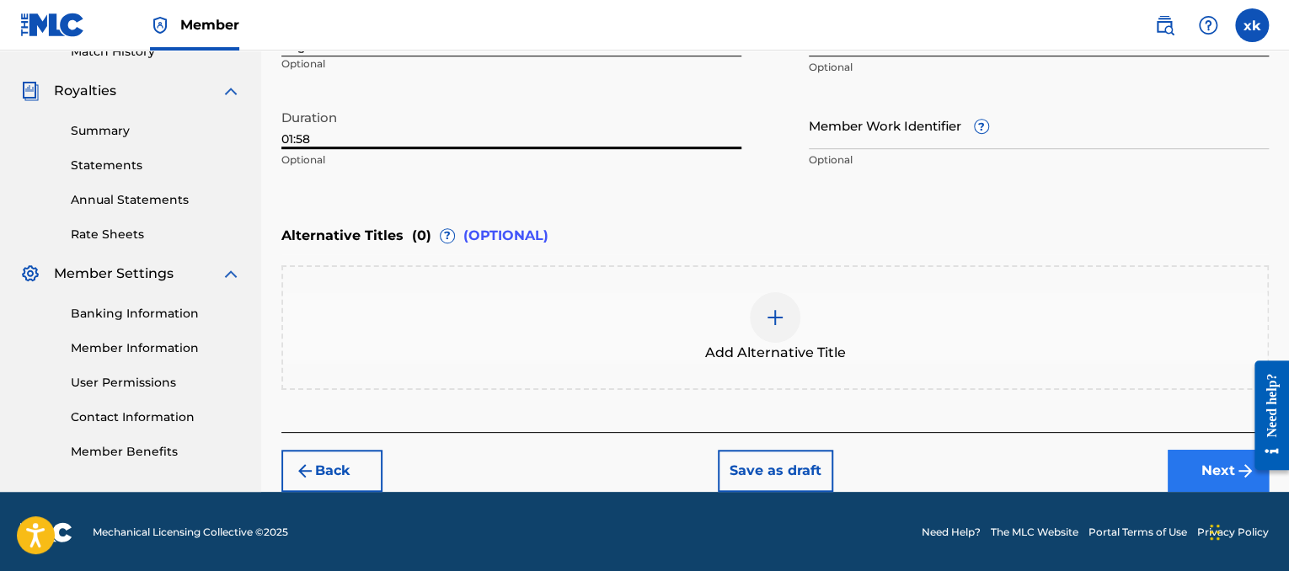
type input "01:58"
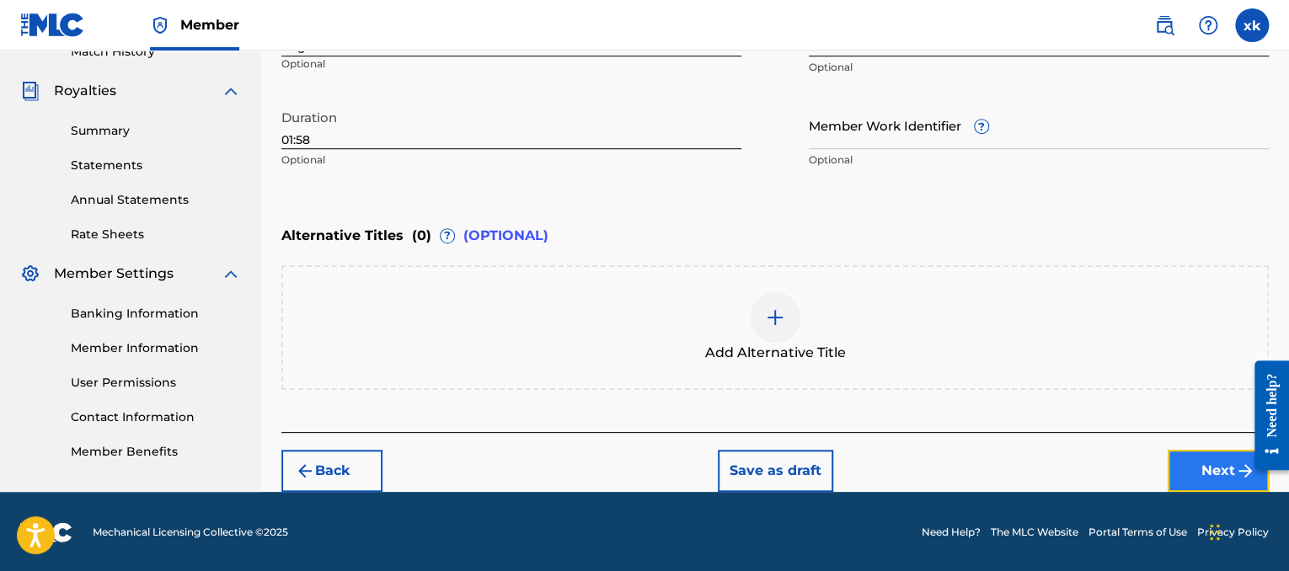
click at [1196, 452] on button "Next" at bounding box center [1217, 471] width 101 height 42
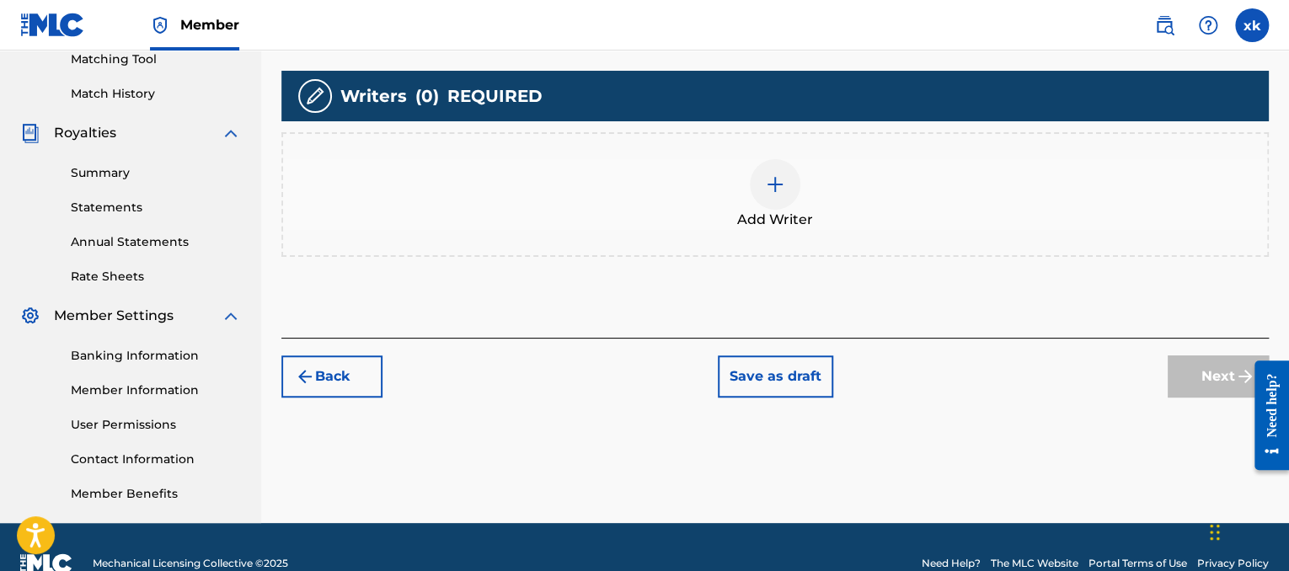
scroll to position [452, 0]
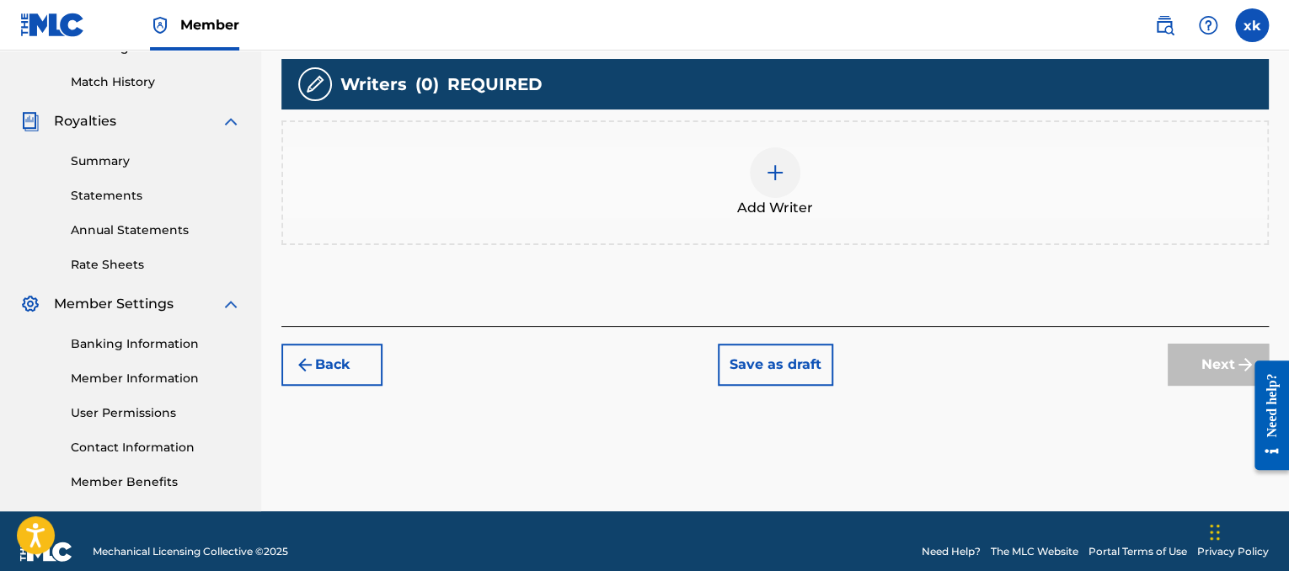
click at [795, 202] on span "Add Writer" at bounding box center [775, 208] width 76 height 20
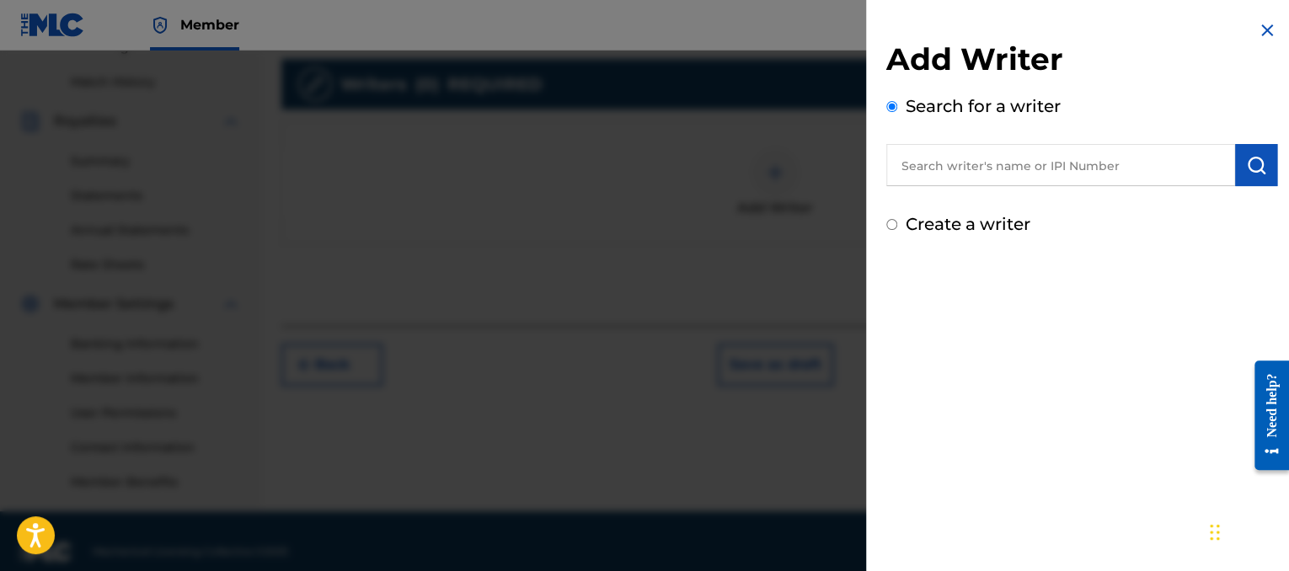
click at [972, 161] on input "text" at bounding box center [1060, 165] width 349 height 42
click at [1023, 165] on input "text" at bounding box center [1060, 165] width 349 height 42
paste input "00873211544"
type input "00873211544"
click at [1260, 166] on img "submit" at bounding box center [1256, 165] width 20 height 20
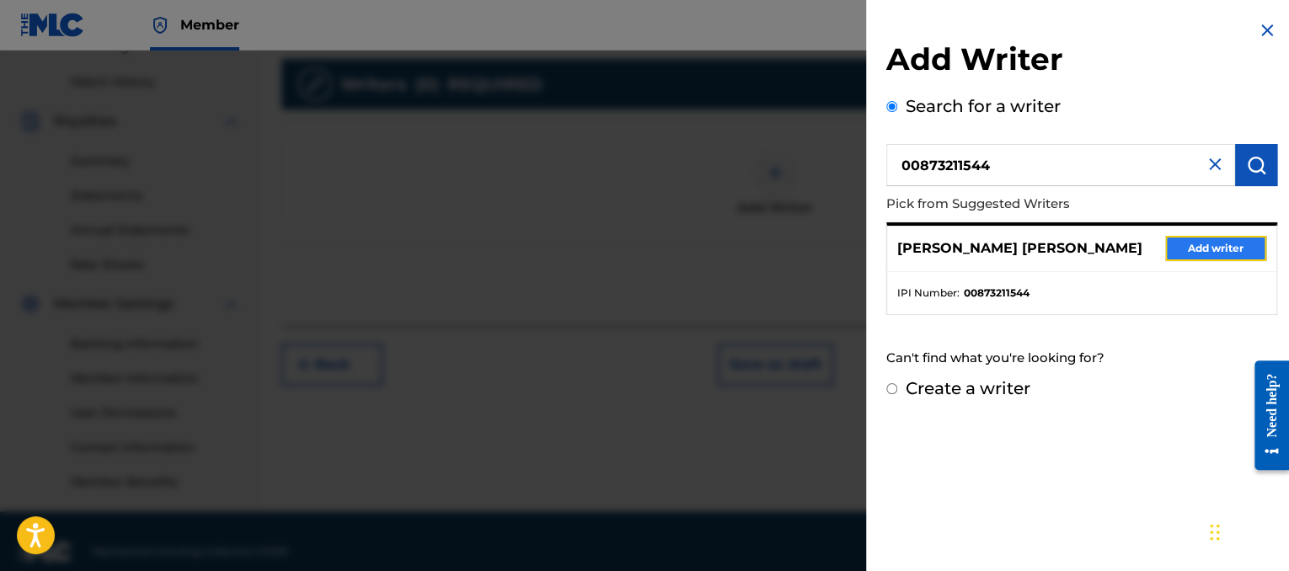
click at [1229, 254] on button "Add writer" at bounding box center [1215, 248] width 101 height 25
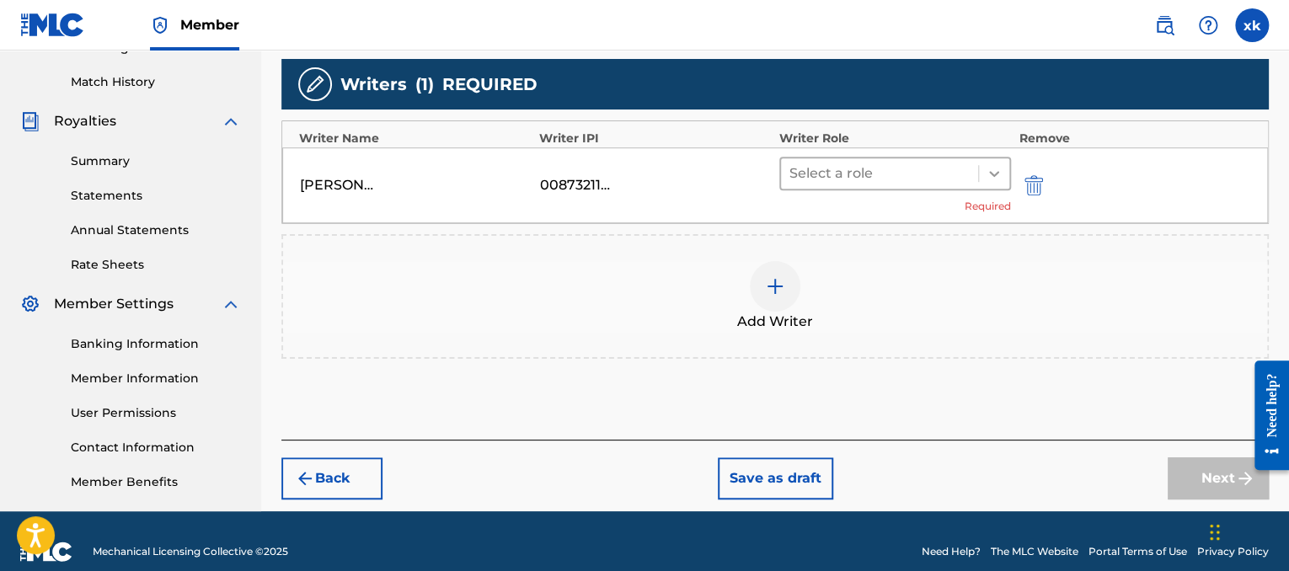
click at [991, 174] on icon at bounding box center [993, 173] width 17 height 17
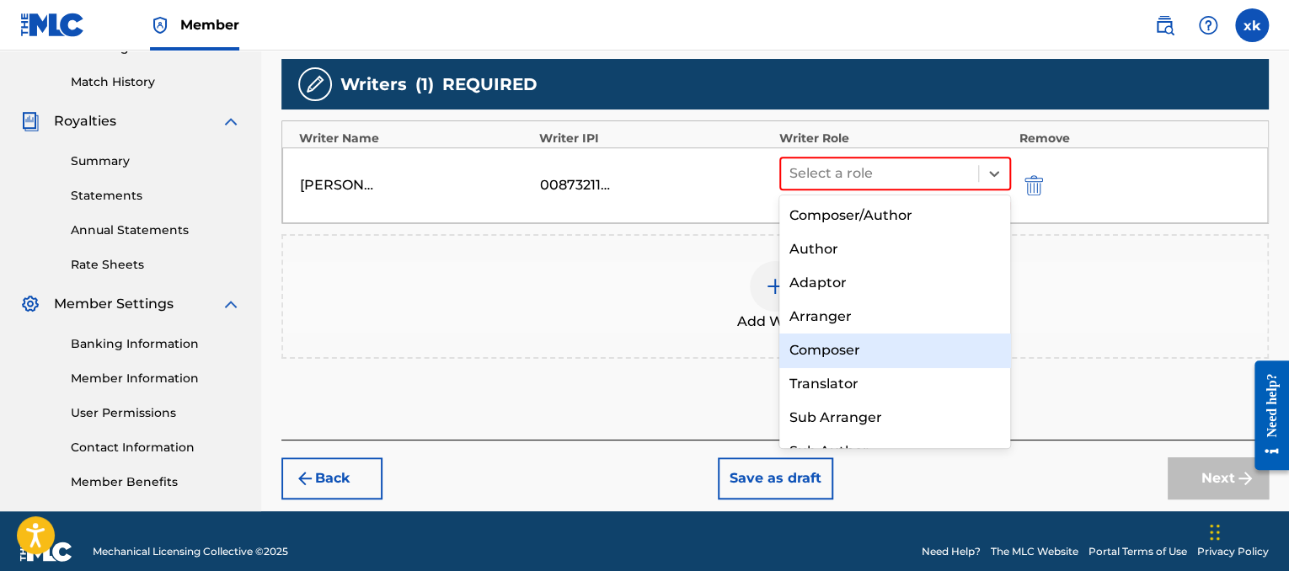
click at [848, 349] on div "Composer" at bounding box center [895, 351] width 232 height 34
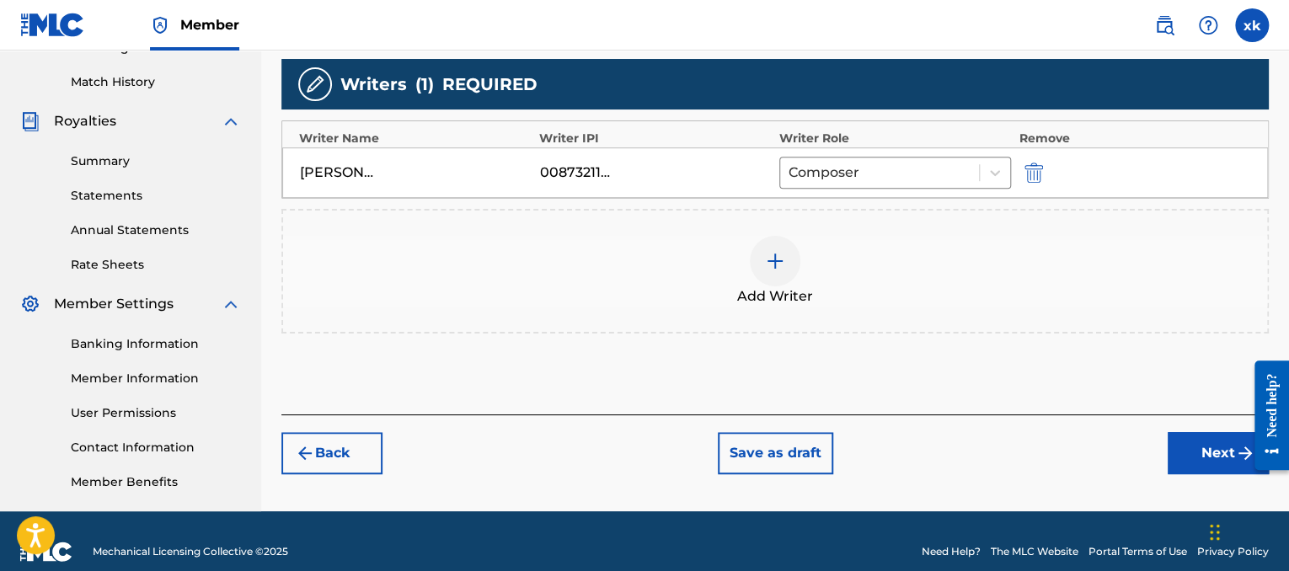
click at [776, 258] on img at bounding box center [775, 261] width 20 height 20
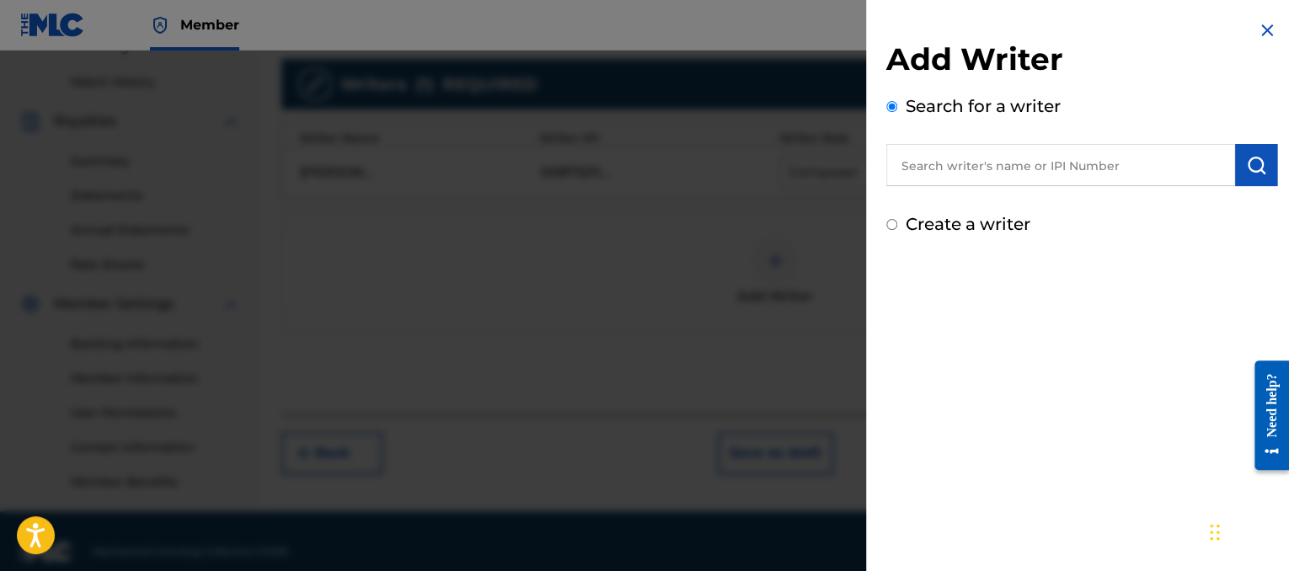
click at [996, 149] on input "text" at bounding box center [1060, 165] width 349 height 42
click at [1077, 168] on input "text" at bounding box center [1060, 165] width 349 height 42
paste input "00821581352"
type input "00821581352"
click at [1261, 161] on button "submit" at bounding box center [1256, 165] width 42 height 42
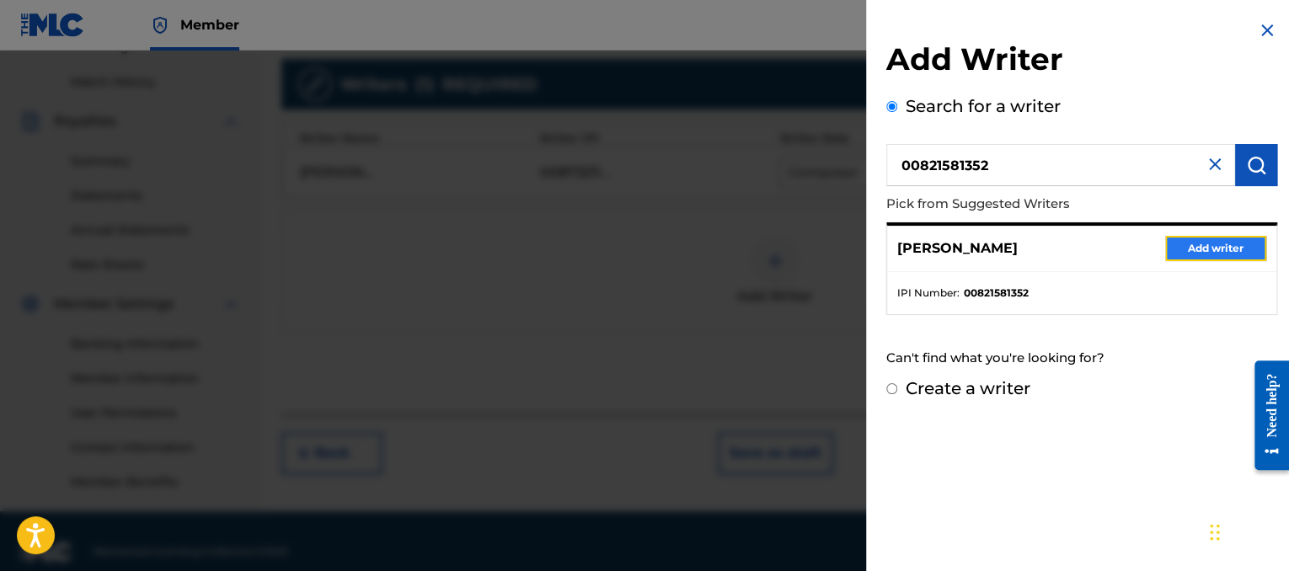
click at [1200, 237] on button "Add writer" at bounding box center [1215, 248] width 101 height 25
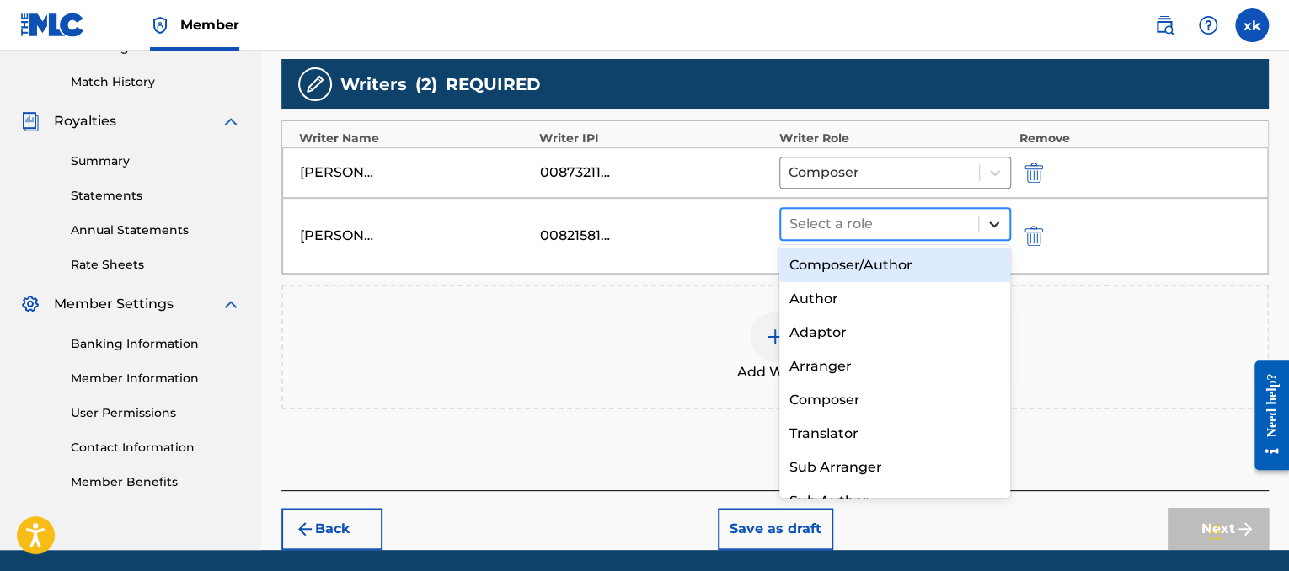
click at [992, 230] on div at bounding box center [994, 224] width 30 height 30
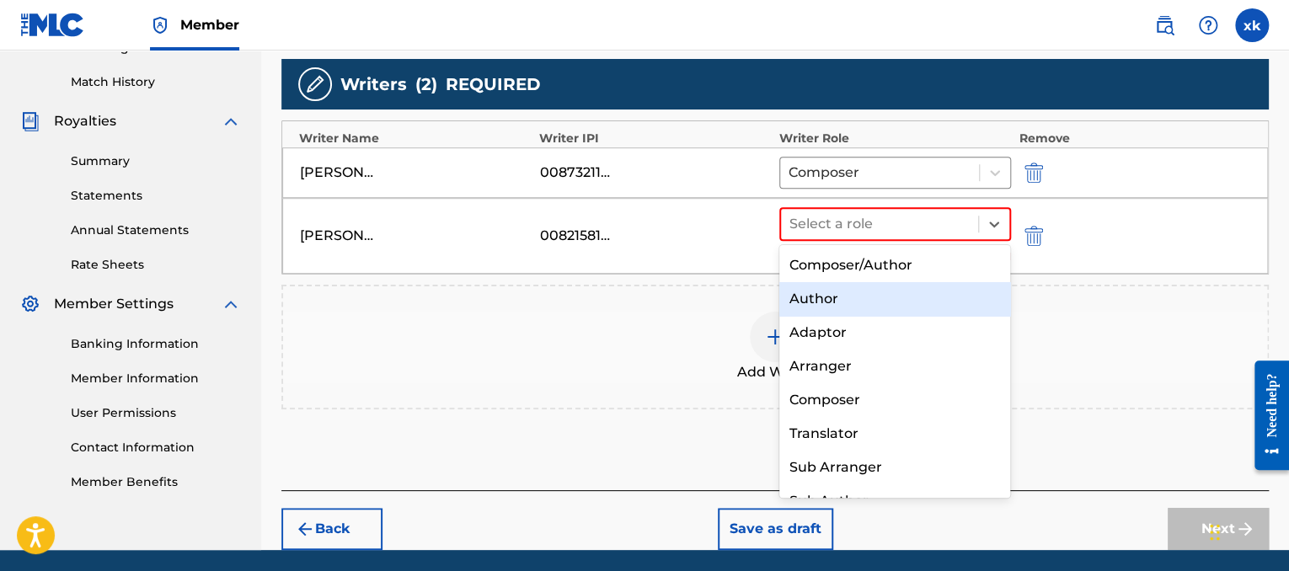
click at [813, 289] on div "Author" at bounding box center [895, 299] width 232 height 34
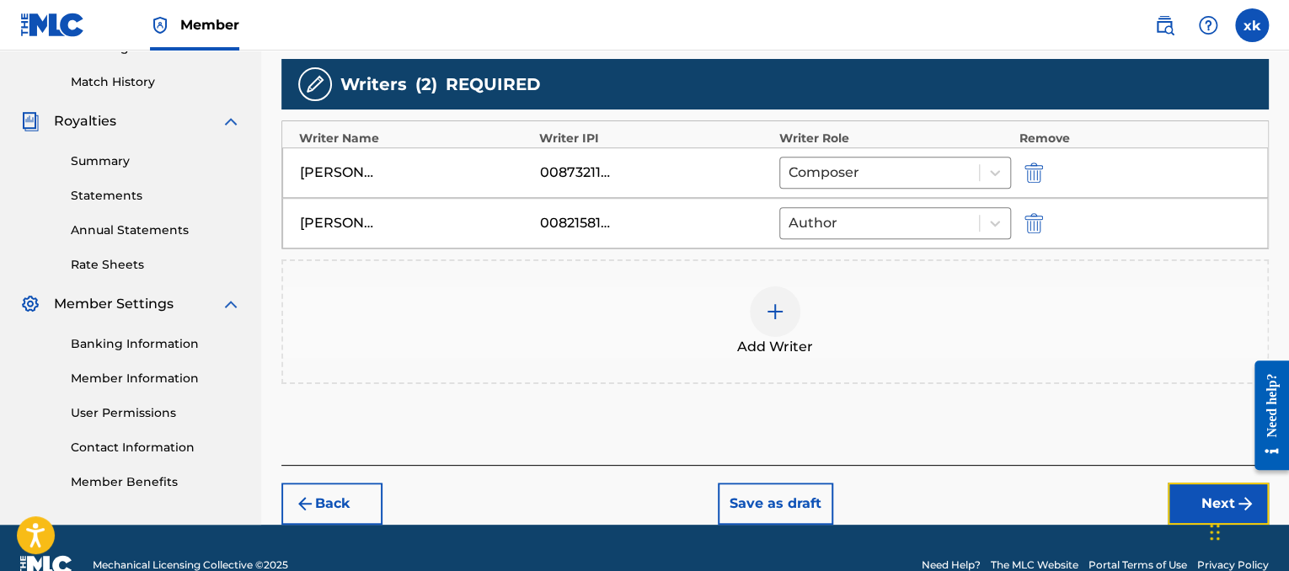
drag, startPoint x: 1175, startPoint y: 508, endPoint x: 1196, endPoint y: 498, distance: 23.4
click at [1196, 498] on button "Next" at bounding box center [1217, 504] width 101 height 42
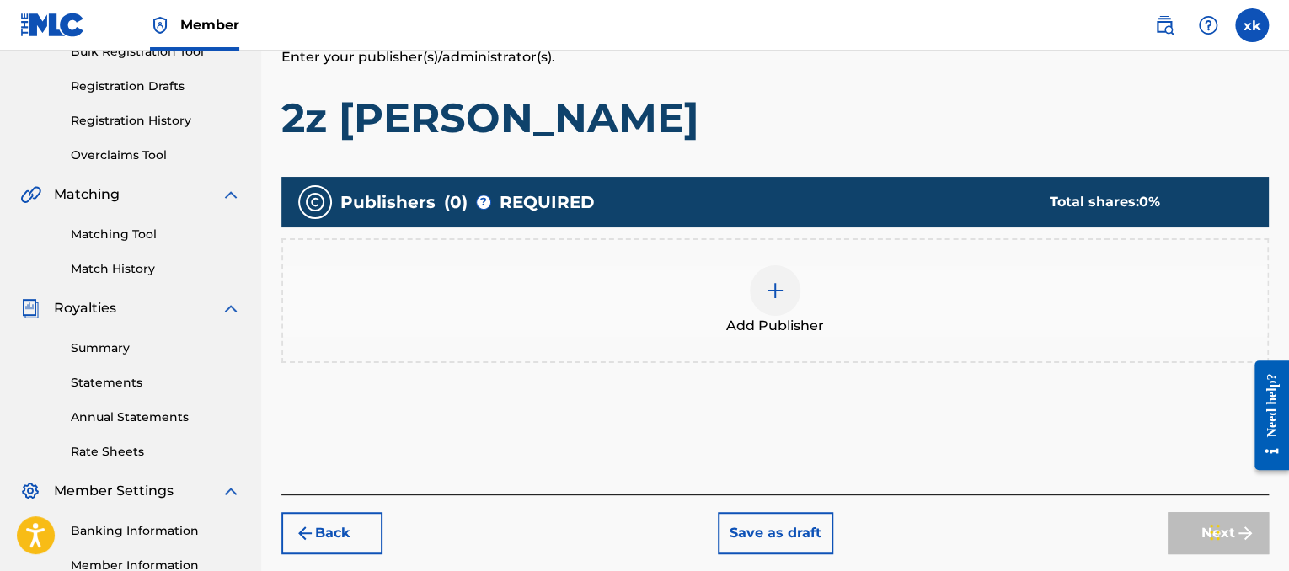
scroll to position [302, 0]
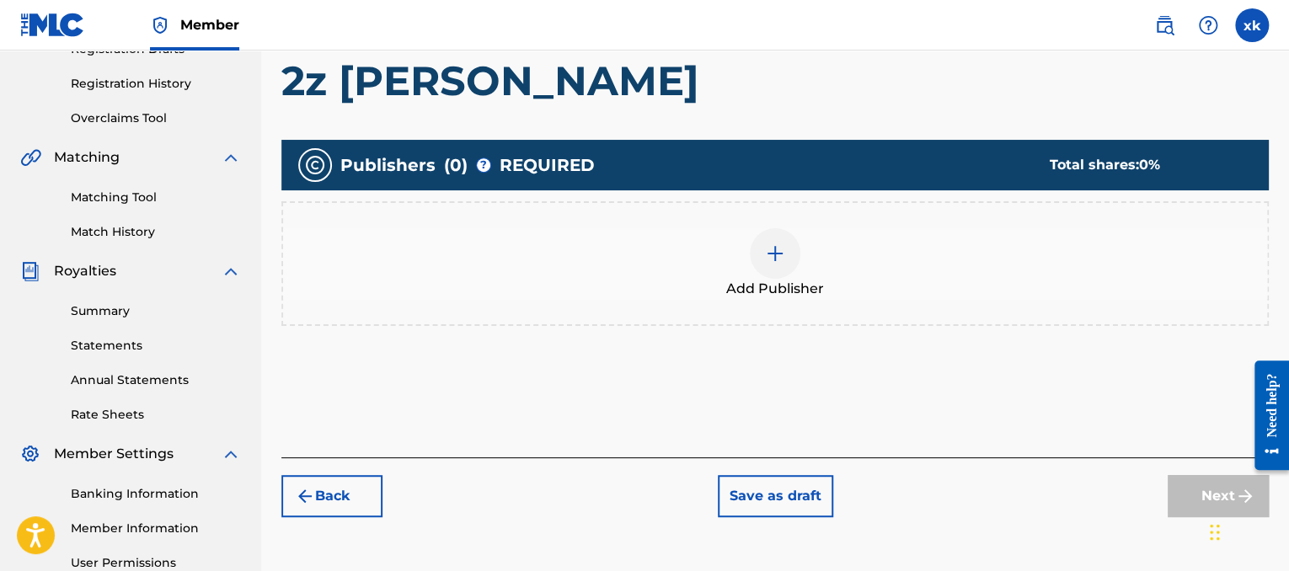
click at [815, 221] on div "Add Publisher" at bounding box center [774, 263] width 987 height 125
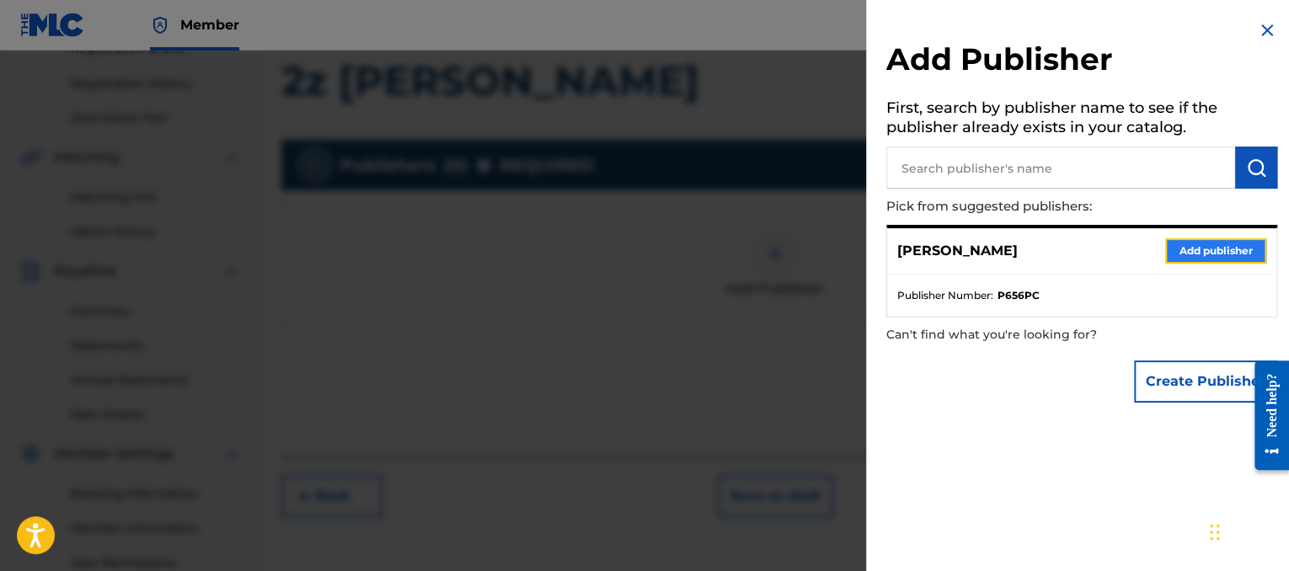
click at [1174, 250] on button "Add publisher" at bounding box center [1215, 250] width 101 height 25
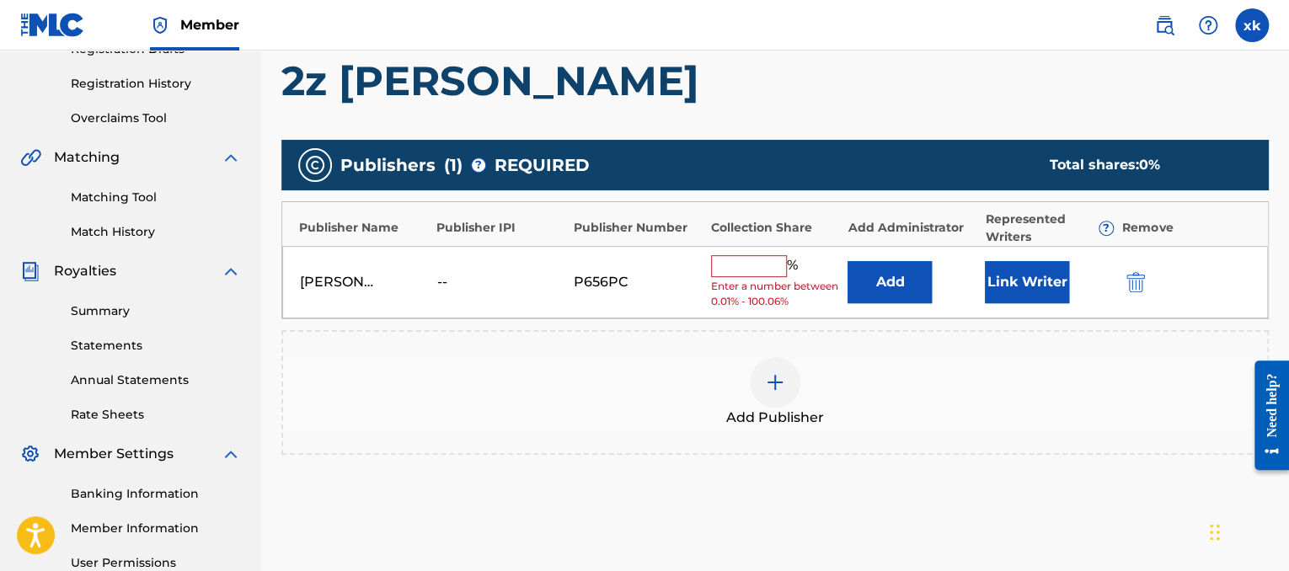
click at [762, 266] on input "text" at bounding box center [749, 266] width 76 height 22
type input "50"
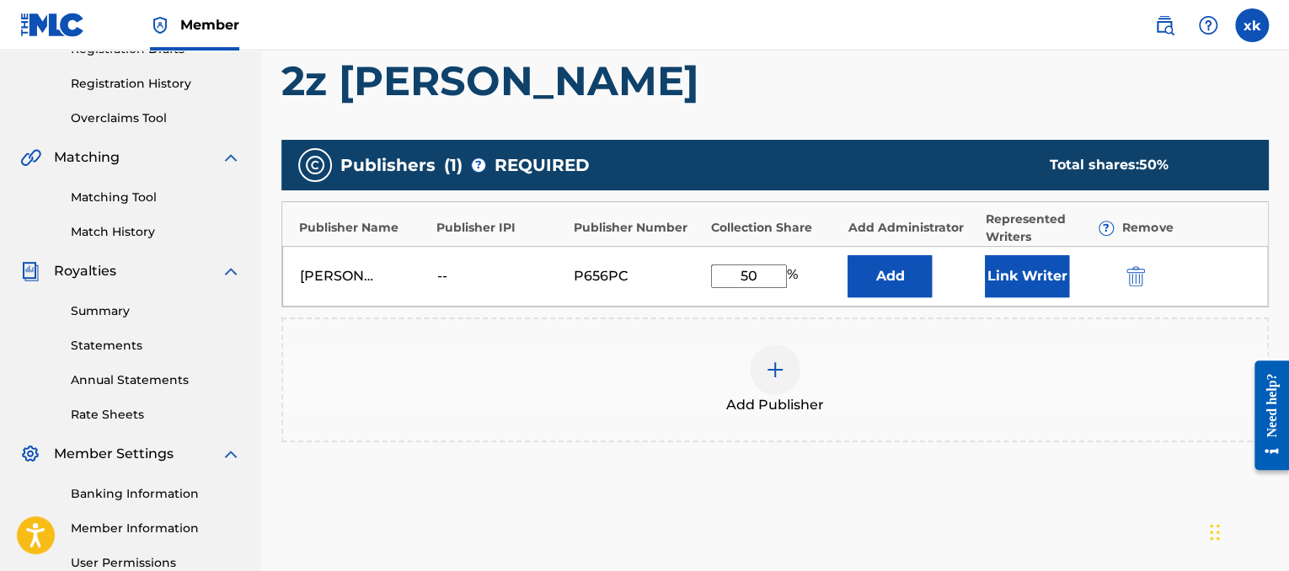
scroll to position [473, 0]
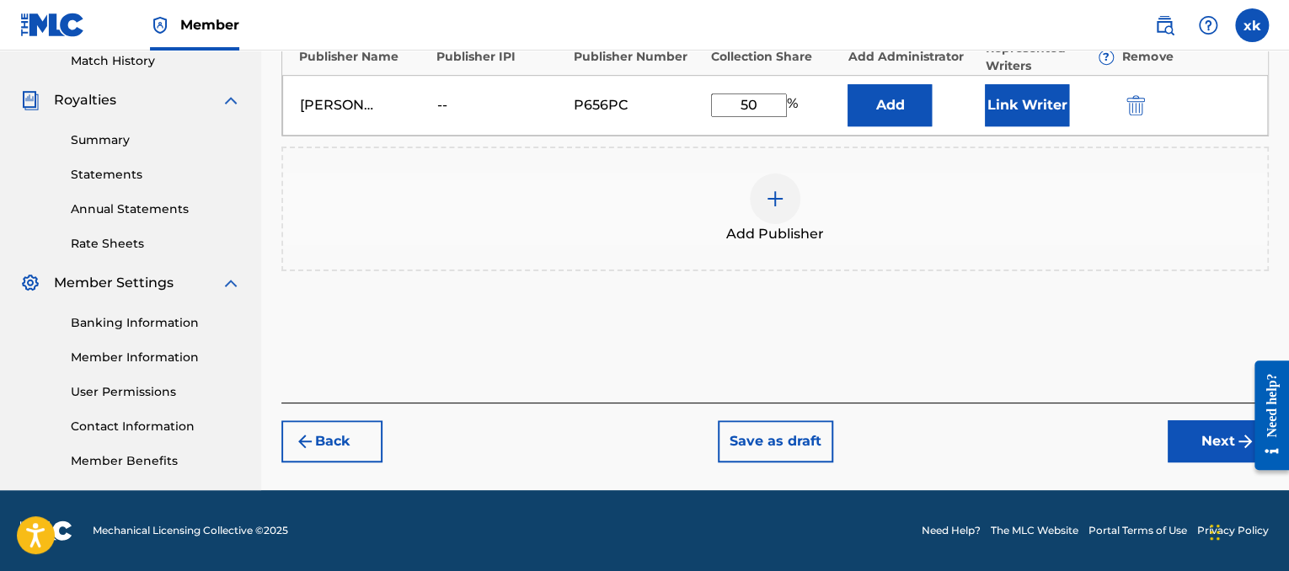
click at [1210, 462] on div "Register Work Search Enter Work Details Add Writers Add Publishers & Shares Add…" at bounding box center [775, 54] width 1028 height 871
click at [1204, 446] on button "Next" at bounding box center [1217, 441] width 101 height 42
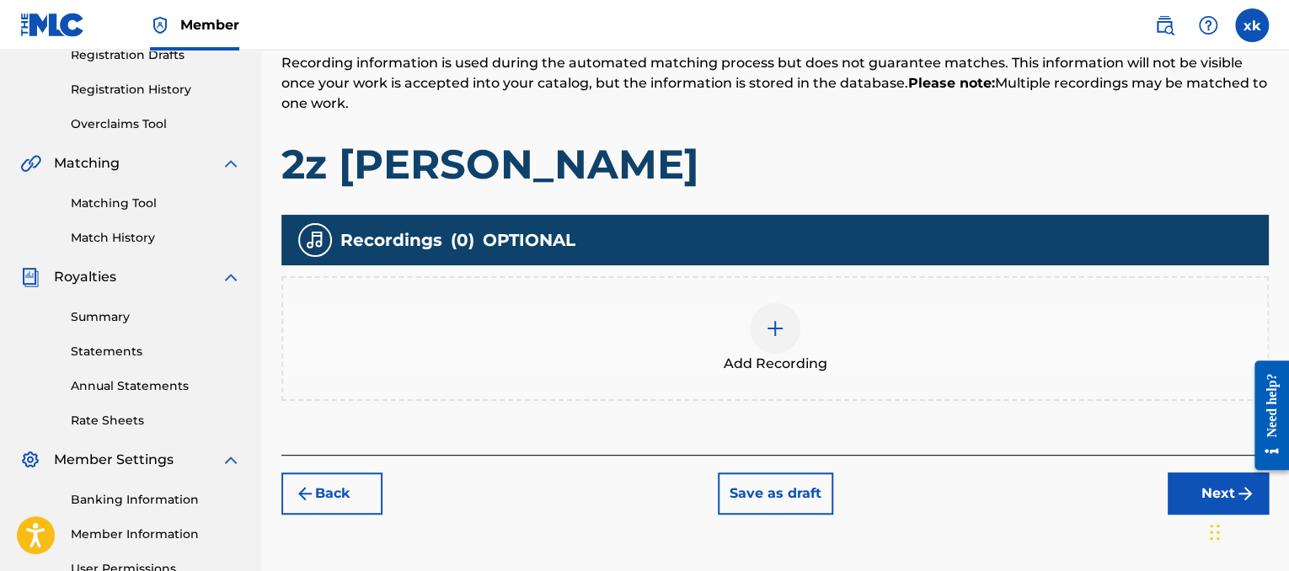
scroll to position [371, 0]
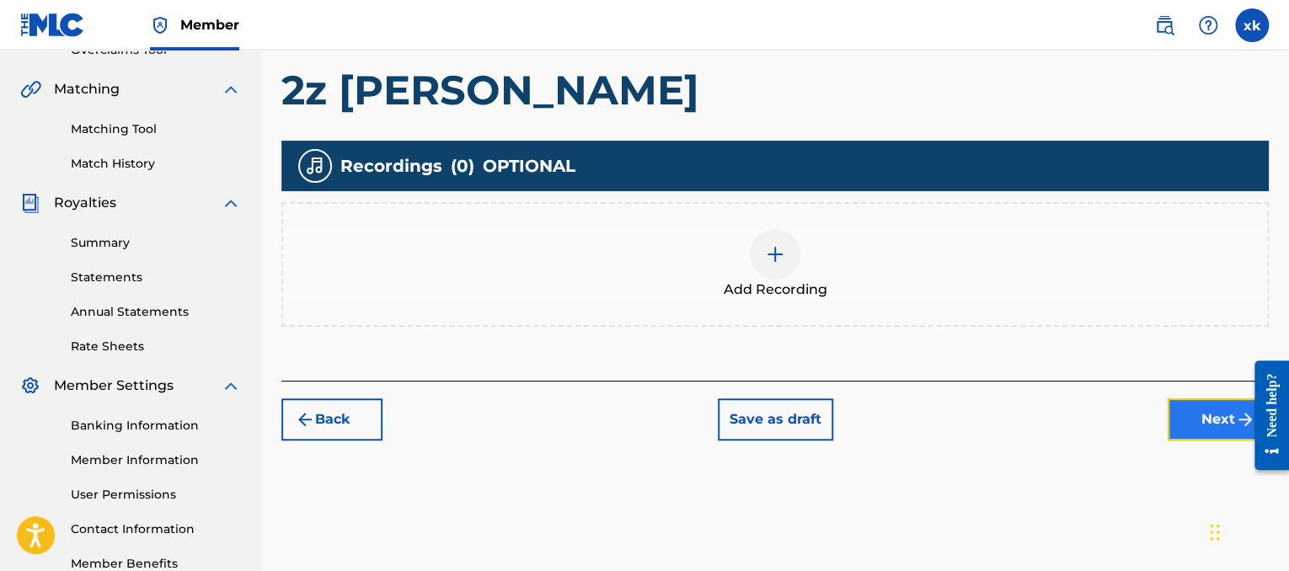
click at [1210, 402] on button "Next" at bounding box center [1217, 419] width 101 height 42
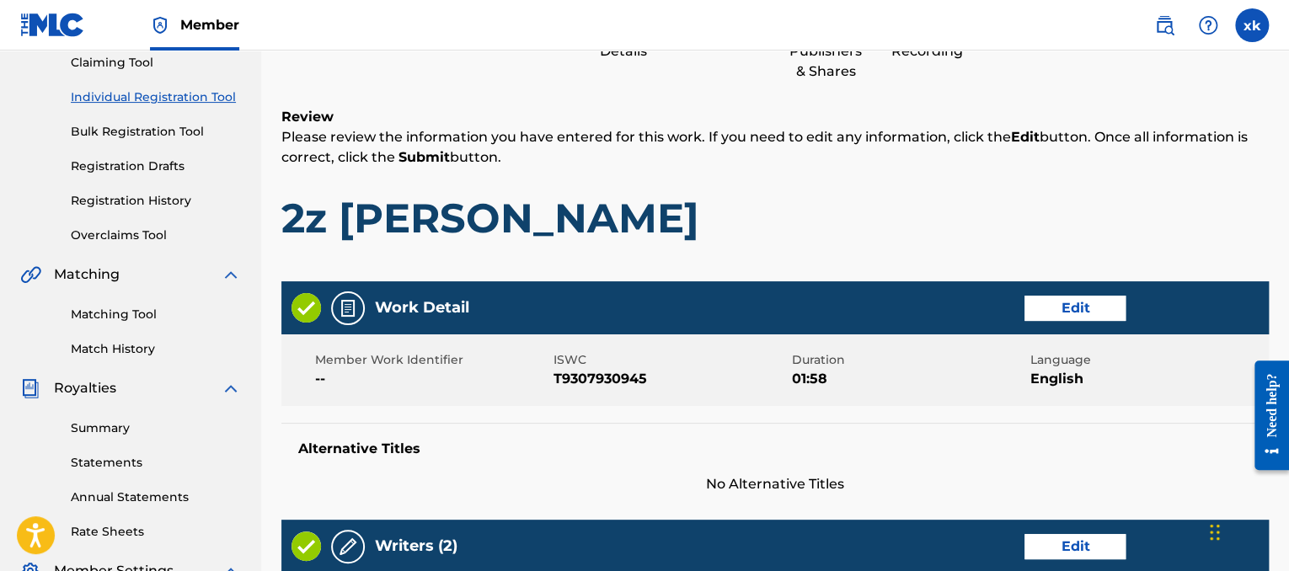
scroll to position [76, 0]
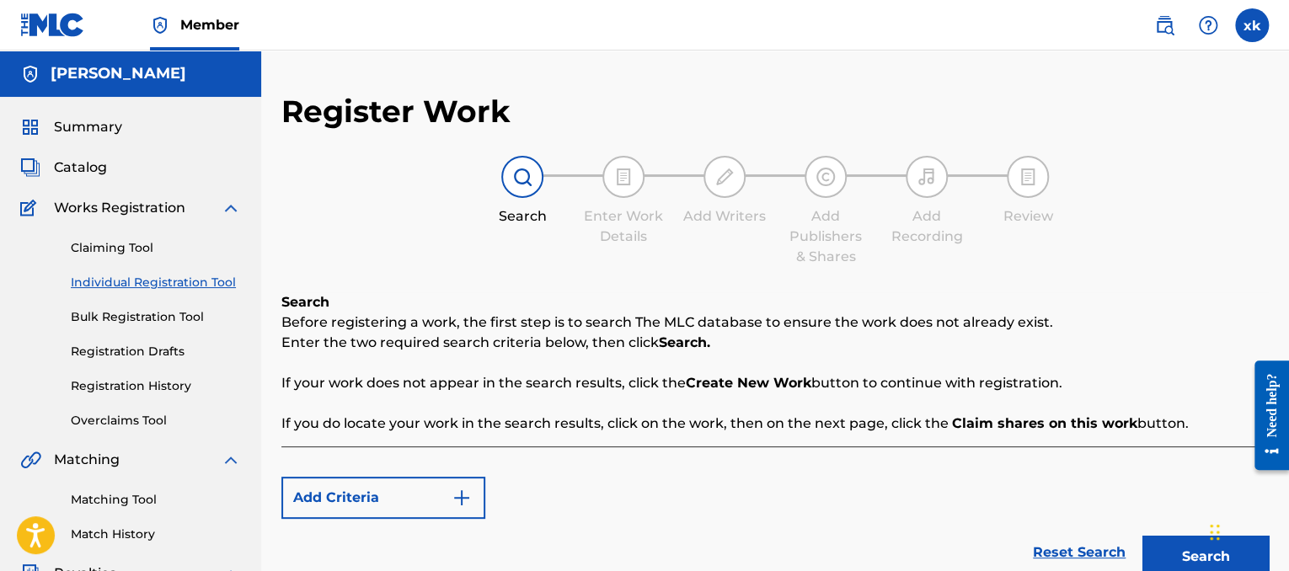
scroll to position [76, 0]
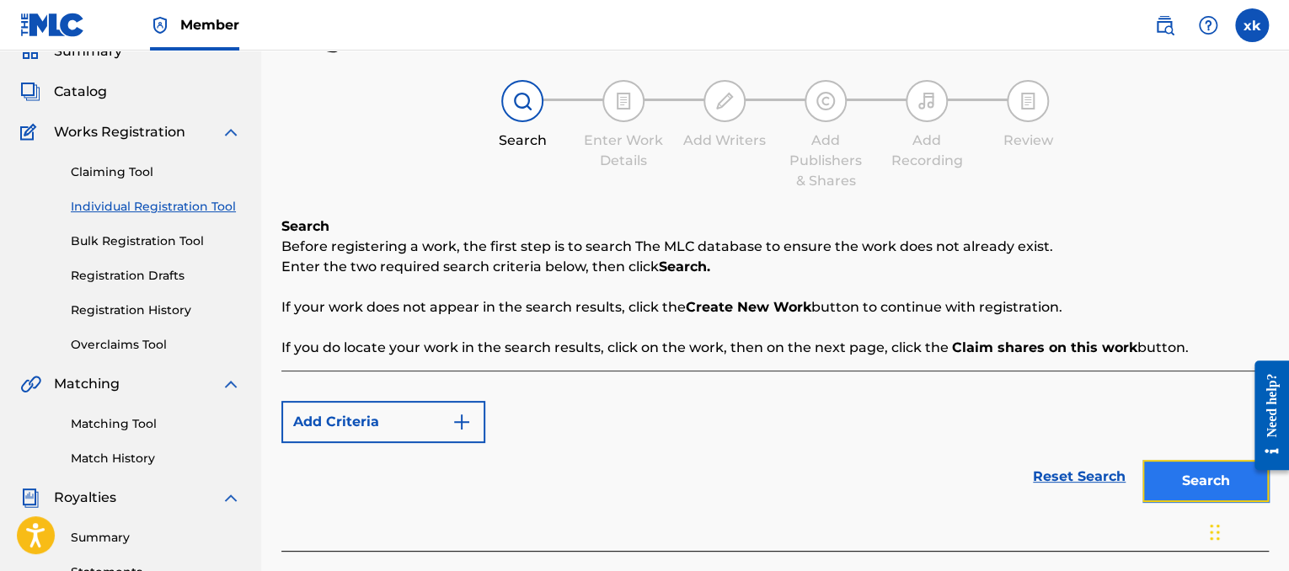
click at [1187, 494] on button "Search" at bounding box center [1205, 481] width 126 height 42
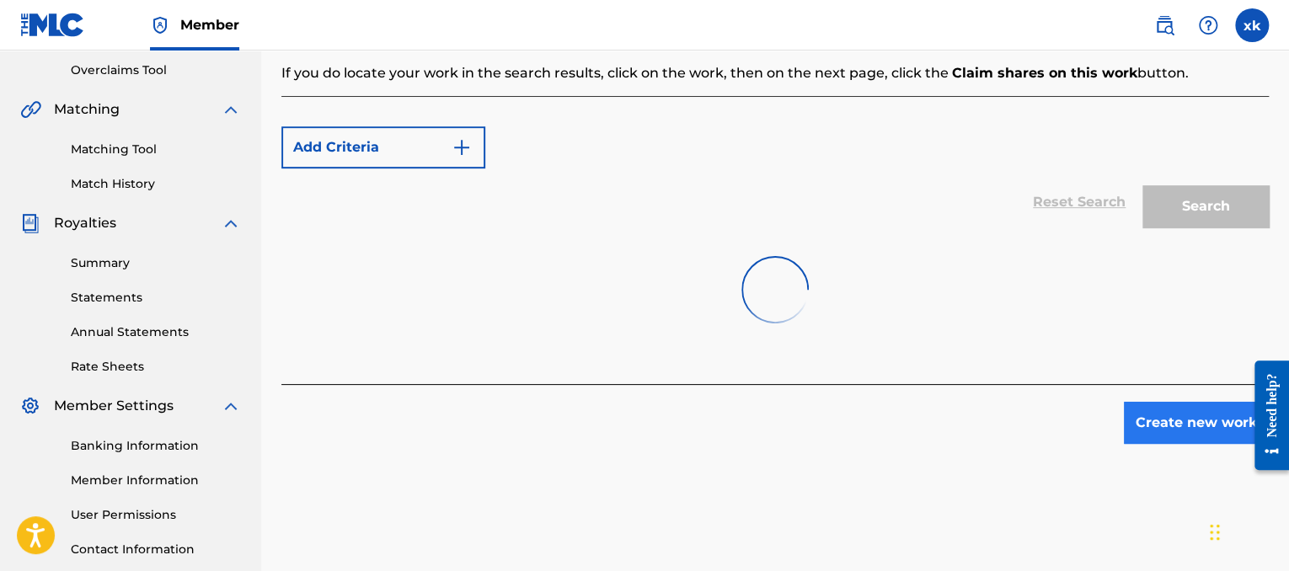
scroll to position [356, 0]
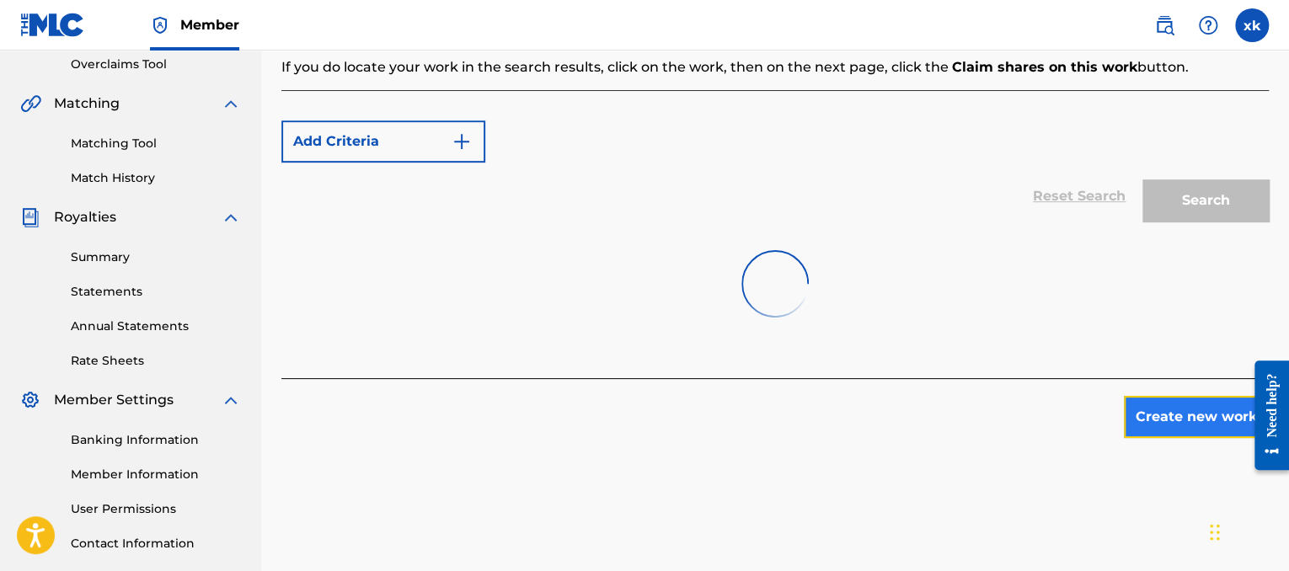
click at [1203, 419] on button "Create new work" at bounding box center [1196, 417] width 145 height 42
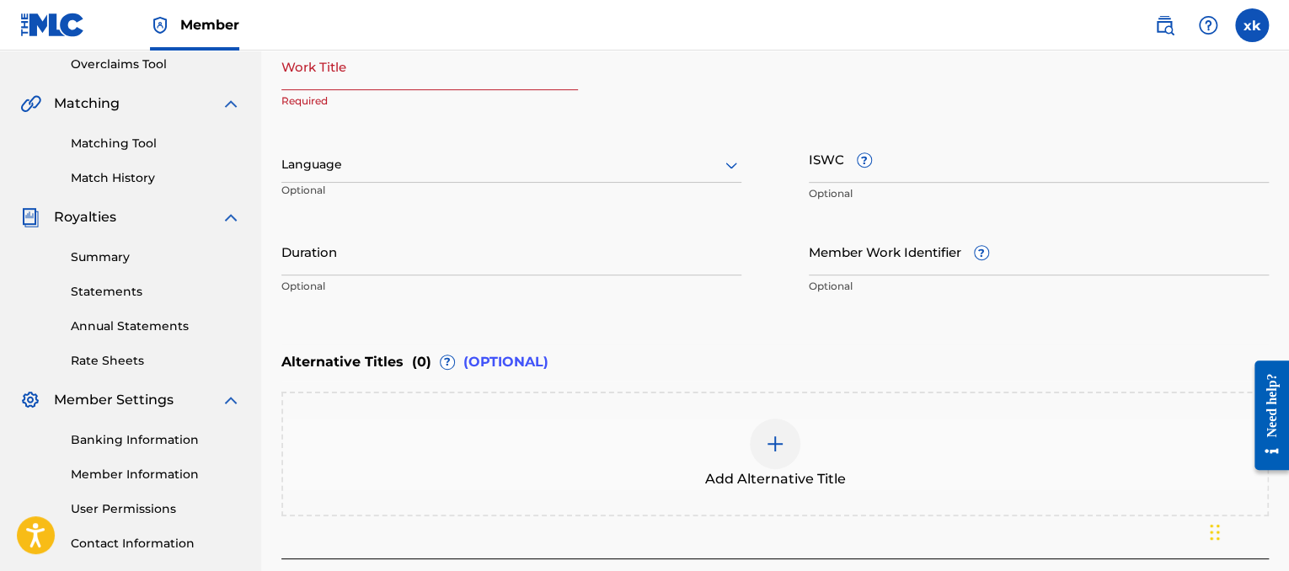
click at [454, 83] on input "Work Title" at bounding box center [429, 66] width 296 height 48
type input "2z [PERSON_NAME]"
click at [432, 158] on div at bounding box center [511, 164] width 460 height 21
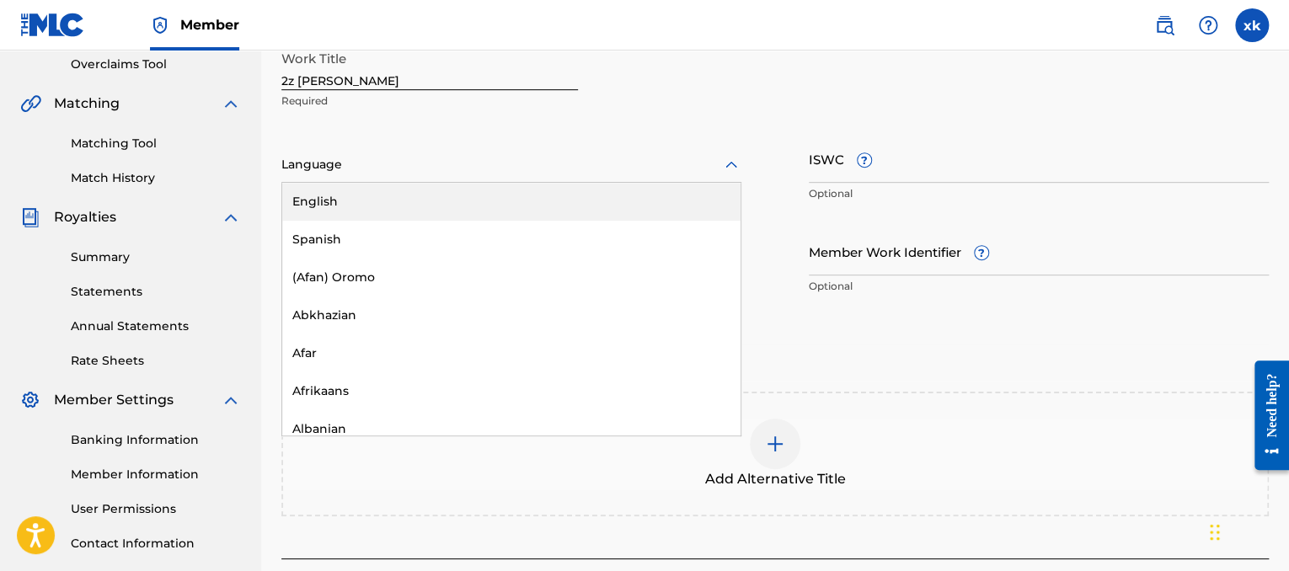
click at [415, 205] on div "English" at bounding box center [511, 202] width 458 height 38
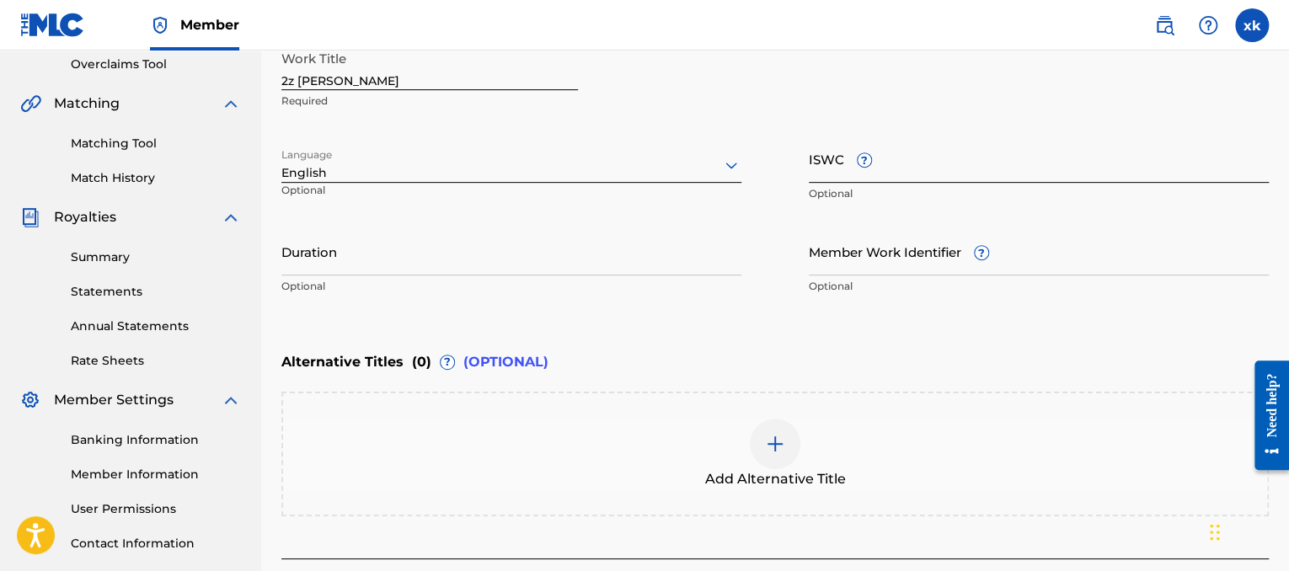
click at [927, 170] on input "ISWC ?" at bounding box center [1039, 159] width 460 height 48
click at [912, 167] on input "ISWC ?" at bounding box center [1039, 159] width 460 height 48
paste input "T9307930945"
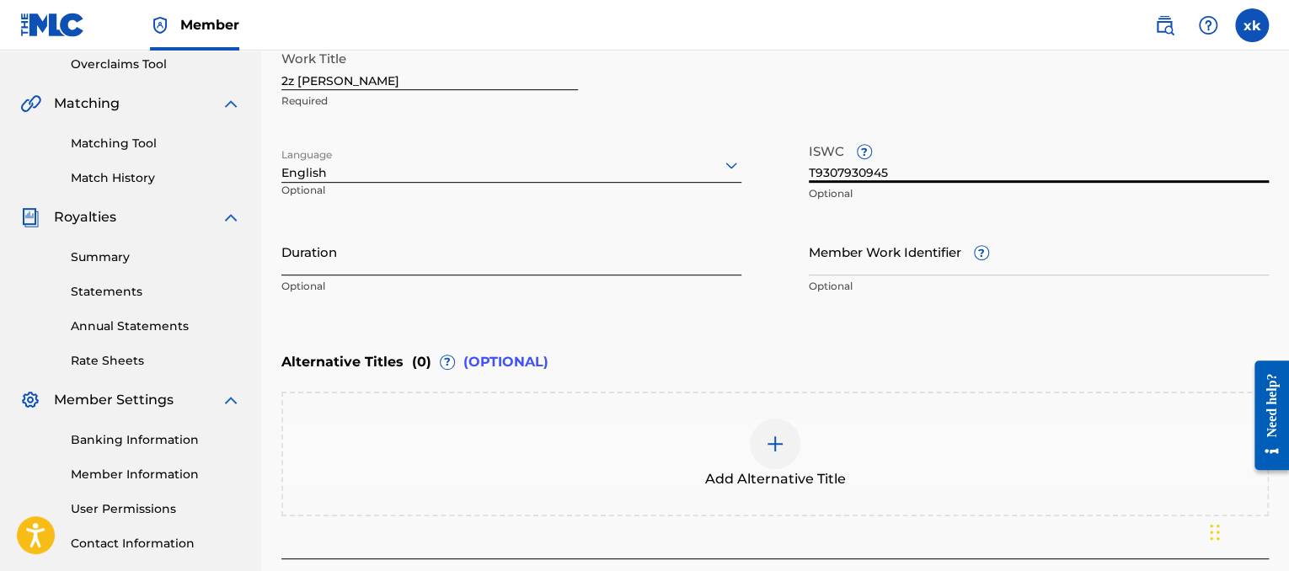
type input "T9307930945"
click at [569, 247] on input "Duration" at bounding box center [511, 251] width 460 height 48
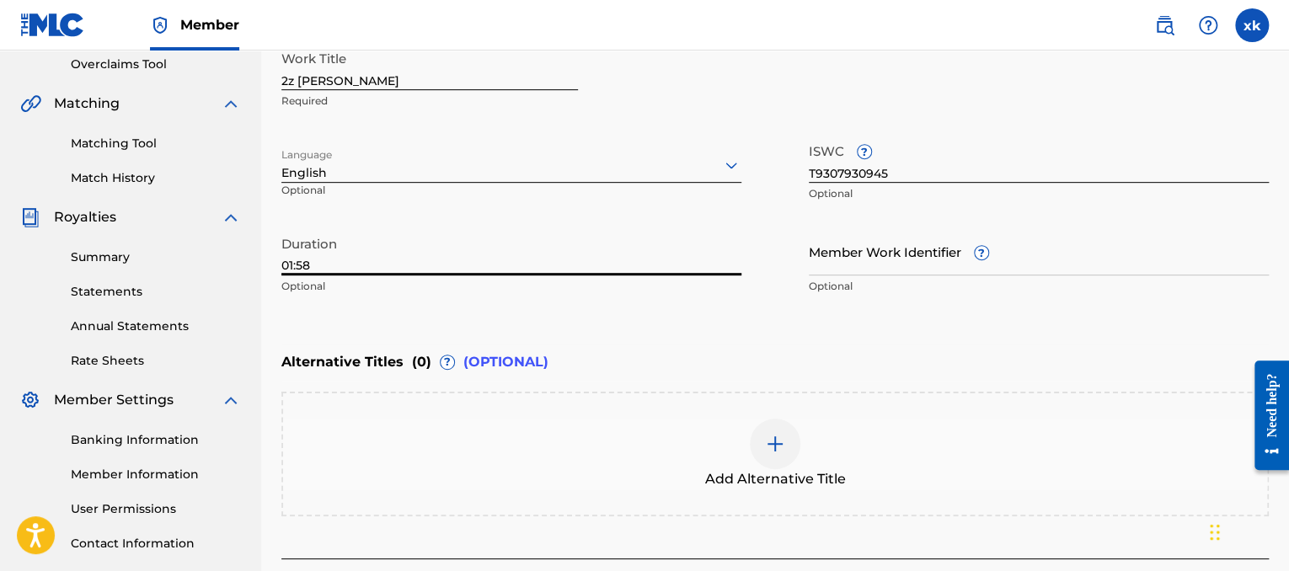
scroll to position [483, 0]
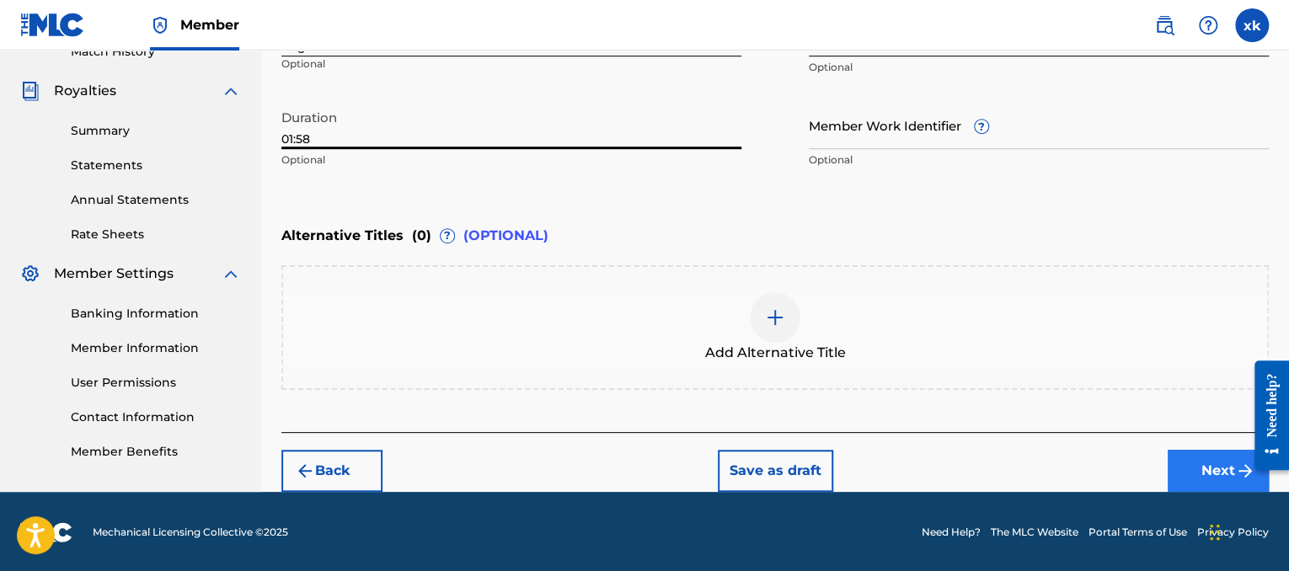
type input "01:58"
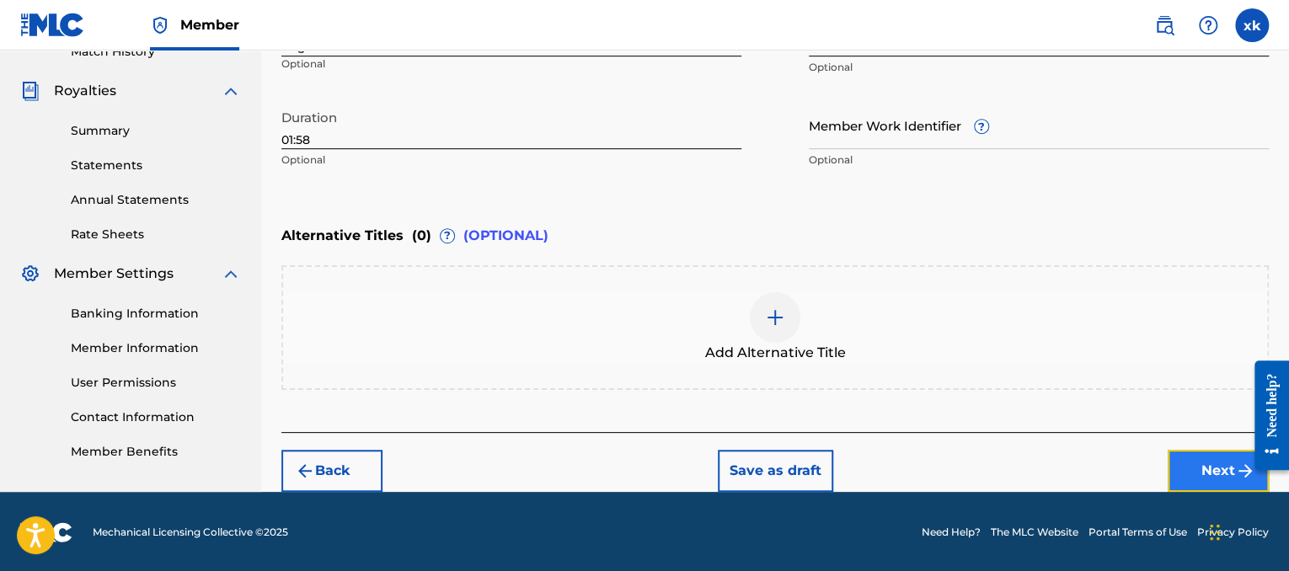
click at [1190, 474] on button "Next" at bounding box center [1217, 471] width 101 height 42
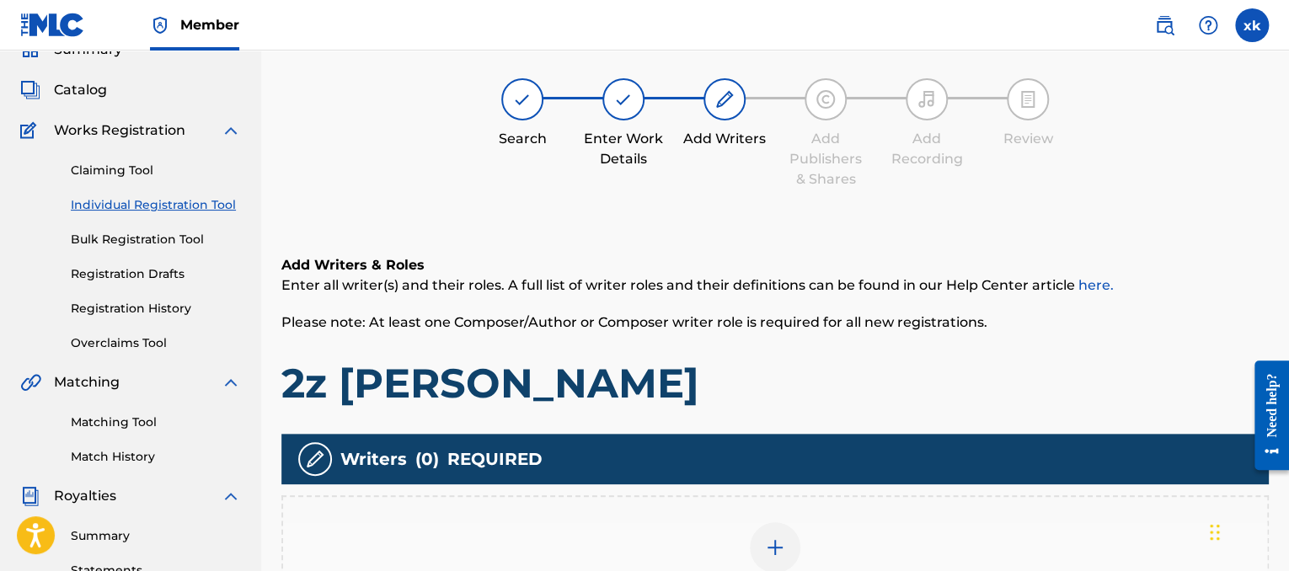
scroll to position [76, 0]
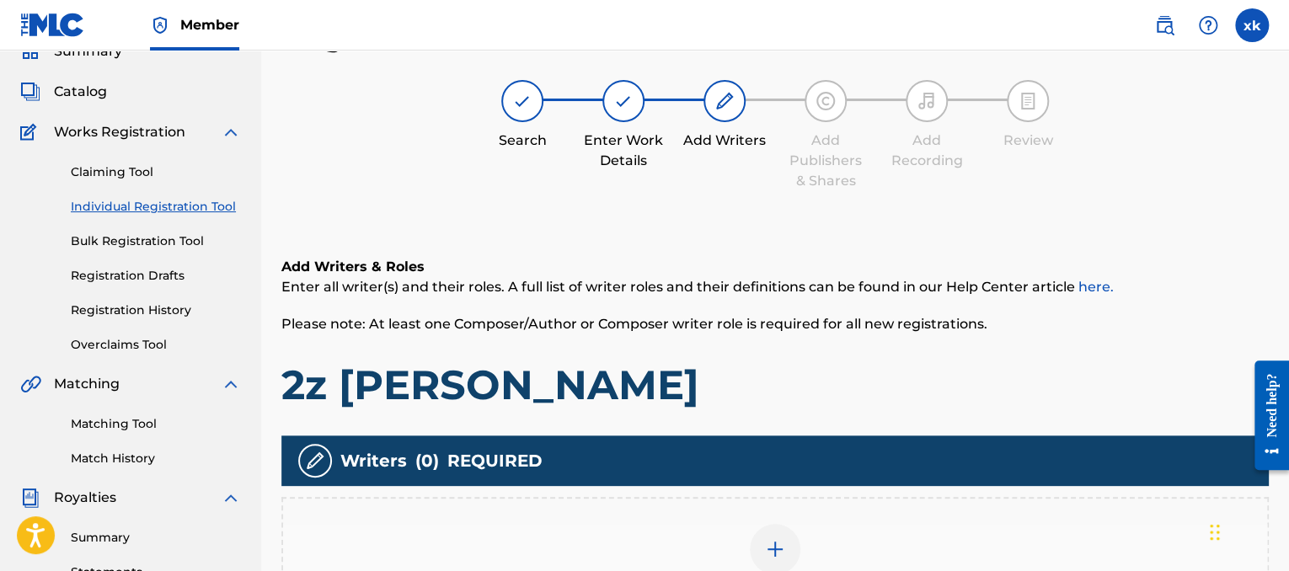
click at [761, 553] on div at bounding box center [775, 549] width 51 height 51
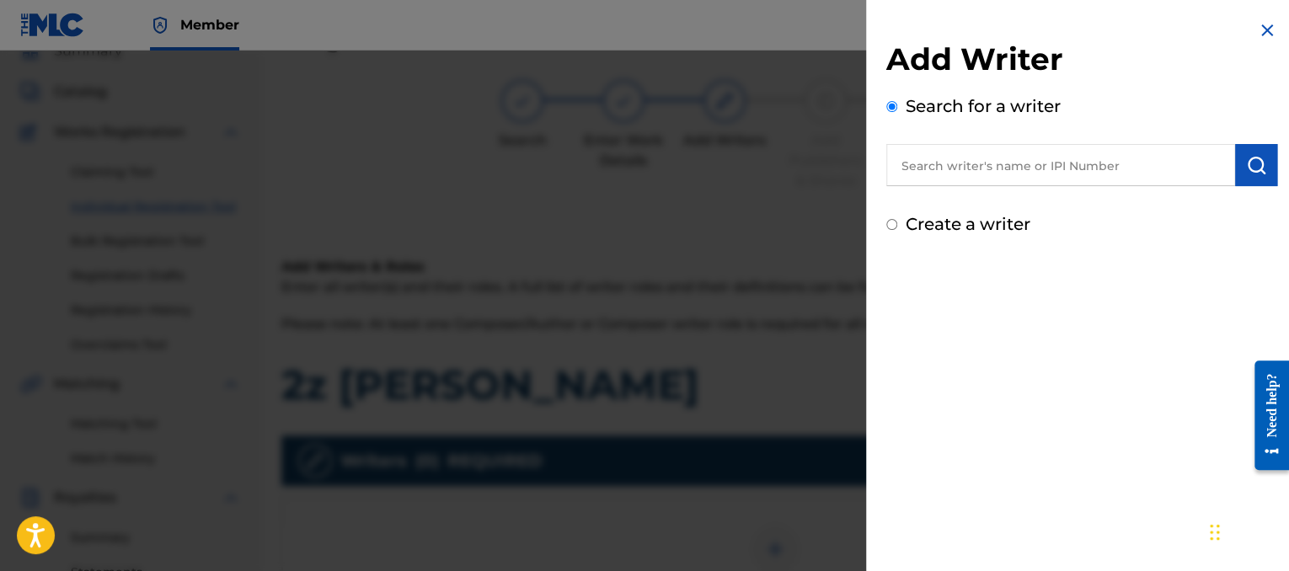
click at [972, 159] on input "text" at bounding box center [1060, 165] width 349 height 42
click at [937, 179] on input "text" at bounding box center [1060, 165] width 349 height 42
paste input "00873211544"
type input "00873211544"
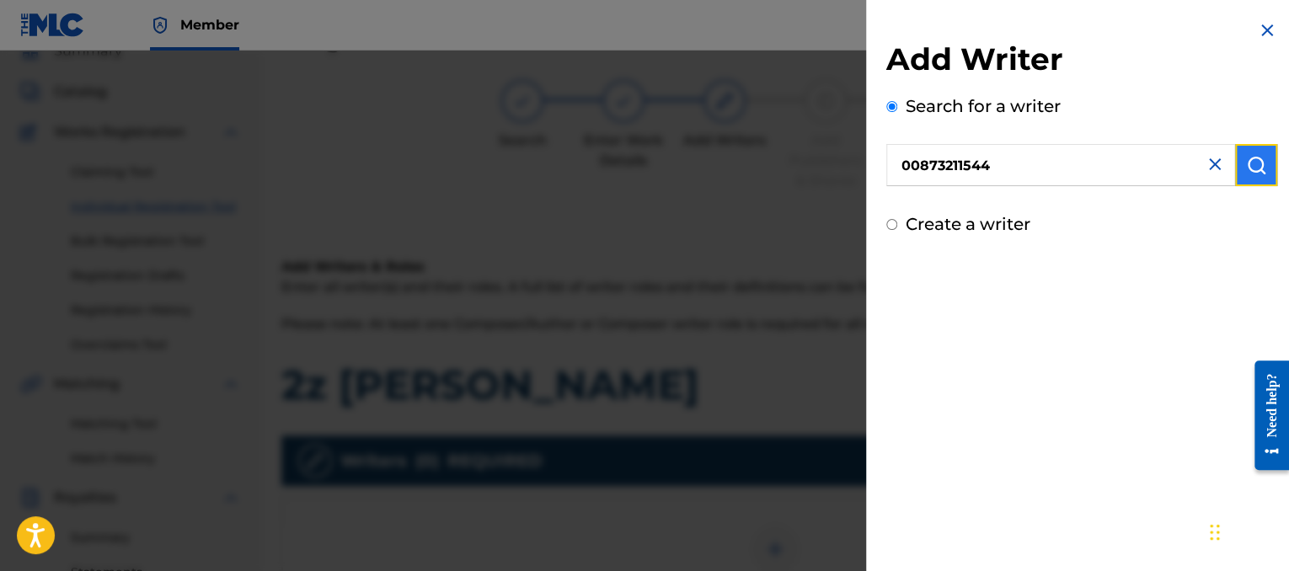
click at [1246, 167] on img "submit" at bounding box center [1256, 165] width 20 height 20
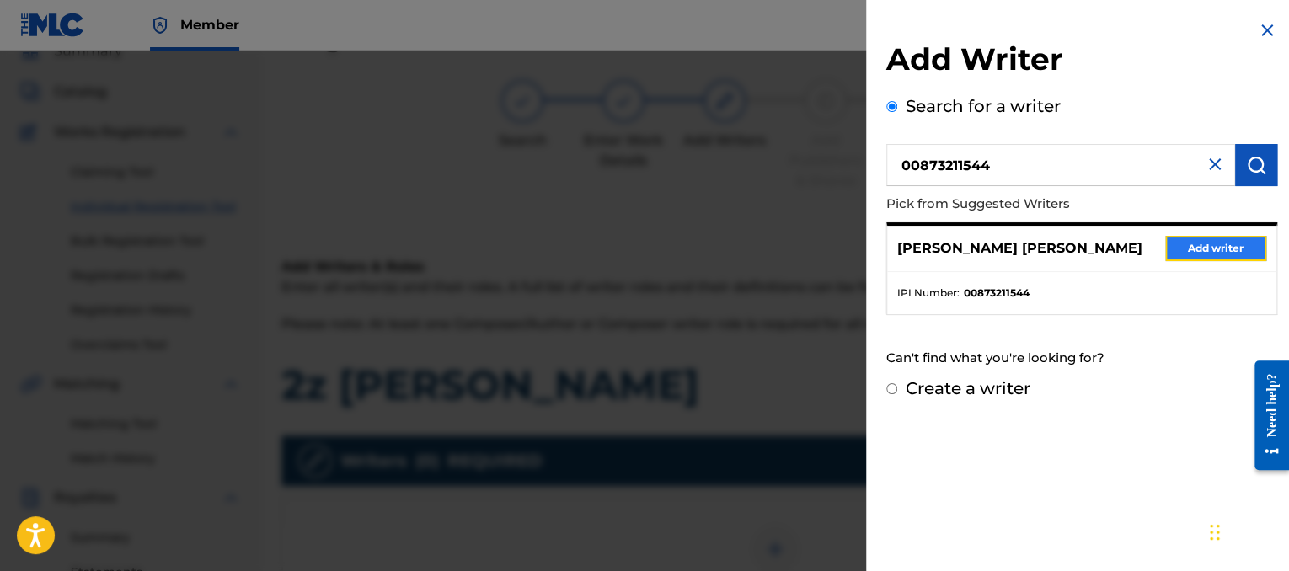
click at [1243, 250] on button "Add writer" at bounding box center [1215, 248] width 101 height 25
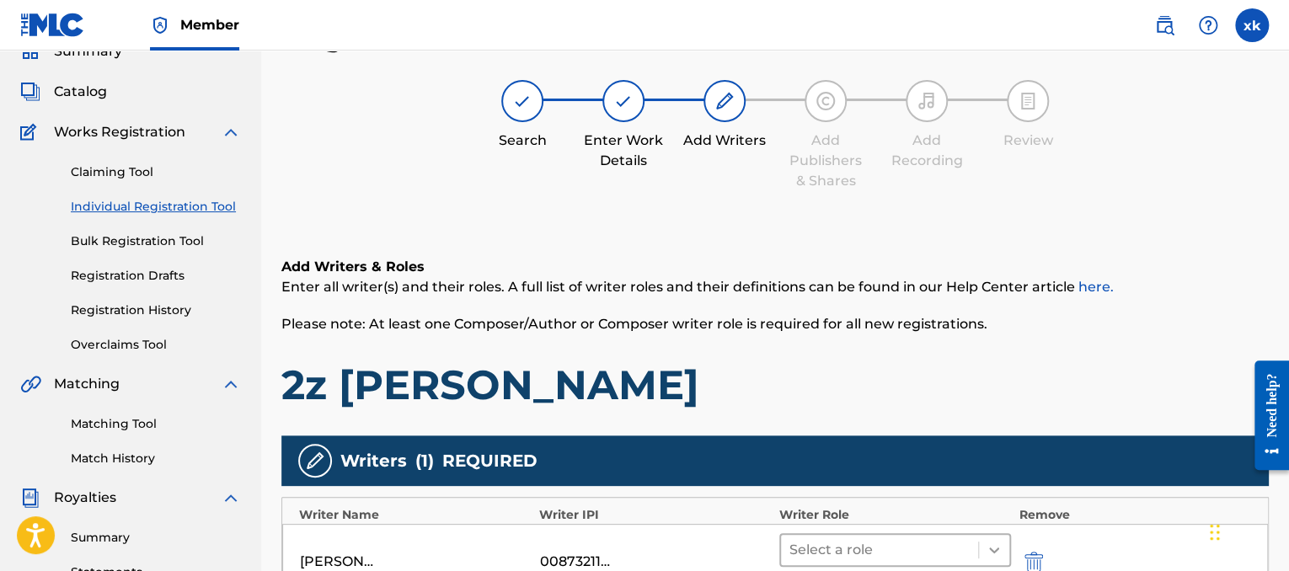
click at [998, 542] on icon at bounding box center [993, 550] width 17 height 17
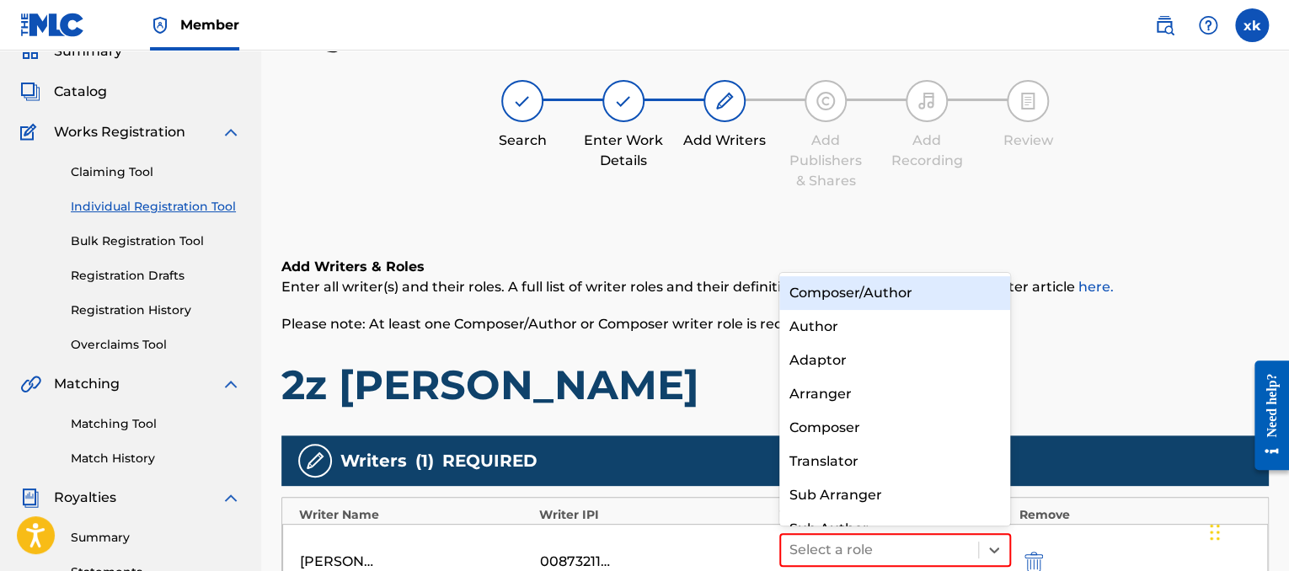
scroll to position [24, 0]
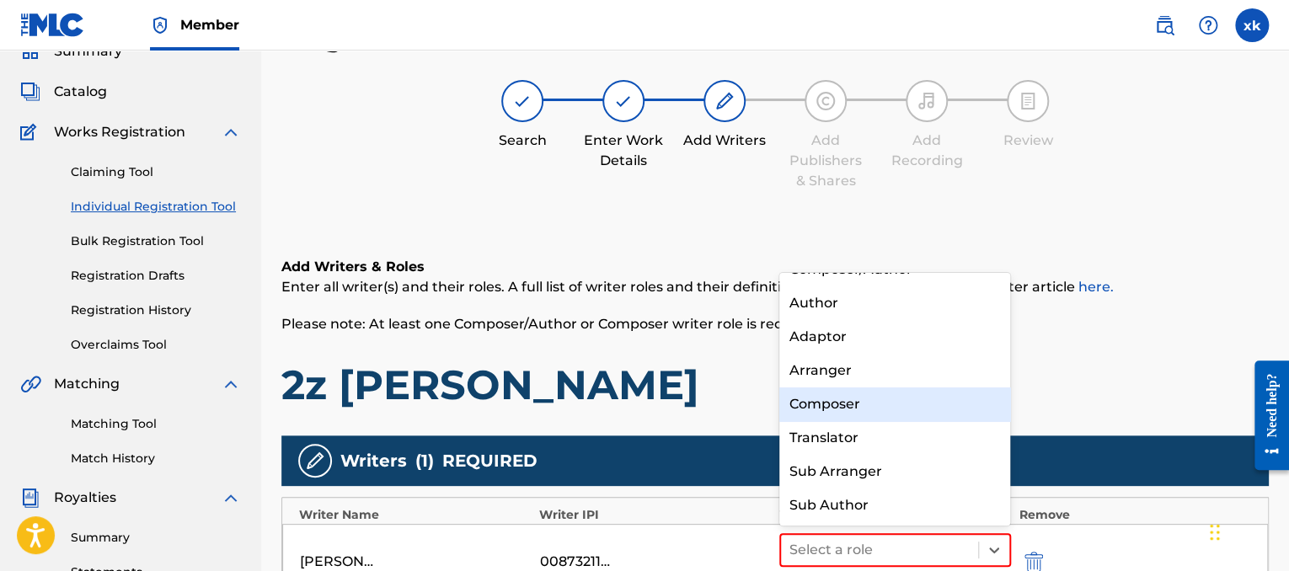
click at [846, 412] on div "Composer" at bounding box center [895, 404] width 232 height 34
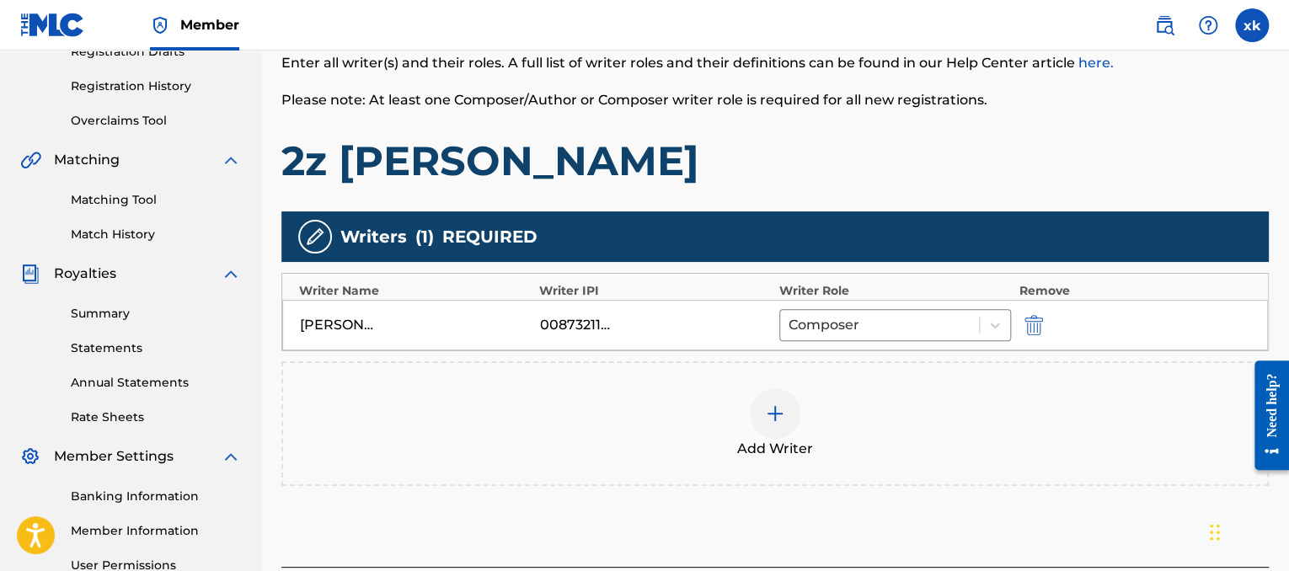
scroll to position [307, 0]
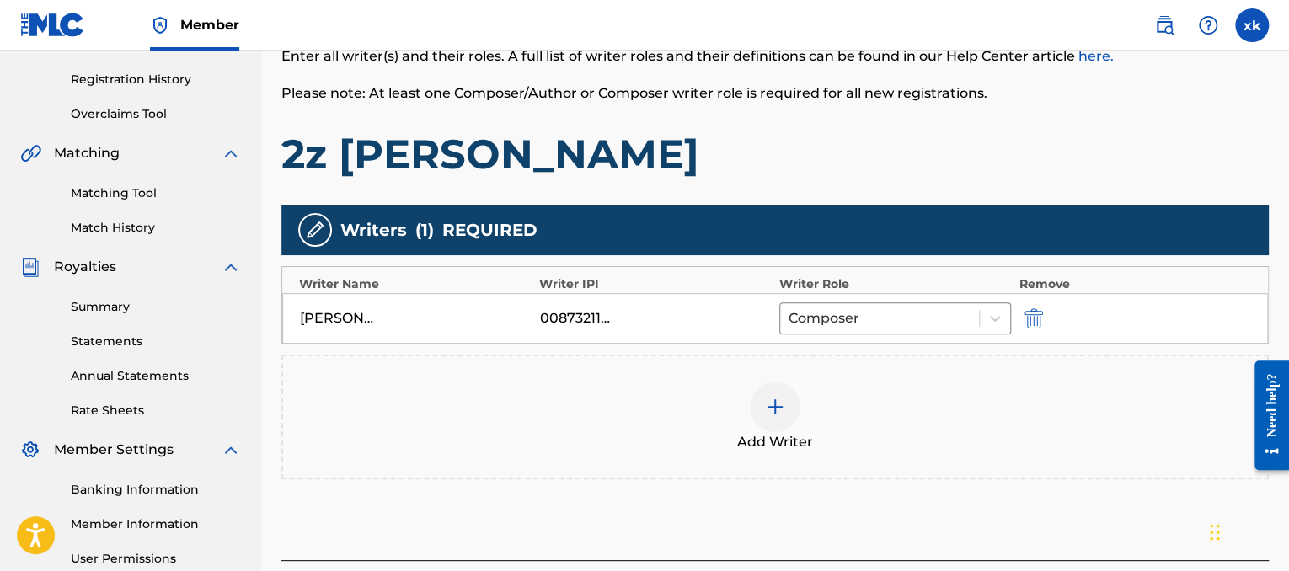
click at [835, 409] on div "Add Writer" at bounding box center [775, 417] width 984 height 71
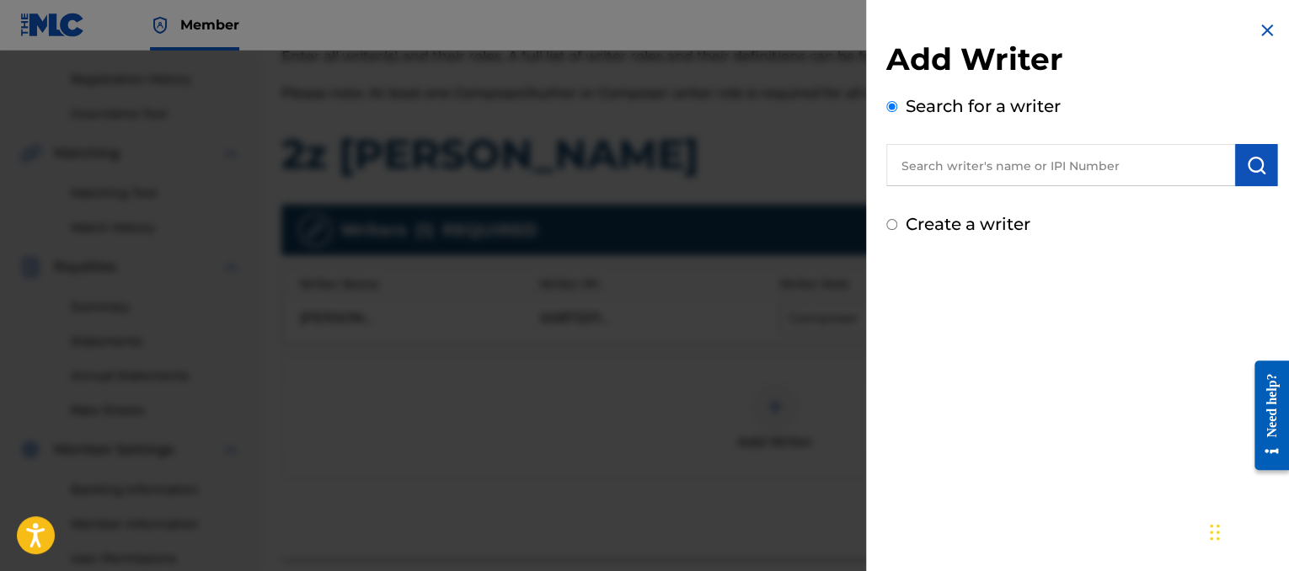
click at [903, 175] on input "text" at bounding box center [1060, 165] width 349 height 42
click at [967, 152] on input "text" at bounding box center [1060, 165] width 349 height 42
paste input "00821581352"
type input "00821581352"
click at [1252, 170] on img "submit" at bounding box center [1256, 165] width 20 height 20
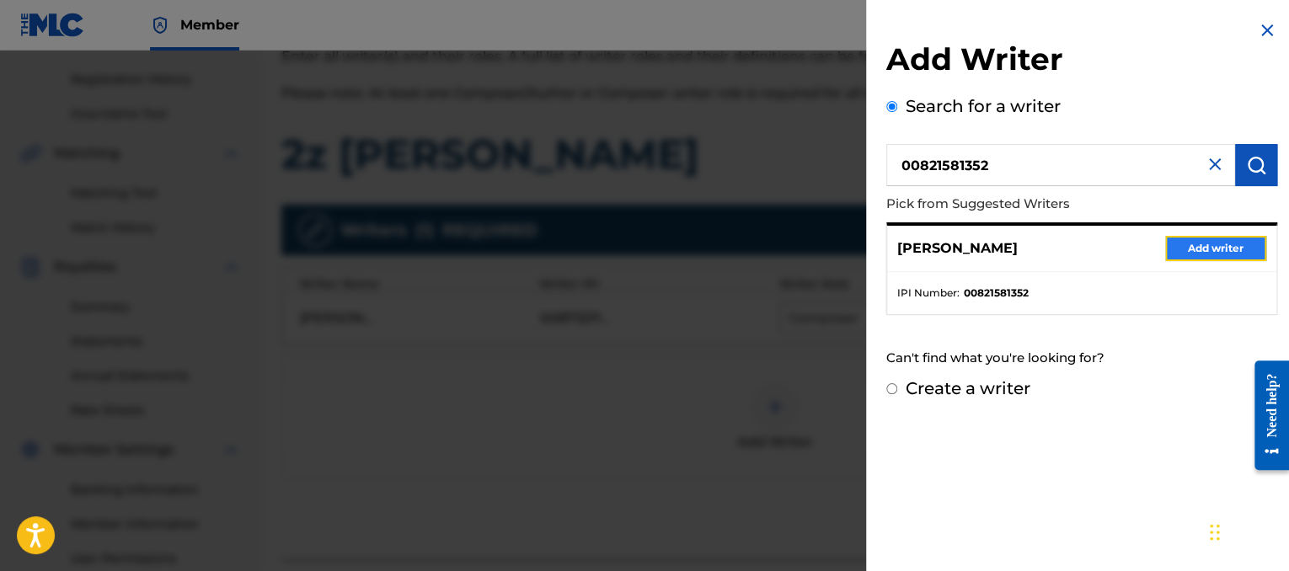
click at [1194, 250] on button "Add writer" at bounding box center [1215, 248] width 101 height 25
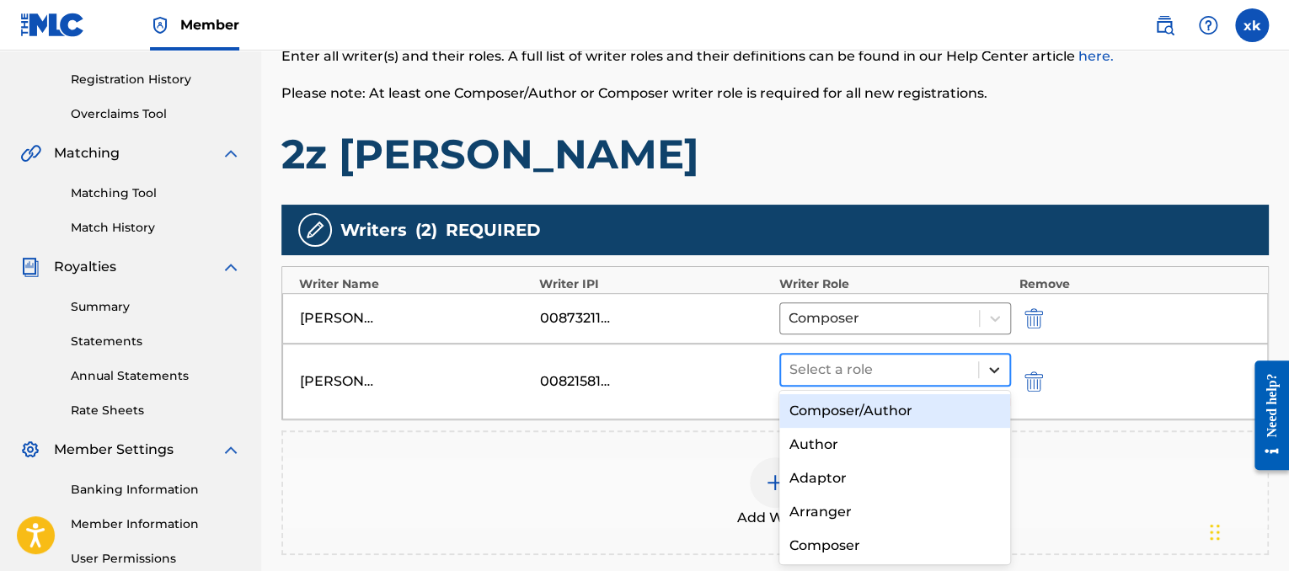
click at [979, 373] on div at bounding box center [994, 370] width 30 height 30
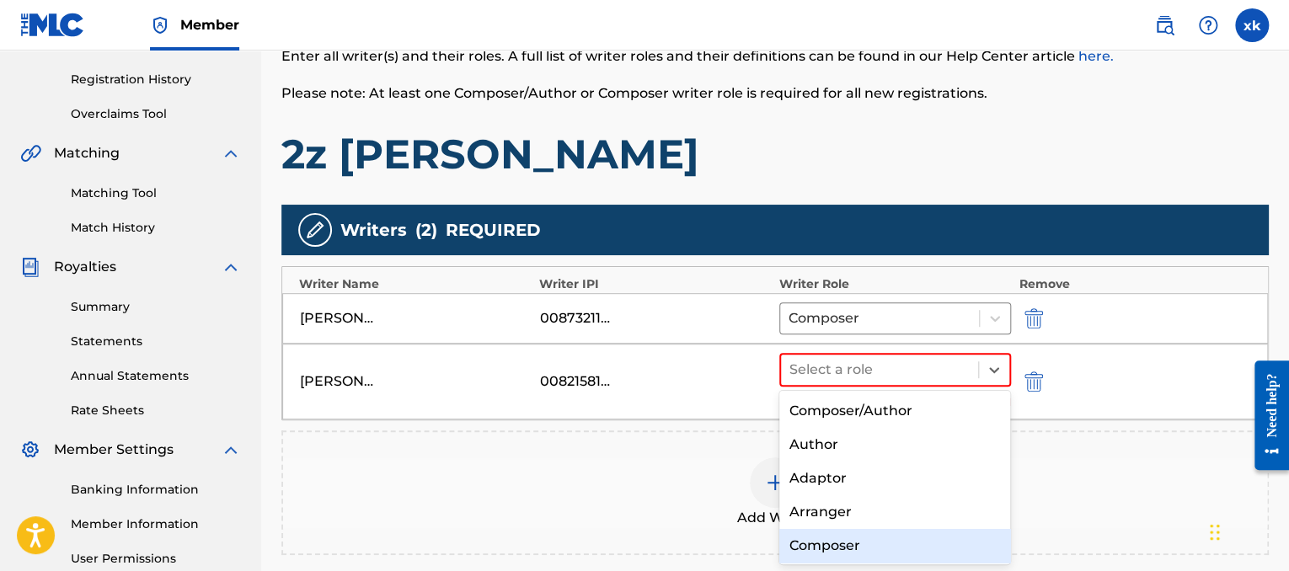
click at [841, 542] on div "Composer" at bounding box center [895, 546] width 232 height 34
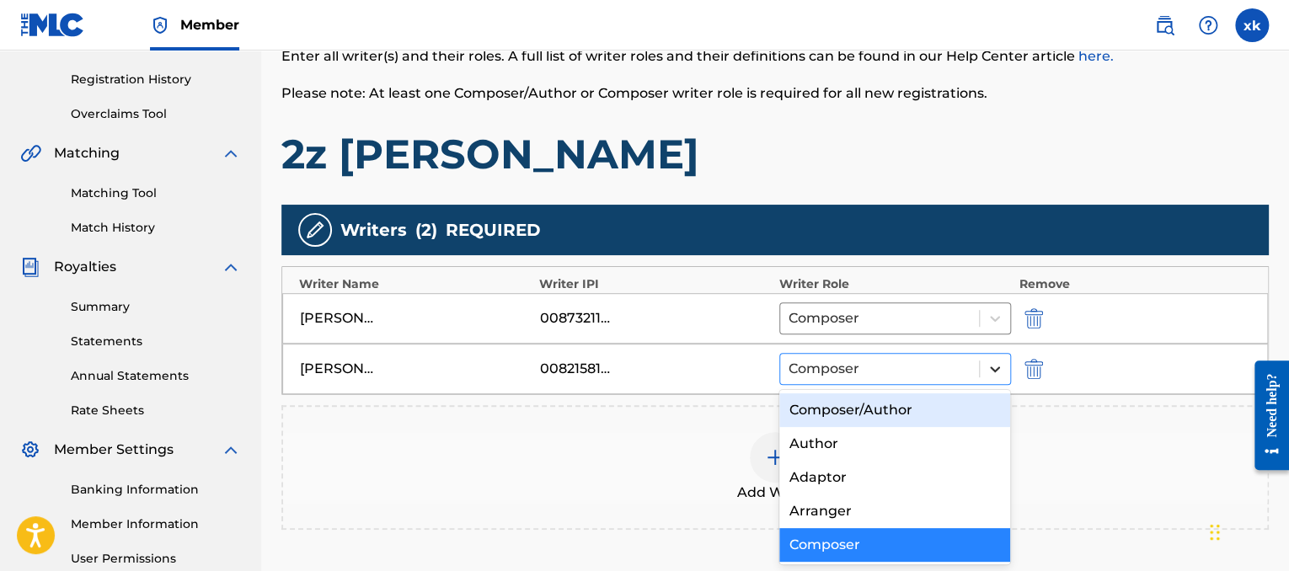
click at [986, 360] on icon at bounding box center [994, 368] width 17 height 17
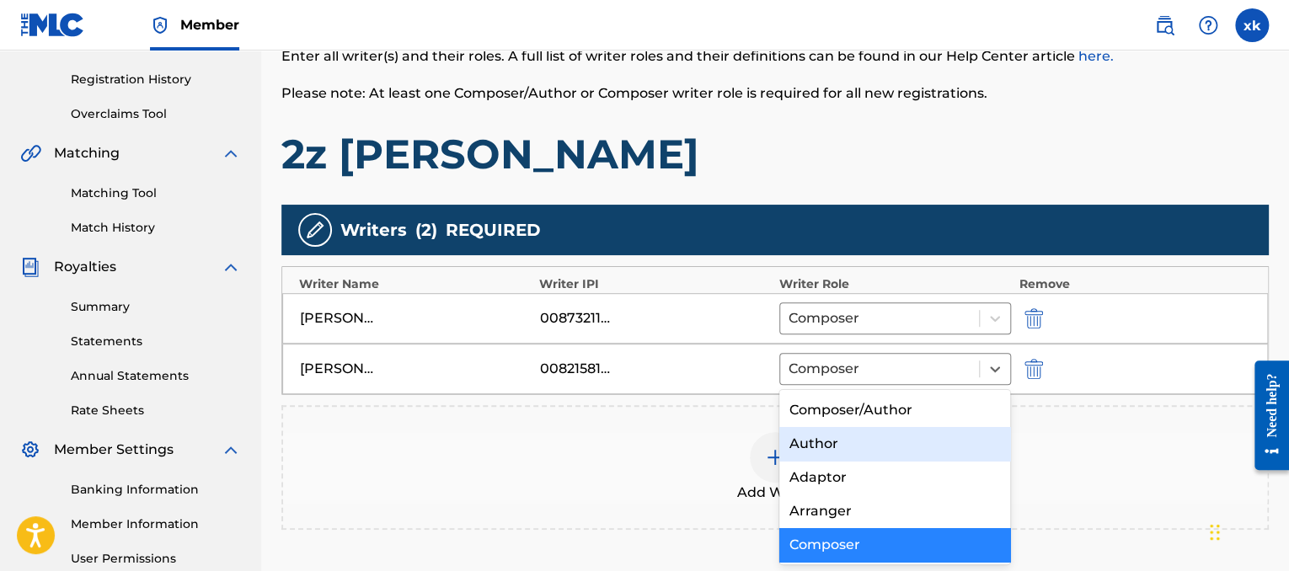
click at [880, 453] on div "Author" at bounding box center [895, 444] width 232 height 34
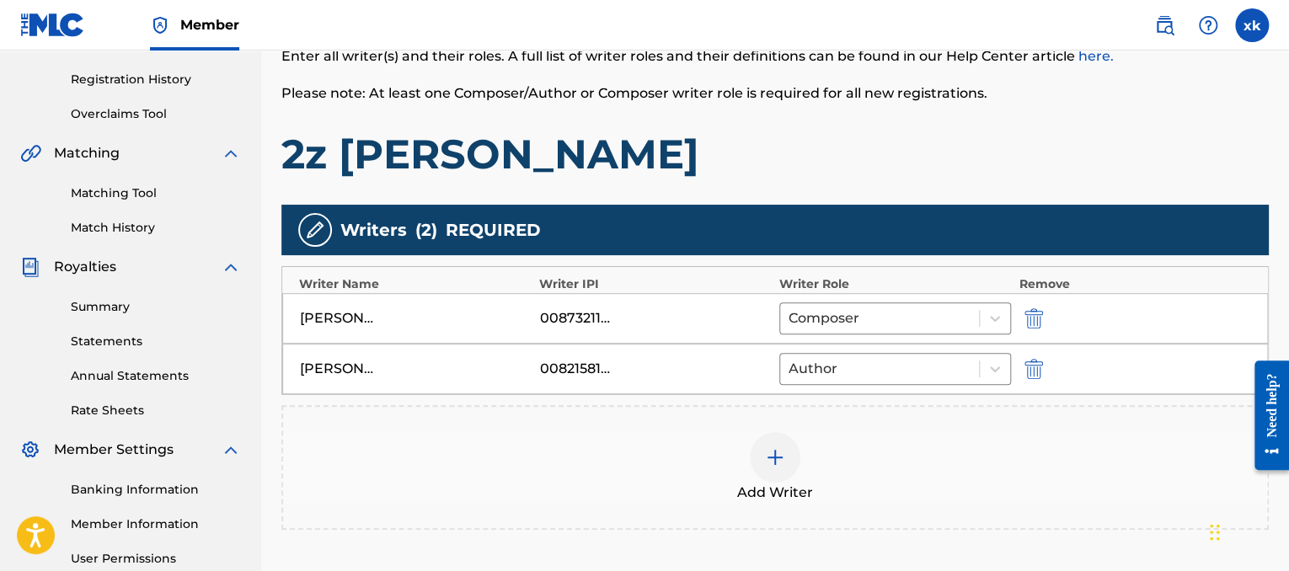
scroll to position [485, 0]
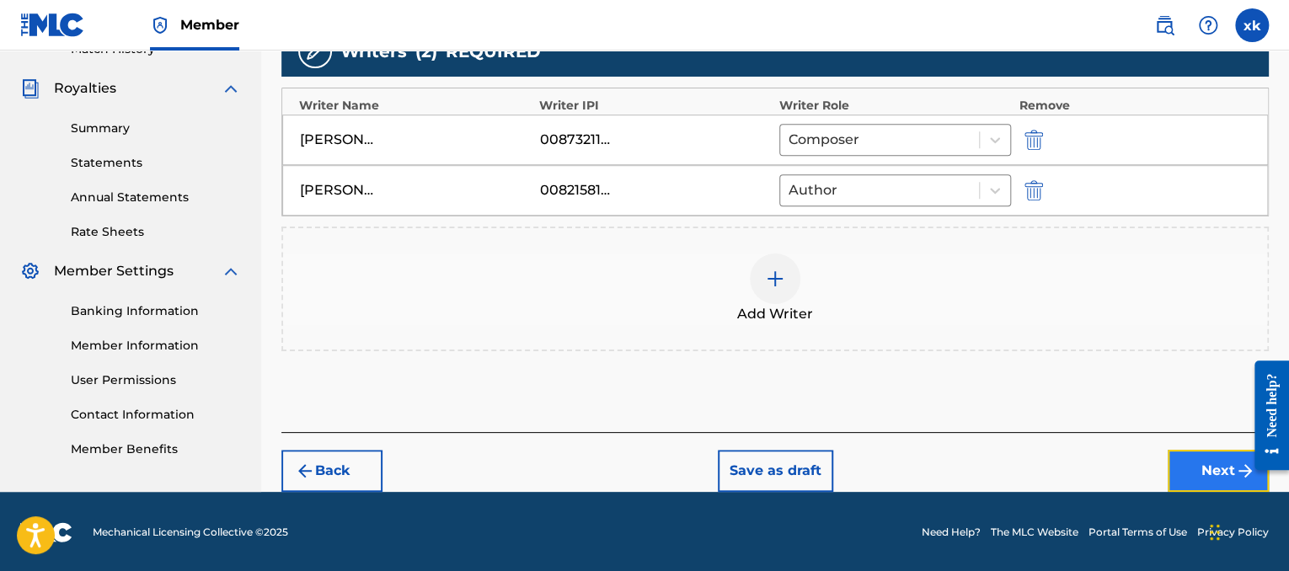
click at [1208, 479] on button "Next" at bounding box center [1217, 471] width 101 height 42
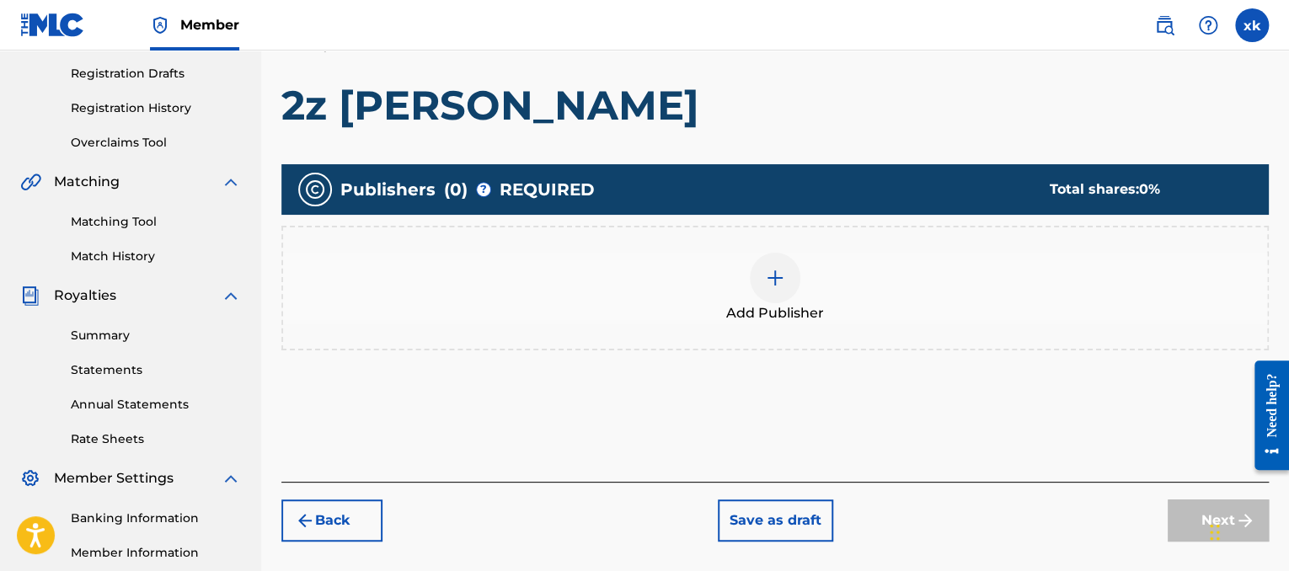
scroll to position [291, 0]
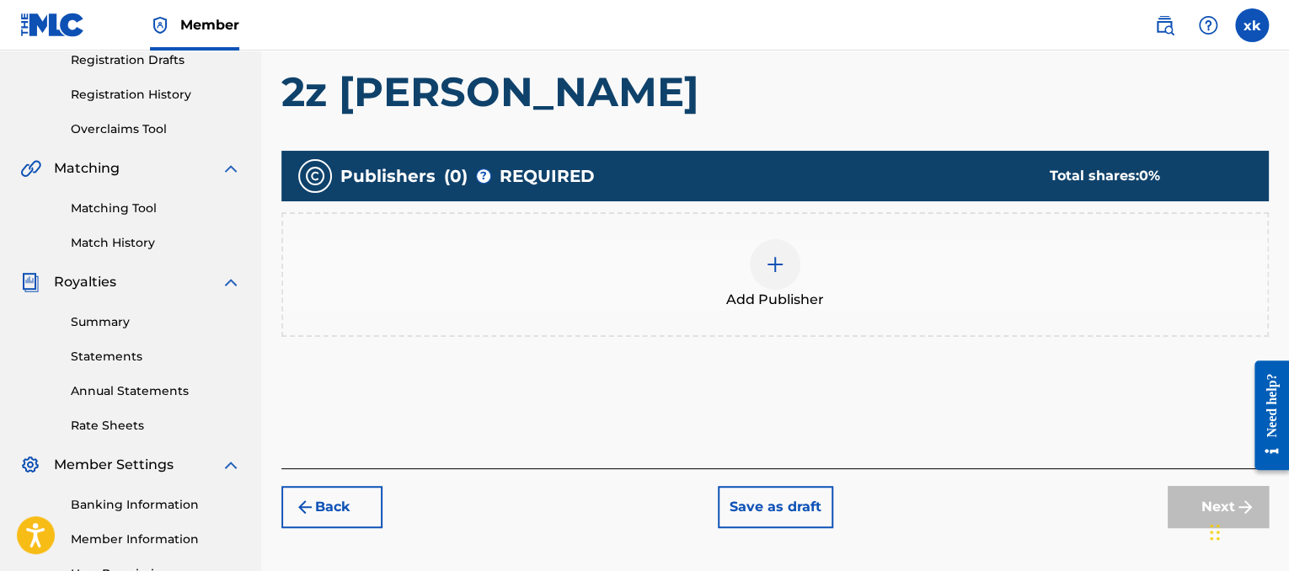
click at [847, 264] on div "Add Publisher" at bounding box center [775, 274] width 984 height 71
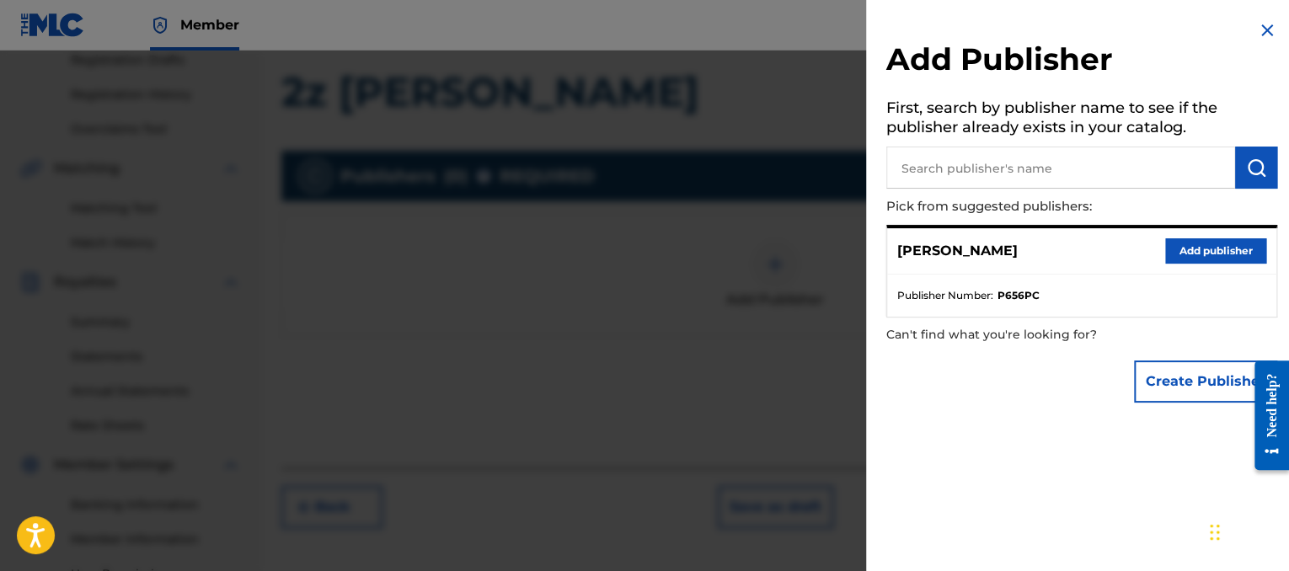
click at [1152, 247] on div "[PERSON_NAME] Add publisher" at bounding box center [1081, 251] width 389 height 46
click at [1165, 248] on button "Add publisher" at bounding box center [1215, 250] width 101 height 25
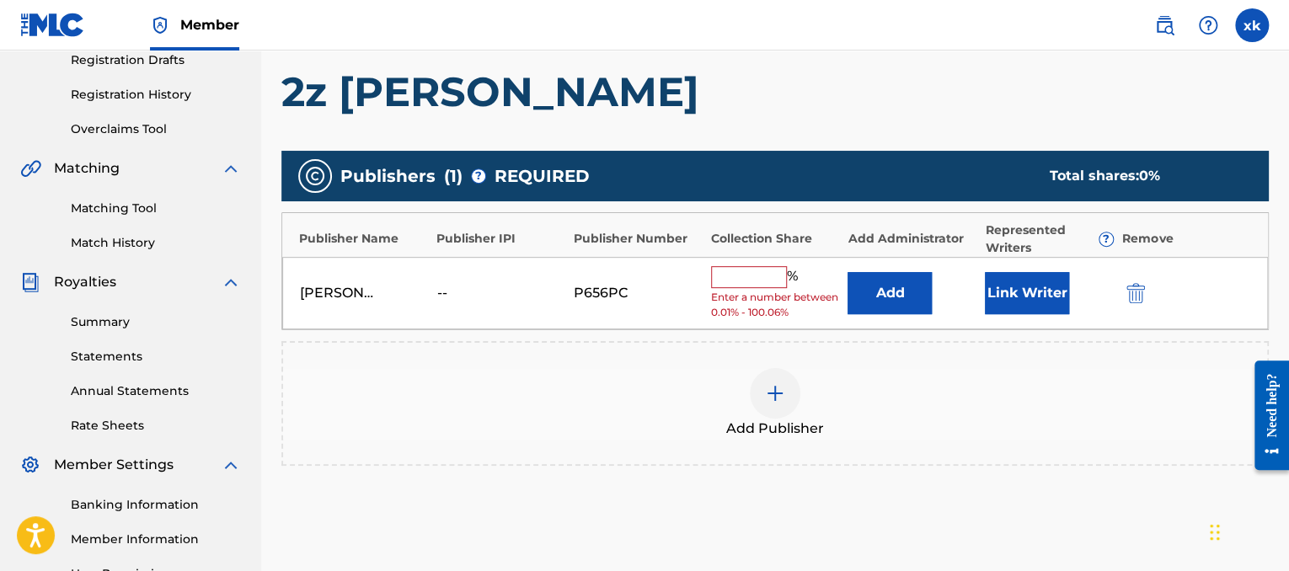
click at [742, 271] on input "text" at bounding box center [749, 277] width 76 height 22
type input "50"
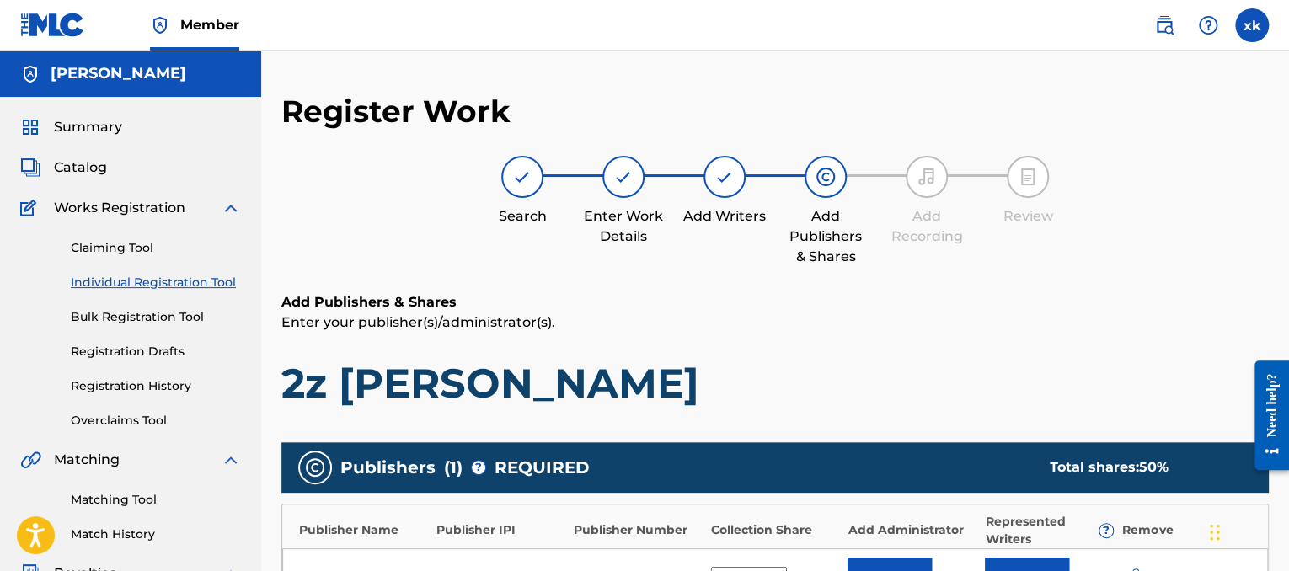
scroll to position [473, 0]
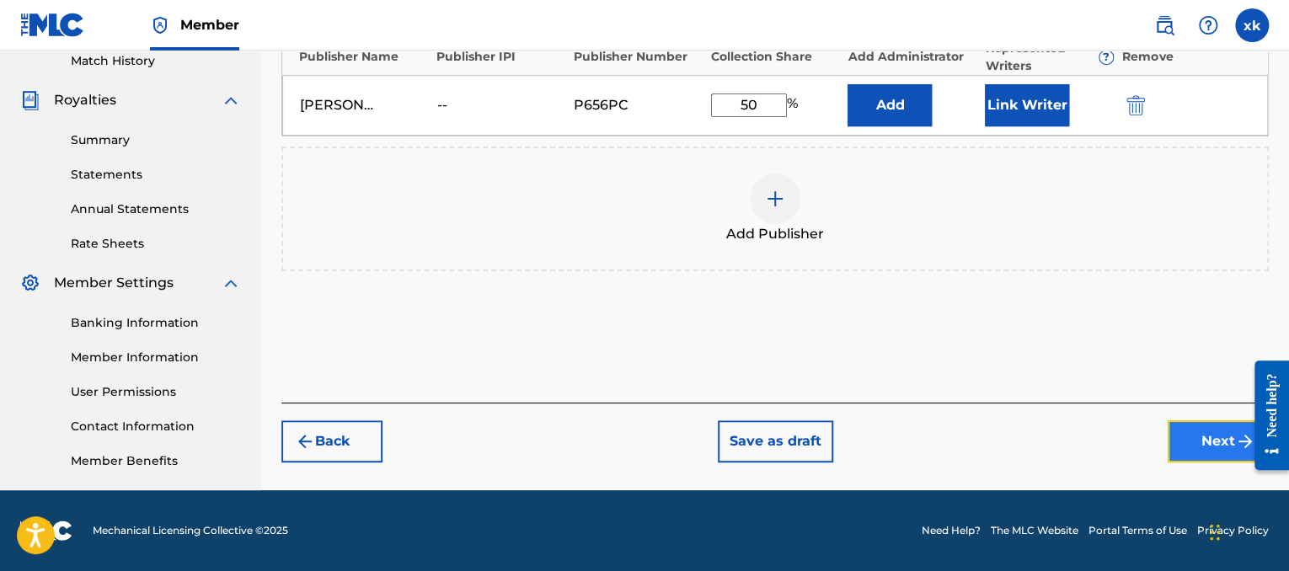
click at [1186, 420] on button "Next" at bounding box center [1217, 441] width 101 height 42
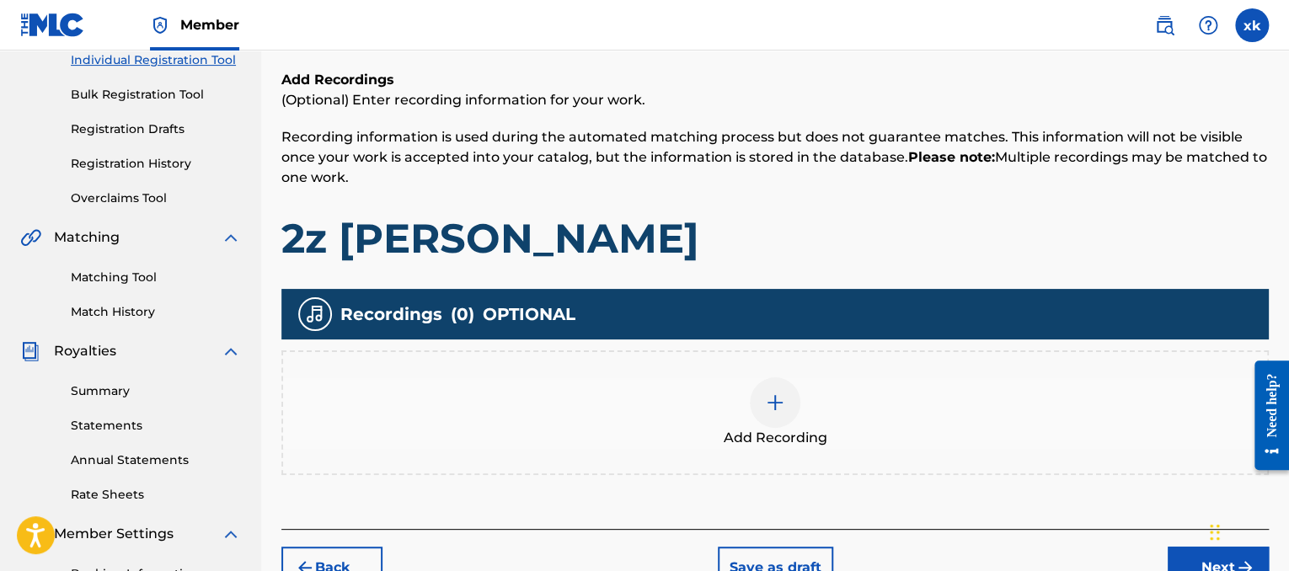
scroll to position [76, 0]
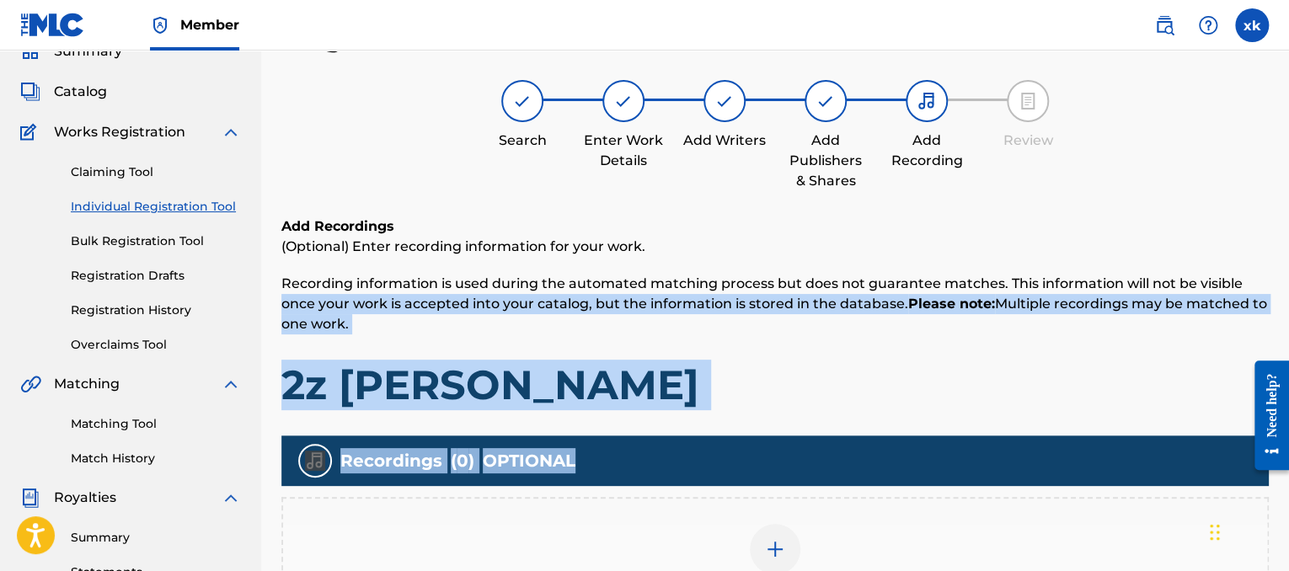
drag, startPoint x: 1284, startPoint y: 277, endPoint x: 1293, endPoint y: 452, distance: 175.4
click at [1288, 452] on html "Accessibility Screen-Reader Guide, Feedback, and Issue Reporting | New window C…" at bounding box center [644, 209] width 1289 height 571
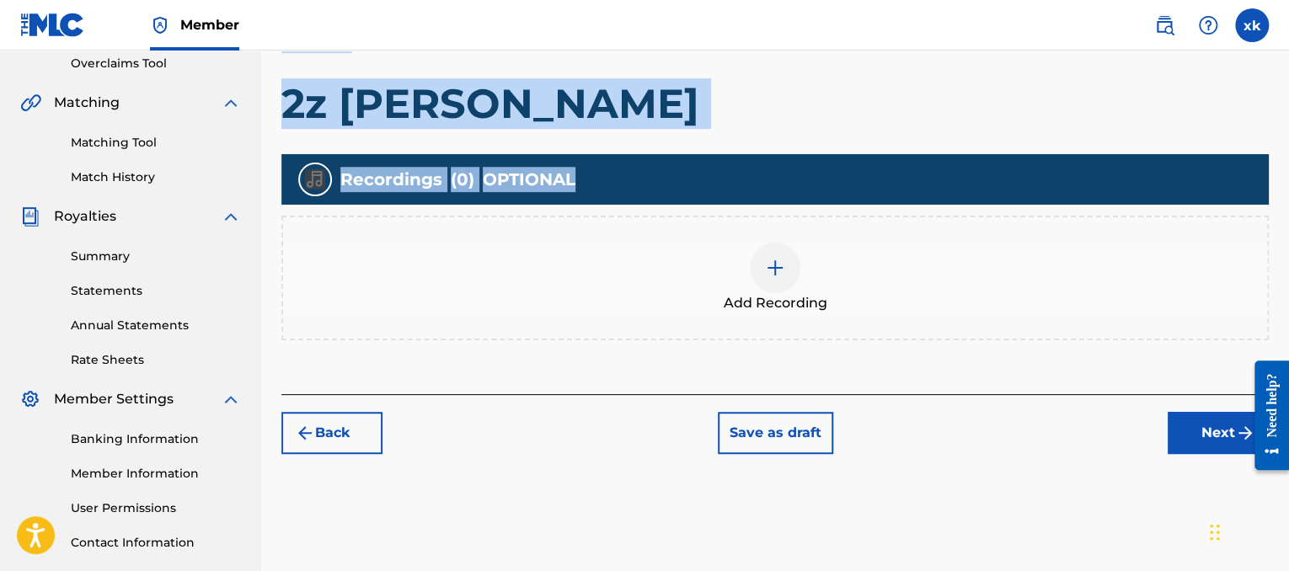
drag, startPoint x: 1293, startPoint y: 270, endPoint x: 6, endPoint y: 78, distance: 1301.3
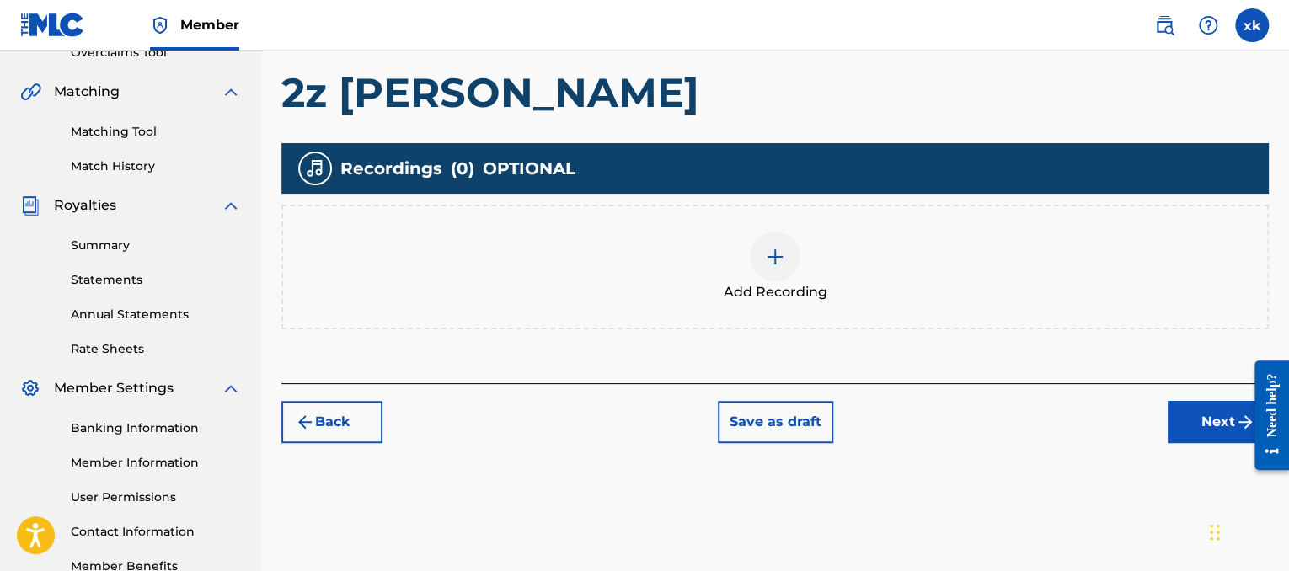
click at [781, 270] on div at bounding box center [775, 257] width 51 height 51
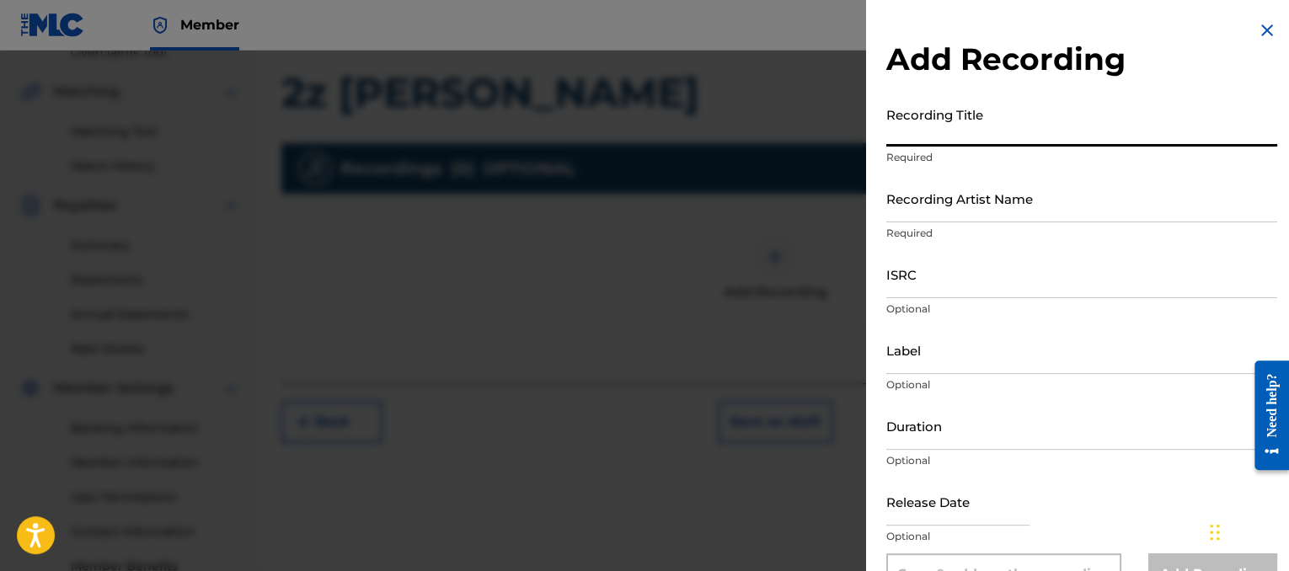
click at [1044, 143] on input "Recording Title" at bounding box center [1081, 123] width 391 height 48
type input "2z [PERSON_NAME]"
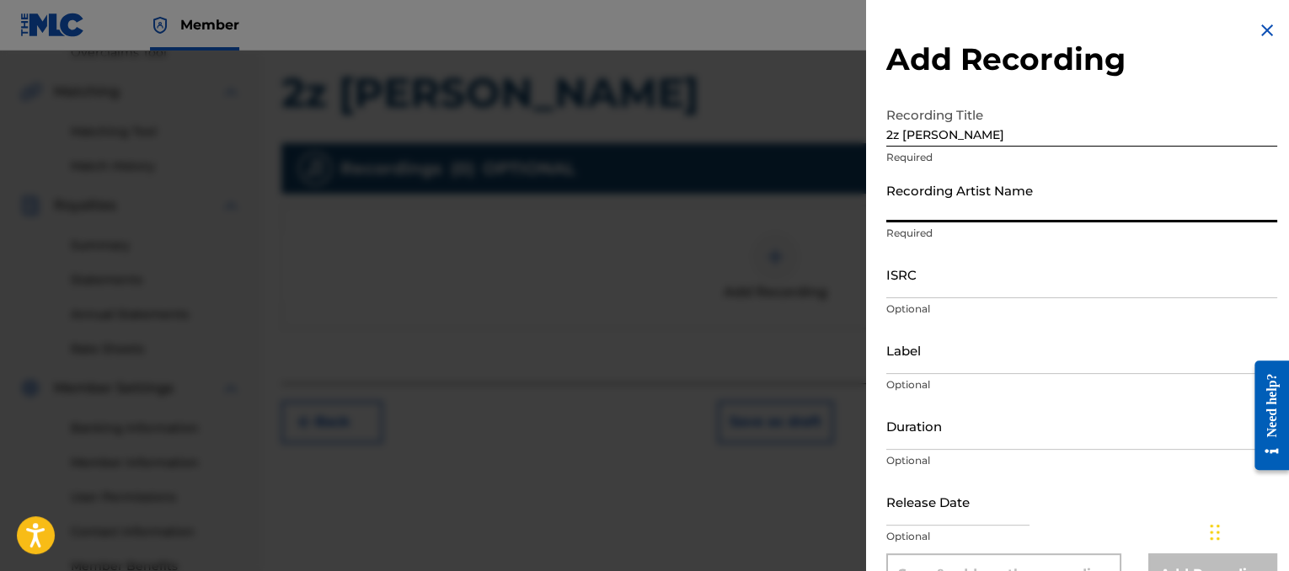
click at [943, 206] on input "Recording Artist Name" at bounding box center [1081, 198] width 391 height 48
type input "lil 2z"
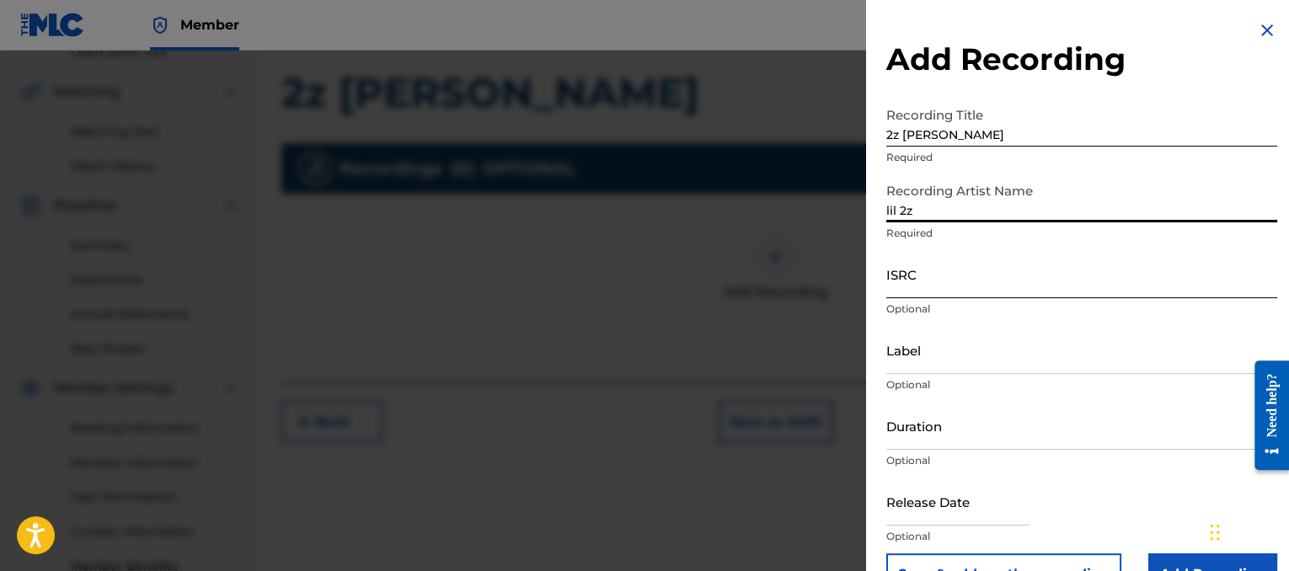
click at [962, 273] on input "ISRC" at bounding box center [1081, 274] width 391 height 48
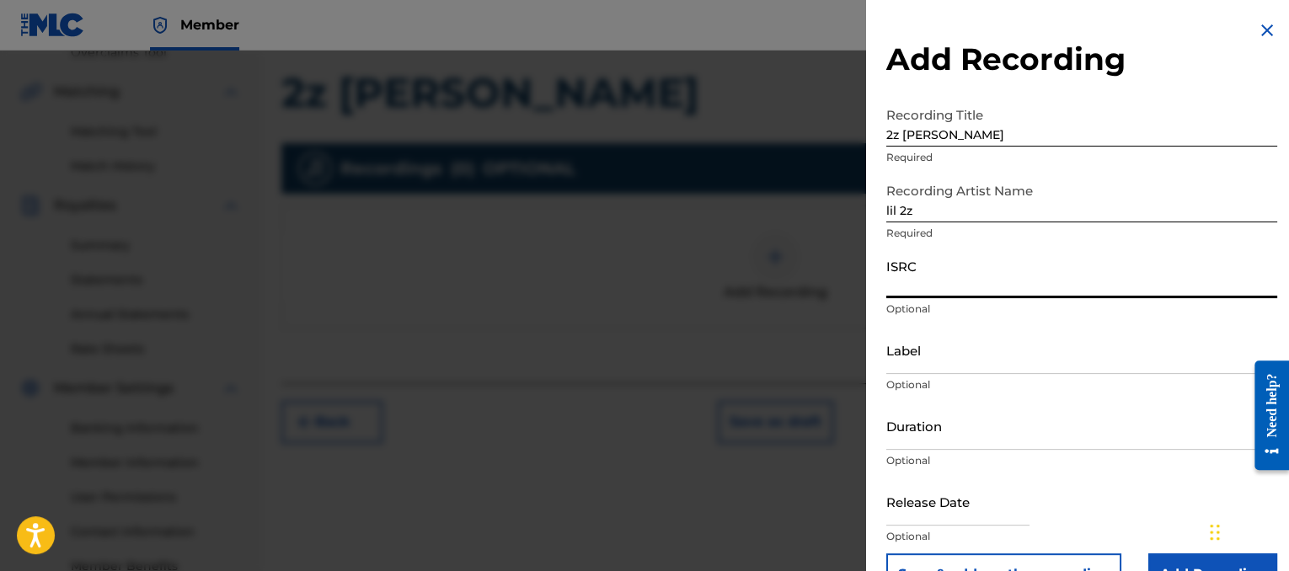
paste input "QZJG51975496"
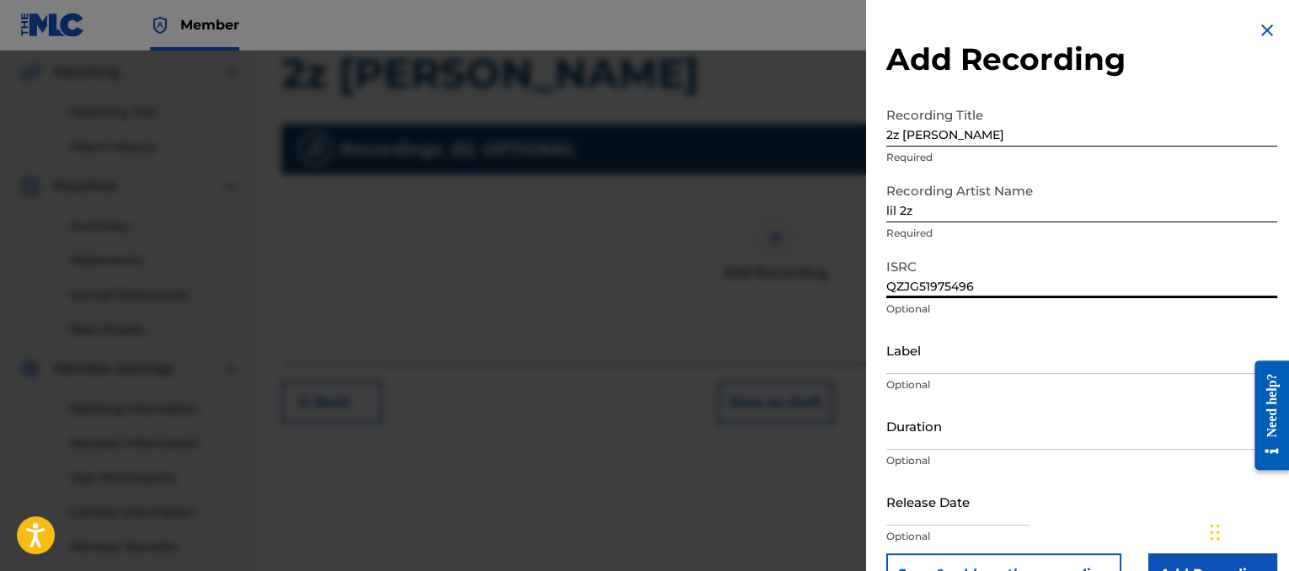
scroll to position [391, 0]
type input "QZJG51975496"
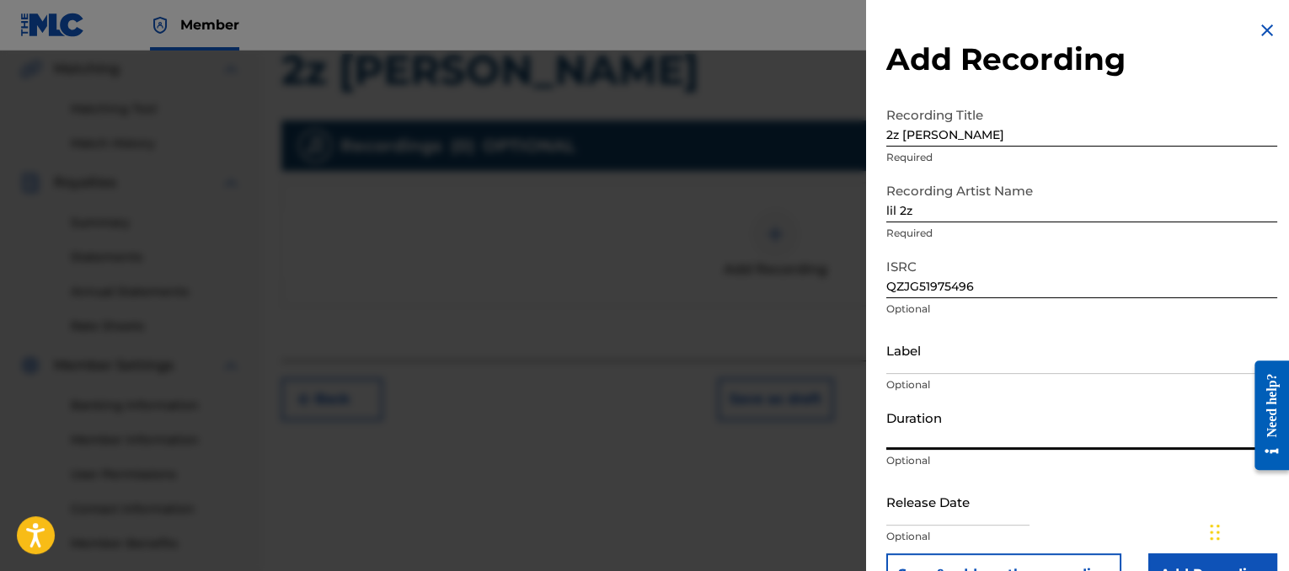
click at [982, 435] on input "Duration" at bounding box center [1081, 426] width 391 height 48
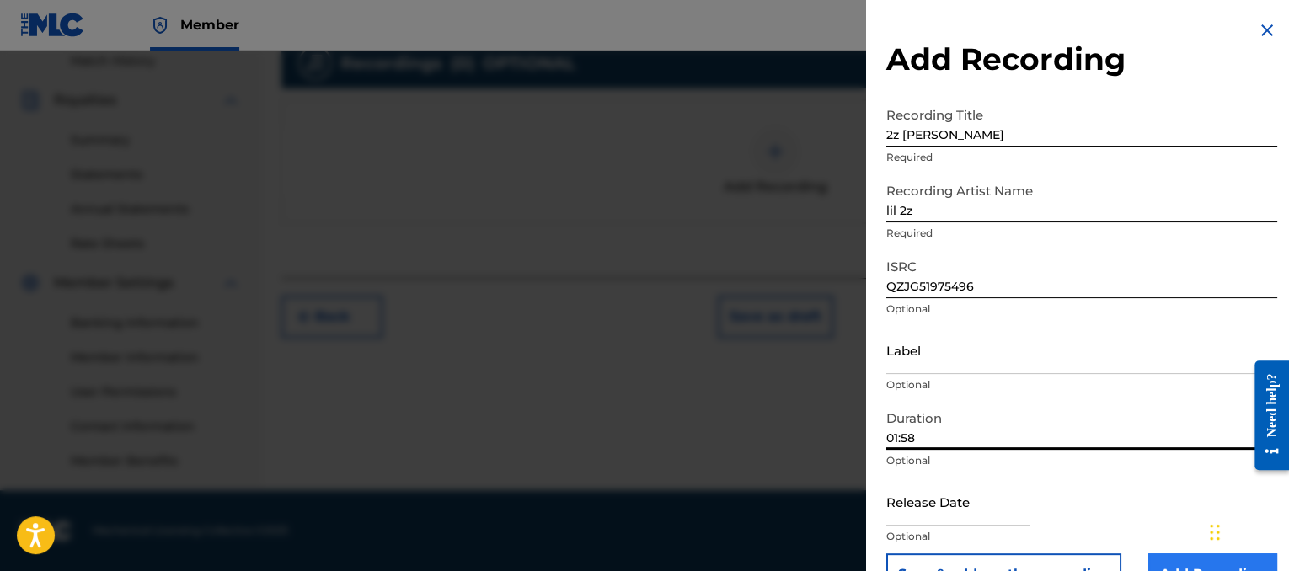
type input "01:58"
click at [1194, 564] on input "Add Recording" at bounding box center [1212, 574] width 129 height 42
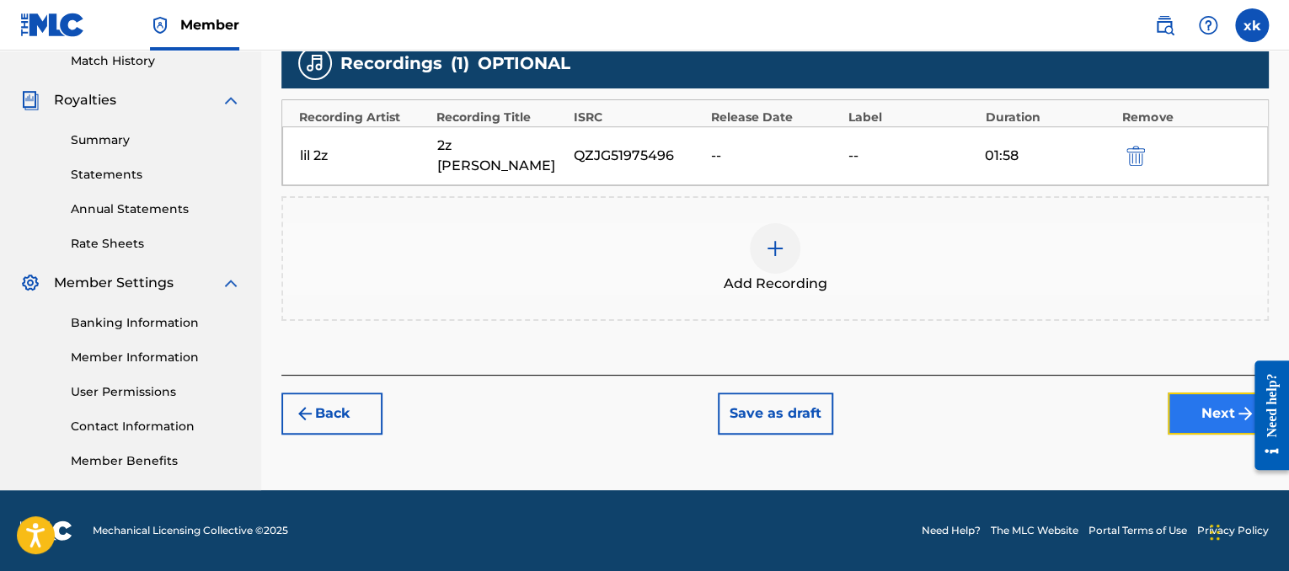
click at [1199, 393] on button "Next" at bounding box center [1217, 414] width 101 height 42
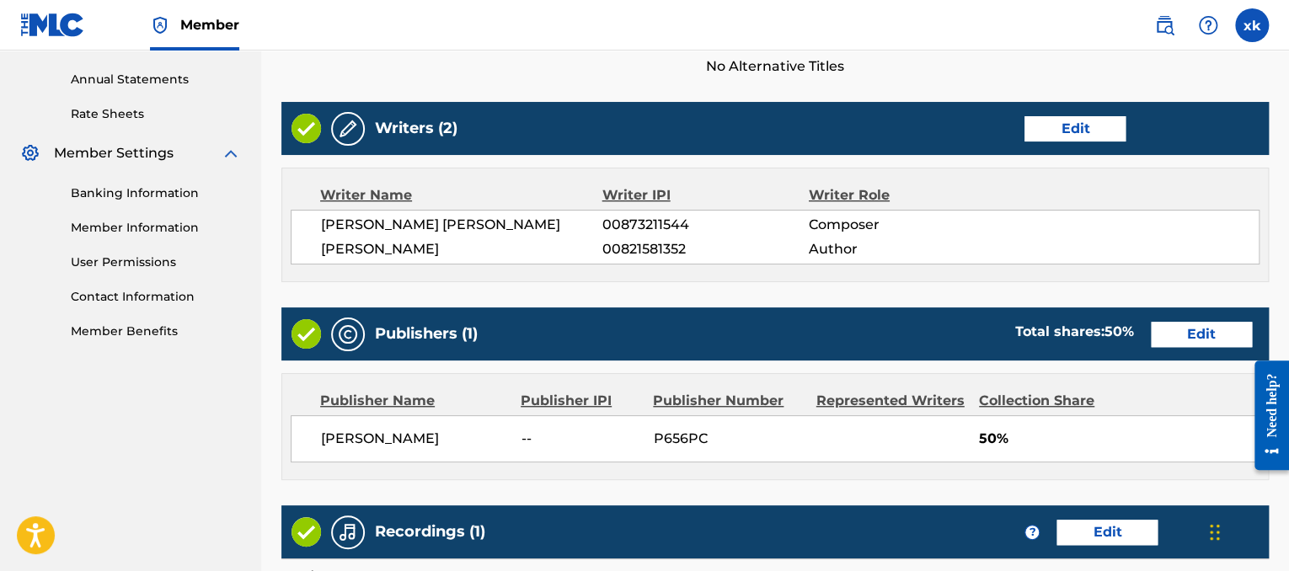
scroll to position [863, 0]
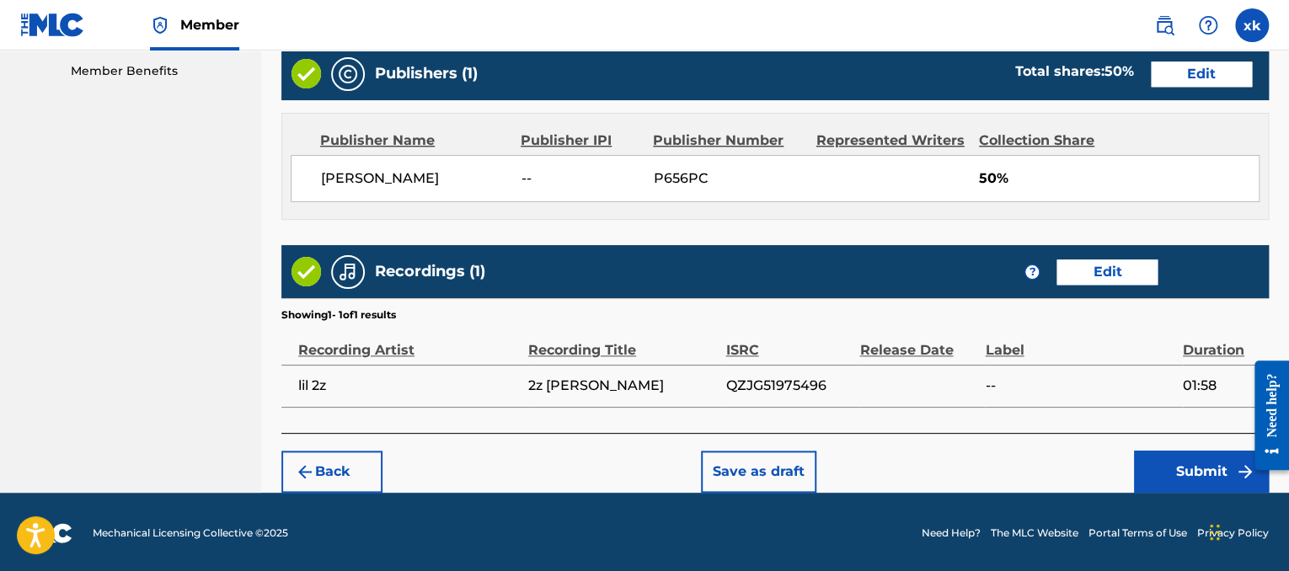
drag, startPoint x: 1293, startPoint y: 61, endPoint x: 42, endPoint y: 135, distance: 1252.9
click at [1194, 462] on button "Submit" at bounding box center [1201, 472] width 135 height 42
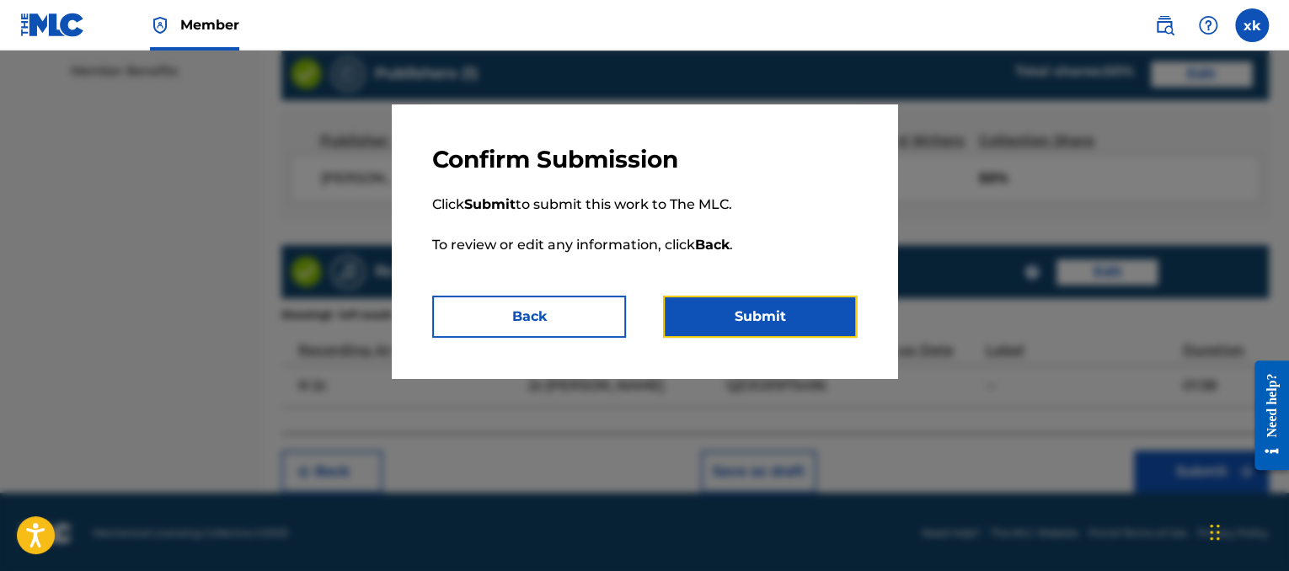
click at [774, 385] on div "Confirm Submission Click Submit to submit this work to The MLC. To review or ed…" at bounding box center [644, 311] width 1289 height 521
click at [760, 322] on button "Submit" at bounding box center [760, 317] width 194 height 42
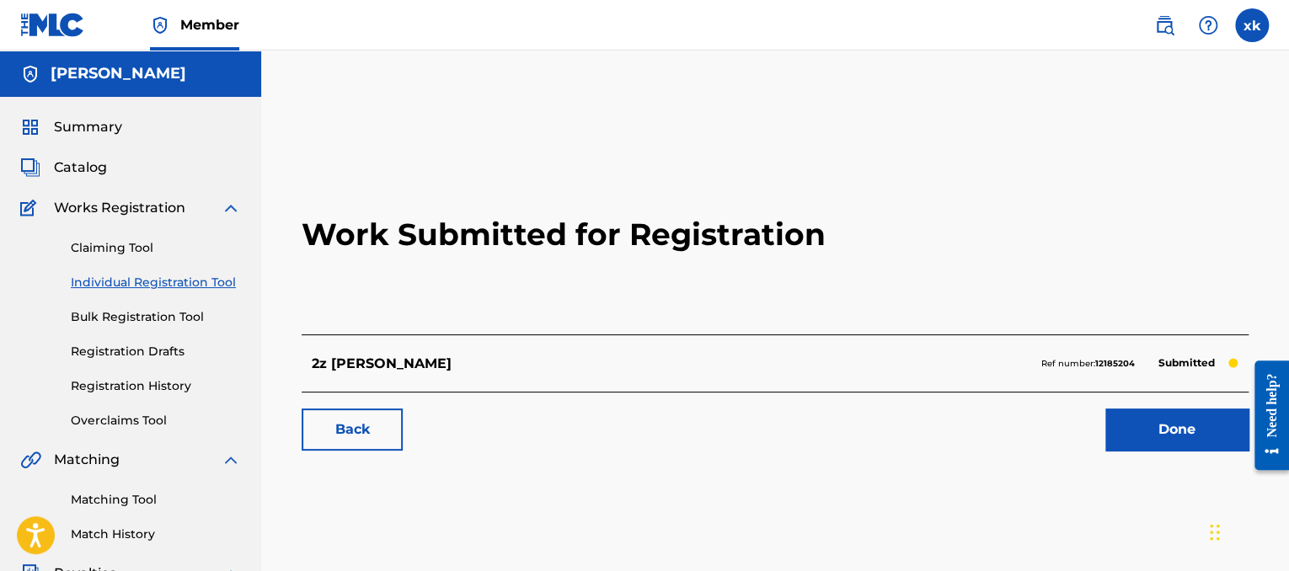
click at [206, 200] on div "Works Registration" at bounding box center [130, 208] width 221 height 20
click at [153, 190] on div "Summary Catalog Works Registration Claiming Tool Individual Registration Tool B…" at bounding box center [130, 530] width 261 height 867
click at [235, 213] on img at bounding box center [231, 208] width 20 height 20
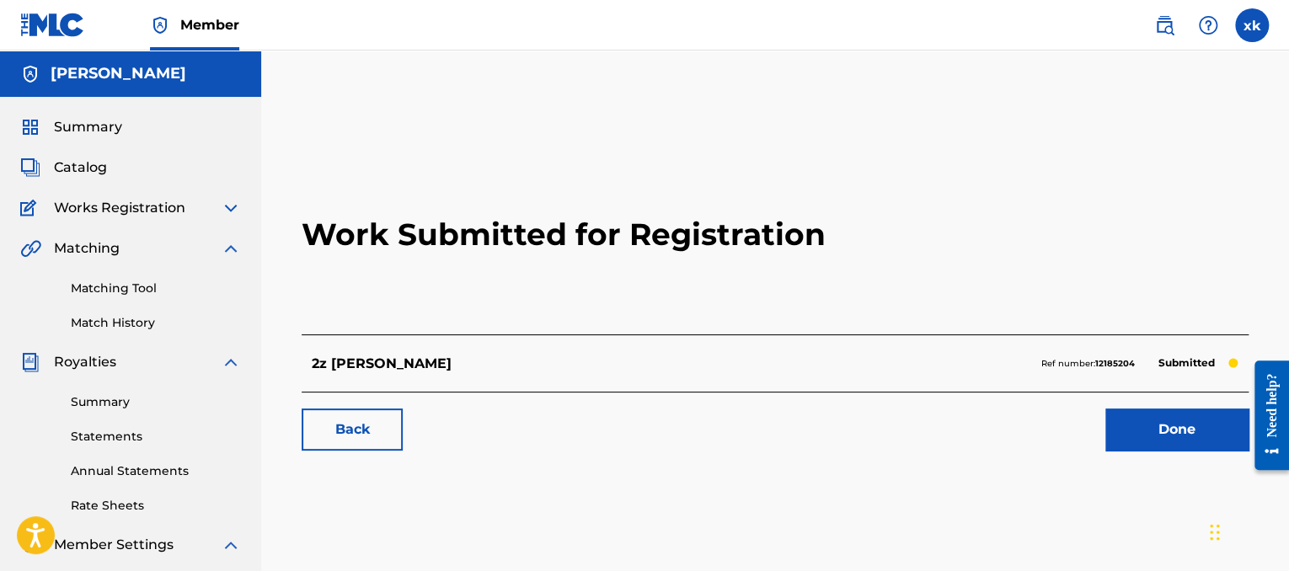
click at [167, 212] on span "Works Registration" at bounding box center [119, 208] width 131 height 20
click at [232, 203] on img at bounding box center [231, 208] width 20 height 20
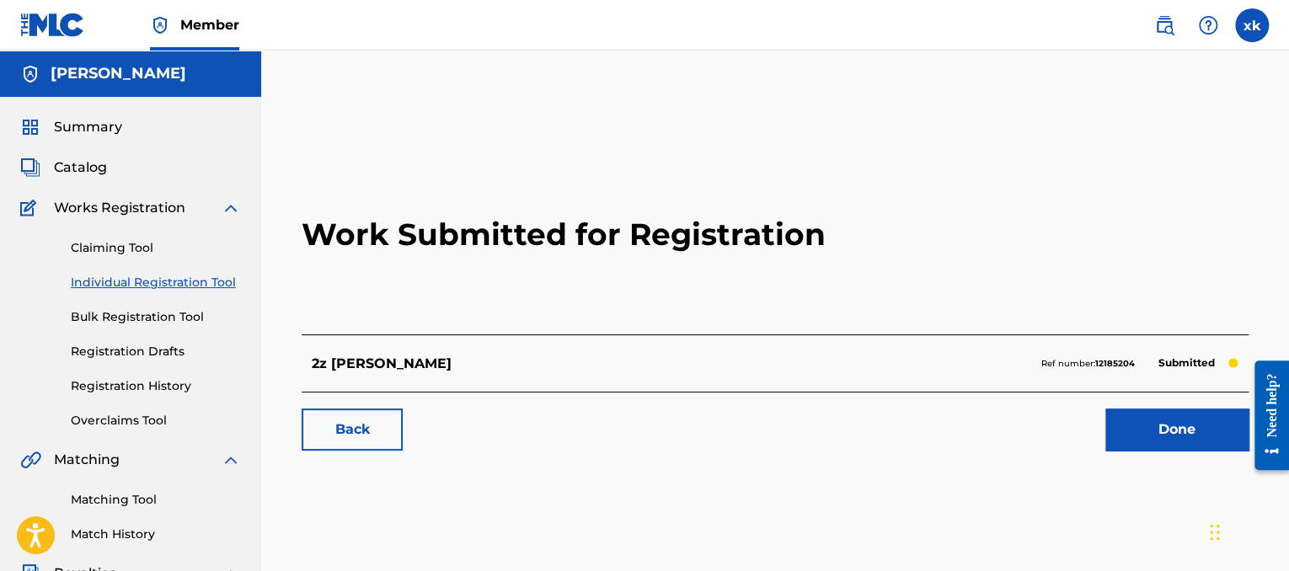
click at [142, 279] on link "Individual Registration Tool" at bounding box center [156, 283] width 170 height 18
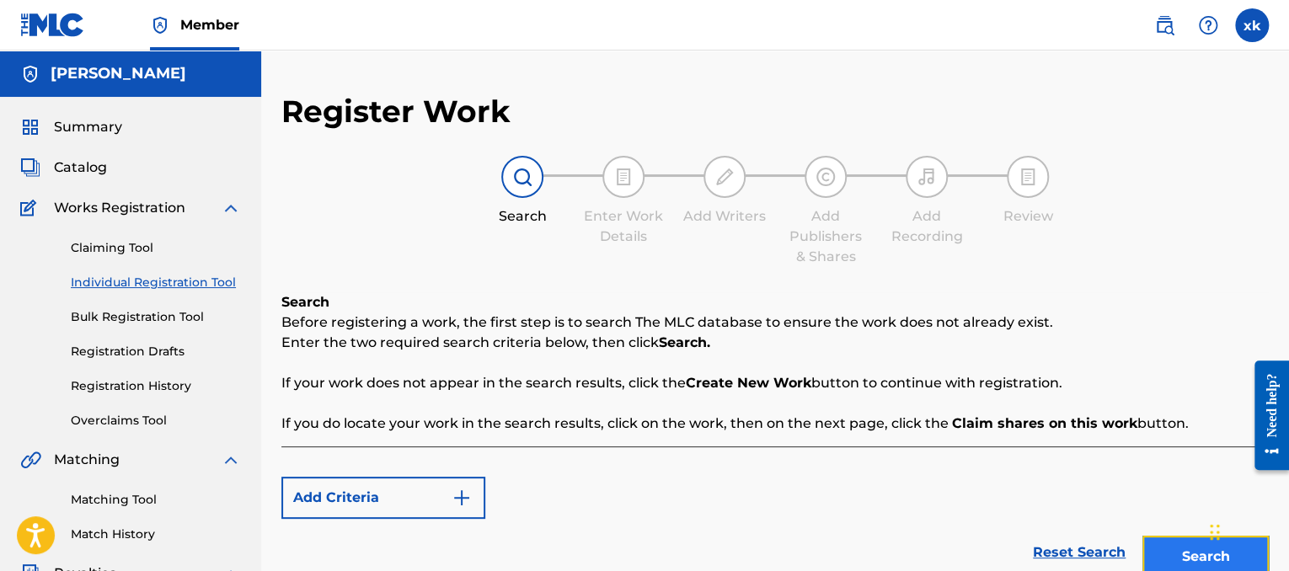
click at [1194, 547] on button "Search" at bounding box center [1205, 557] width 126 height 42
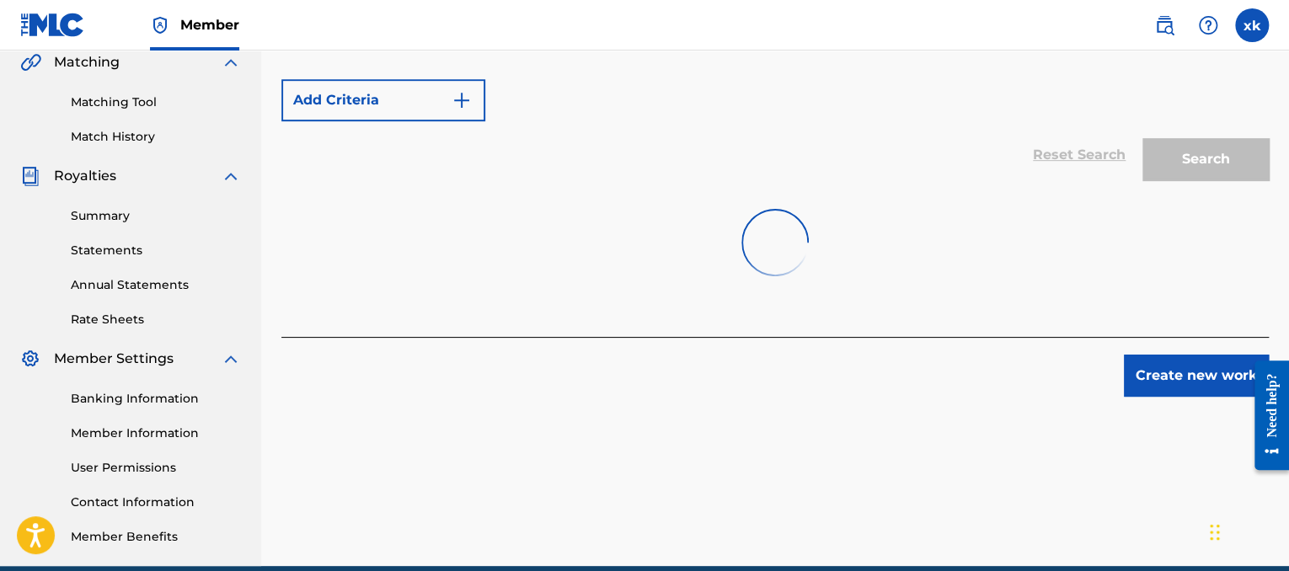
scroll to position [406, 0]
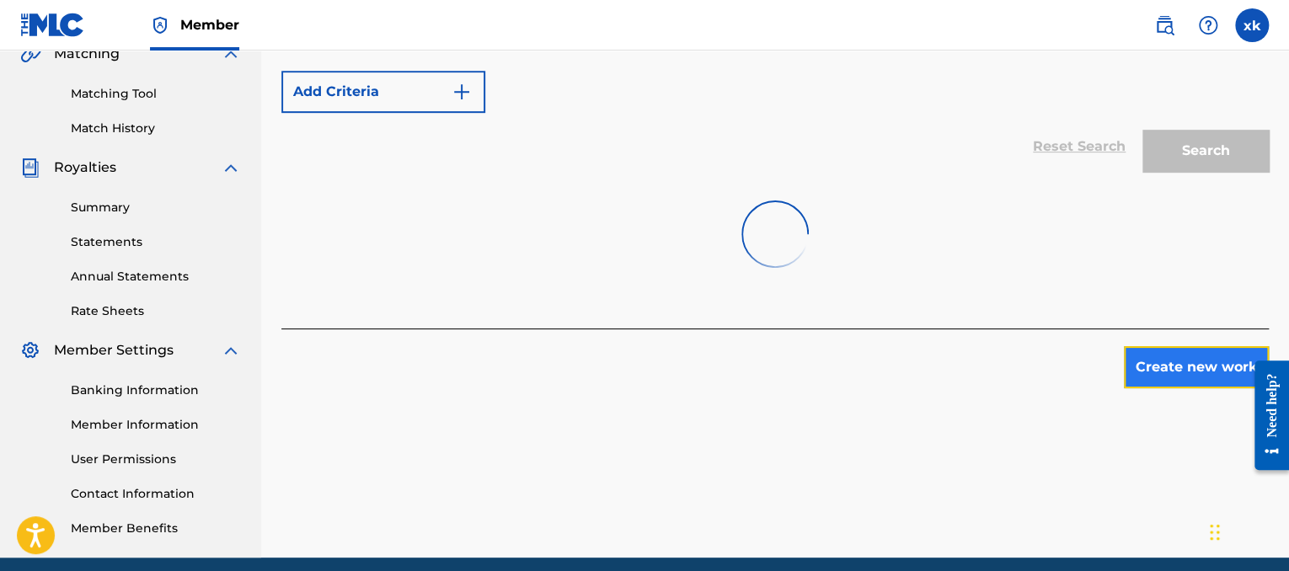
click at [1157, 379] on button "Create new work" at bounding box center [1196, 367] width 145 height 42
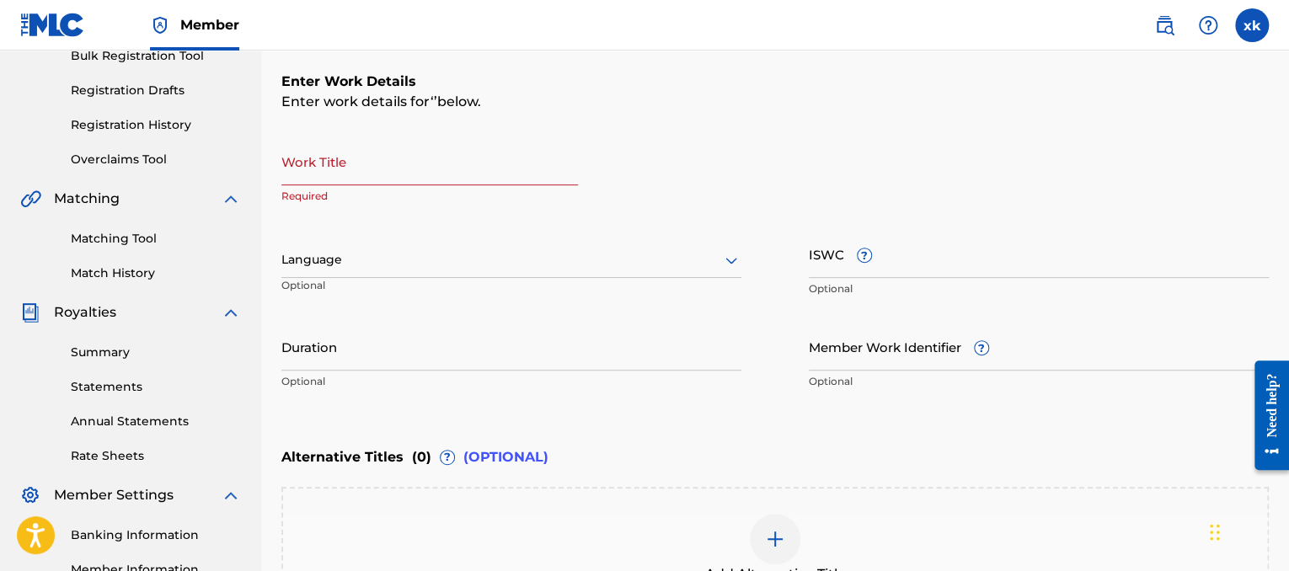
scroll to position [253, 0]
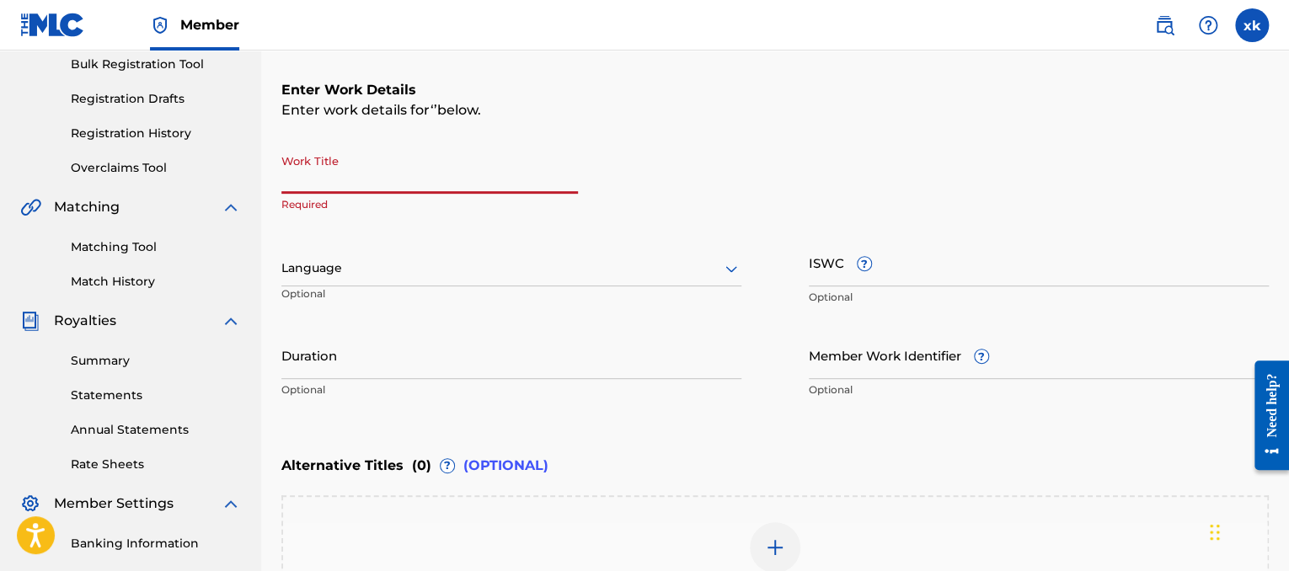
click at [502, 179] on input "Work Title" at bounding box center [429, 170] width 296 height 48
type input "live slow,die fast"
click at [531, 270] on div at bounding box center [511, 268] width 460 height 21
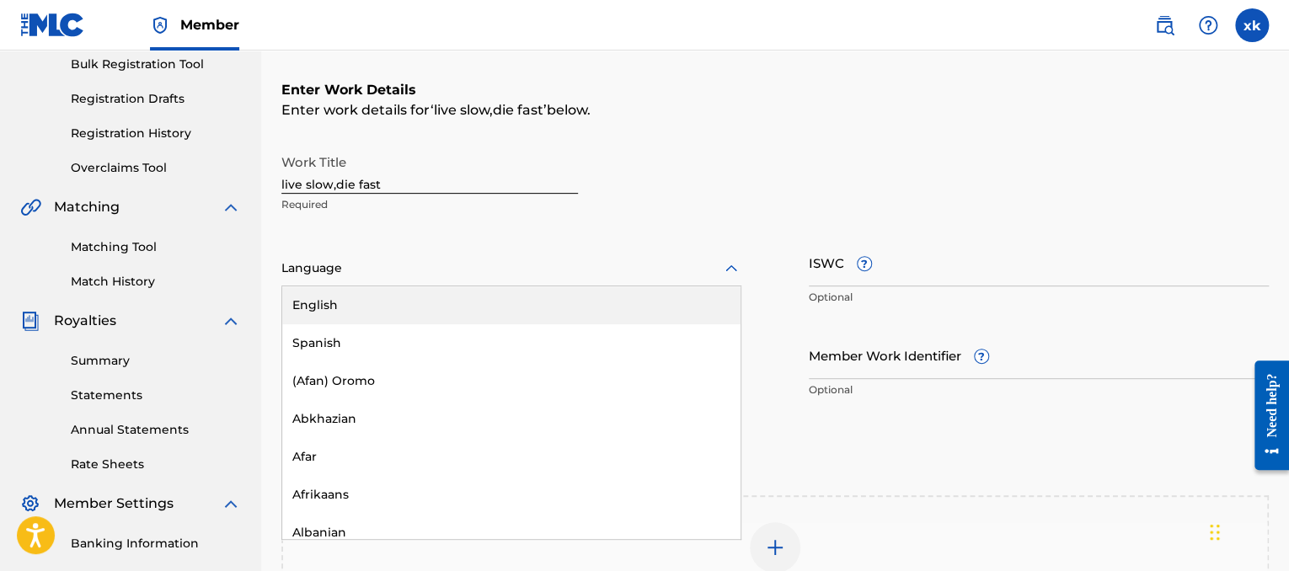
click at [462, 307] on div "English" at bounding box center [511, 305] width 458 height 38
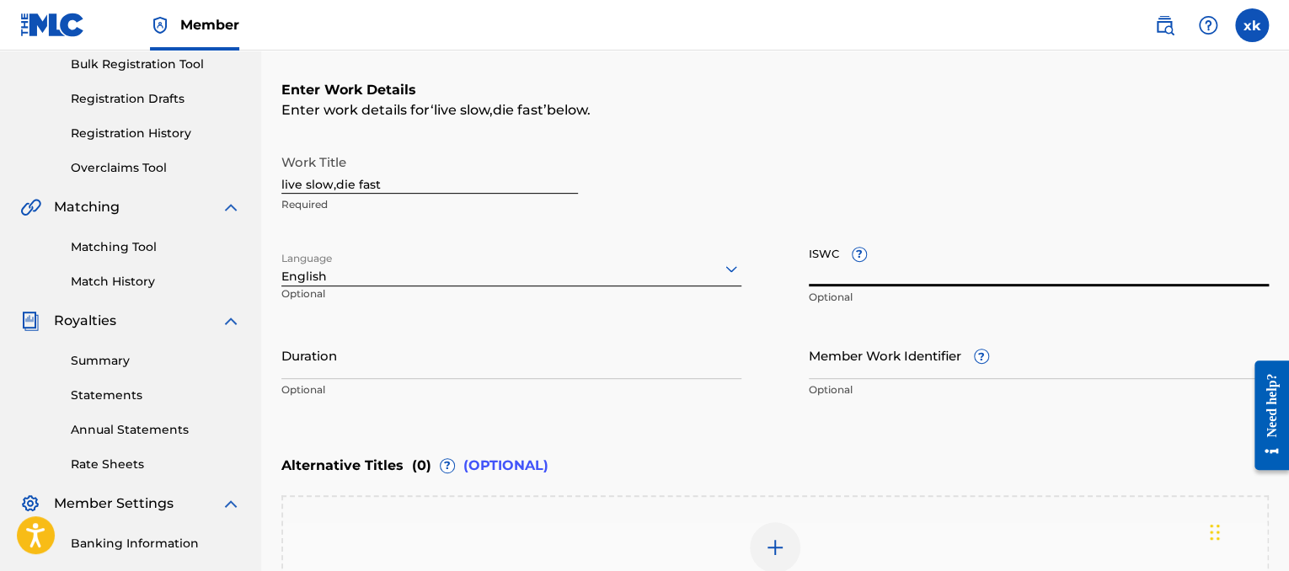
click at [926, 264] on input "ISWC ?" at bounding box center [1039, 262] width 460 height 48
paste input "T9307930945"
type input "T9307930945"
click at [494, 355] on input "Duration" at bounding box center [511, 355] width 460 height 48
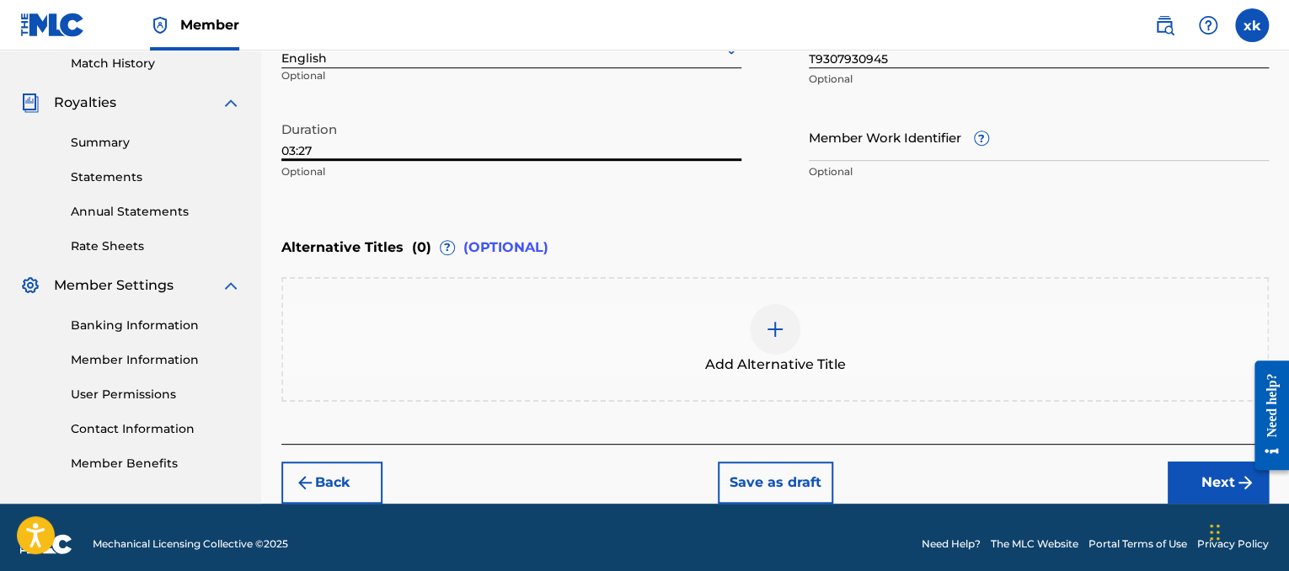
scroll to position [483, 0]
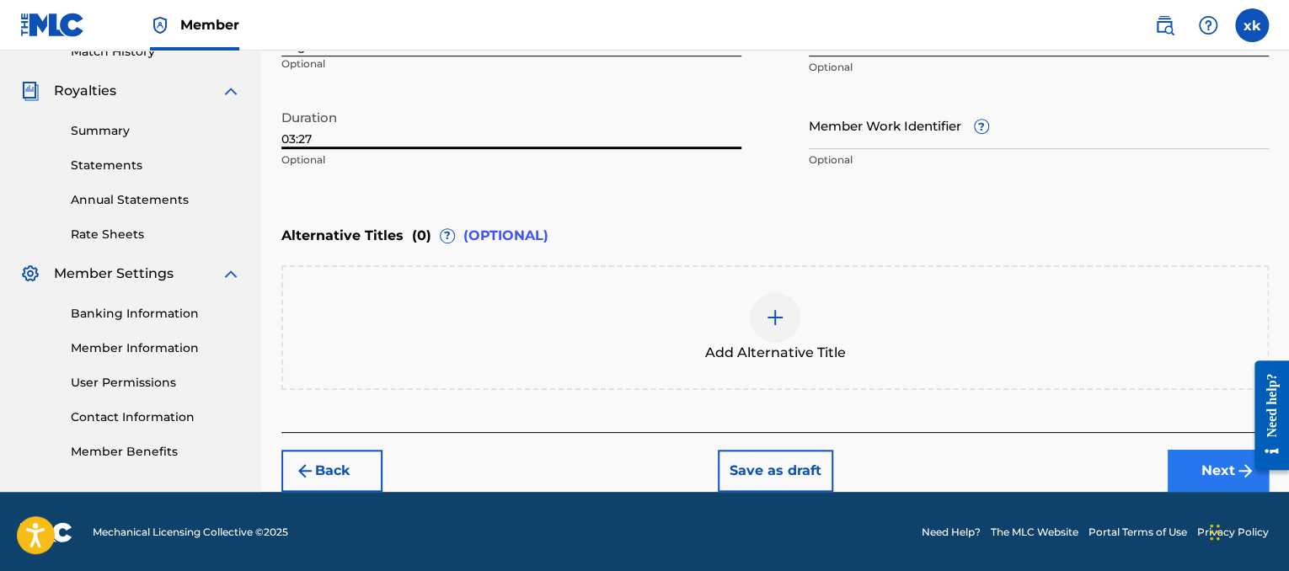
type input "03:27"
click at [1216, 473] on button "Next" at bounding box center [1217, 471] width 101 height 42
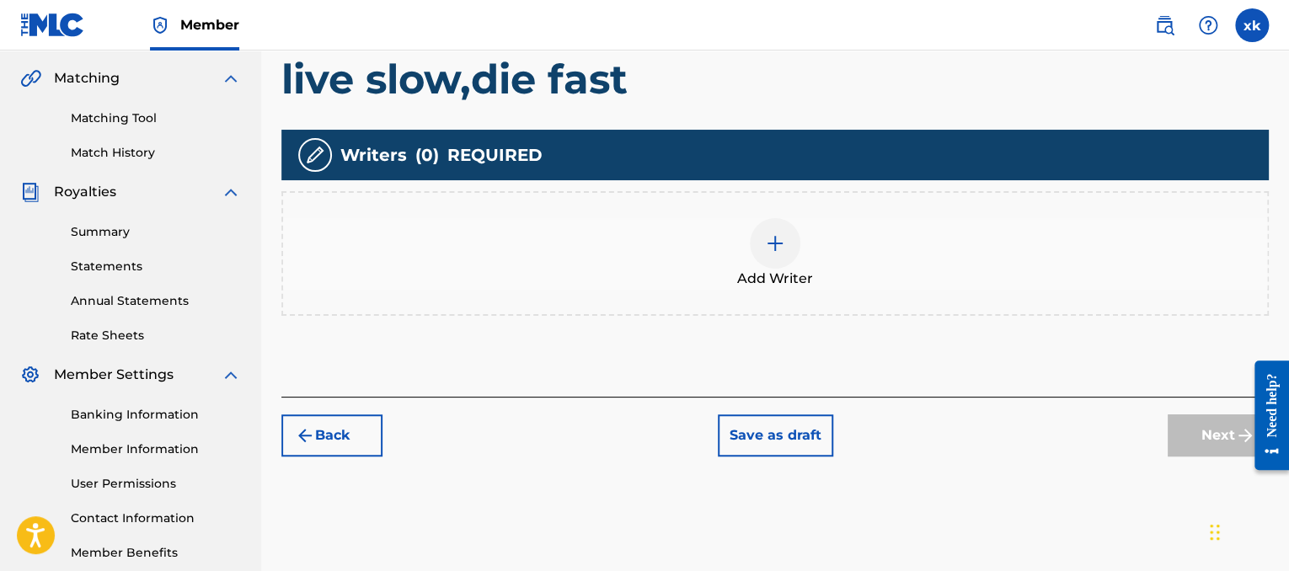
scroll to position [384, 0]
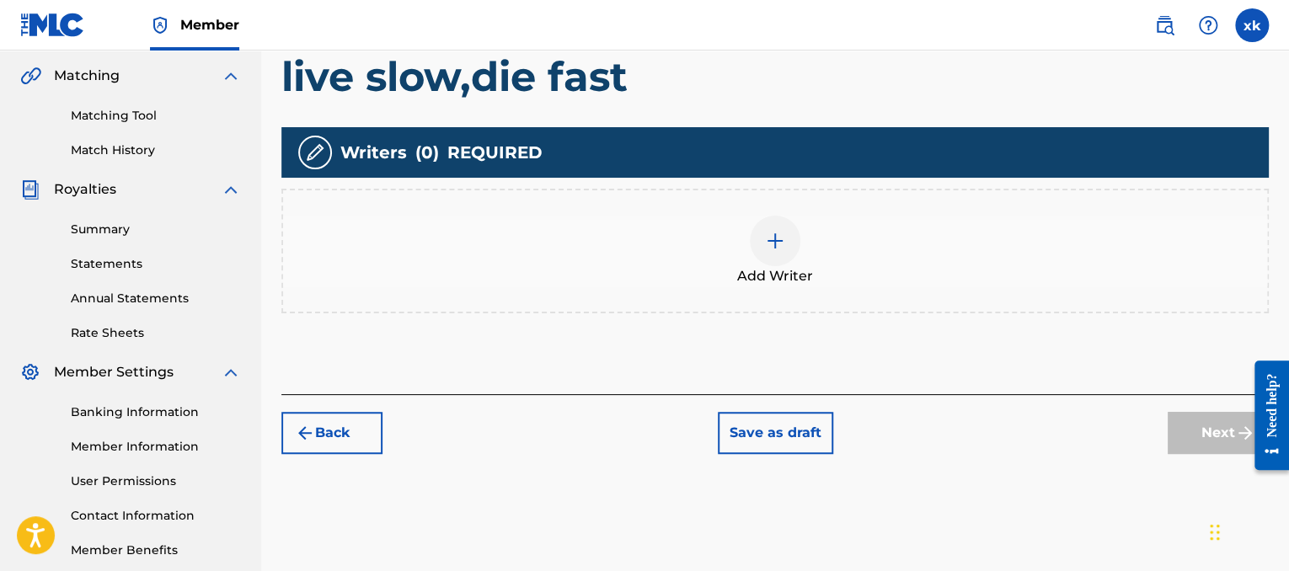
click at [809, 233] on div "Add Writer" at bounding box center [775, 251] width 984 height 71
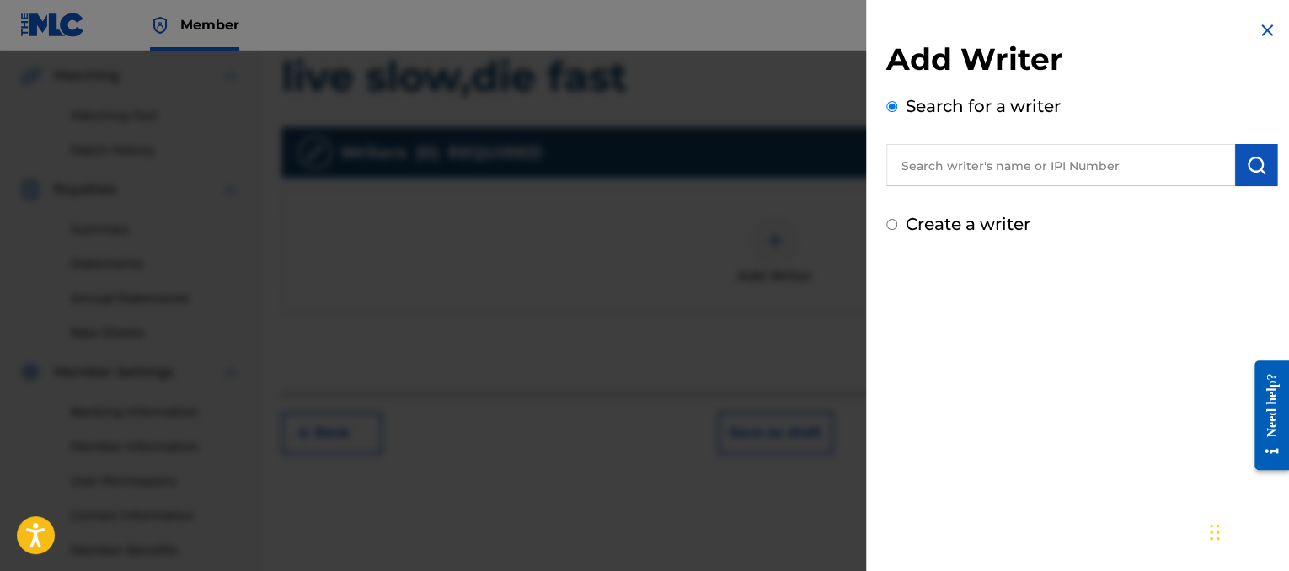
click at [1036, 146] on input "text" at bounding box center [1060, 165] width 349 height 42
click at [1257, 38] on img at bounding box center [1267, 30] width 20 height 20
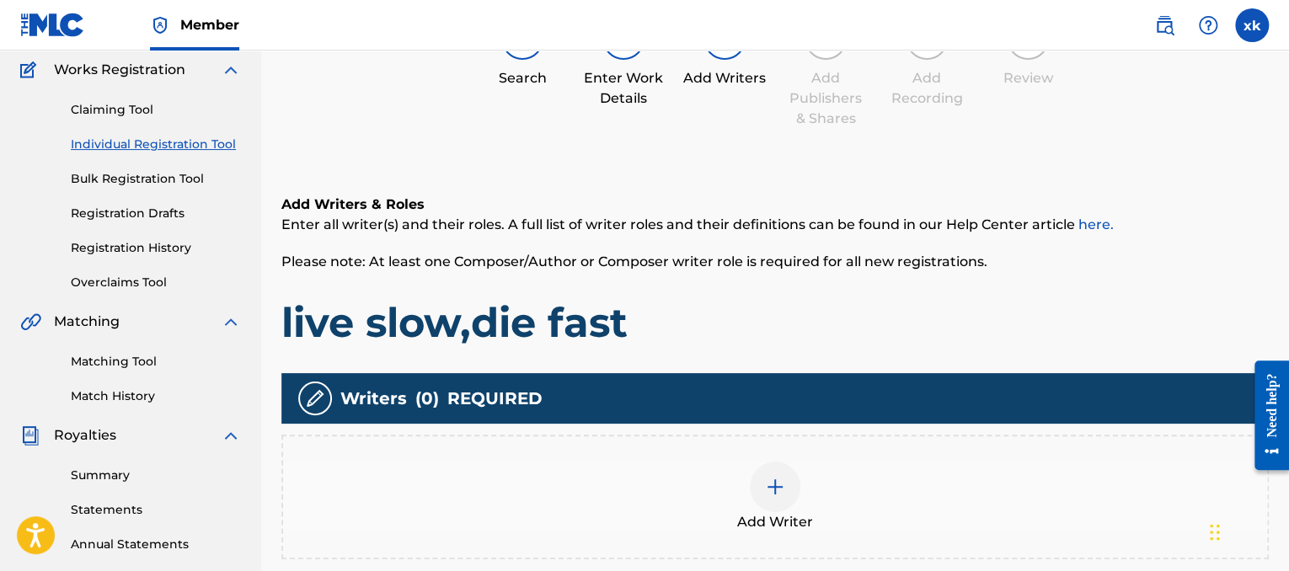
scroll to position [0, 0]
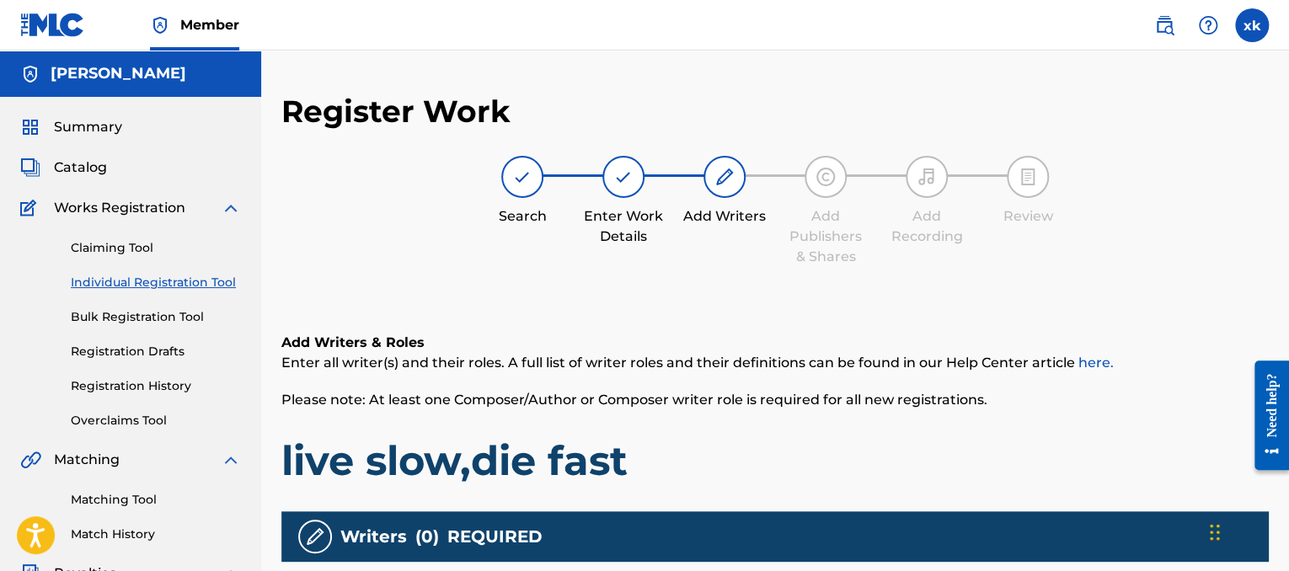
click at [622, 181] on img at bounding box center [623, 177] width 20 height 20
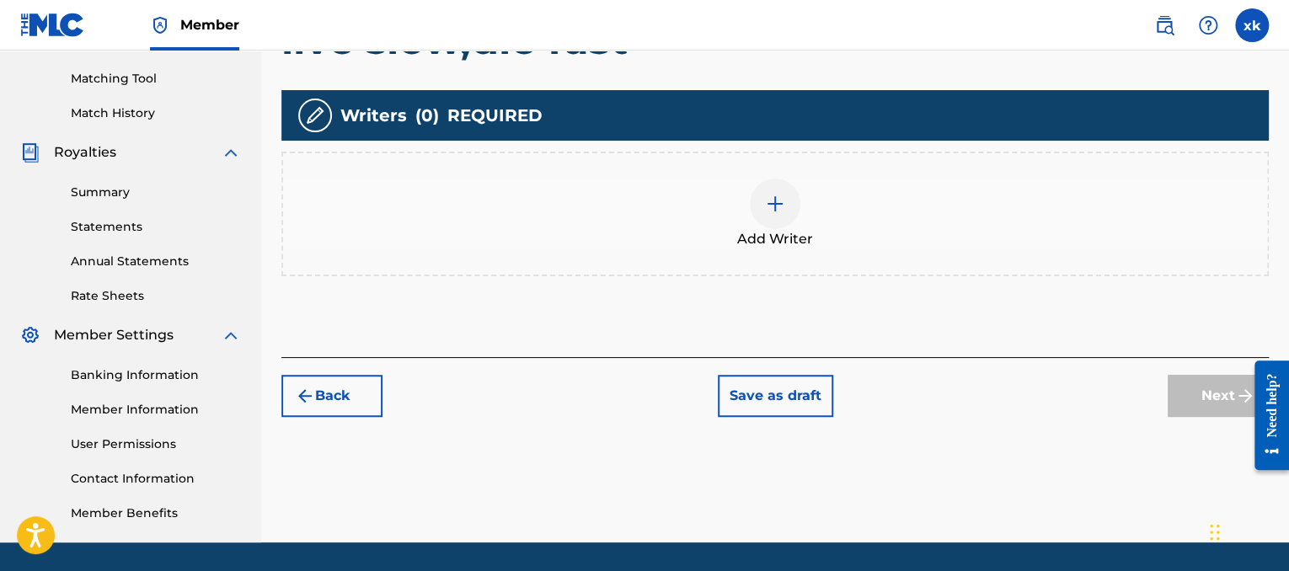
scroll to position [451, 0]
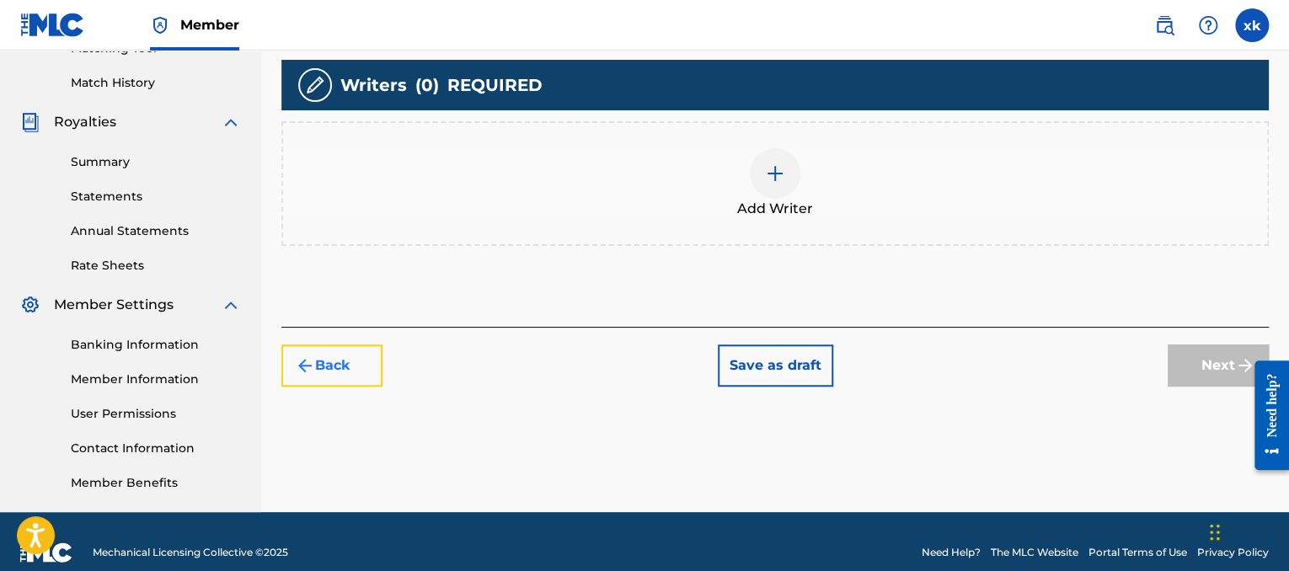
click at [309, 377] on button "Back" at bounding box center [331, 365] width 101 height 42
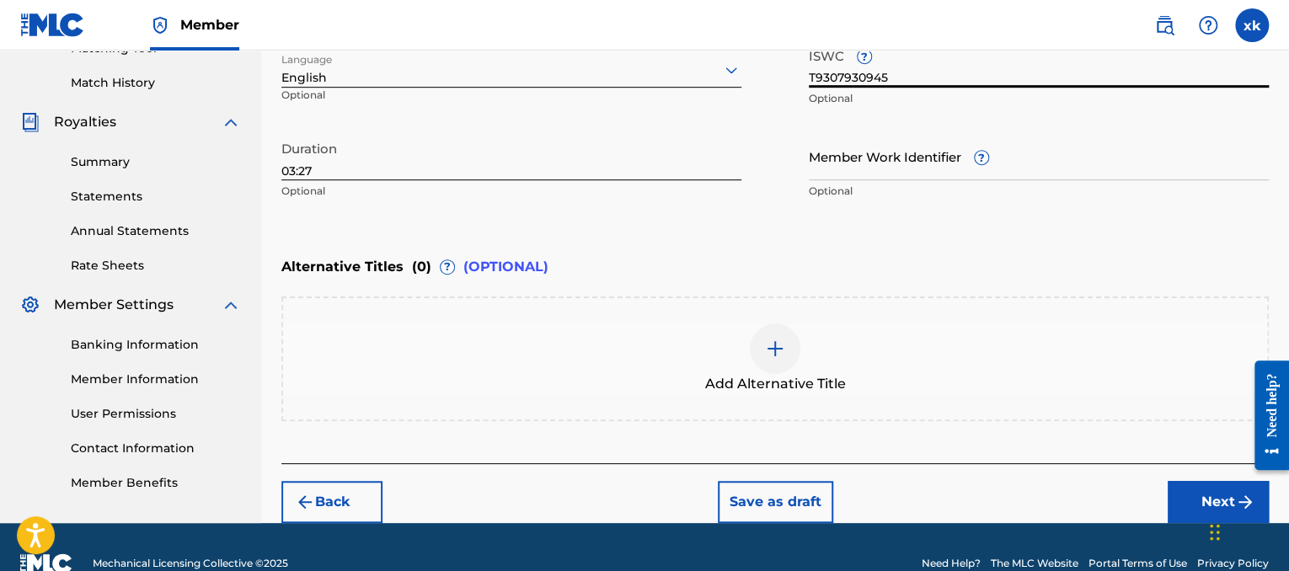
click at [958, 86] on input "T9307930945" at bounding box center [1039, 64] width 460 height 48
drag, startPoint x: 957, startPoint y: 86, endPoint x: 953, endPoint y: 78, distance: 8.7
click at [953, 78] on input "T9307930945" at bounding box center [1039, 64] width 460 height 48
paste input "T9307931255"
type input "T9307931255"
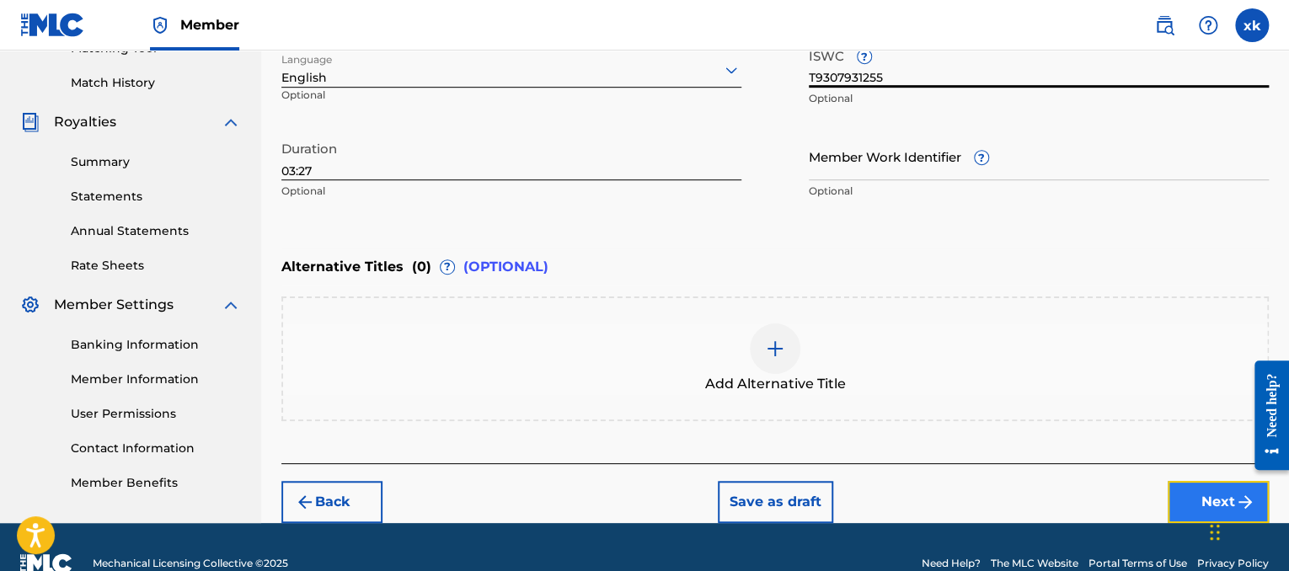
click at [1238, 484] on button "Next" at bounding box center [1217, 502] width 101 height 42
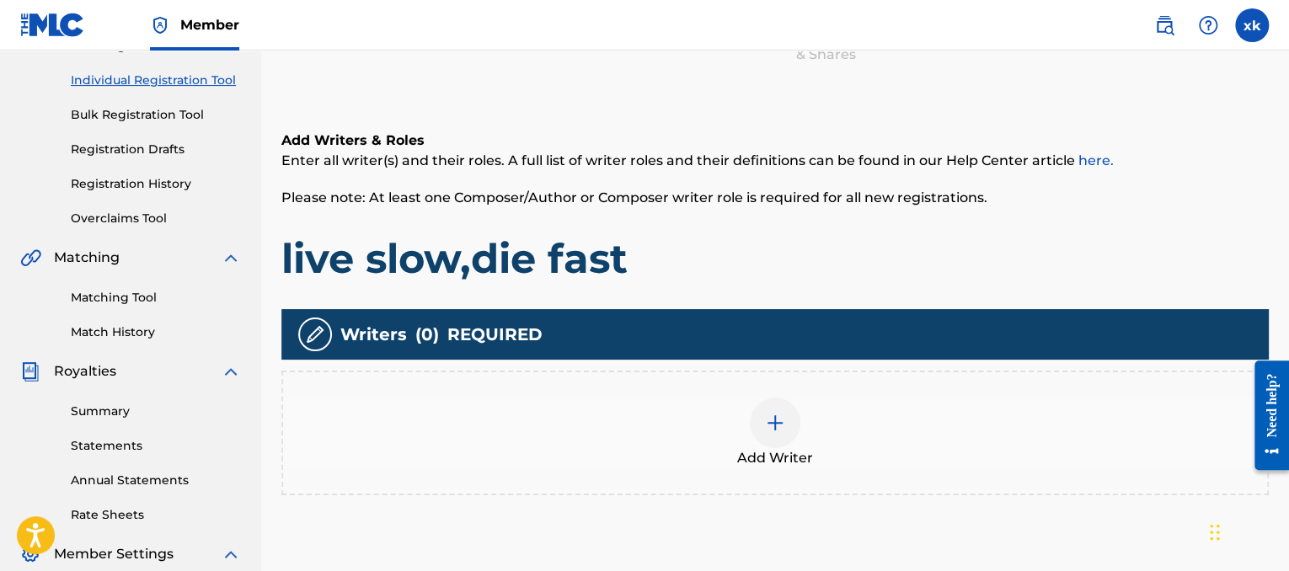
scroll to position [206, 0]
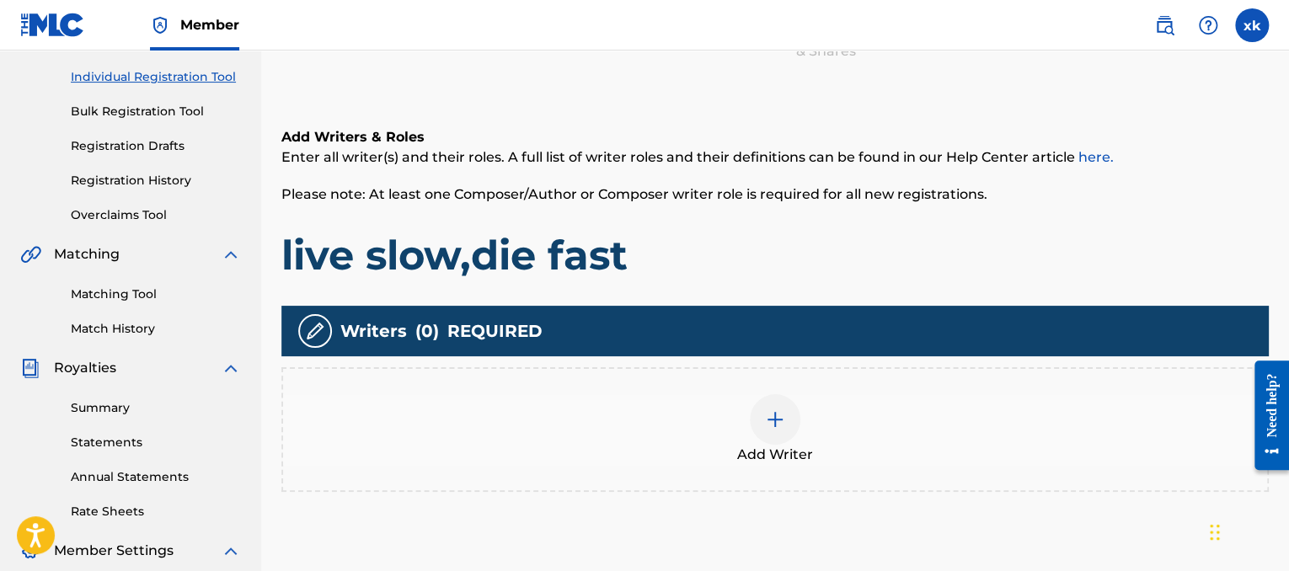
click at [790, 422] on div at bounding box center [775, 419] width 51 height 51
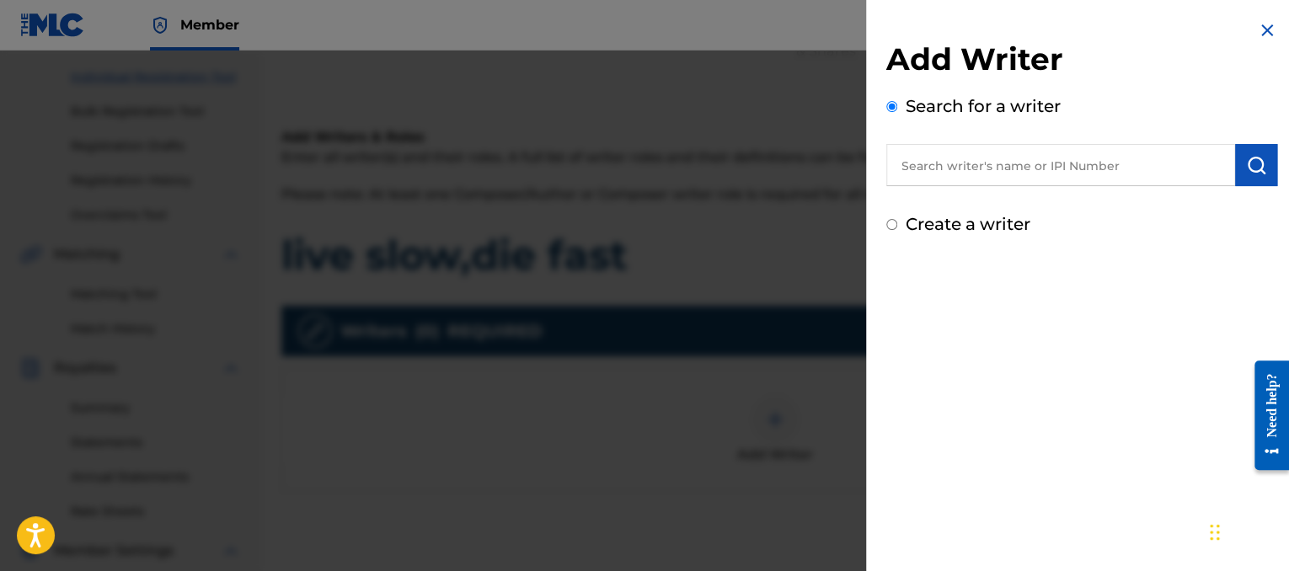
click at [937, 169] on input "text" at bounding box center [1060, 165] width 349 height 42
paste input "00821581352"
type input "00821581352"
click at [1250, 177] on button "submit" at bounding box center [1256, 165] width 42 height 42
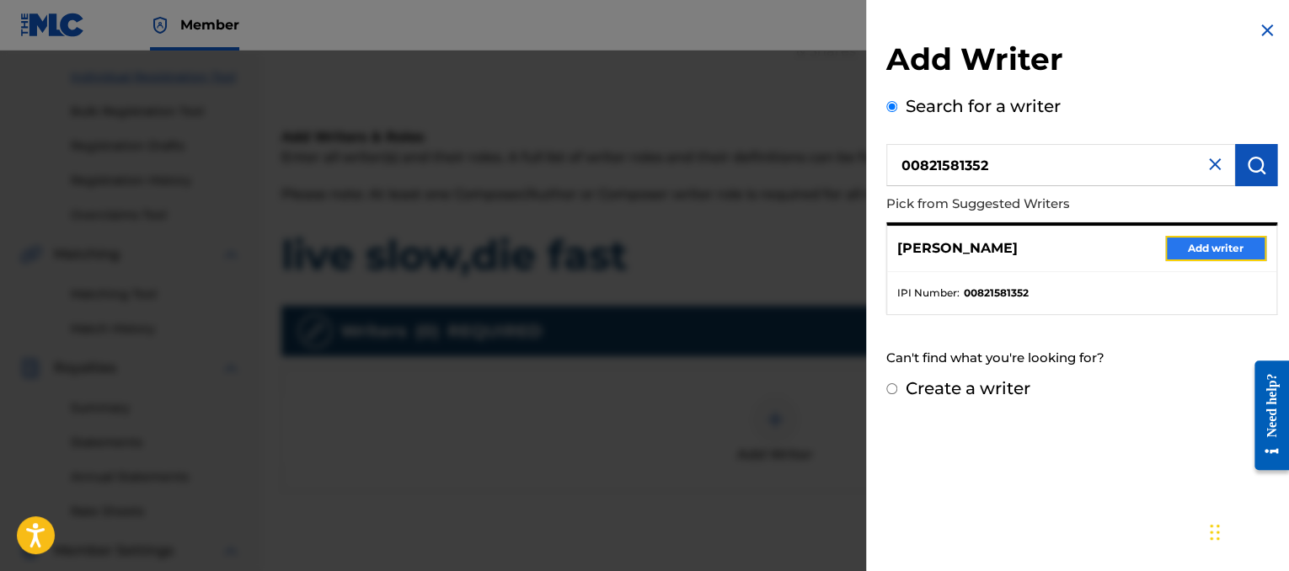
click at [1194, 252] on button "Add writer" at bounding box center [1215, 248] width 101 height 25
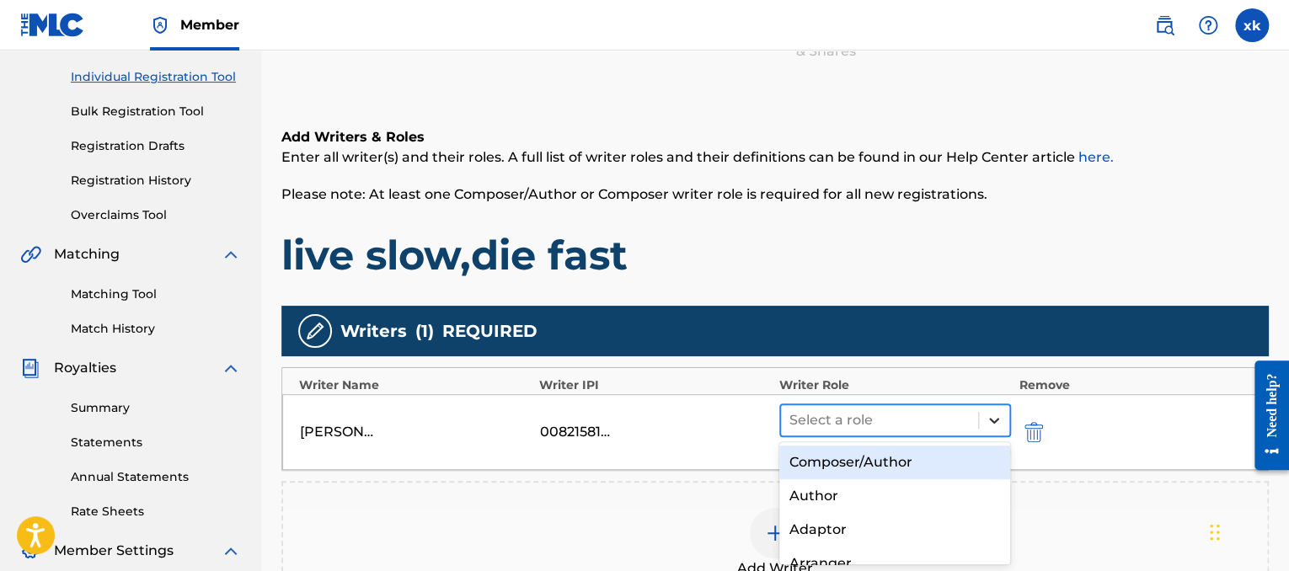
click at [987, 418] on icon at bounding box center [993, 420] width 17 height 17
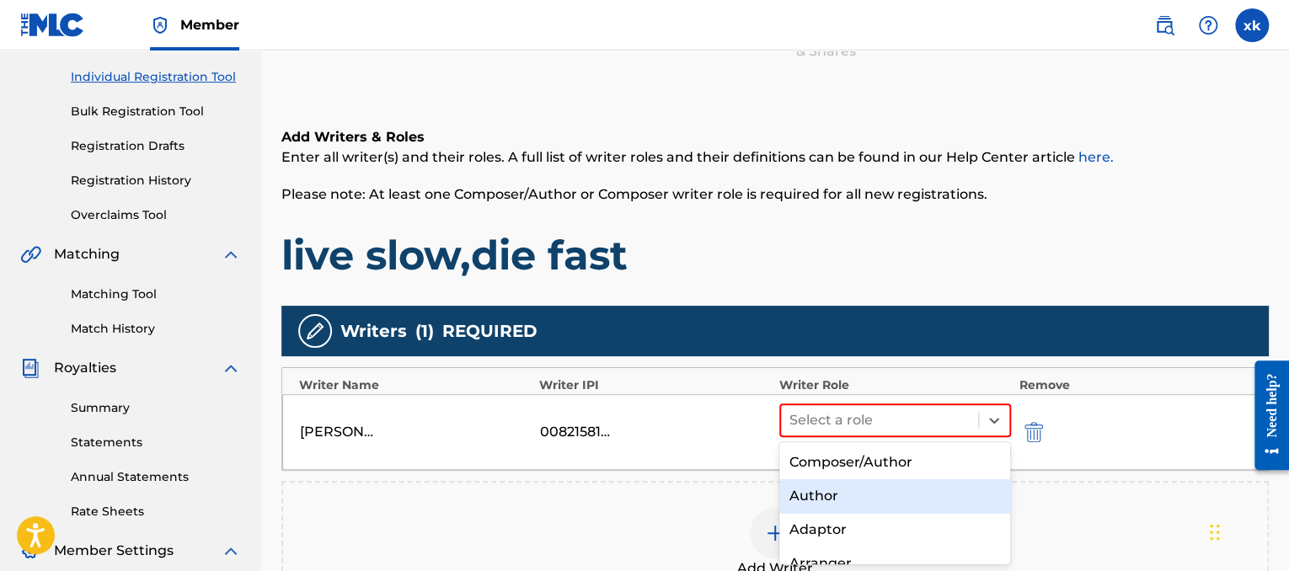
click at [846, 505] on div "Author" at bounding box center [895, 496] width 232 height 34
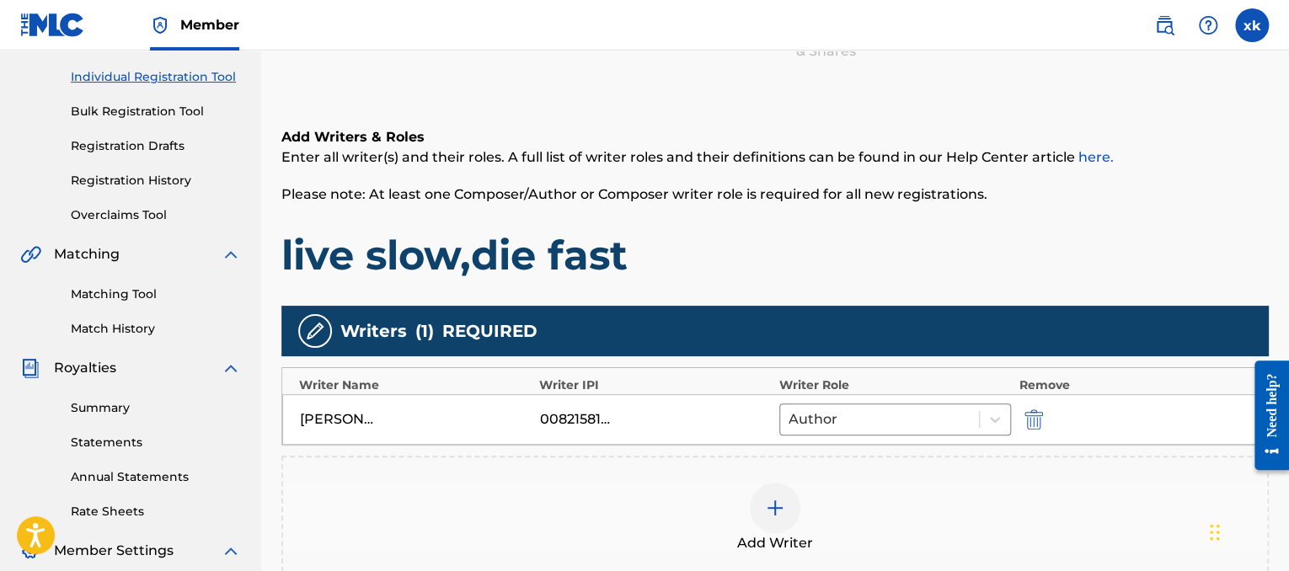
click at [770, 513] on img at bounding box center [775, 508] width 20 height 20
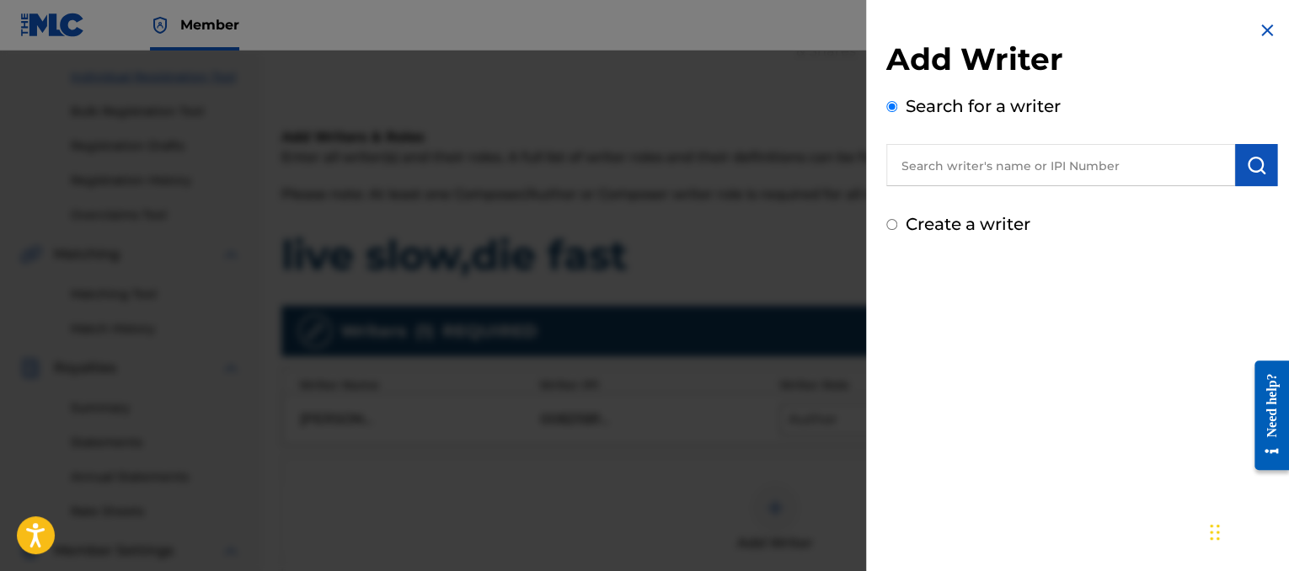
drag, startPoint x: 976, startPoint y: 152, endPoint x: 985, endPoint y: 147, distance: 11.0
click at [985, 147] on input "text" at bounding box center [1060, 165] width 349 height 42
click at [927, 159] on input "text" at bounding box center [1060, 165] width 349 height 42
paste input "00873211544"
type input "00873211544"
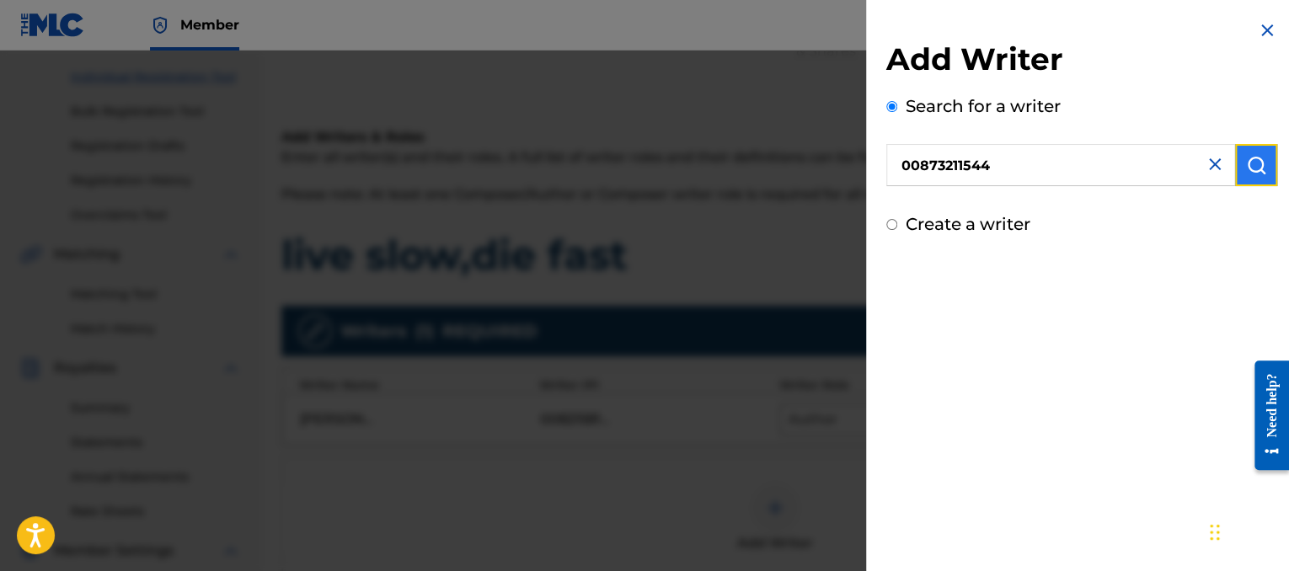
click at [1270, 145] on button "submit" at bounding box center [1256, 165] width 42 height 42
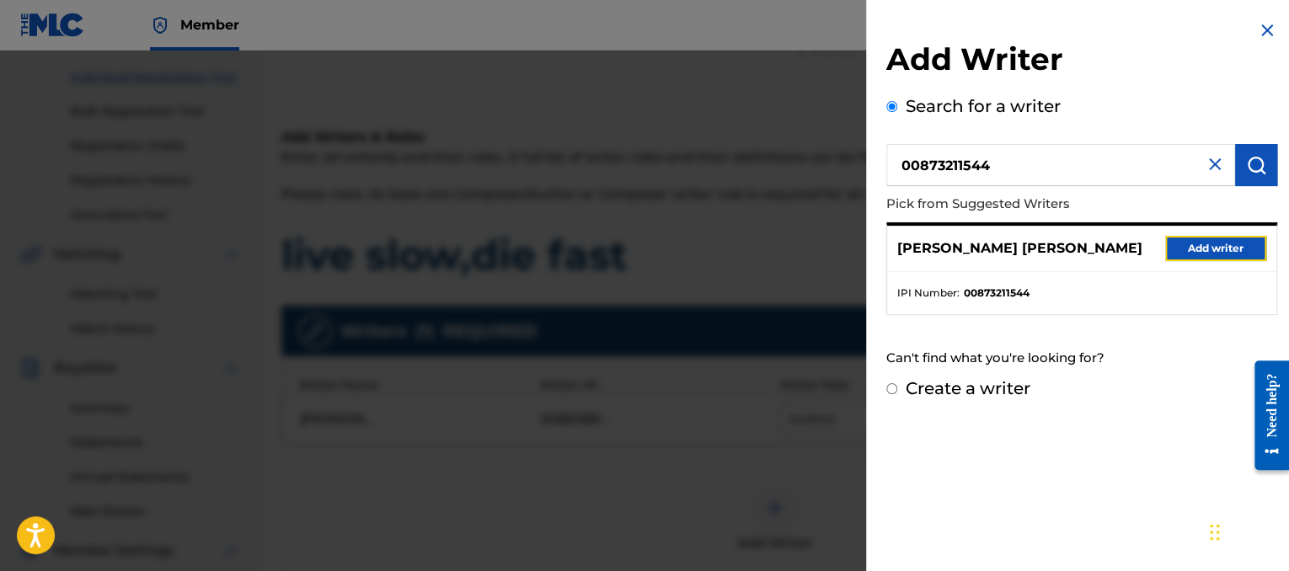
click at [1230, 240] on button "Add writer" at bounding box center [1215, 248] width 101 height 25
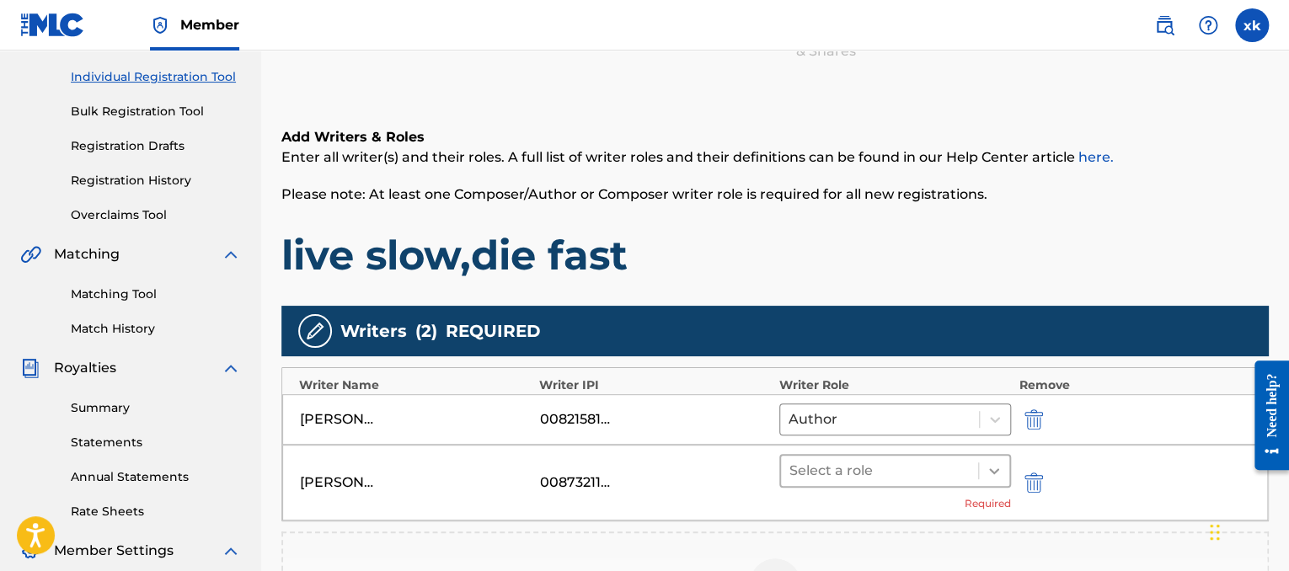
click at [979, 475] on div at bounding box center [994, 471] width 30 height 30
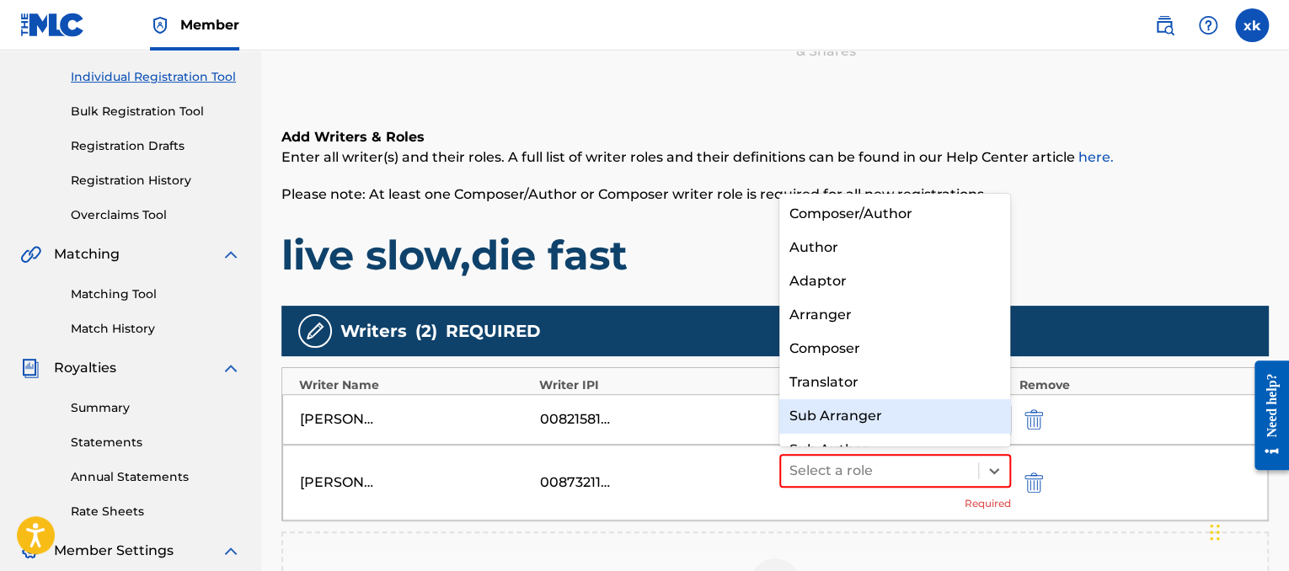
scroll to position [24, 0]
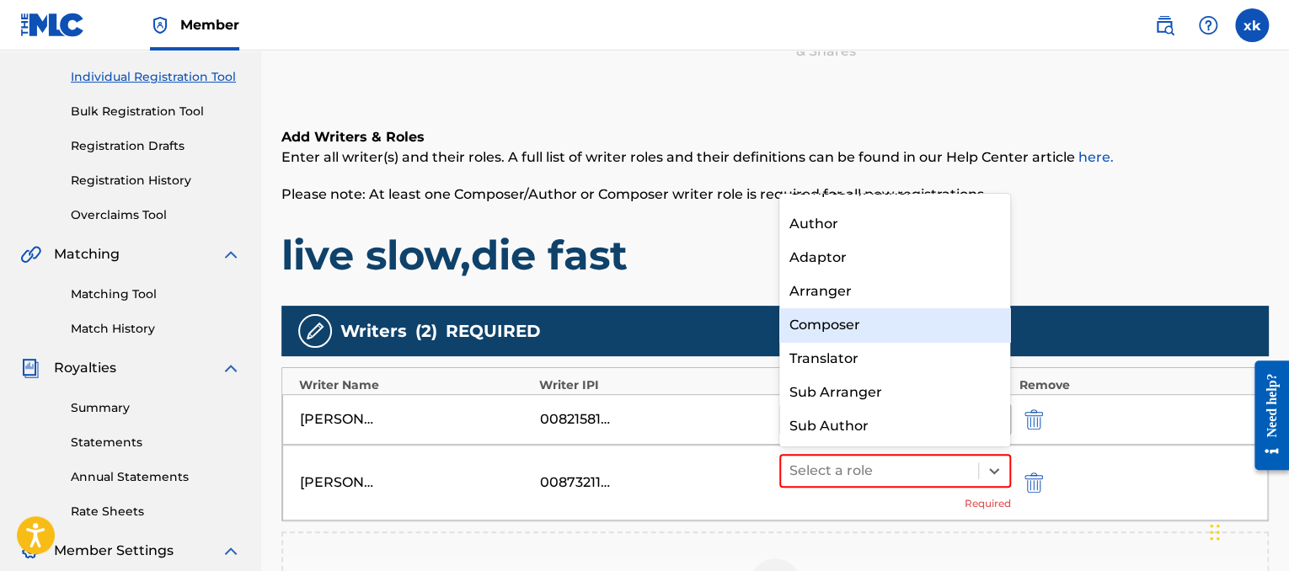
click at [883, 334] on div "Composer" at bounding box center [895, 325] width 232 height 34
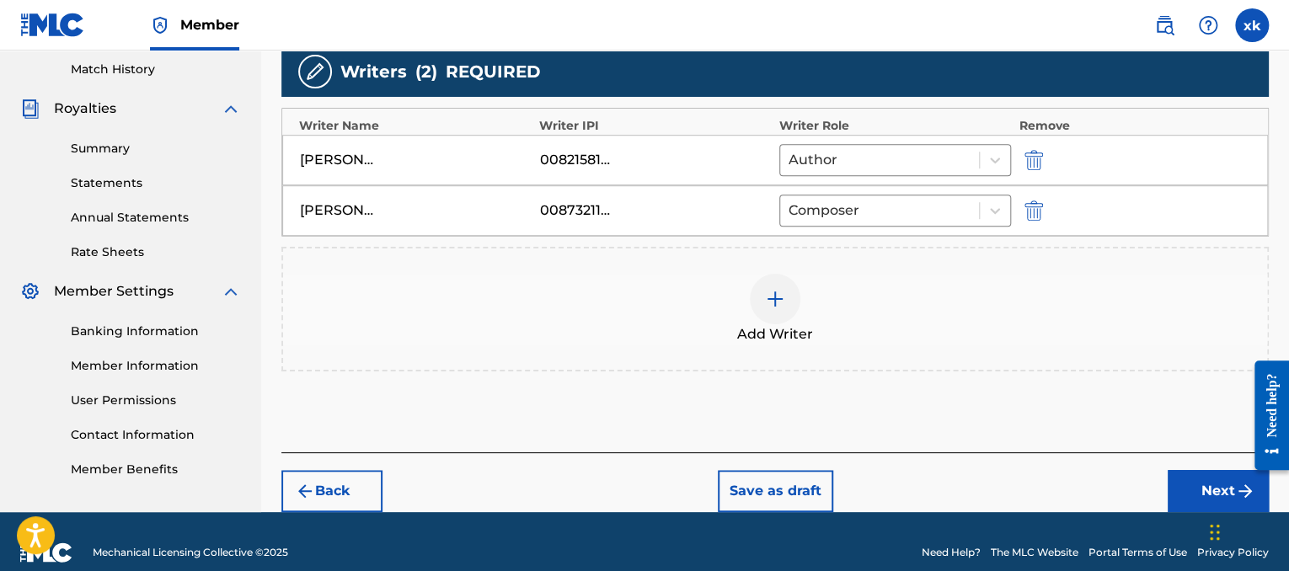
scroll to position [468, 0]
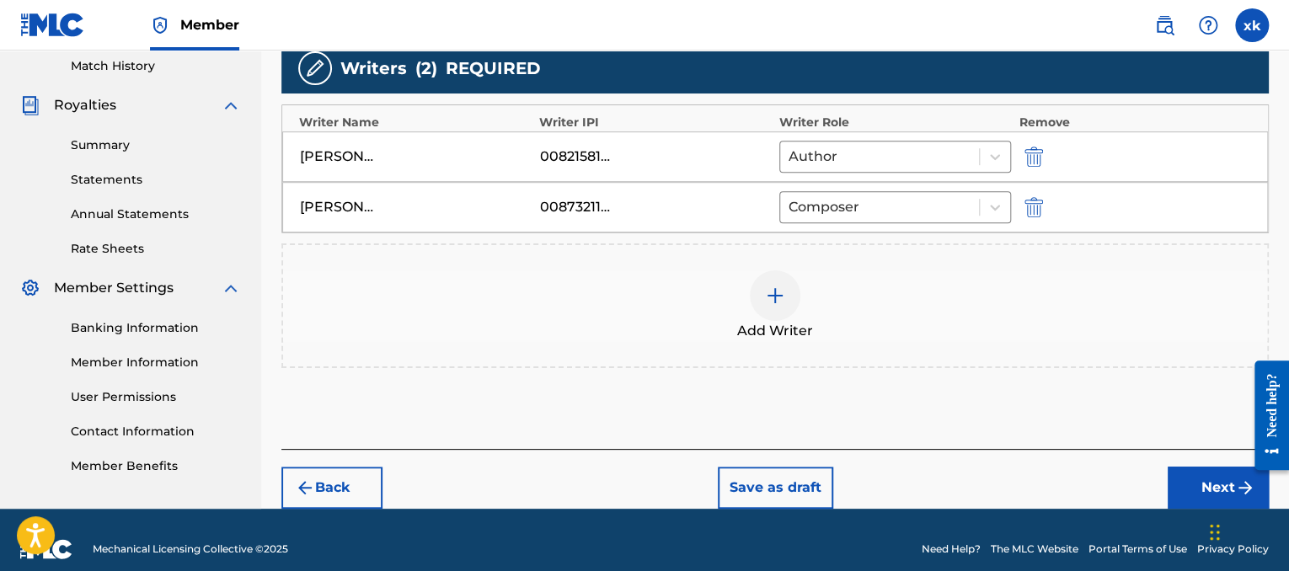
drag, startPoint x: 1293, startPoint y: 317, endPoint x: 41, endPoint y: 112, distance: 1268.3
click at [1203, 491] on button "Next" at bounding box center [1217, 488] width 101 height 42
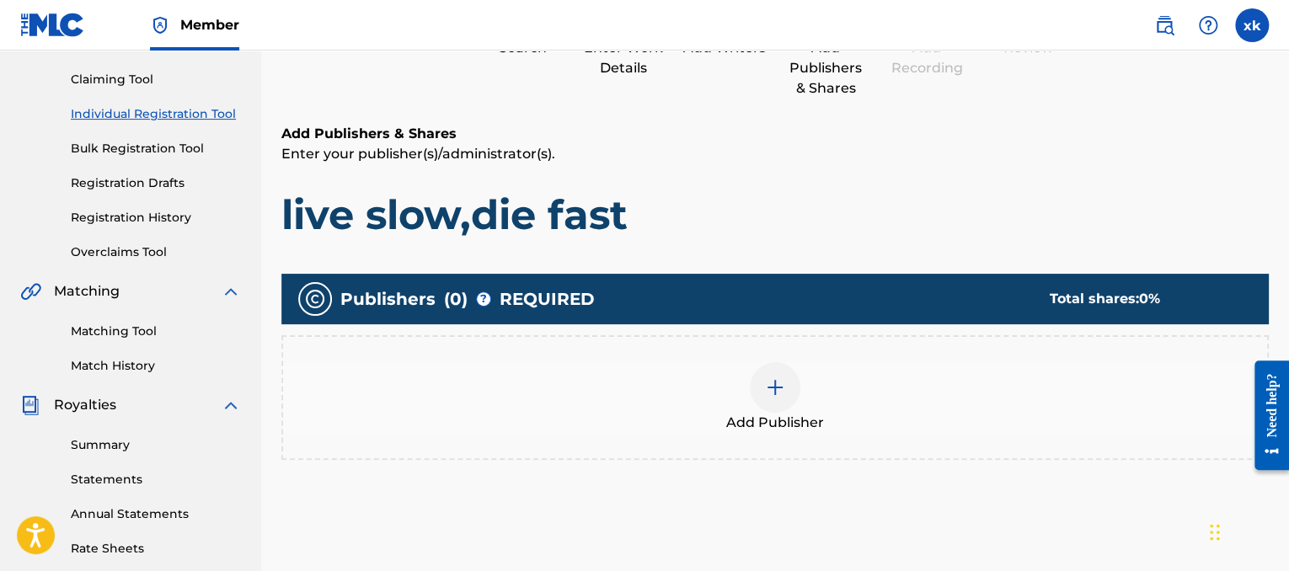
scroll to position [76, 0]
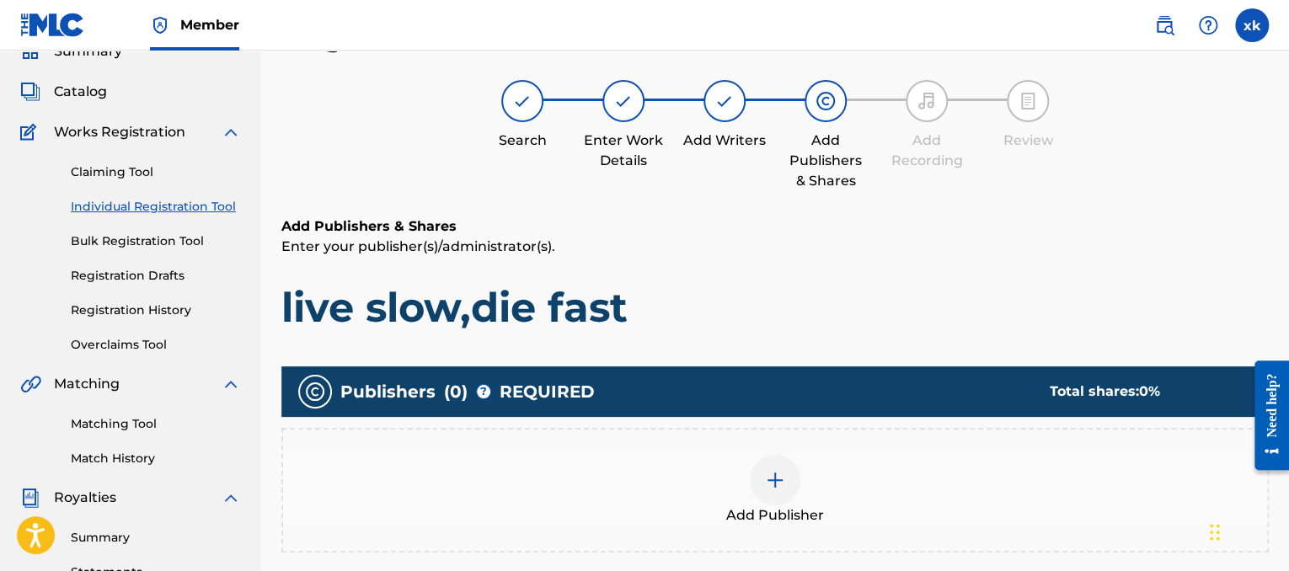
click at [786, 473] on div at bounding box center [775, 480] width 51 height 51
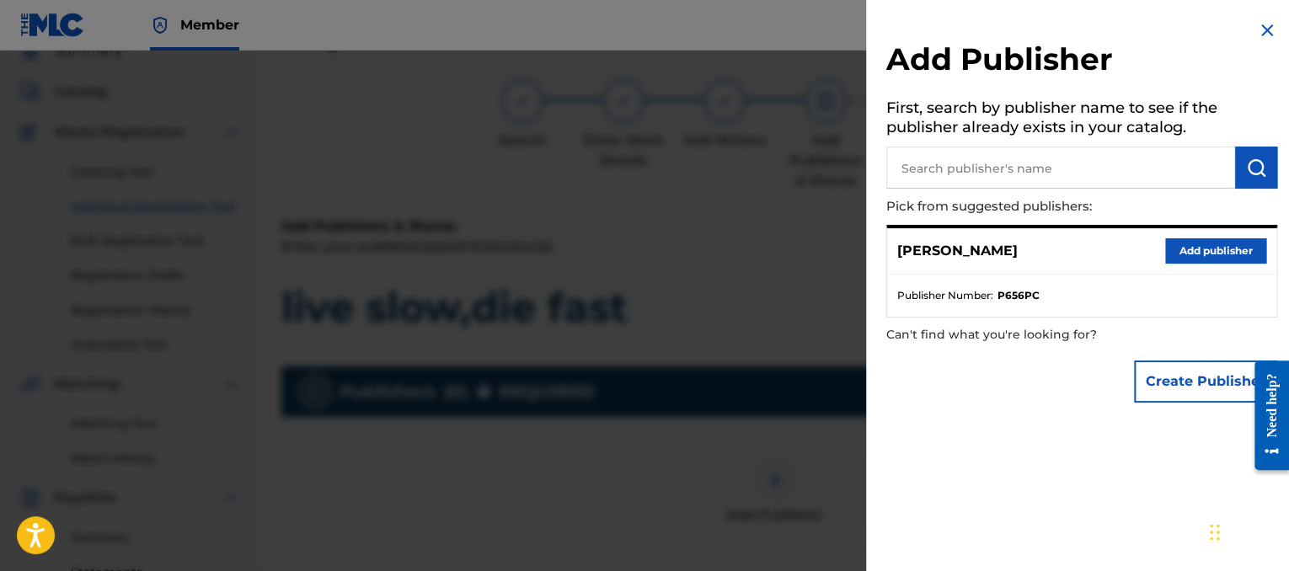
click at [1152, 248] on div "[PERSON_NAME] Add publisher" at bounding box center [1081, 251] width 389 height 46
click at [1172, 248] on button "Add publisher" at bounding box center [1215, 250] width 101 height 25
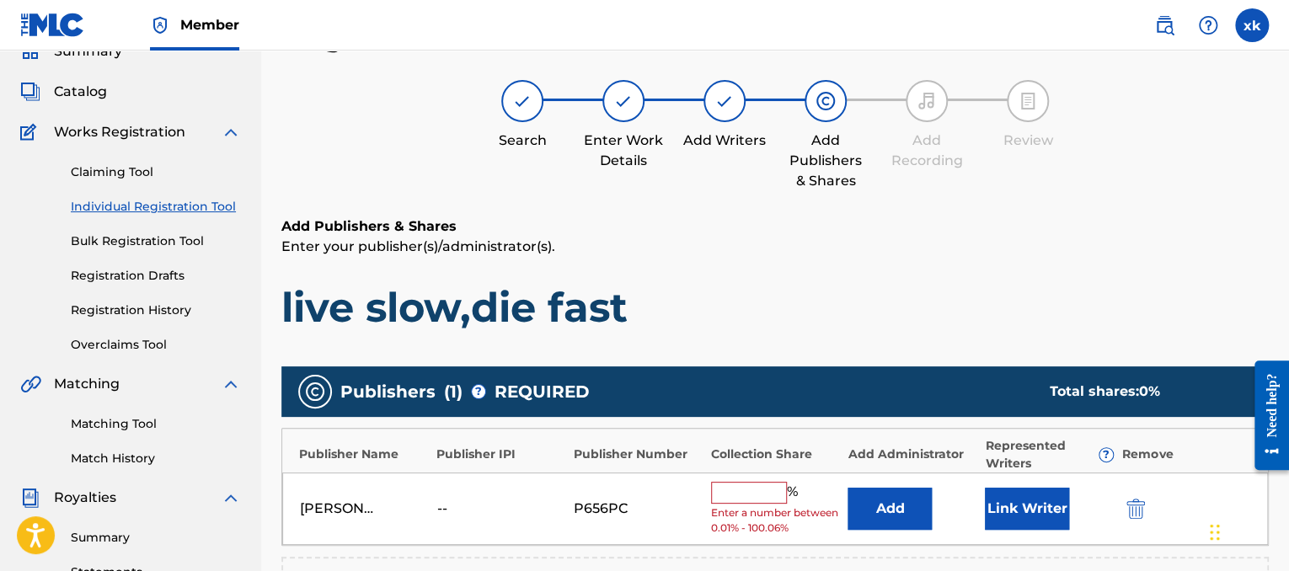
click at [734, 474] on div "[PERSON_NAME] -- P656PC % Enter a number between 0.01% - 100.06% Add Link Writer" at bounding box center [774, 509] width 985 height 73
click at [734, 489] on input "text" at bounding box center [749, 493] width 76 height 22
type input "50"
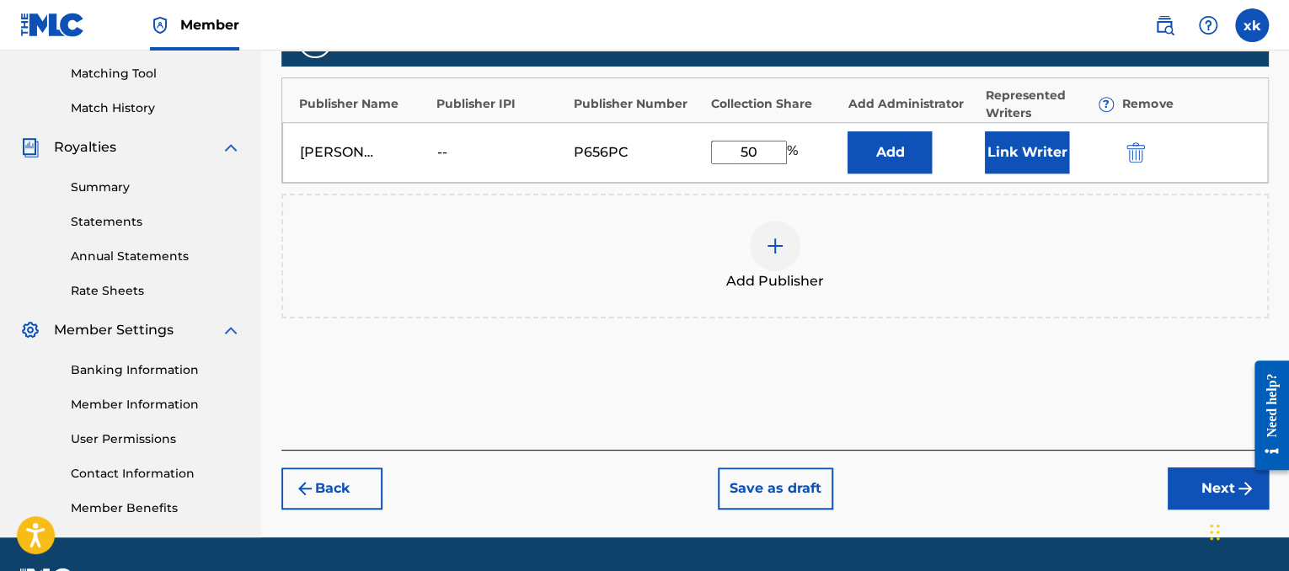
scroll to position [473, 0]
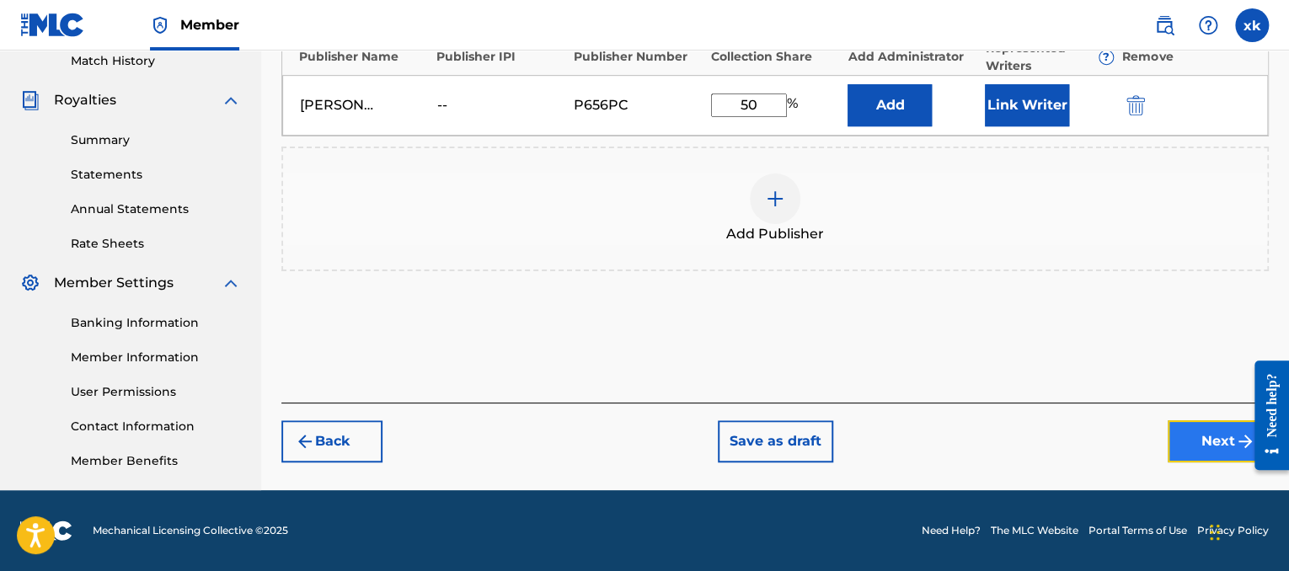
click at [1175, 420] on button "Next" at bounding box center [1217, 441] width 101 height 42
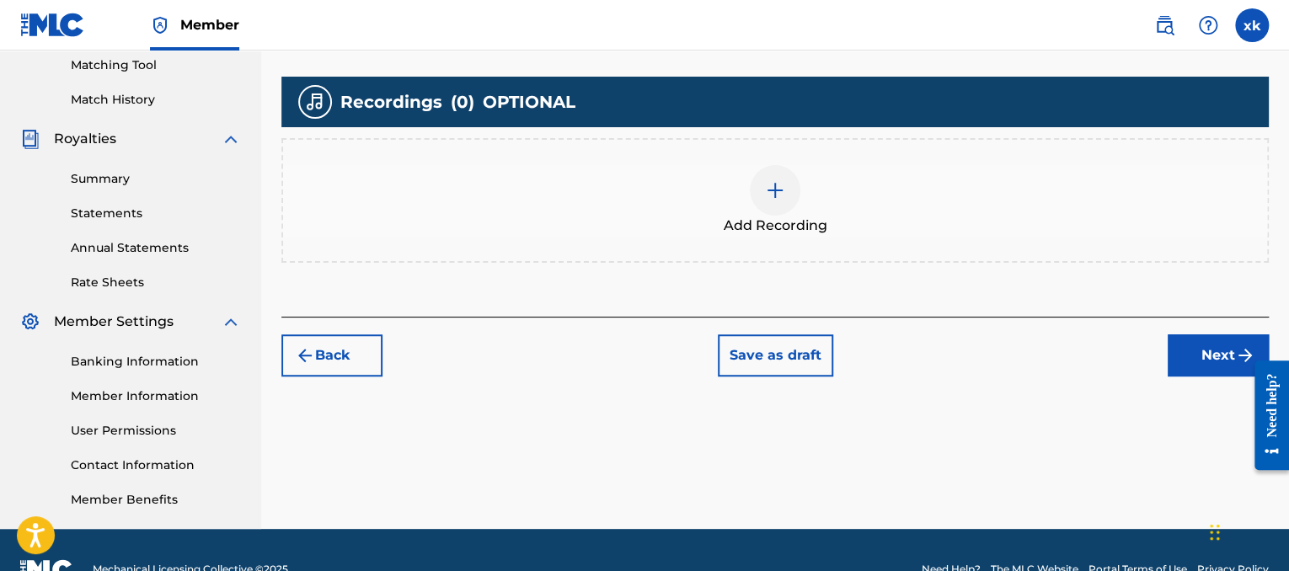
scroll to position [421, 0]
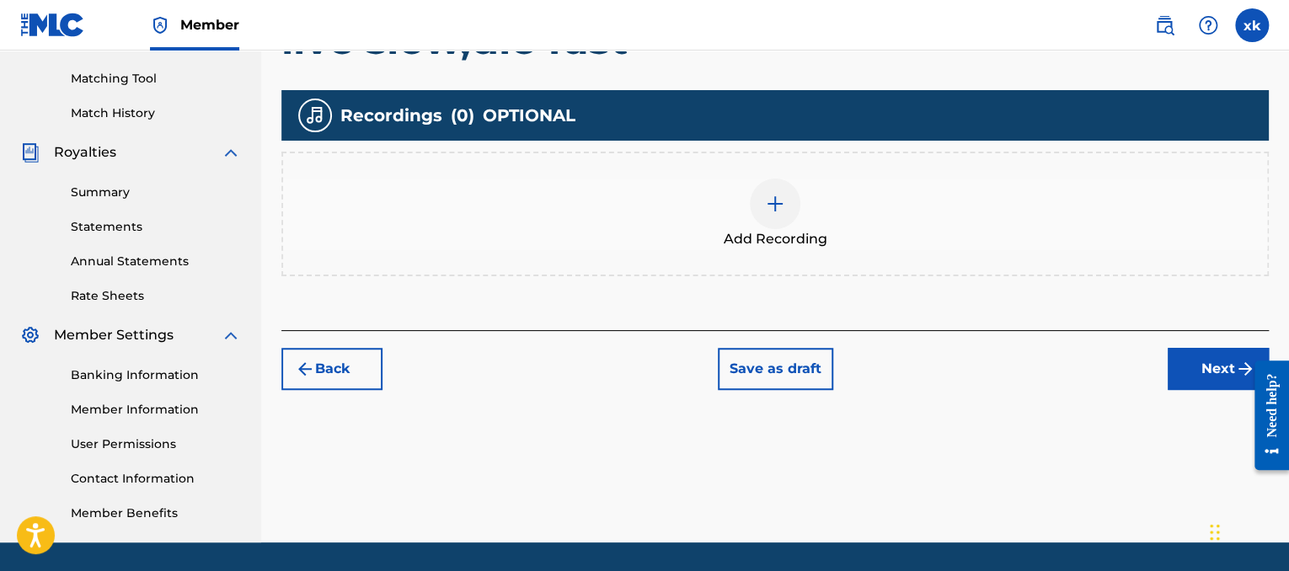
click at [783, 199] on img at bounding box center [775, 204] width 20 height 20
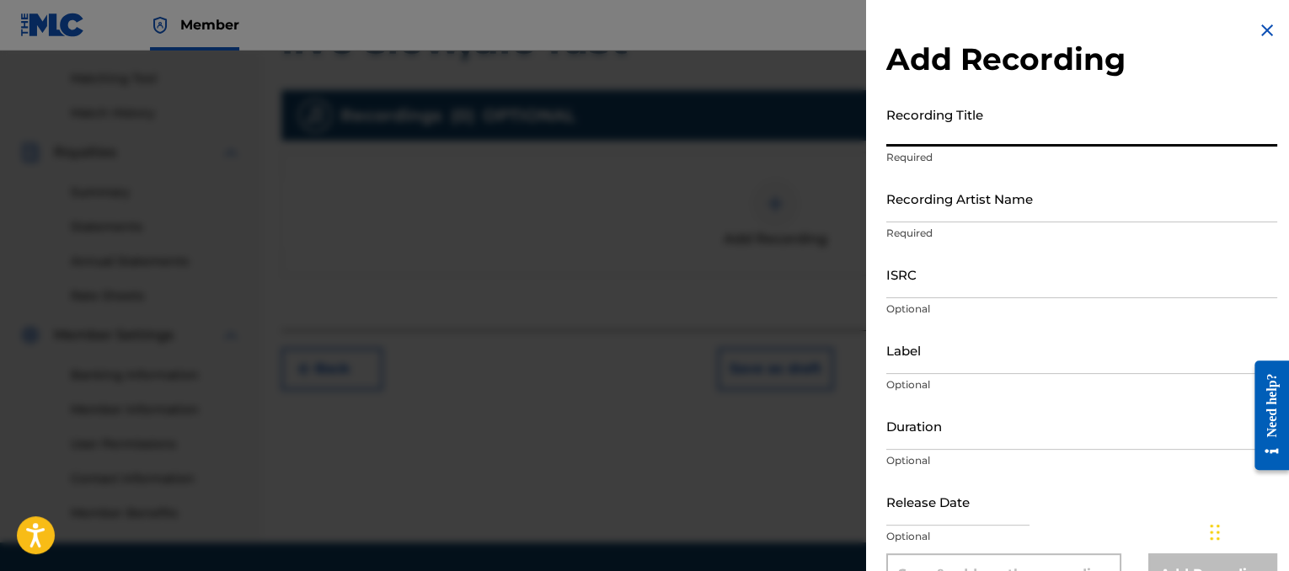
click at [965, 116] on input "Recording Title" at bounding box center [1081, 123] width 391 height 48
type input "live slow , die fast"
click at [1108, 219] on input "Recording Artist Name" at bounding box center [1081, 198] width 391 height 48
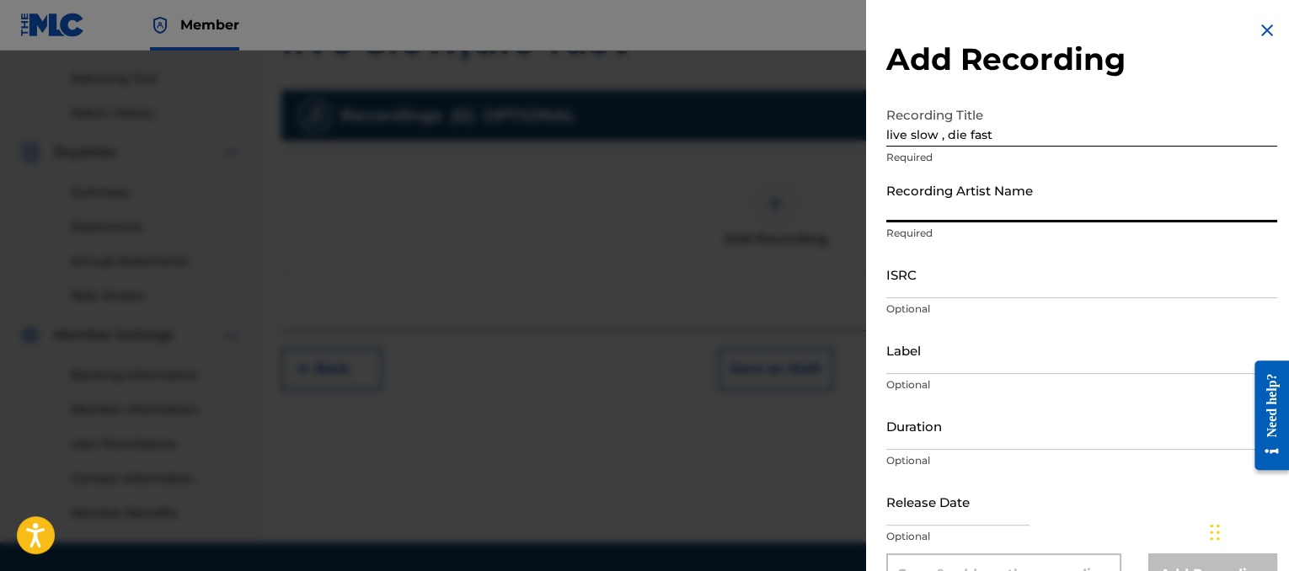
type input "lil 2z"
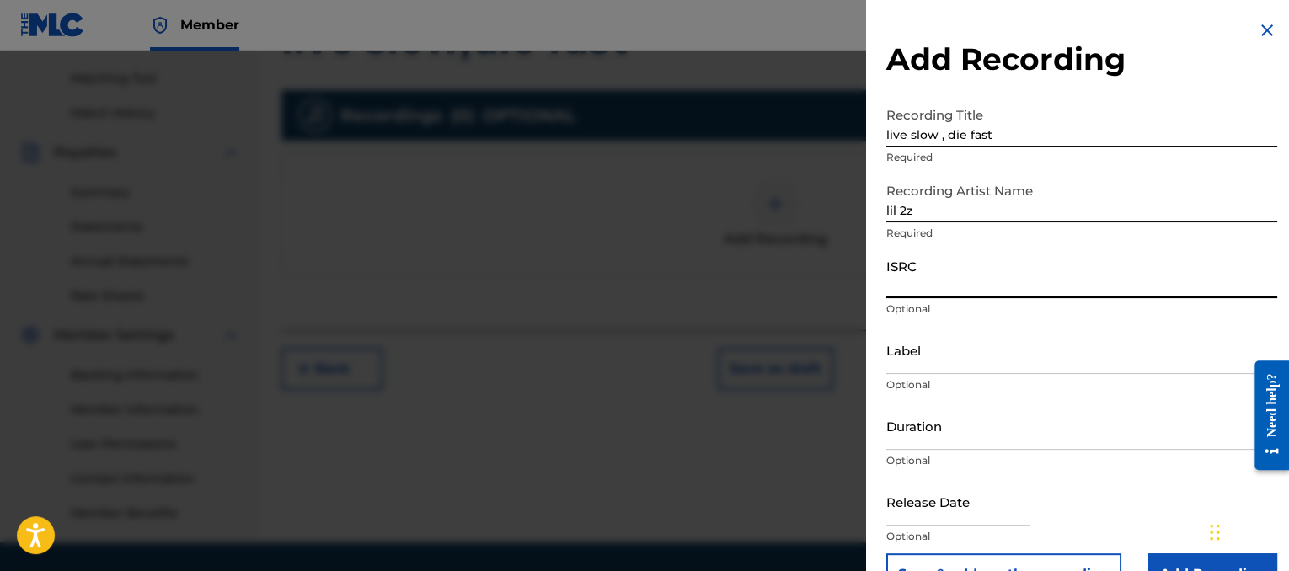
click at [1034, 284] on input "ISRC" at bounding box center [1081, 274] width 391 height 48
click at [1004, 270] on input "ISRC" at bounding box center [1081, 274] width 391 height 48
drag, startPoint x: 1004, startPoint y: 270, endPoint x: 1004, endPoint y: 287, distance: 16.8
drag, startPoint x: 1004, startPoint y: 287, endPoint x: 917, endPoint y: 286, distance: 86.8
paste input "QZJG51975502"
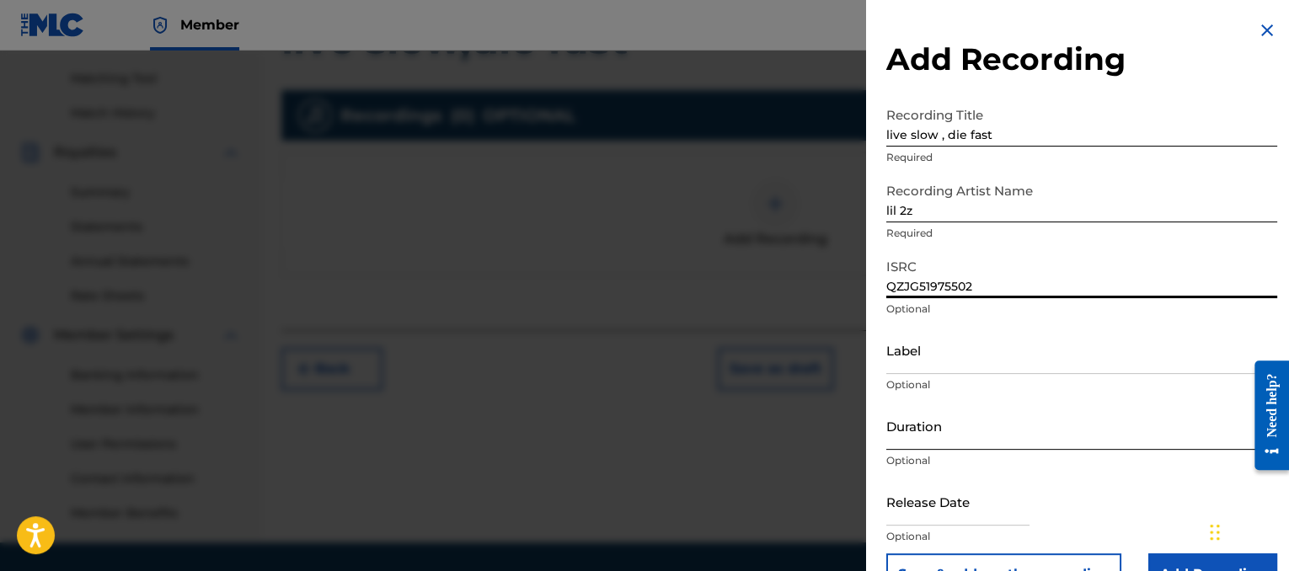
type input "QZJG51975502"
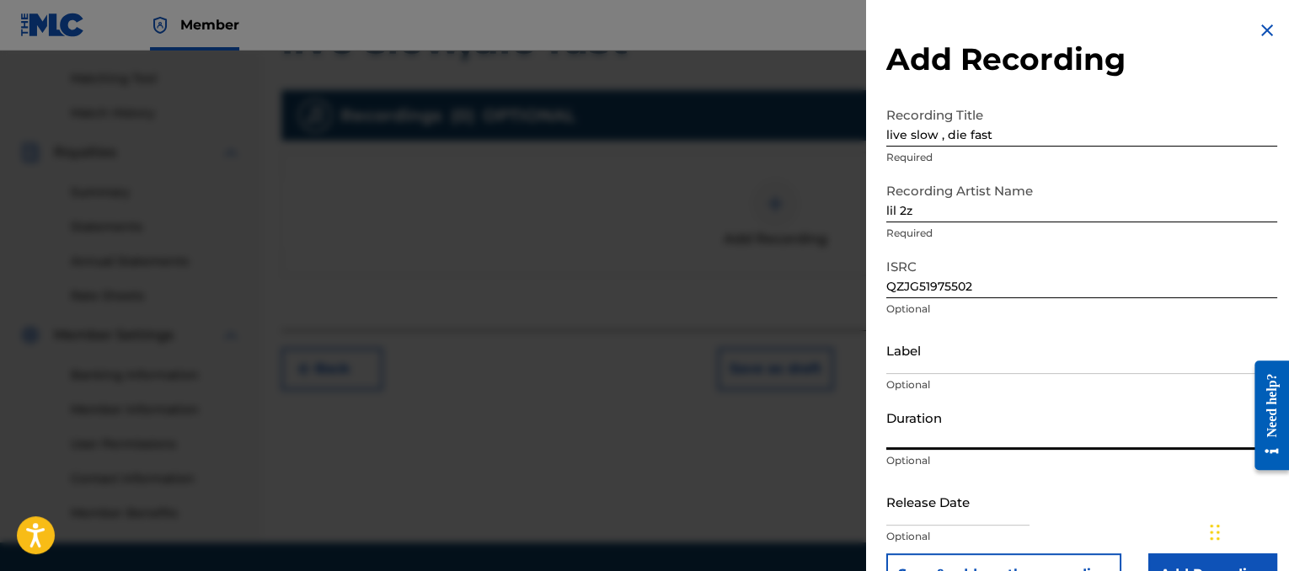
click at [982, 429] on input "Duration" at bounding box center [1081, 426] width 391 height 48
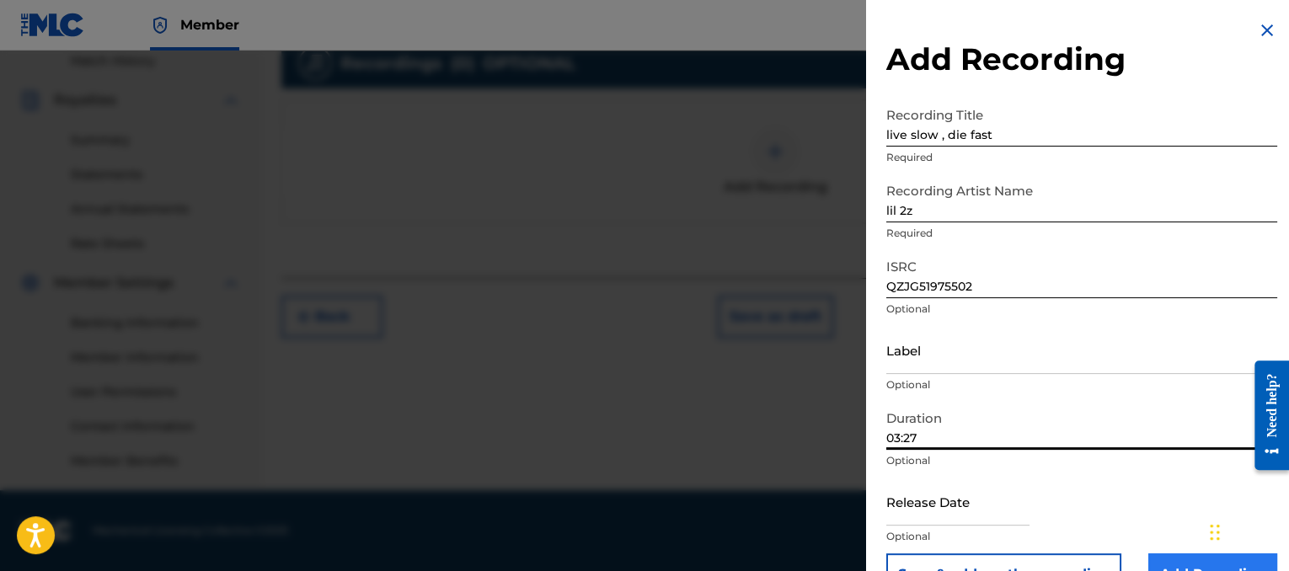
type input "03:27"
click at [1189, 569] on input "Add Recording" at bounding box center [1212, 574] width 129 height 42
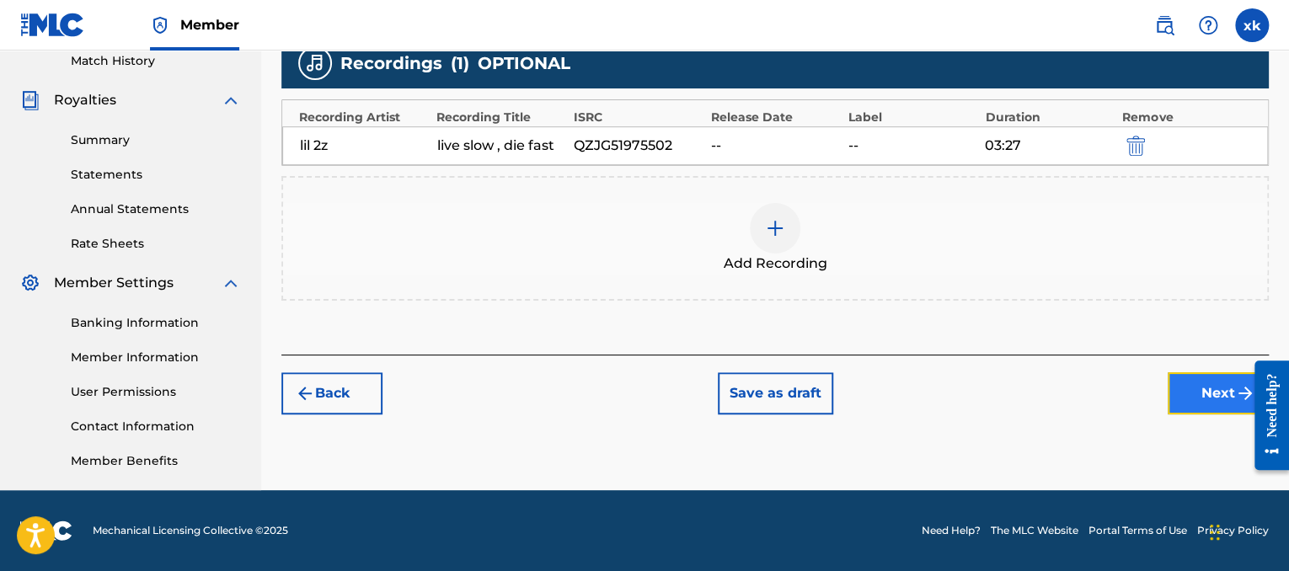
click at [1203, 378] on button "Next" at bounding box center [1217, 393] width 101 height 42
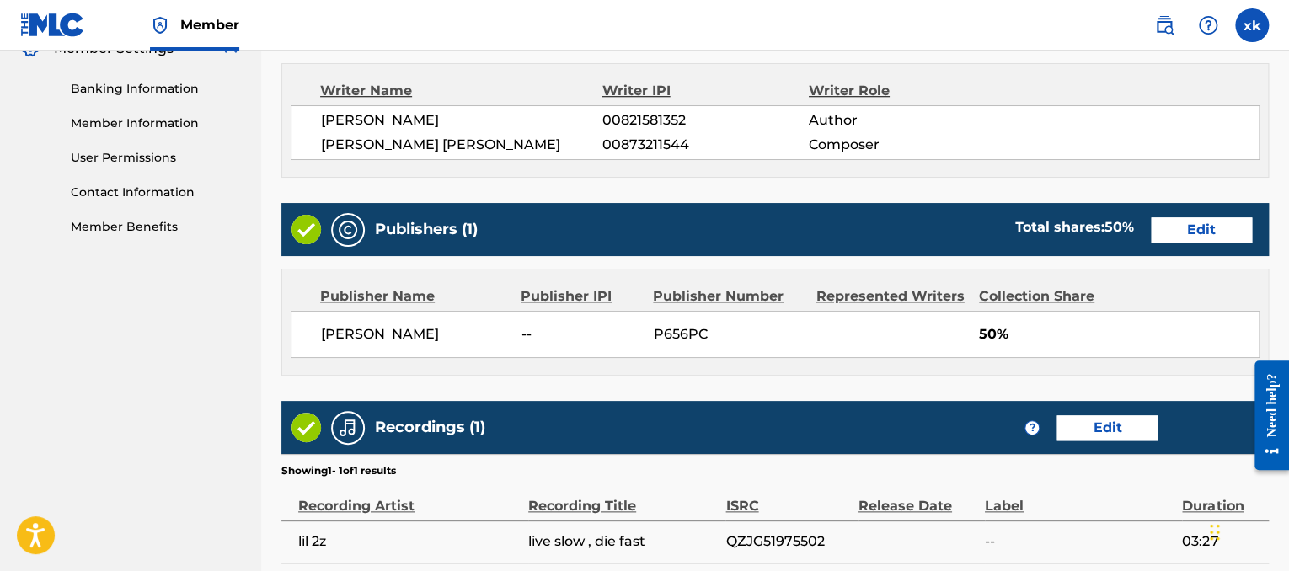
scroll to position [863, 0]
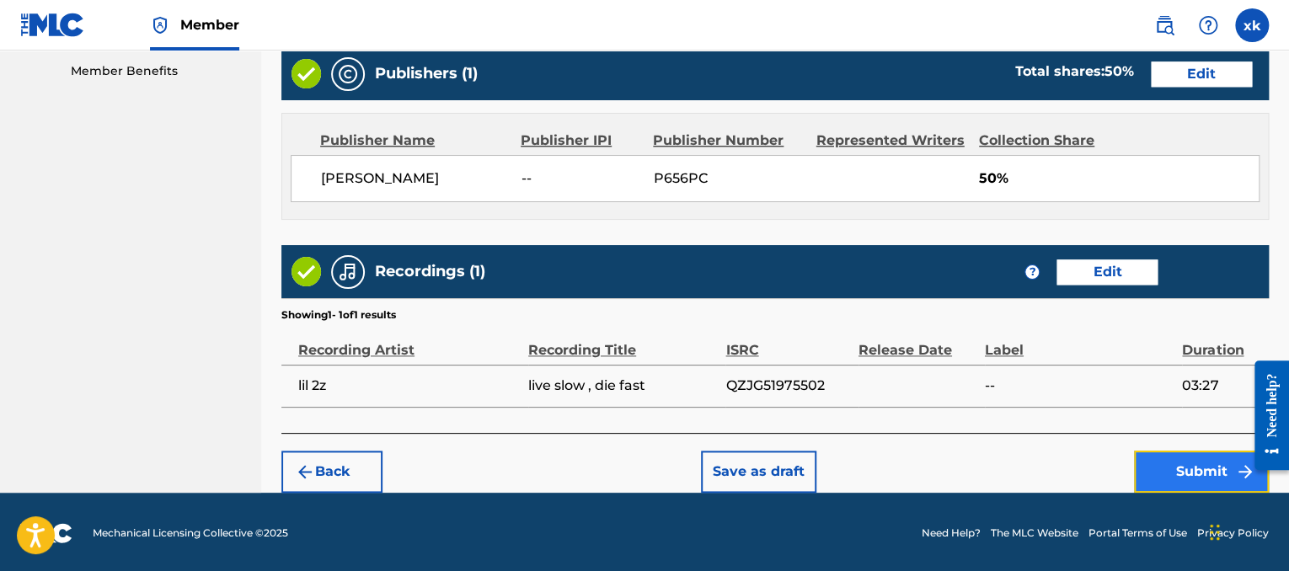
click at [1194, 488] on button "Submit" at bounding box center [1201, 472] width 135 height 42
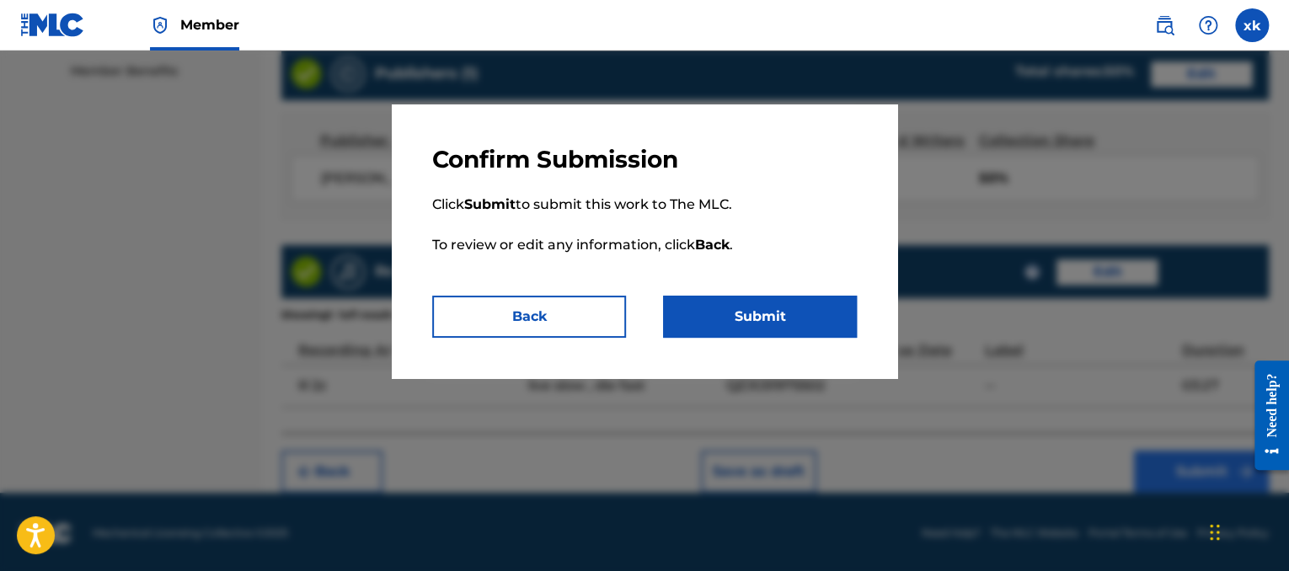
click at [1194, 488] on div at bounding box center [644, 336] width 1289 height 571
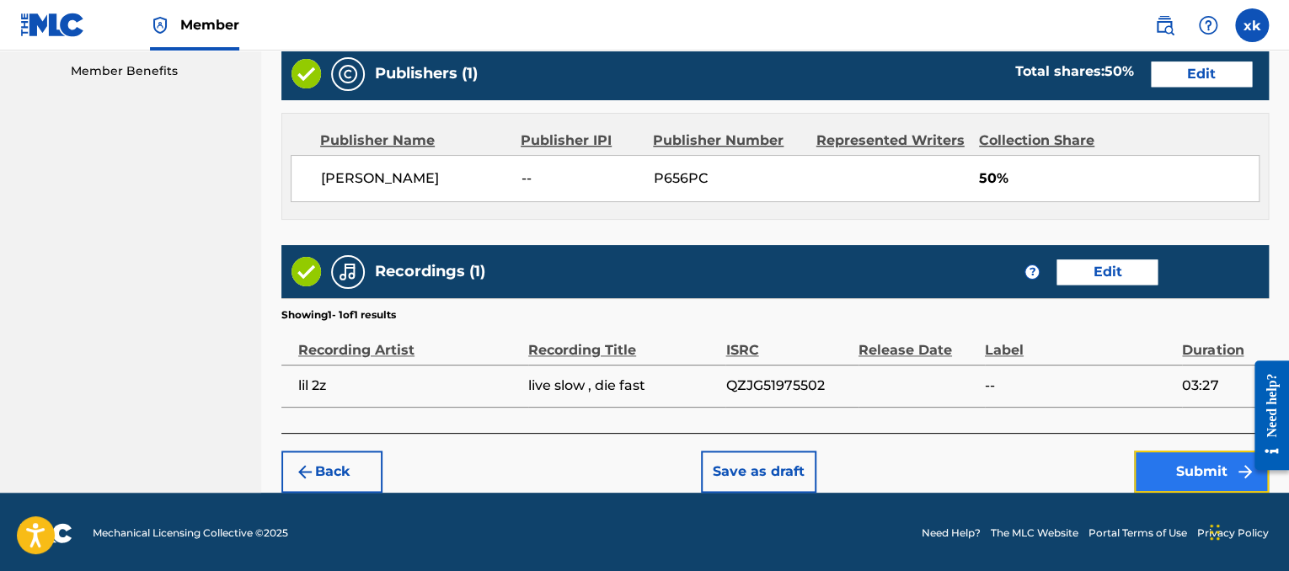
click at [1182, 466] on button "Submit" at bounding box center [1201, 472] width 135 height 42
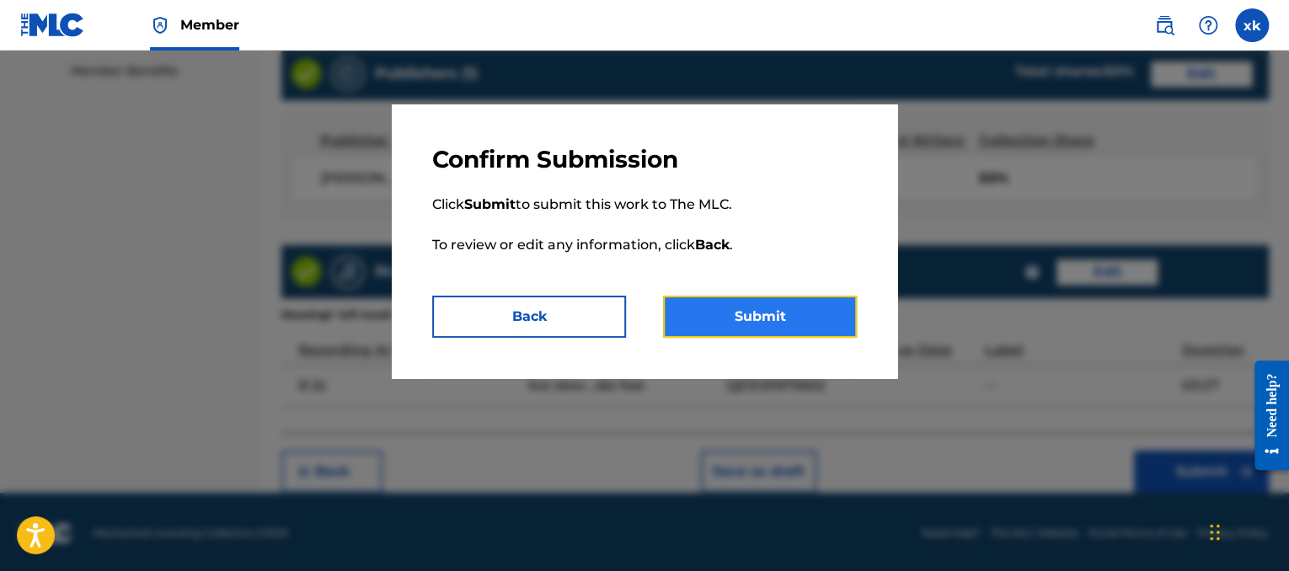
click at [806, 325] on button "Submit" at bounding box center [760, 317] width 194 height 42
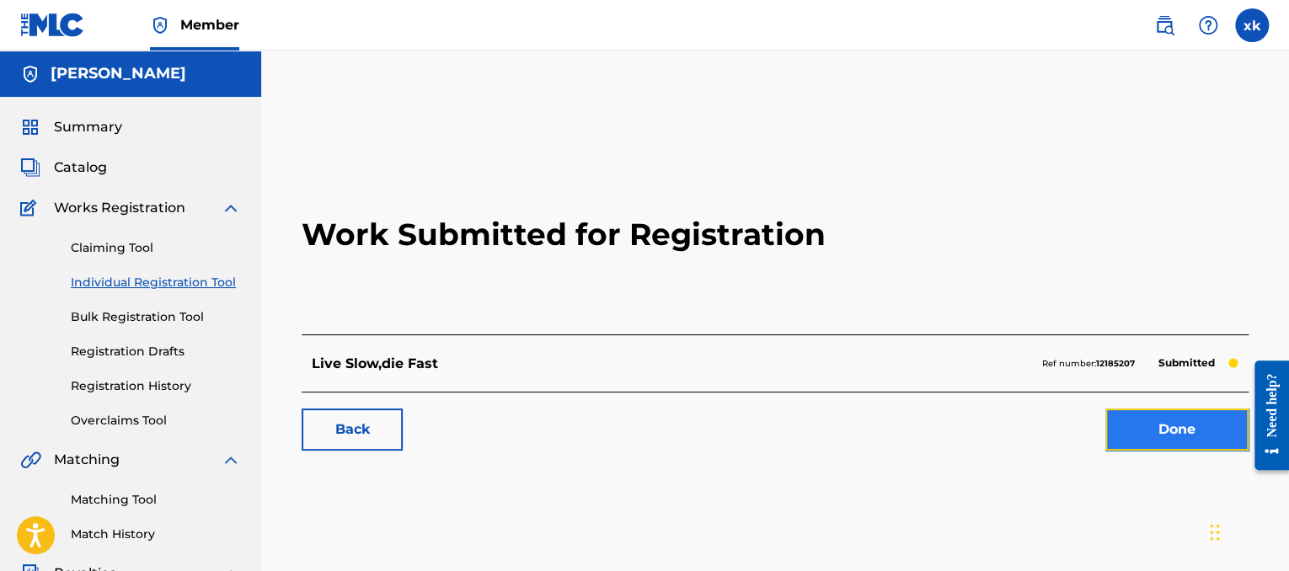
click at [1152, 414] on link "Done" at bounding box center [1176, 430] width 143 height 42
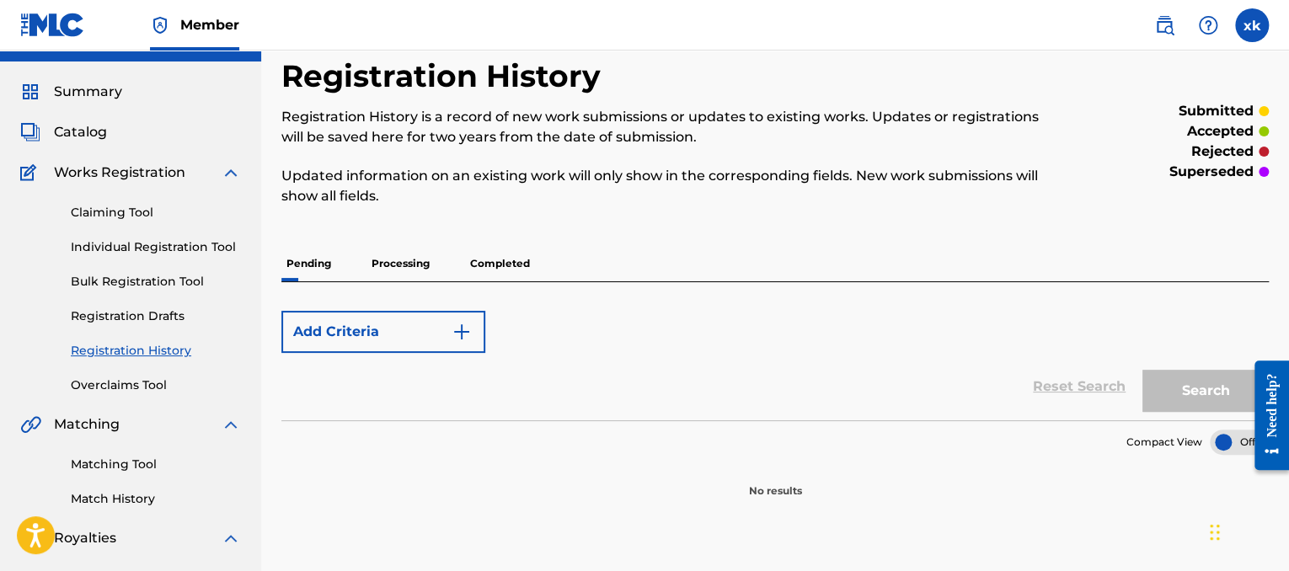
scroll to position [32, 0]
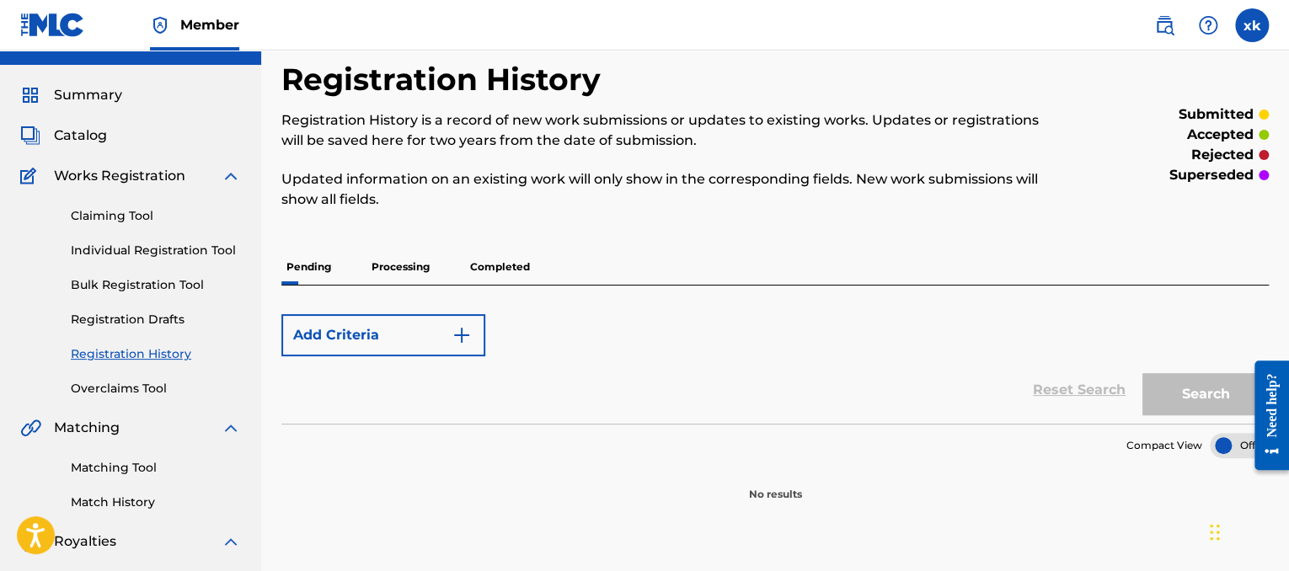
click at [142, 167] on span "Works Registration" at bounding box center [119, 176] width 131 height 20
click at [231, 179] on img at bounding box center [231, 176] width 20 height 20
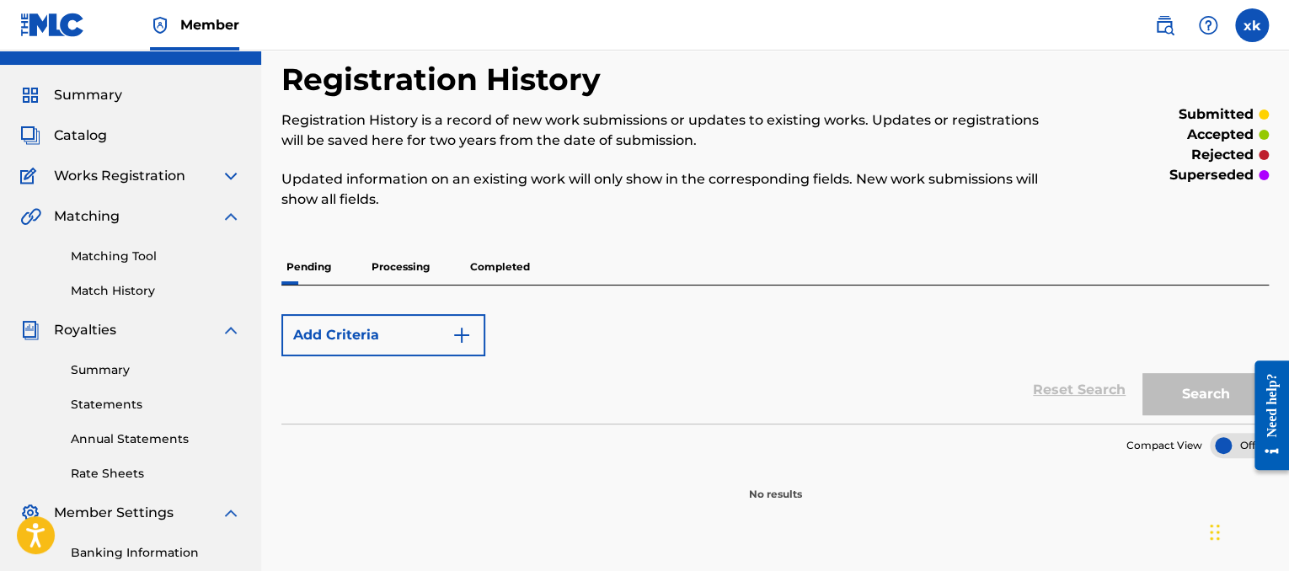
click at [141, 168] on span "Works Registration" at bounding box center [119, 176] width 131 height 20
click at [236, 186] on div "Summary Catalog Works Registration Claiming Tool Individual Registration Tool B…" at bounding box center [130, 392] width 261 height 655
click at [226, 186] on div "Summary Catalog Works Registration Claiming Tool Individual Registration Tool B…" at bounding box center [130, 392] width 261 height 655
click at [105, 186] on div "Summary Catalog Works Registration Claiming Tool Individual Registration Tool B…" at bounding box center [130, 392] width 261 height 655
click at [105, 180] on span "Works Registration" at bounding box center [119, 176] width 131 height 20
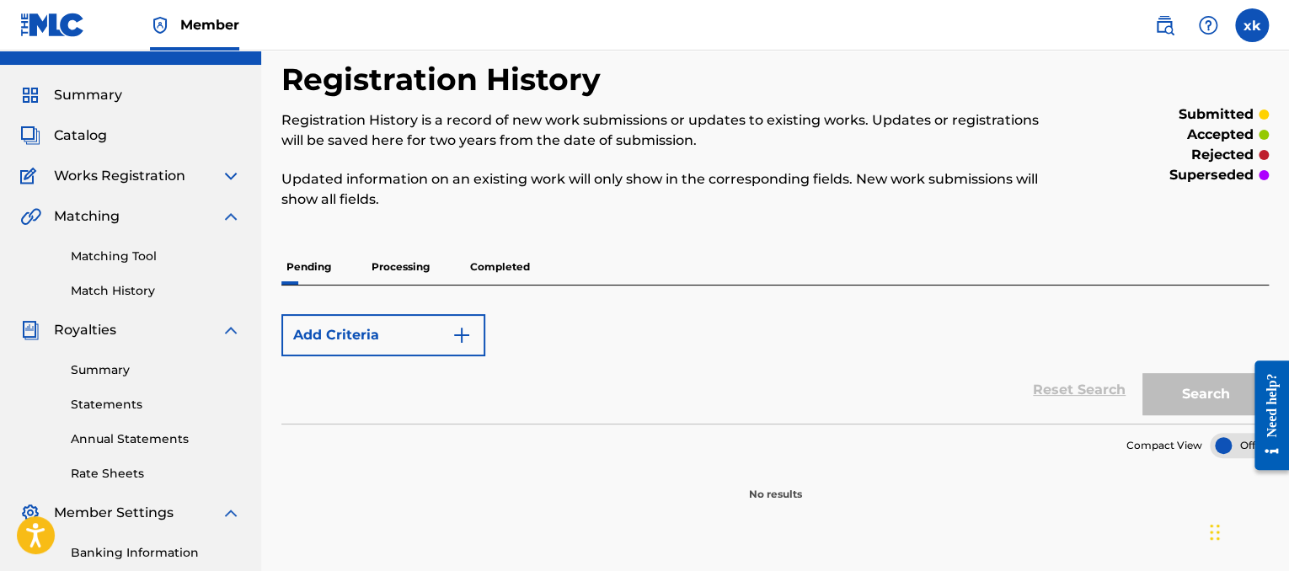
click at [69, 167] on span "Works Registration" at bounding box center [119, 176] width 131 height 20
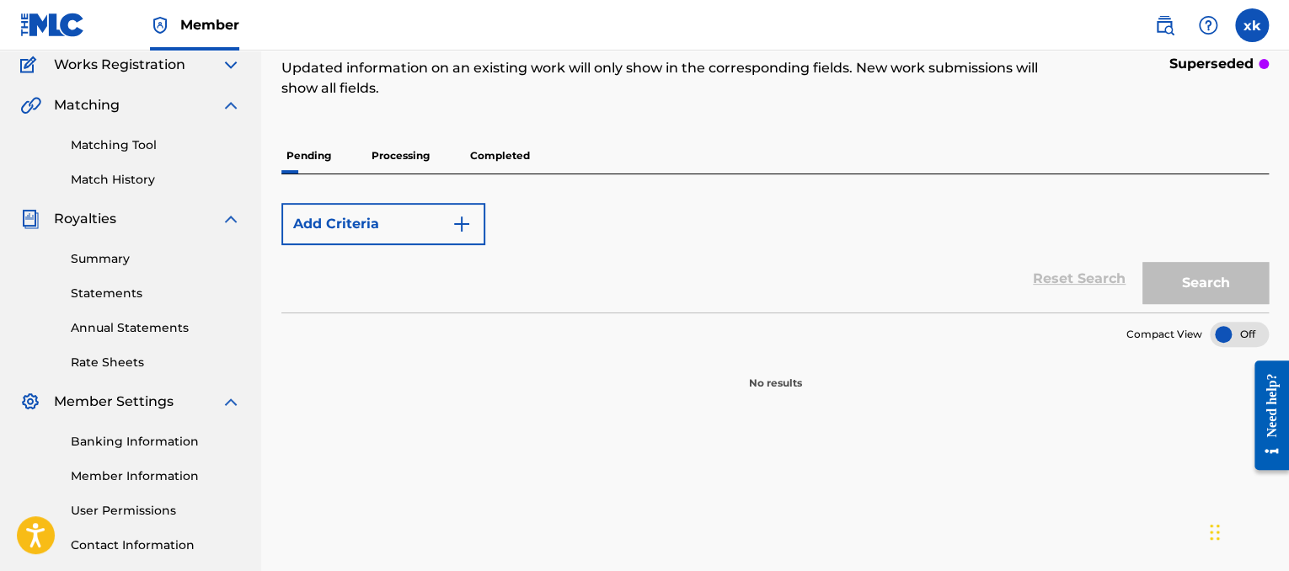
scroll to position [145, 0]
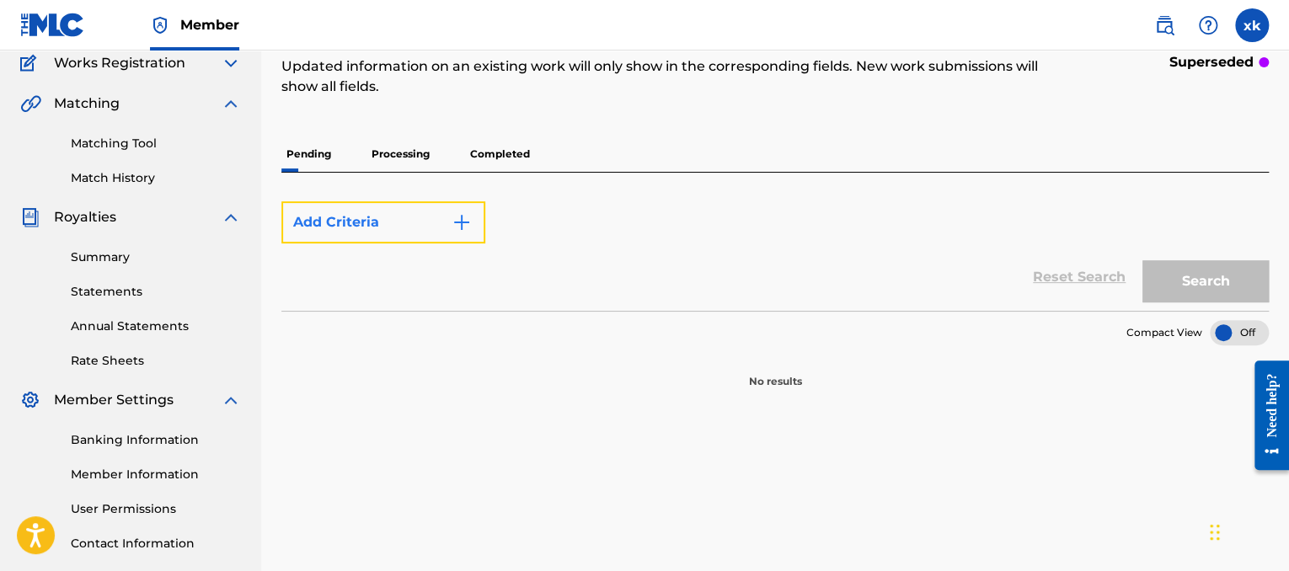
click at [455, 233] on button "Add Criteria" at bounding box center [383, 222] width 204 height 42
click at [451, 227] on img "Search Form" at bounding box center [461, 222] width 20 height 20
click at [460, 227] on img "Search Form" at bounding box center [461, 222] width 20 height 20
click at [158, 67] on span "Works Registration" at bounding box center [119, 63] width 131 height 20
click at [222, 60] on img at bounding box center [231, 63] width 20 height 20
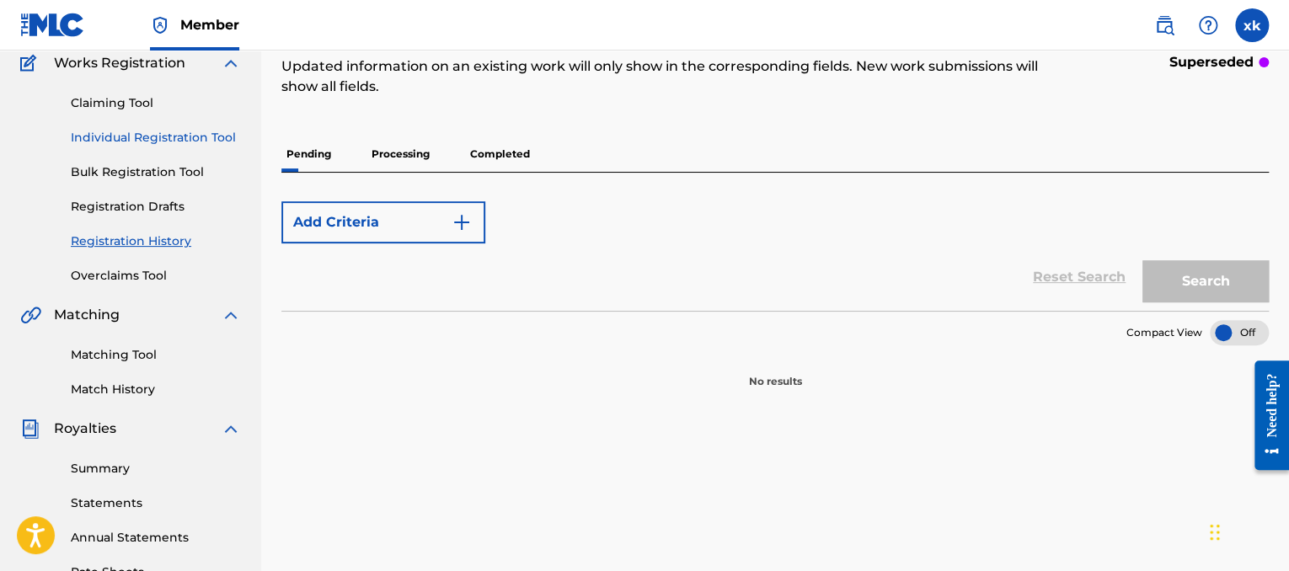
click at [165, 139] on link "Individual Registration Tool" at bounding box center [156, 138] width 170 height 18
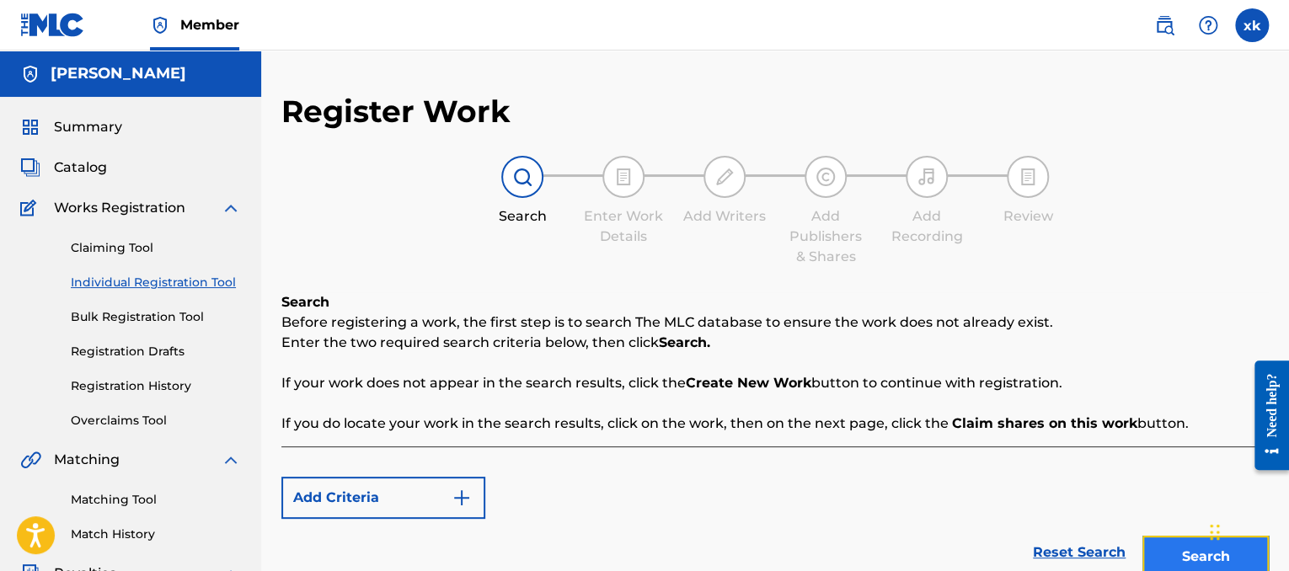
click at [1178, 549] on button "Search" at bounding box center [1205, 557] width 126 height 42
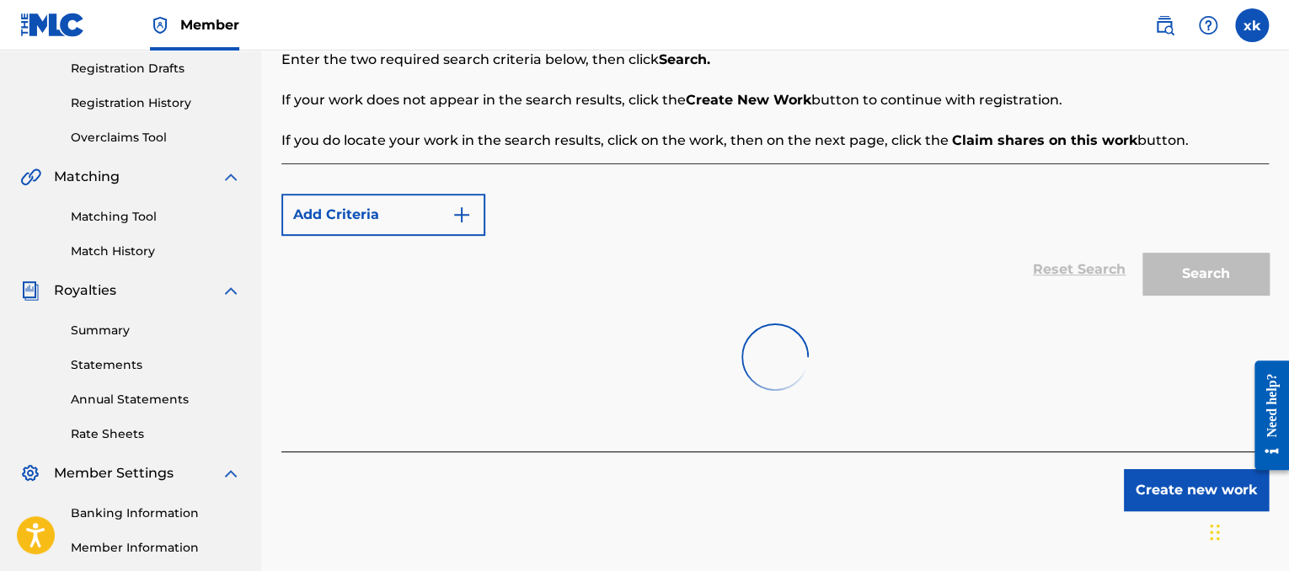
scroll to position [287, 0]
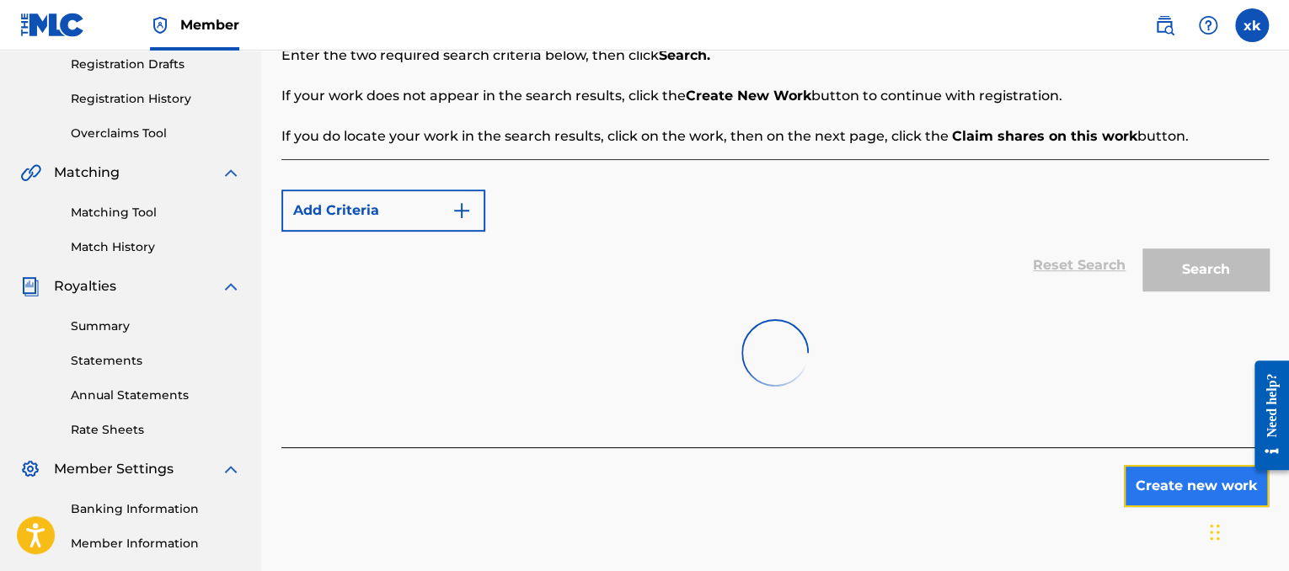
click at [1173, 500] on button "Create new work" at bounding box center [1196, 486] width 145 height 42
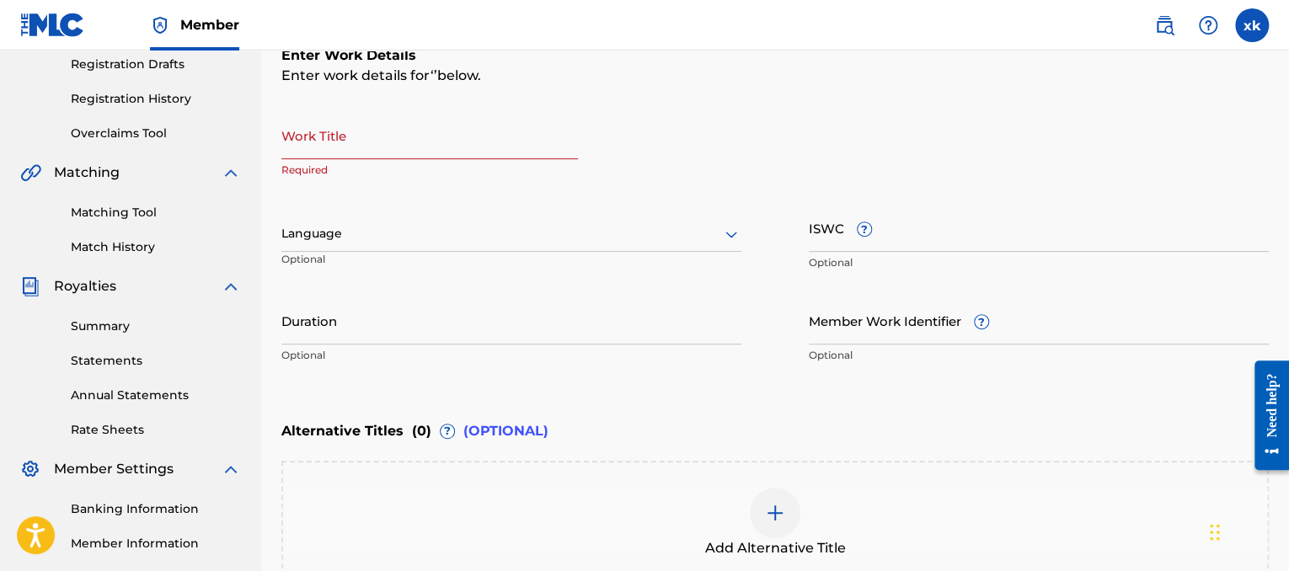
click at [1173, 500] on div "Add Alternative Title" at bounding box center [775, 523] width 984 height 71
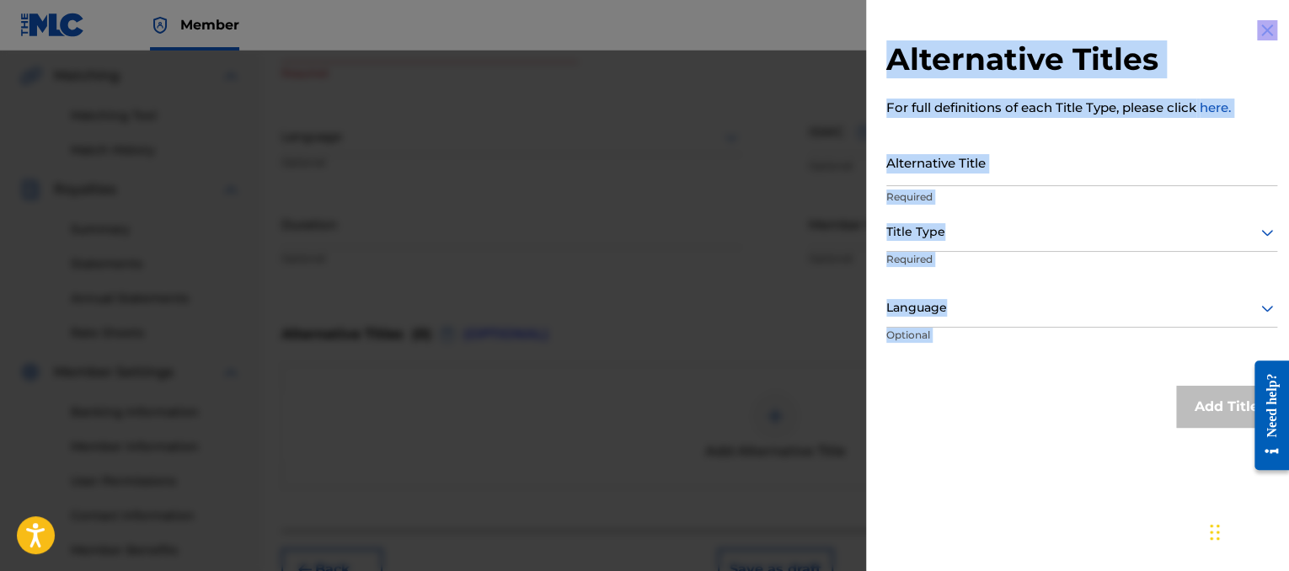
scroll to position [483, 0]
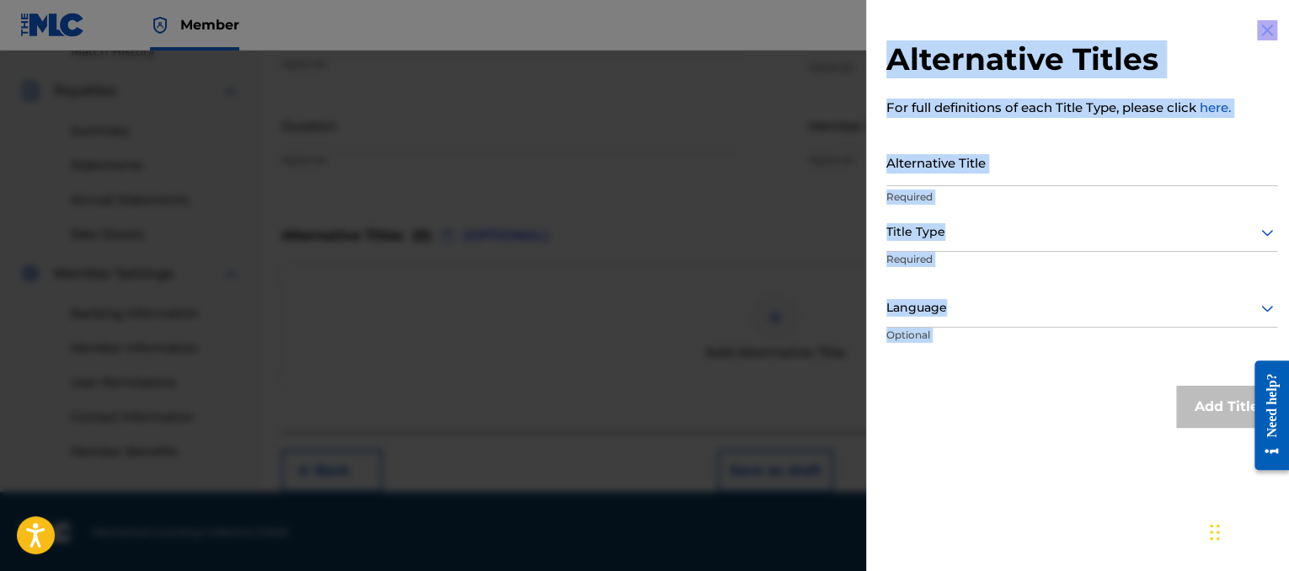
drag, startPoint x: 1173, startPoint y: 500, endPoint x: 1178, endPoint y: 569, distance: 68.4
click at [1178, 569] on div "Alternative Titles For full definitions of each Title Type, please click here. …" at bounding box center [1081, 285] width 431 height 571
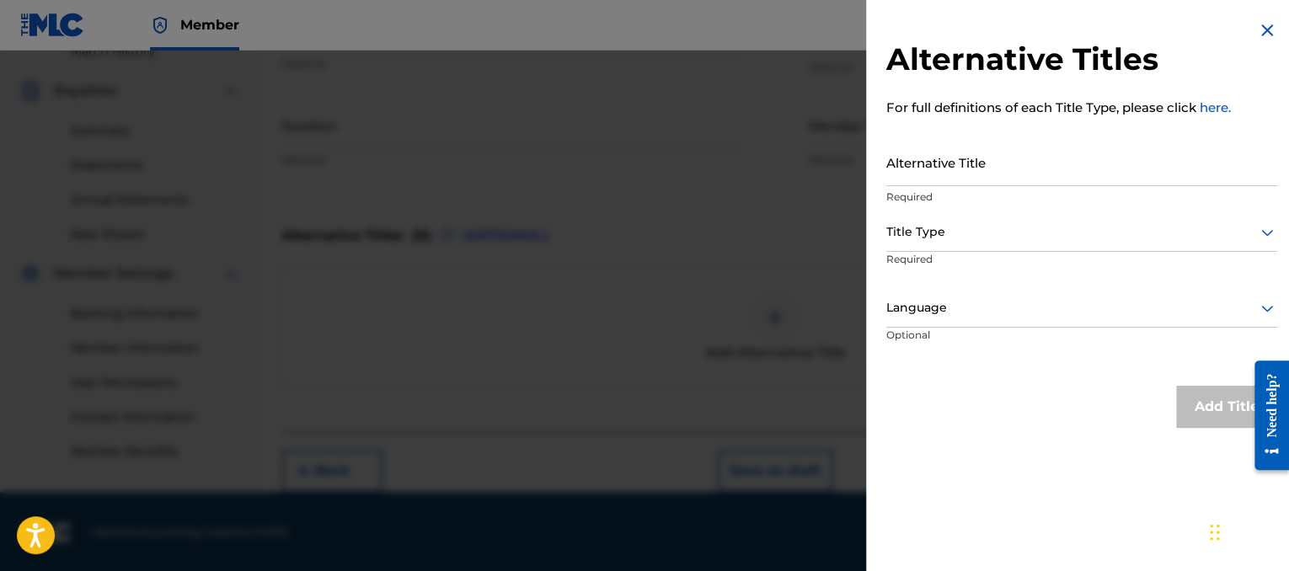
click at [734, 233] on div at bounding box center [644, 336] width 1289 height 571
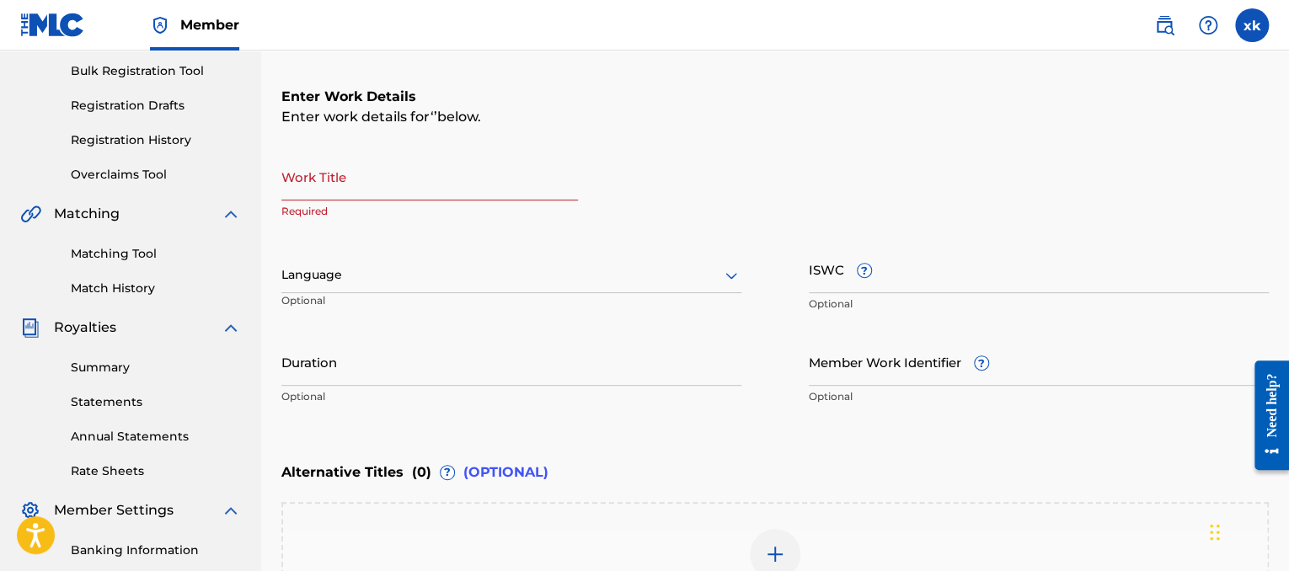
scroll to position [234, 0]
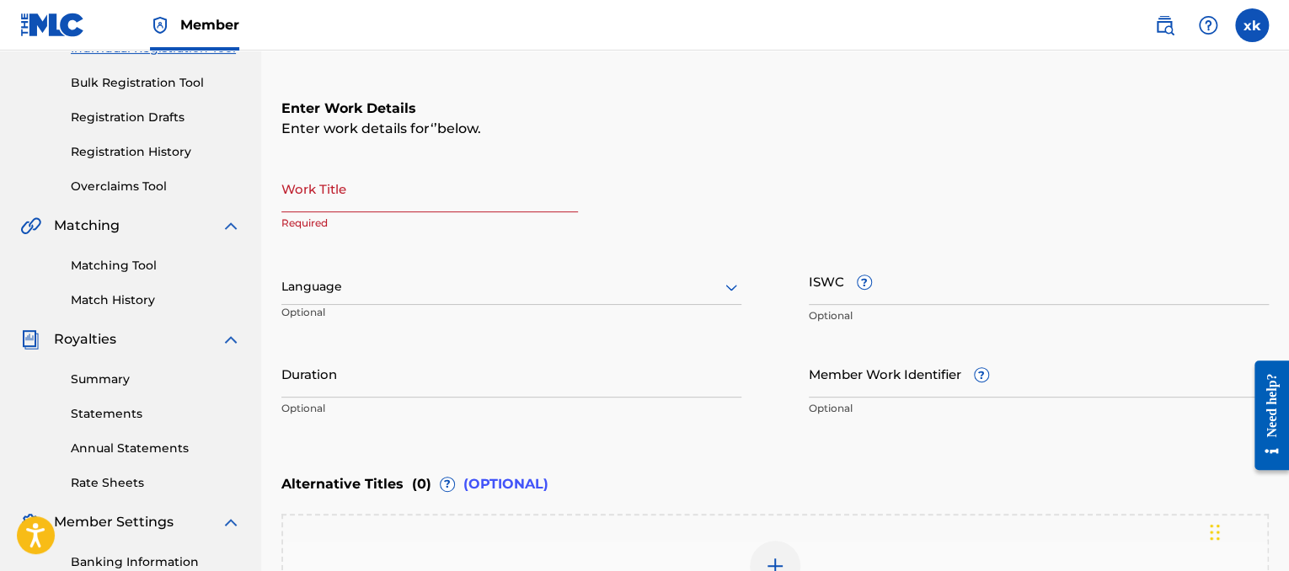
click at [351, 211] on input "Work Title" at bounding box center [429, 188] width 296 height 48
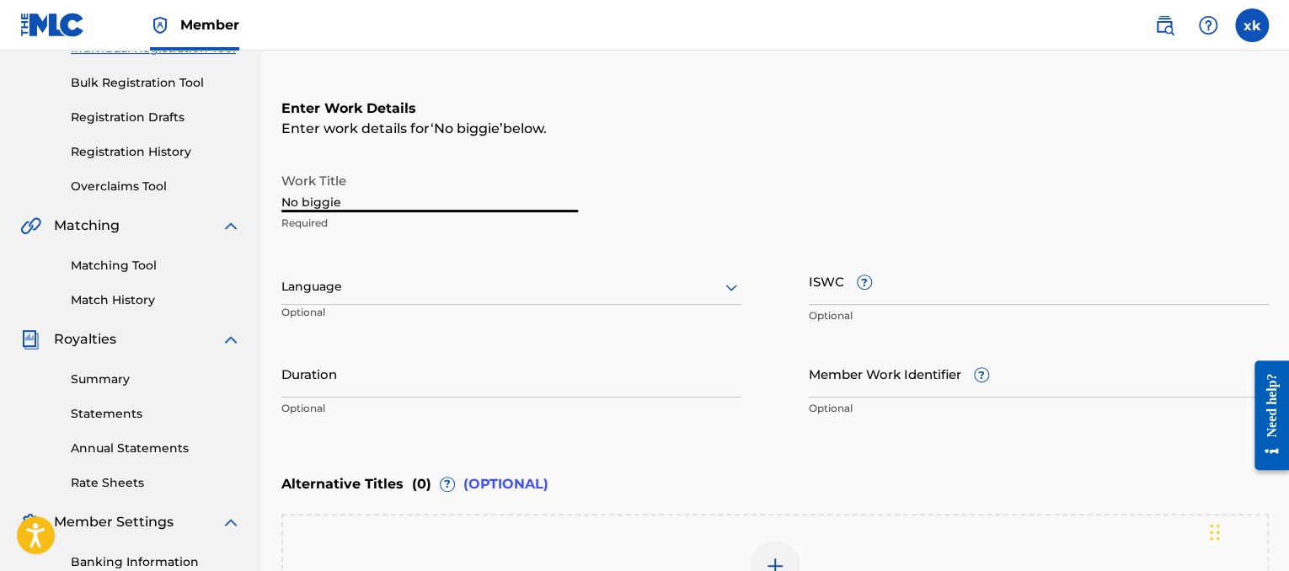
type input "No biggie"
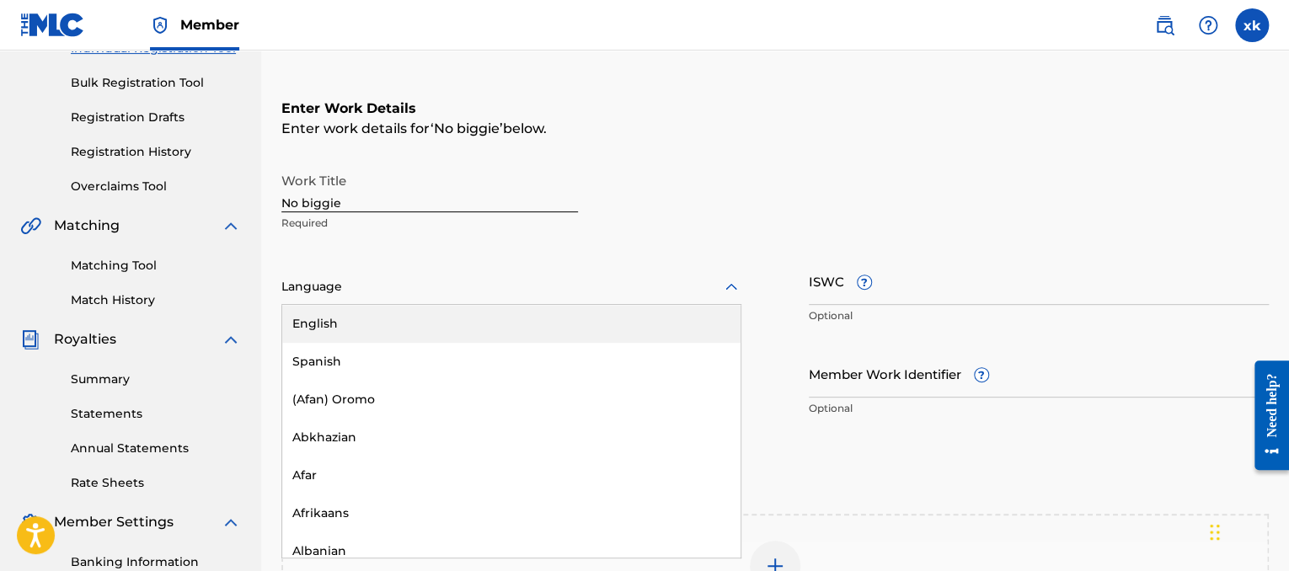
click at [347, 292] on div at bounding box center [511, 286] width 460 height 21
click at [348, 307] on div "English" at bounding box center [511, 324] width 458 height 38
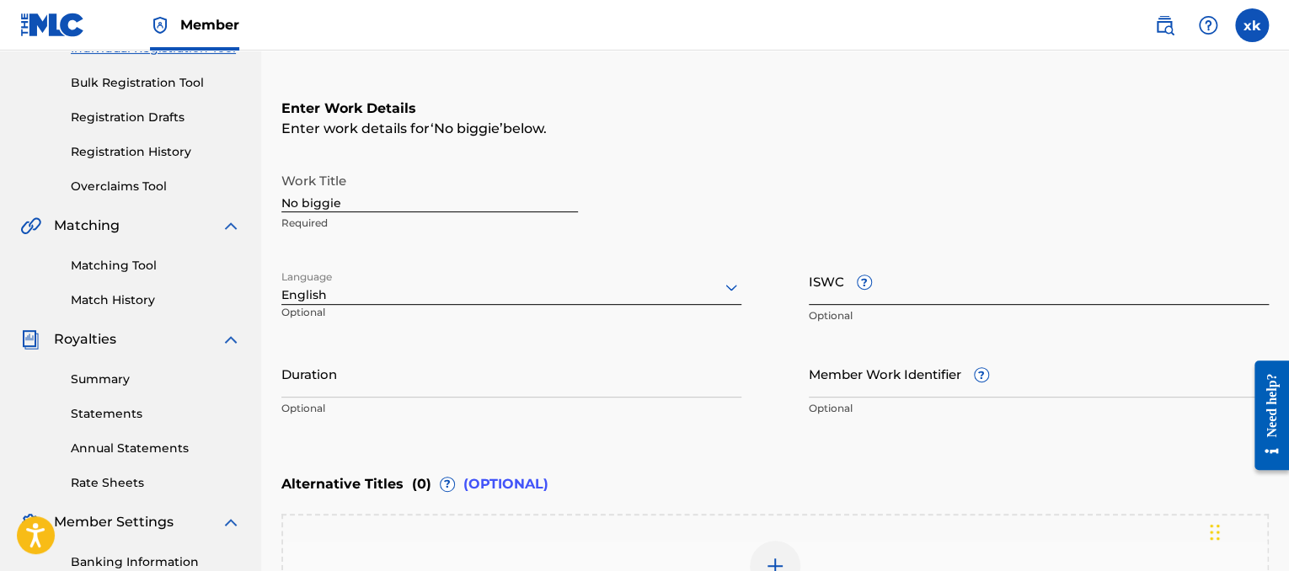
click at [982, 291] on input "ISWC ?" at bounding box center [1039, 281] width 460 height 48
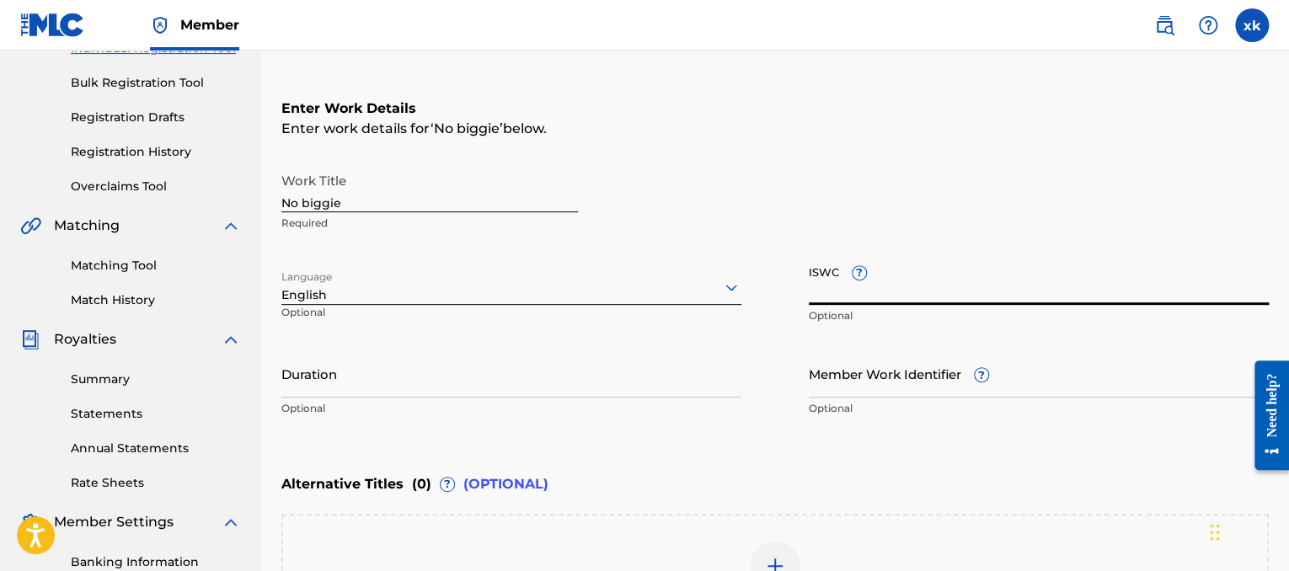
paste input "T9329484551"
type input "T9329484551"
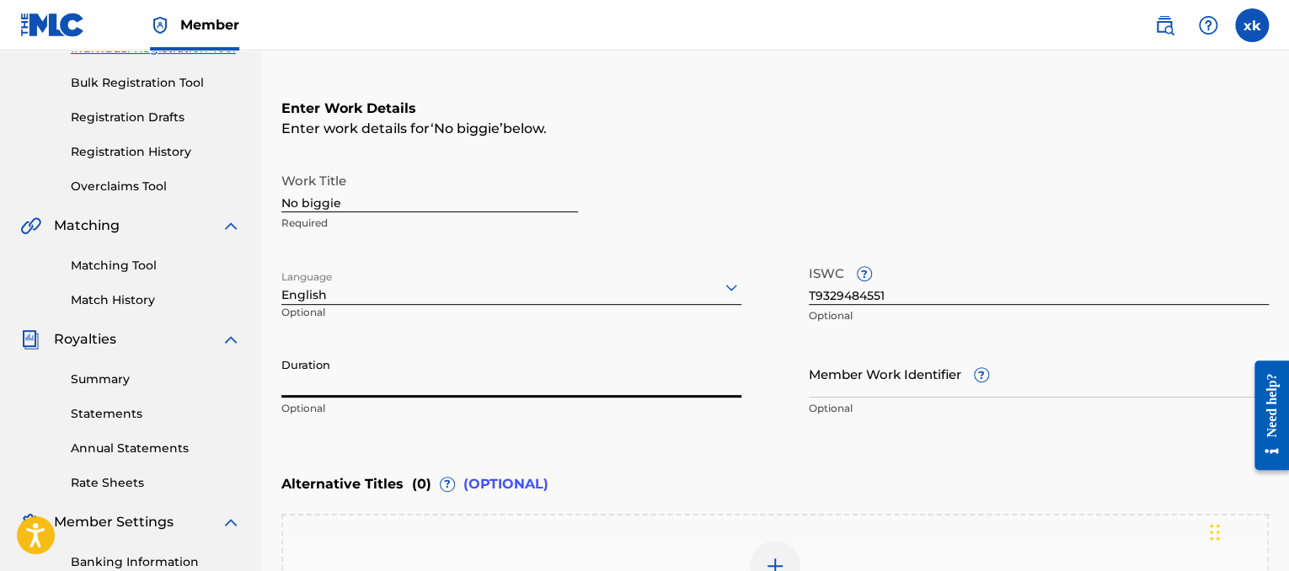
click at [483, 367] on input "Duration" at bounding box center [511, 374] width 460 height 48
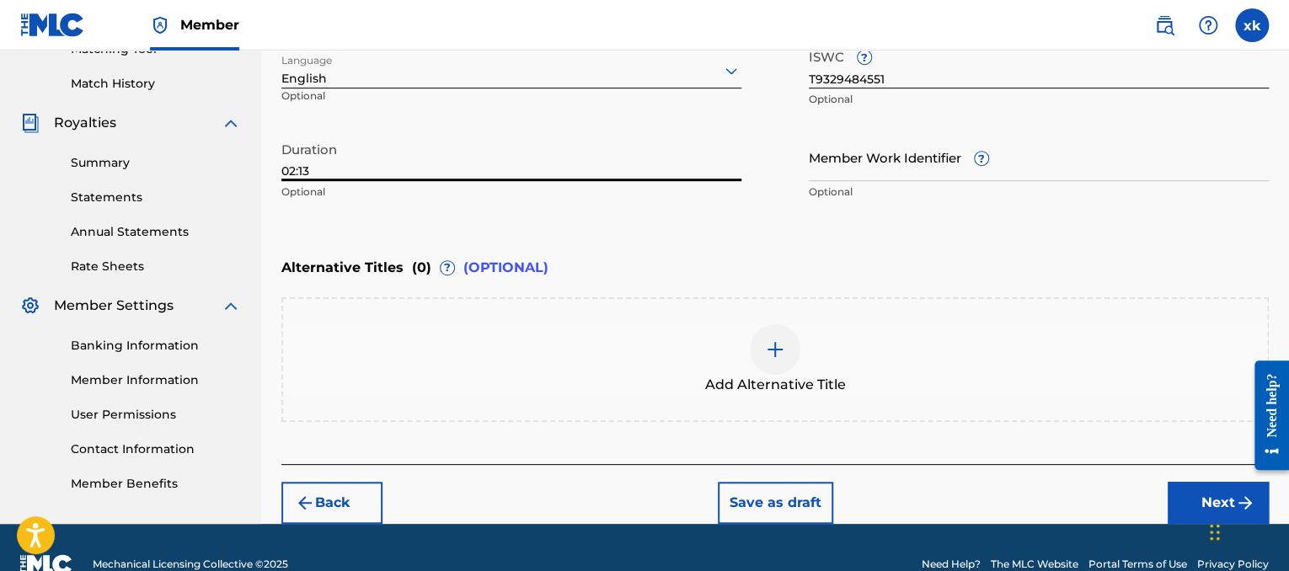
scroll to position [483, 0]
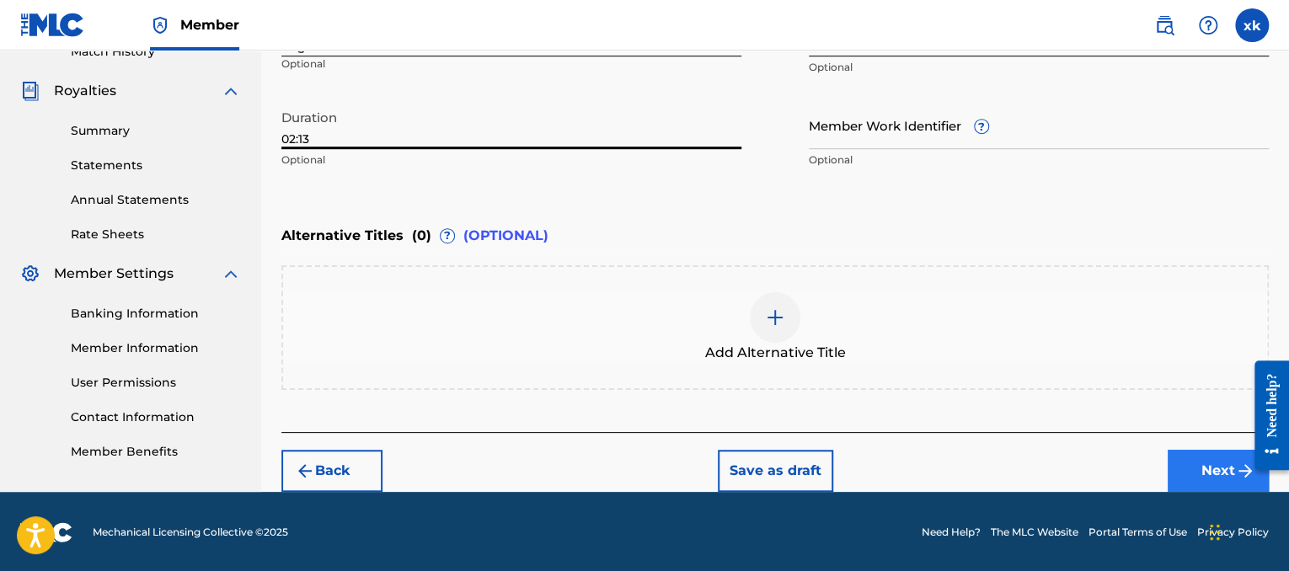
type input "02:13"
click at [1220, 454] on button "Next" at bounding box center [1217, 471] width 101 height 42
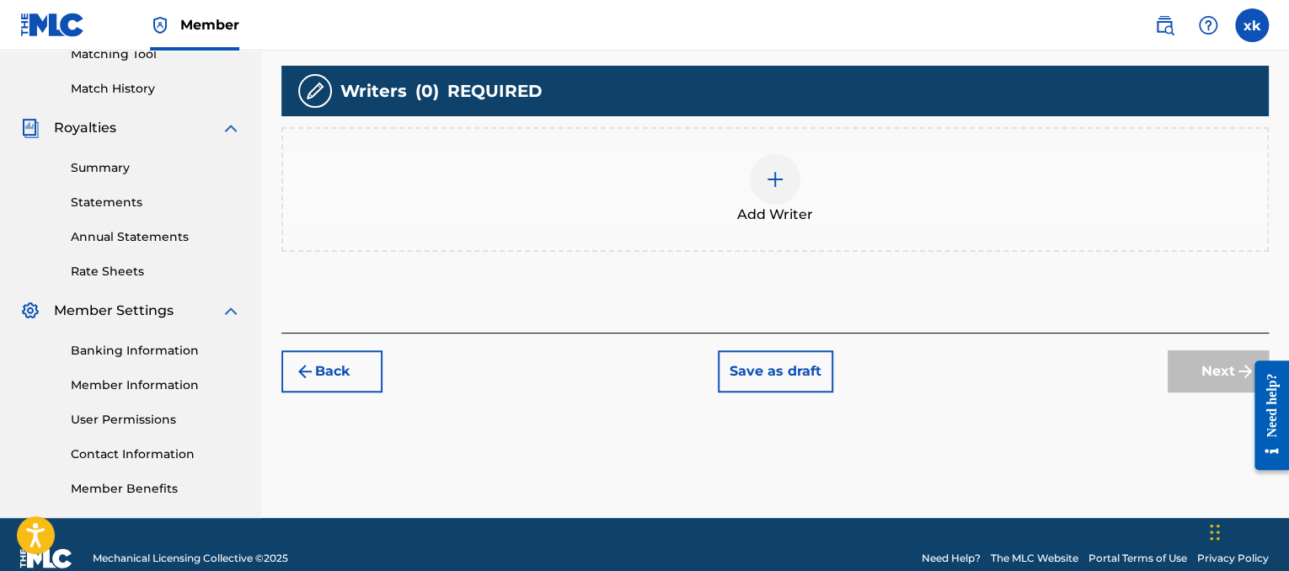
scroll to position [466, 0]
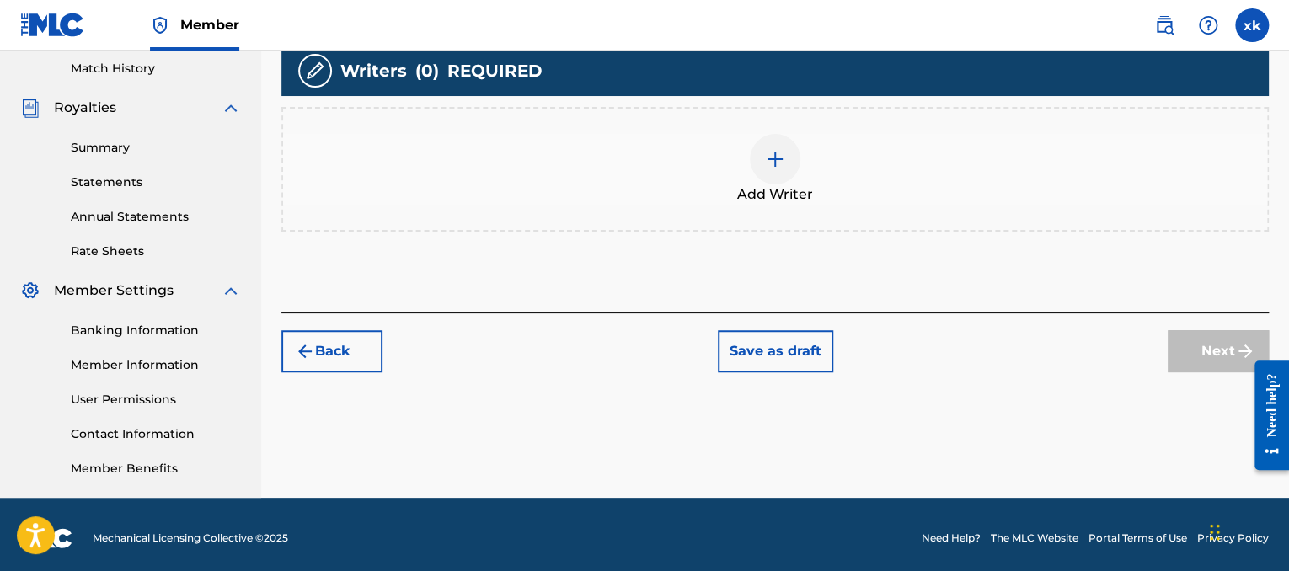
click at [763, 186] on span "Add Writer" at bounding box center [775, 194] width 76 height 20
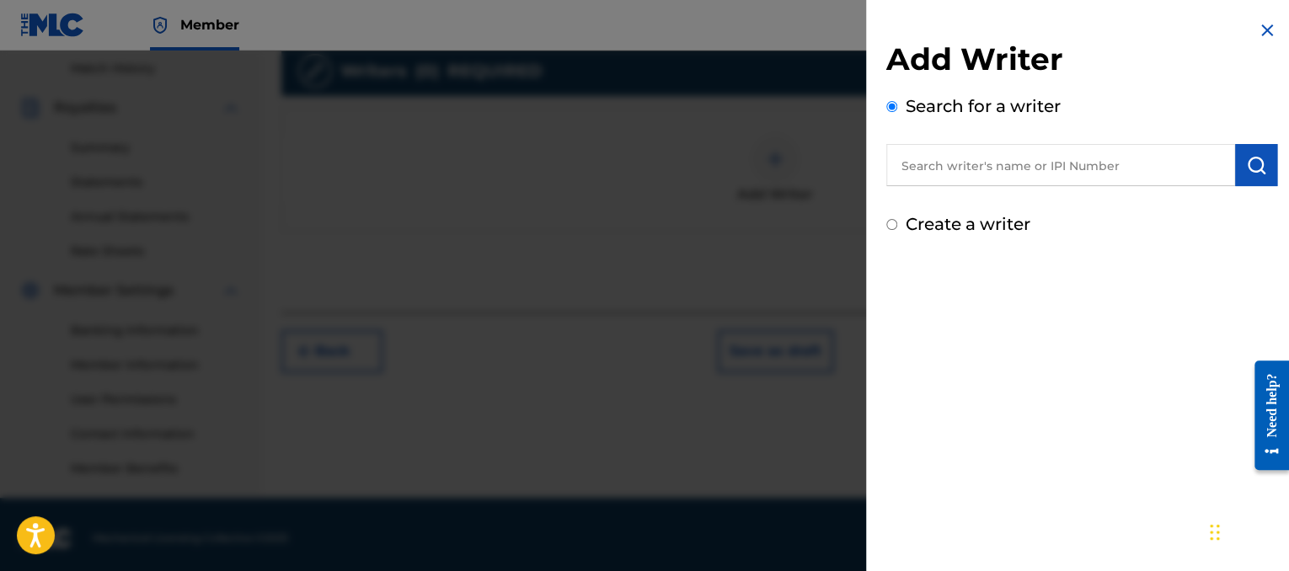
click at [979, 196] on div "Add Writer Search for a writer Create a writer" at bounding box center [1081, 138] width 391 height 196
click at [974, 182] on input "text" at bounding box center [1060, 165] width 349 height 42
paste input "00873211544"
type input "00873211544"
click at [1238, 169] on button "submit" at bounding box center [1256, 165] width 42 height 42
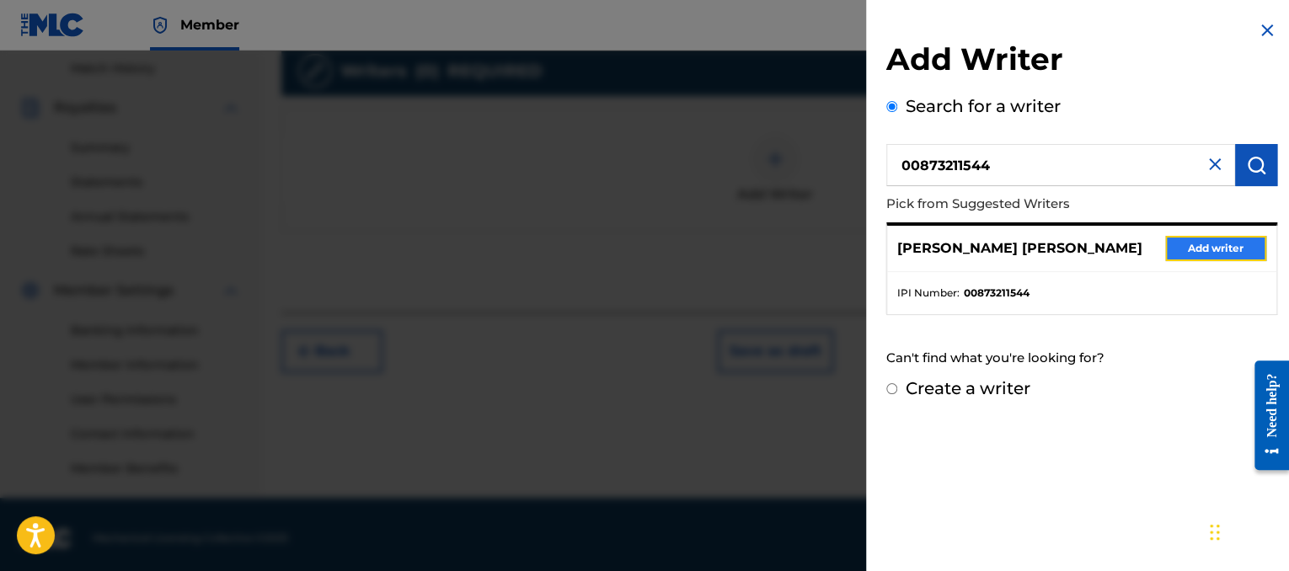
click at [1193, 240] on button "Add writer" at bounding box center [1215, 248] width 101 height 25
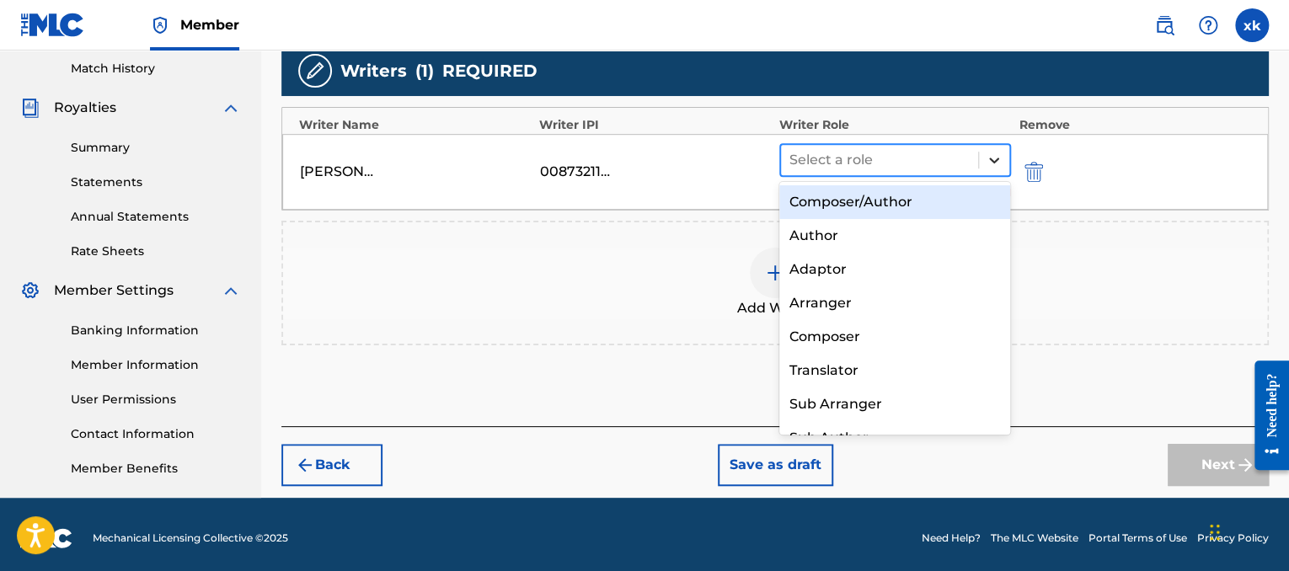
click at [997, 163] on icon at bounding box center [993, 160] width 17 height 17
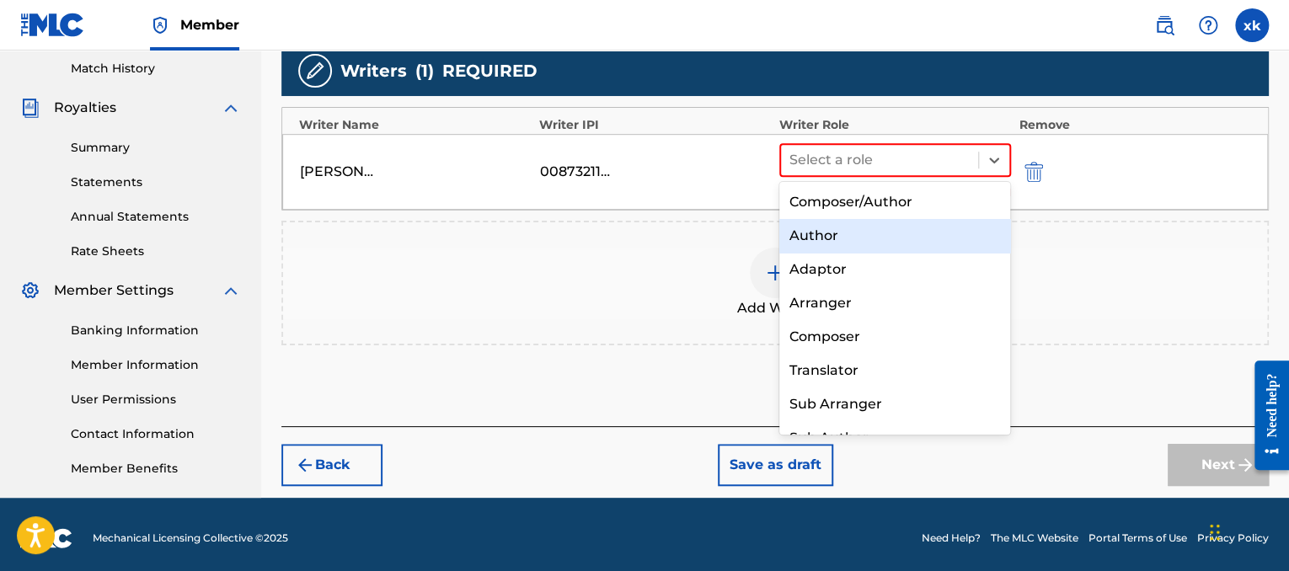
click at [844, 240] on div "Author" at bounding box center [895, 236] width 232 height 34
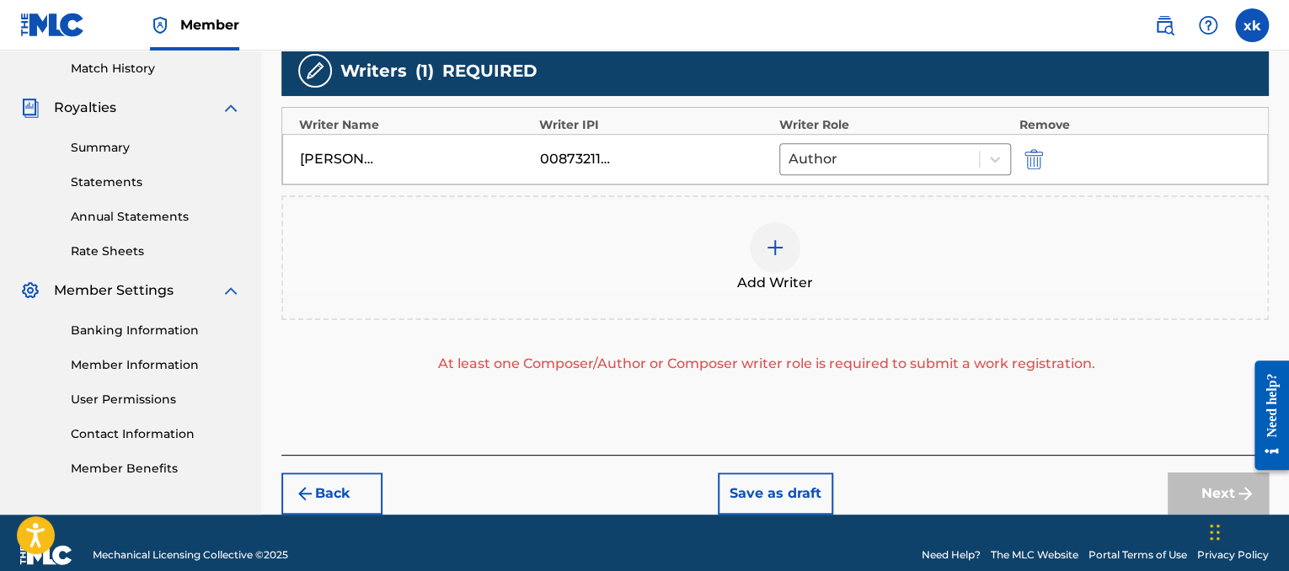
click at [761, 257] on div at bounding box center [775, 247] width 51 height 51
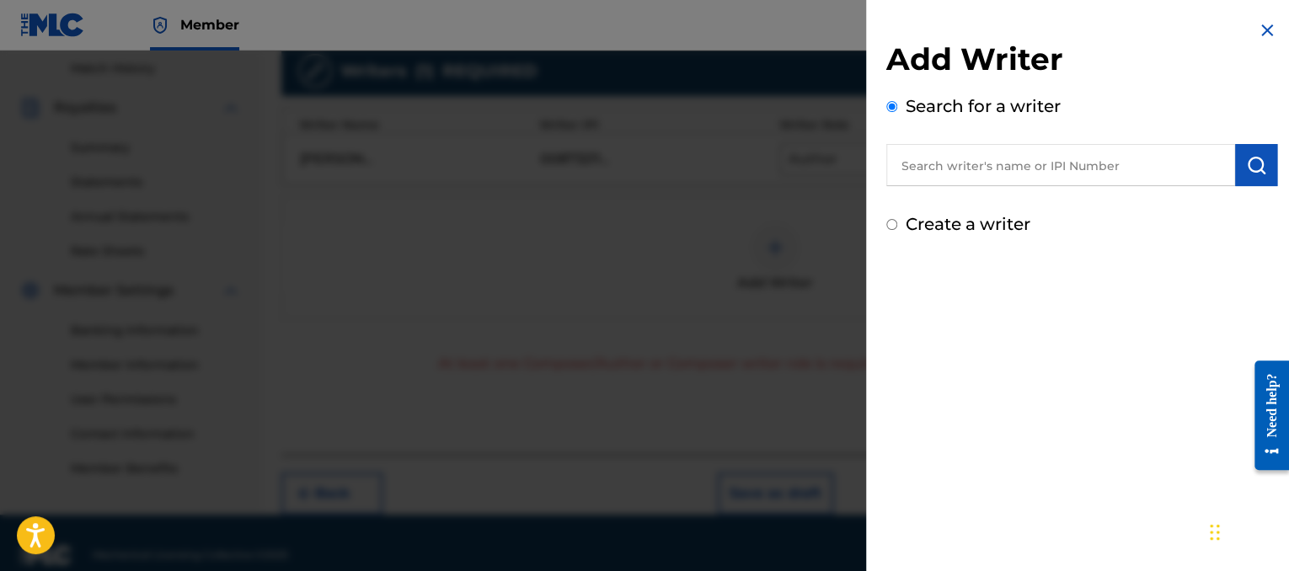
click at [956, 171] on input "text" at bounding box center [1060, 165] width 349 height 42
click at [1026, 166] on input "text" at bounding box center [1060, 165] width 349 height 42
paste input "00821581352"
type input "00821581352"
click at [1239, 161] on button "submit" at bounding box center [1256, 165] width 42 height 42
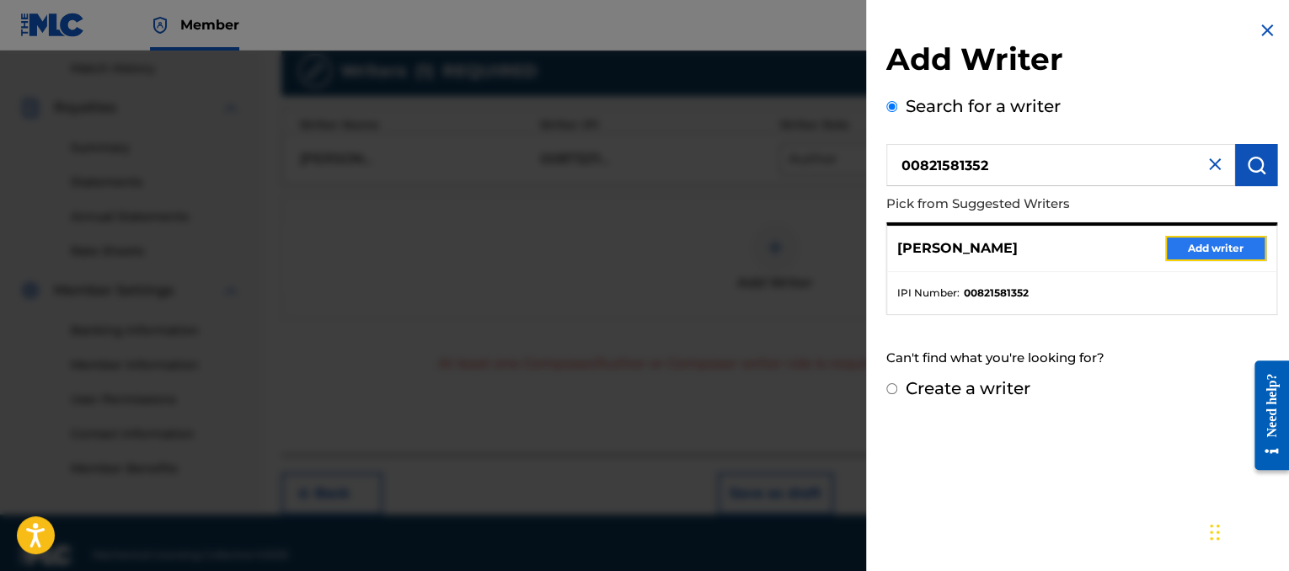
click at [1202, 247] on button "Add writer" at bounding box center [1215, 248] width 101 height 25
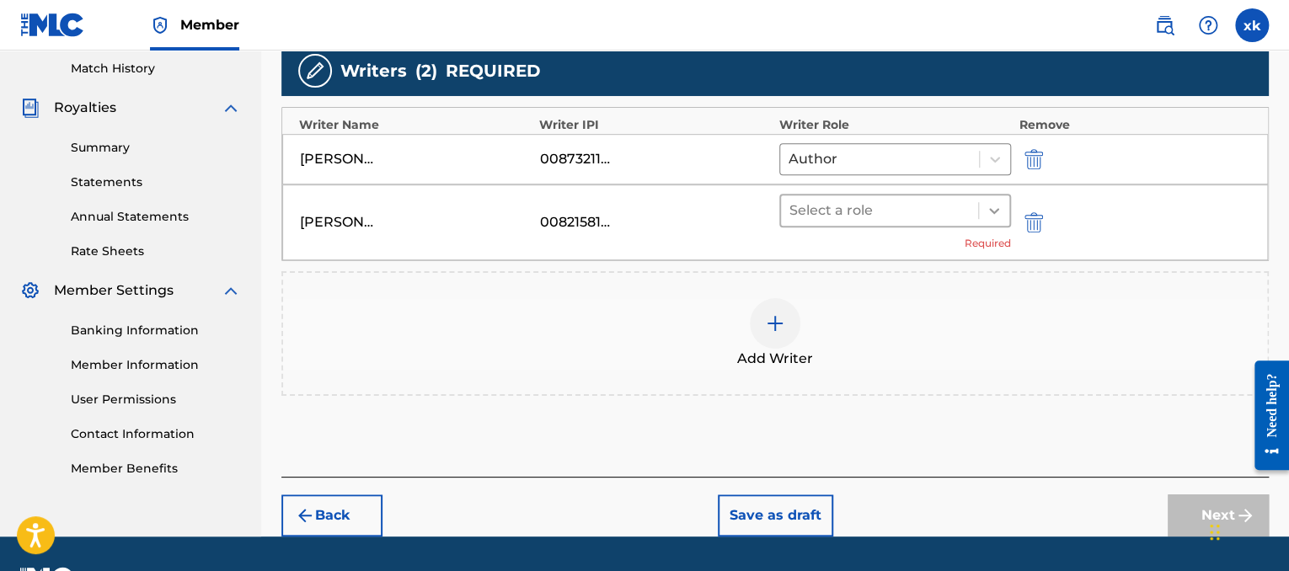
click at [994, 213] on icon at bounding box center [993, 210] width 17 height 17
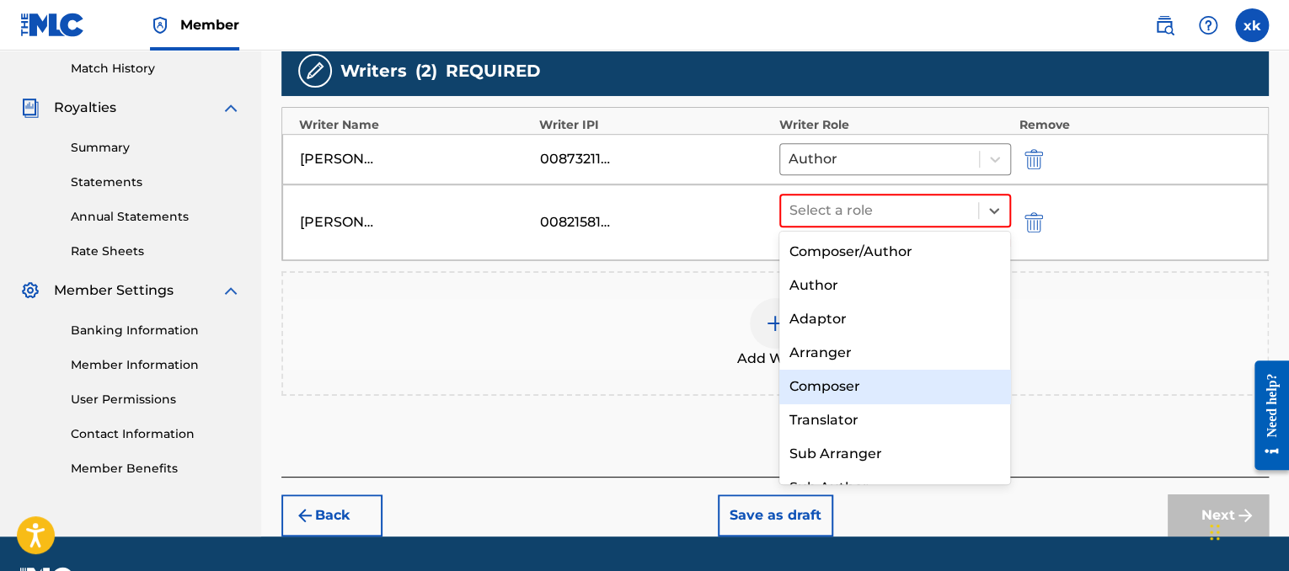
click at [825, 386] on div "Composer" at bounding box center [895, 387] width 232 height 34
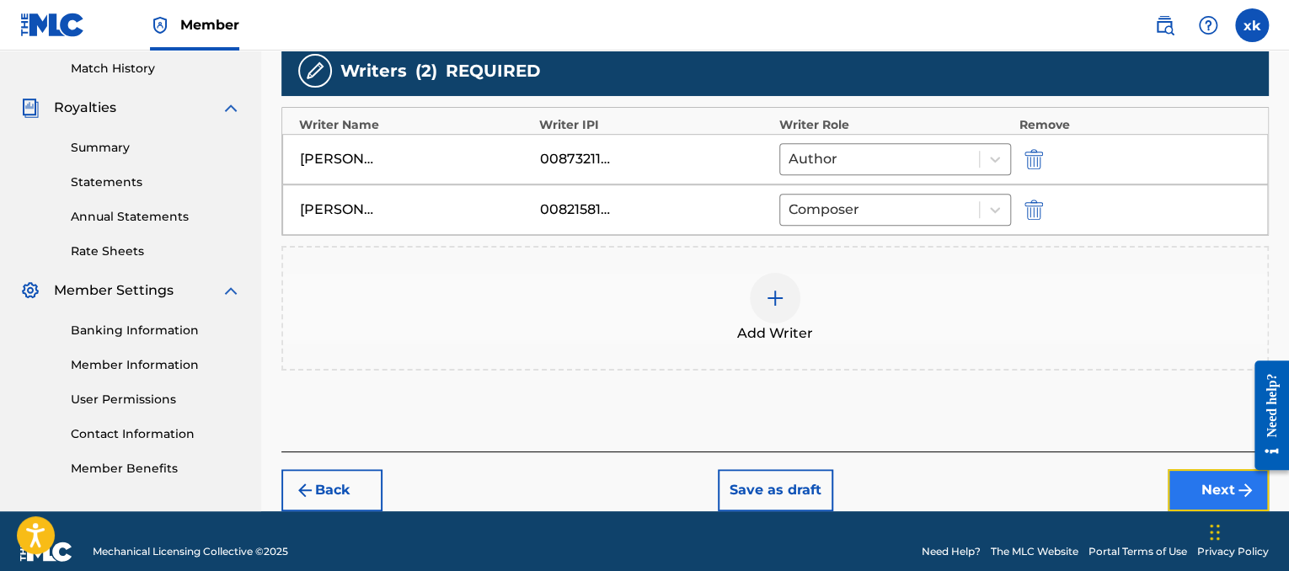
click at [1185, 481] on button "Next" at bounding box center [1217, 490] width 101 height 42
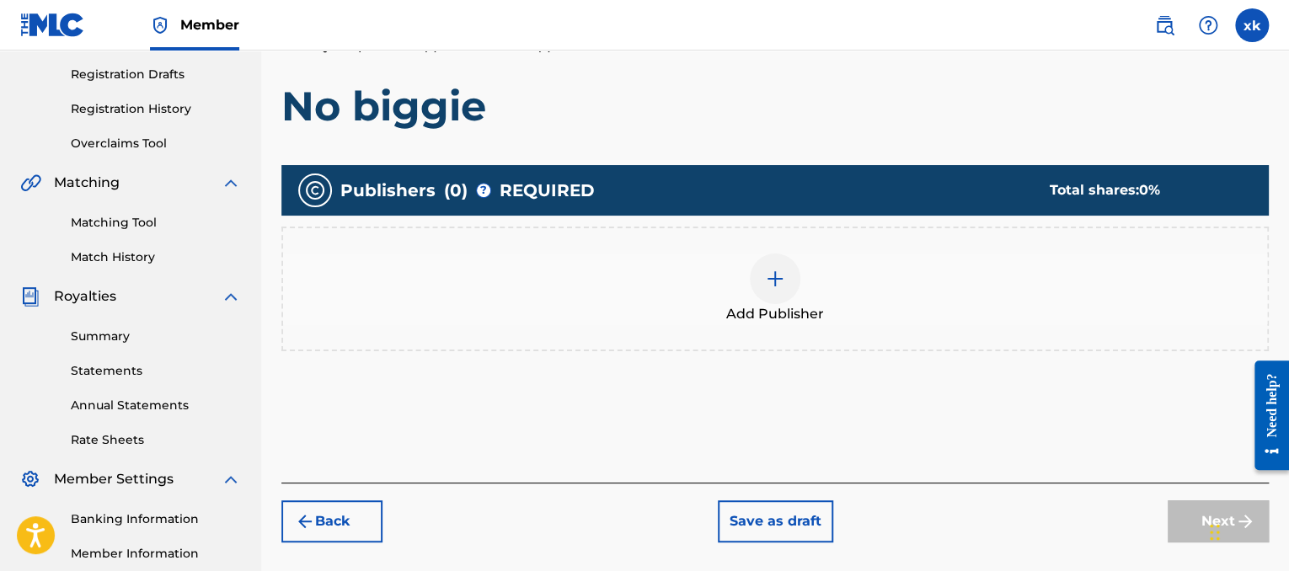
scroll to position [280, 0]
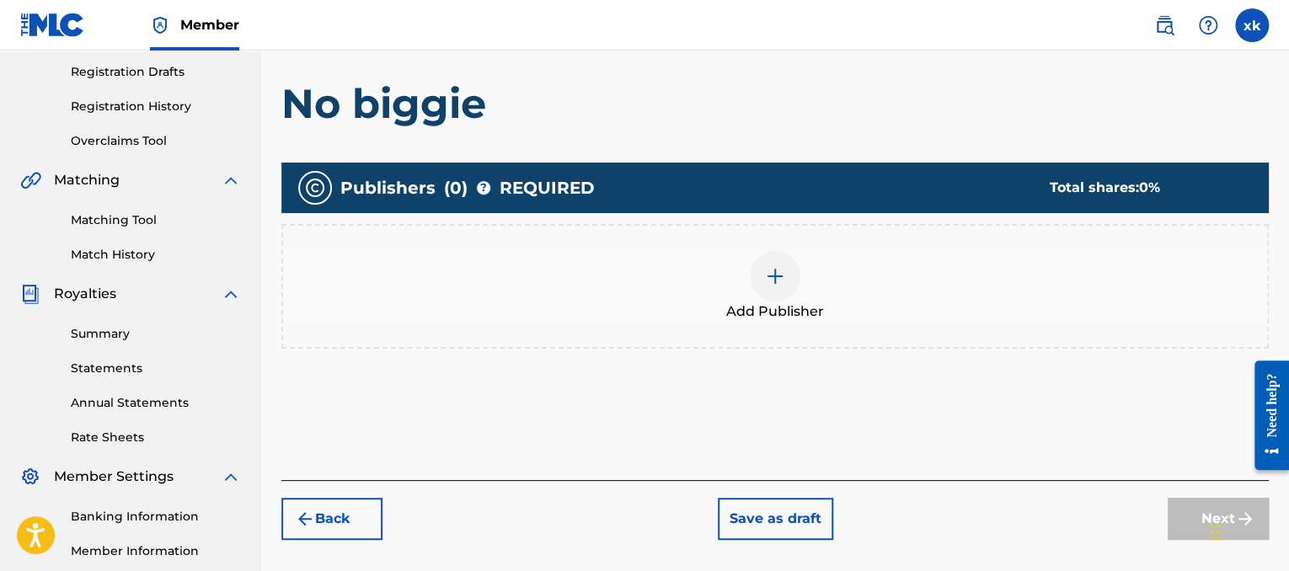
click at [803, 274] on div "Add Publisher" at bounding box center [775, 286] width 984 height 71
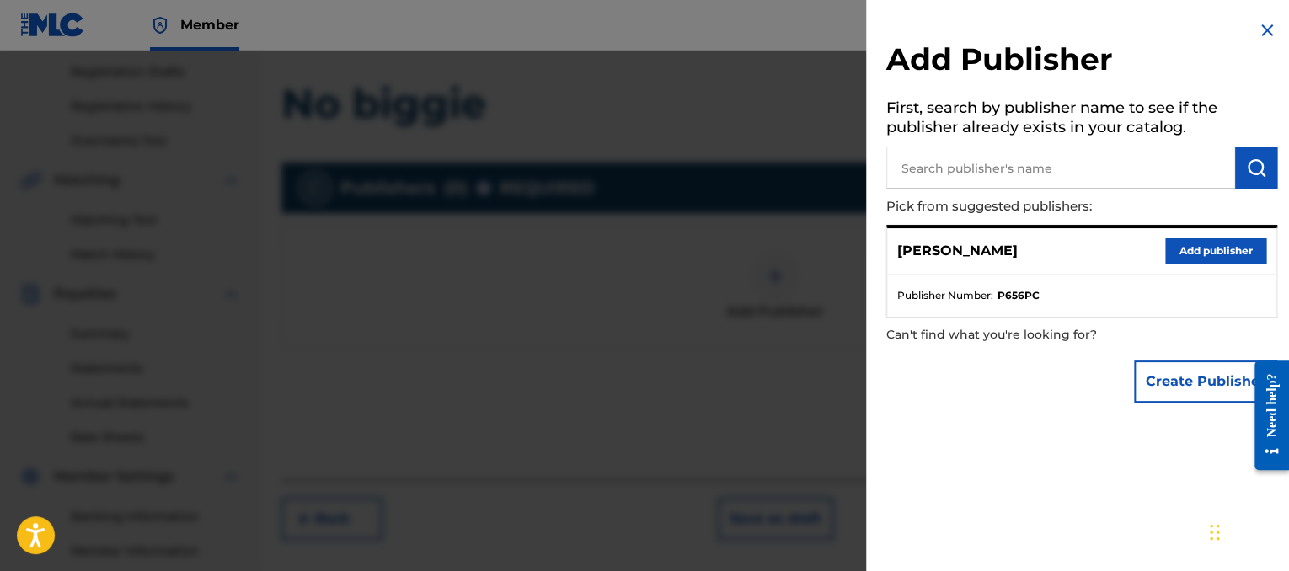
click at [1190, 237] on div "[PERSON_NAME] Add publisher" at bounding box center [1081, 251] width 389 height 46
click at [1190, 238] on button "Add publisher" at bounding box center [1215, 250] width 101 height 25
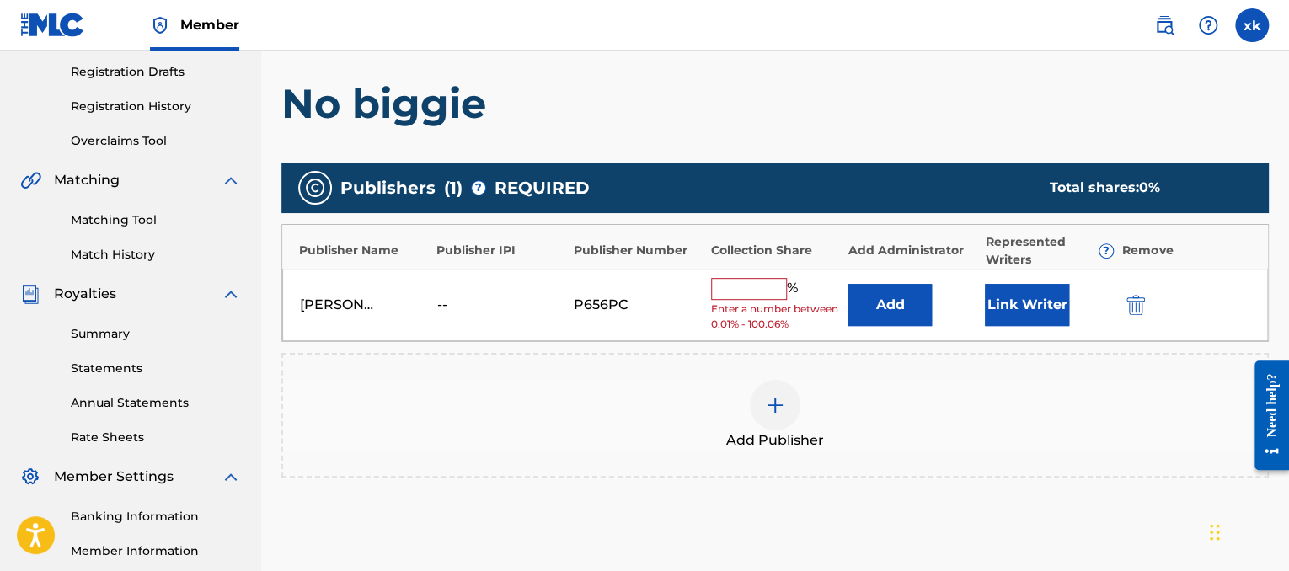
click at [704, 304] on div "[PERSON_NAME] -- P656PC % Enter a number between 0.01% - 100.06% Add Link Writer" at bounding box center [774, 305] width 985 height 73
click at [762, 284] on input "text" at bounding box center [749, 289] width 76 height 22
type input "50"
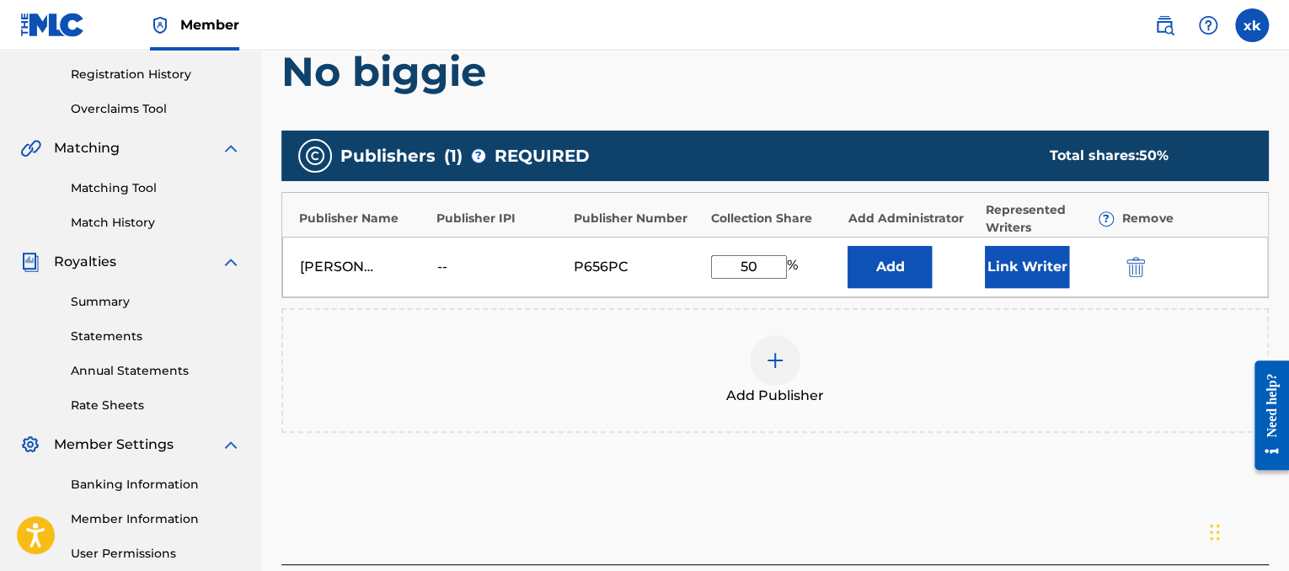
scroll to position [473, 0]
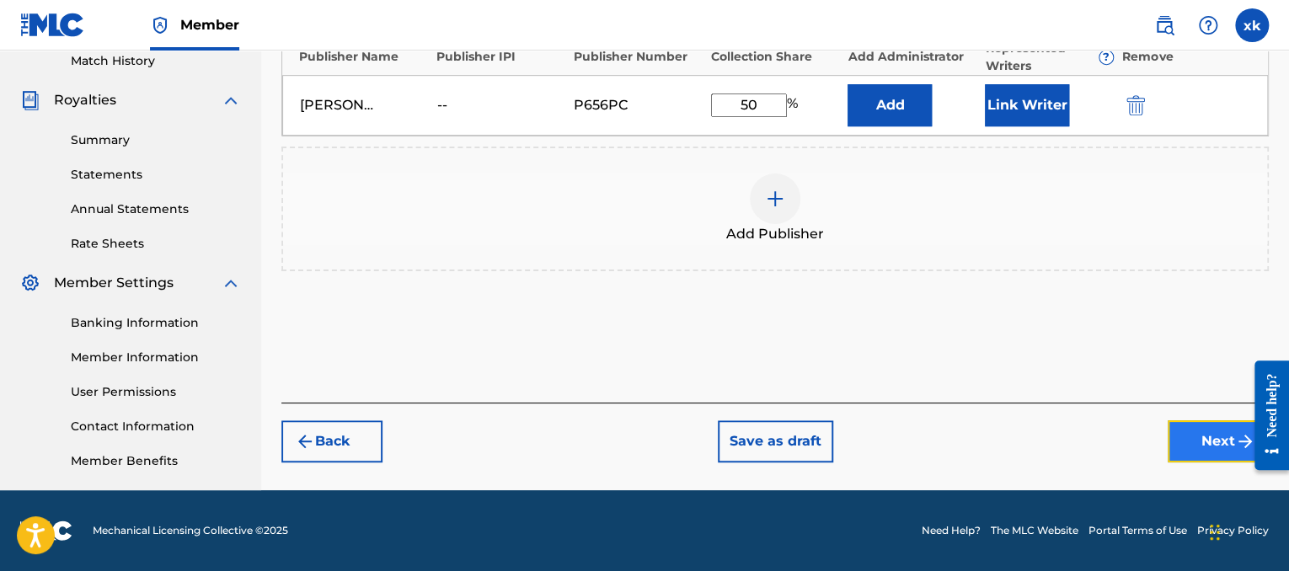
click at [1190, 451] on button "Next" at bounding box center [1217, 441] width 101 height 42
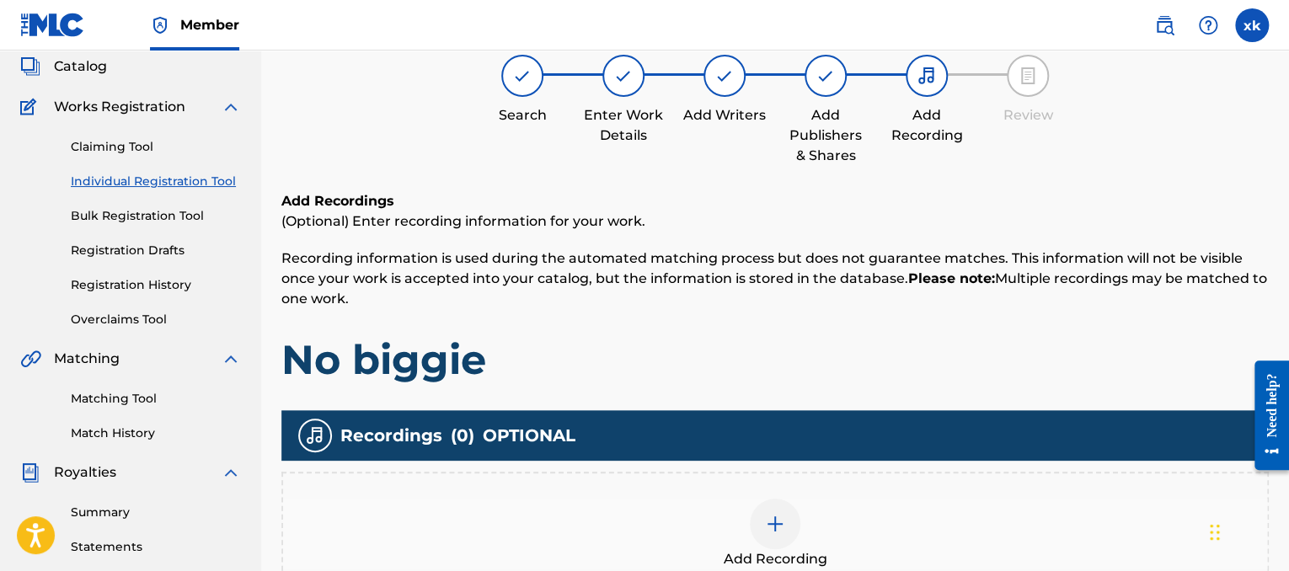
scroll to position [76, 0]
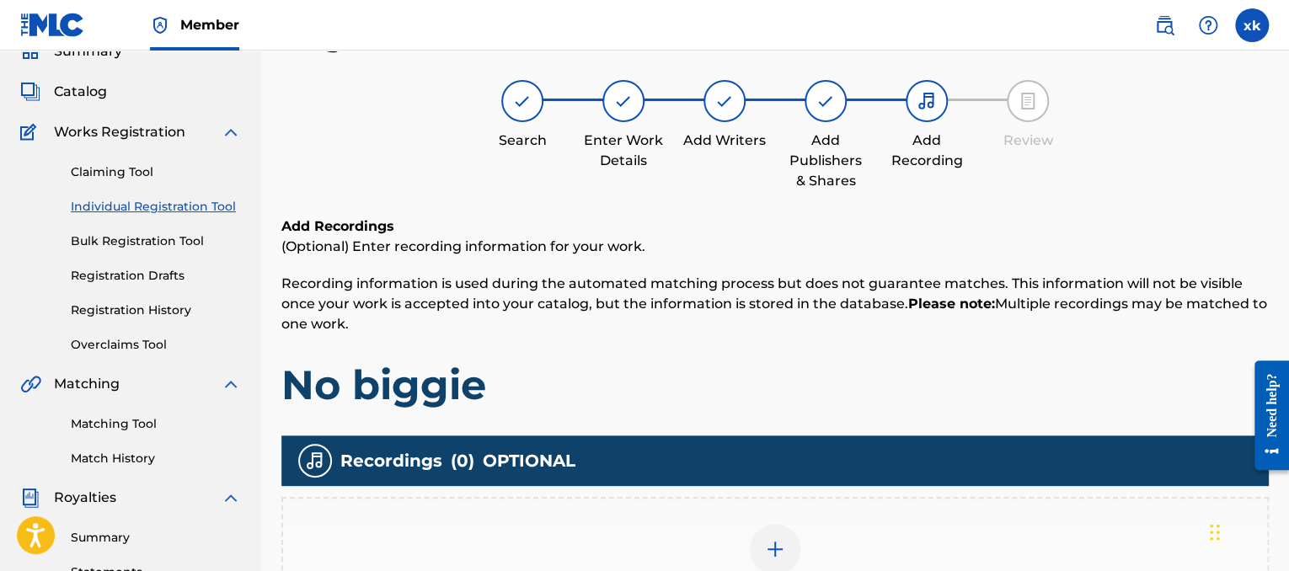
click at [773, 543] on img at bounding box center [775, 549] width 20 height 20
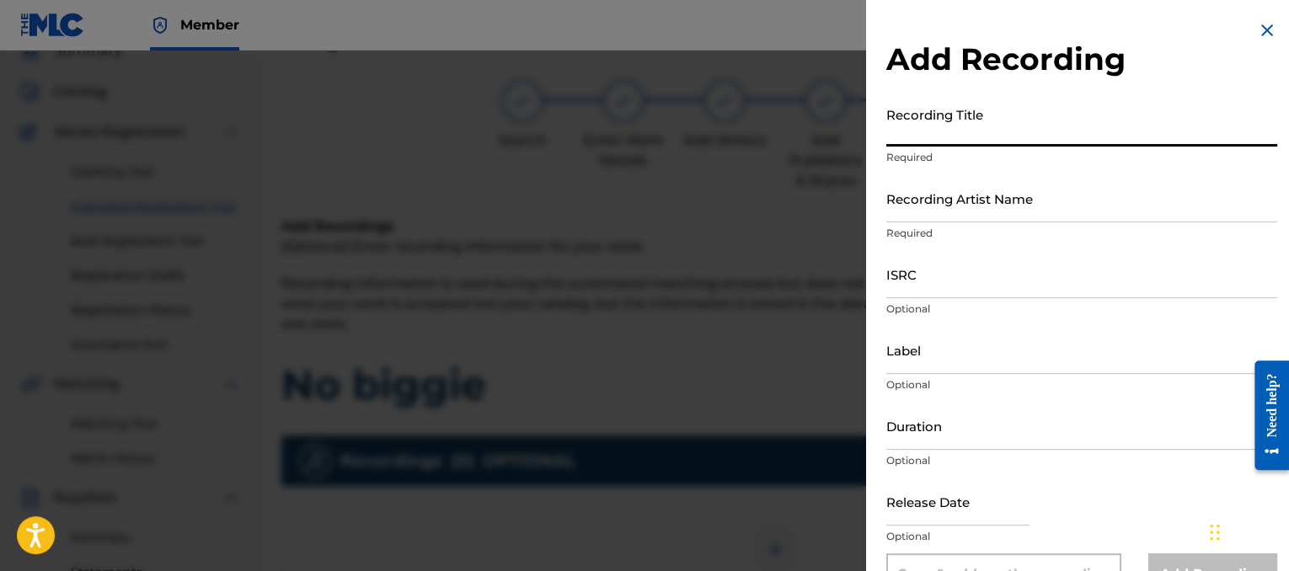
click at [960, 142] on input "Recording Title" at bounding box center [1081, 123] width 391 height 48
type input "no biggie"
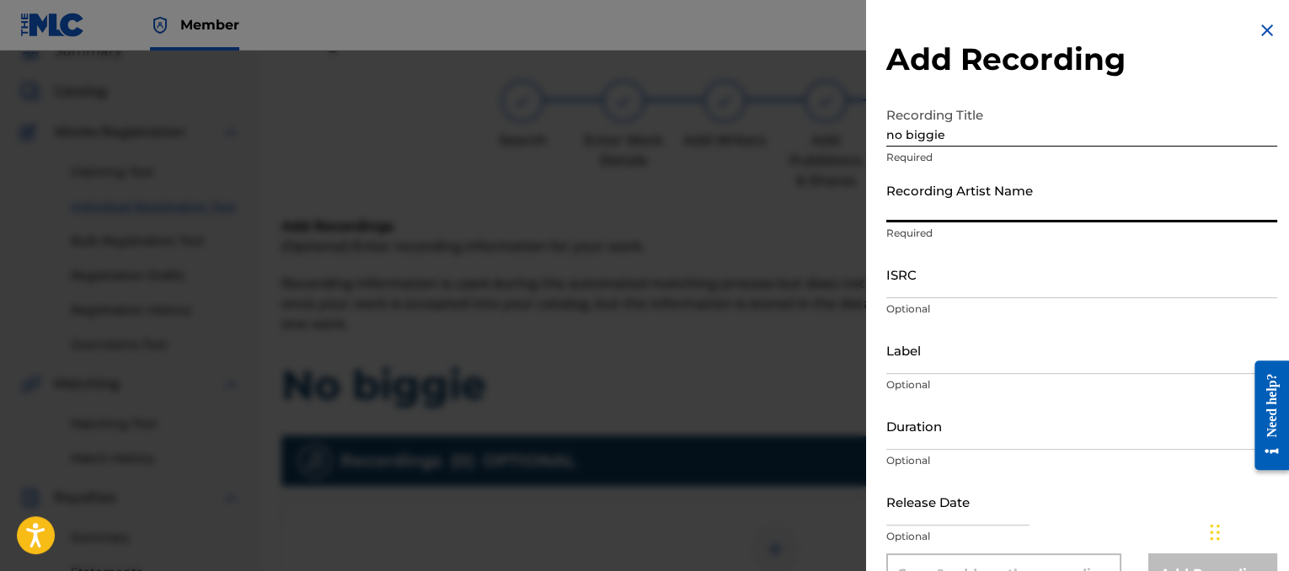
click at [974, 203] on input "Recording Artist Name" at bounding box center [1081, 198] width 391 height 48
type input "lil 2z"
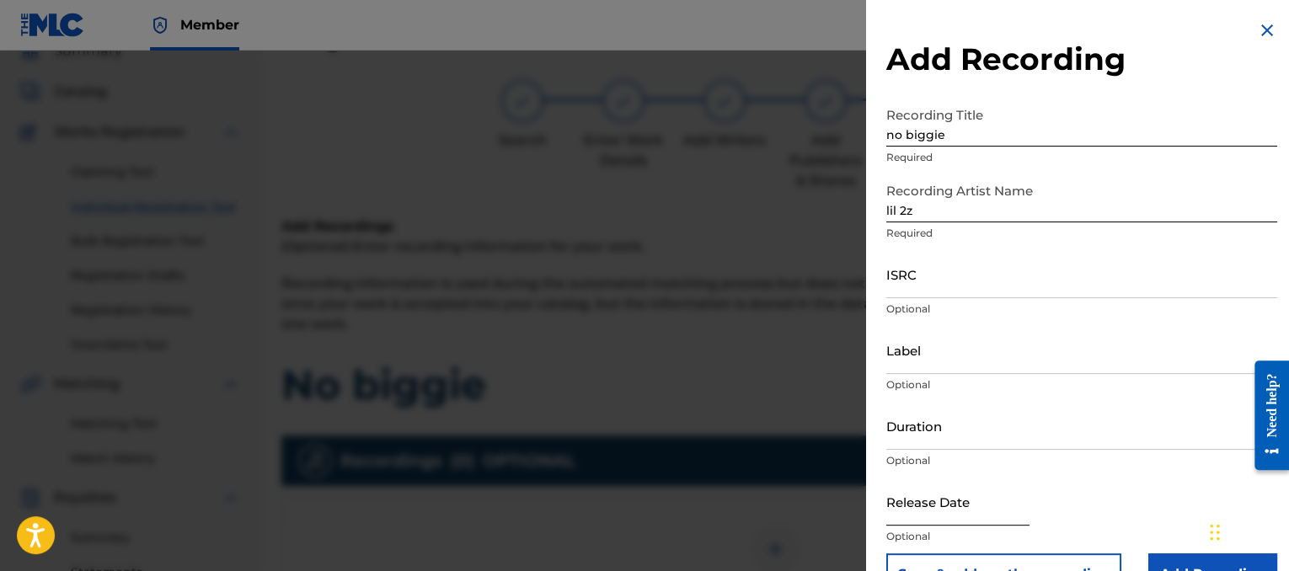
click at [985, 508] on input "text" at bounding box center [957, 502] width 143 height 48
select select "8"
select select "2025"
click at [941, 430] on input "Duration" at bounding box center [1081, 426] width 391 height 48
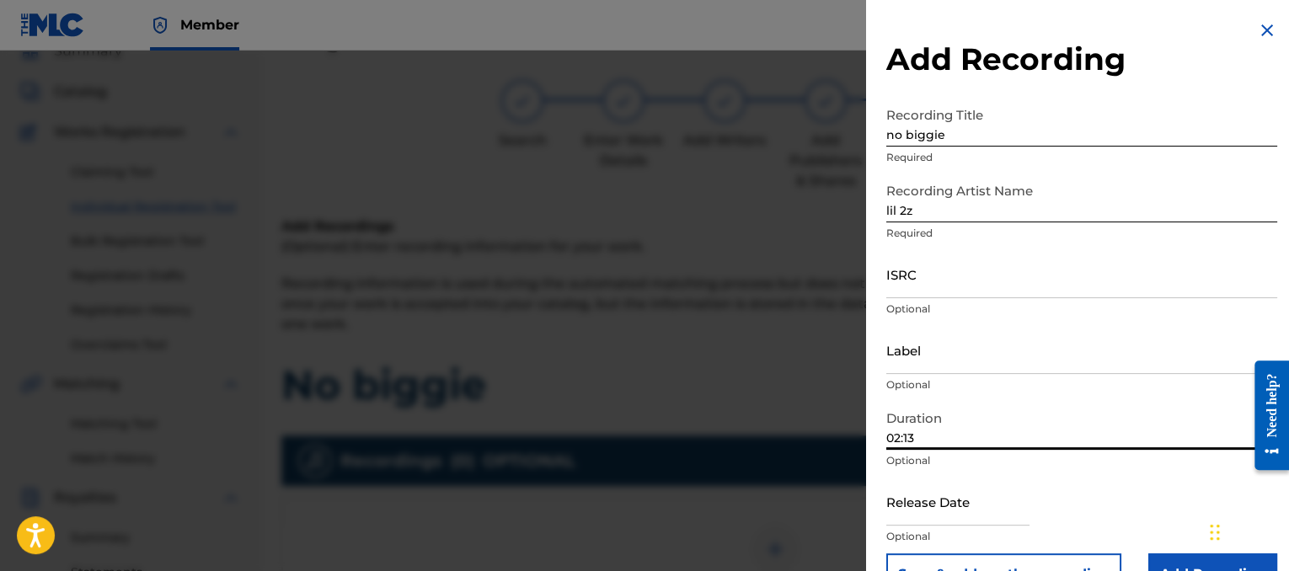
type input "02:13"
click at [1157, 553] on div "Release Date Optional" at bounding box center [1081, 516] width 391 height 76
click at [1159, 554] on input "Add Recording" at bounding box center [1212, 574] width 129 height 42
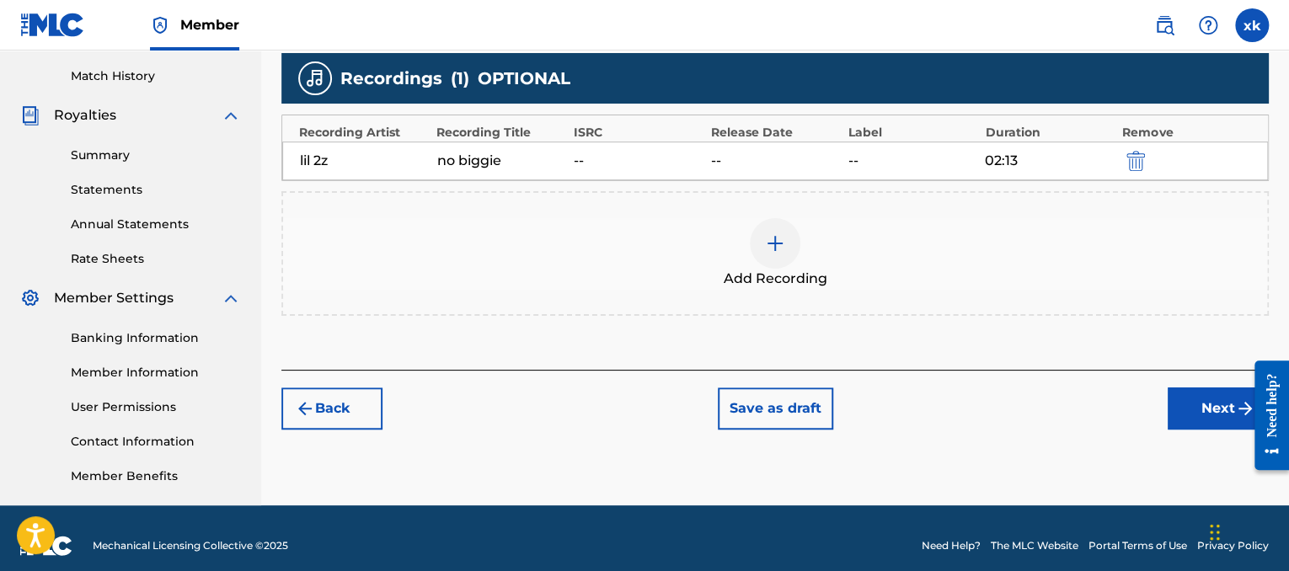
scroll to position [457, 0]
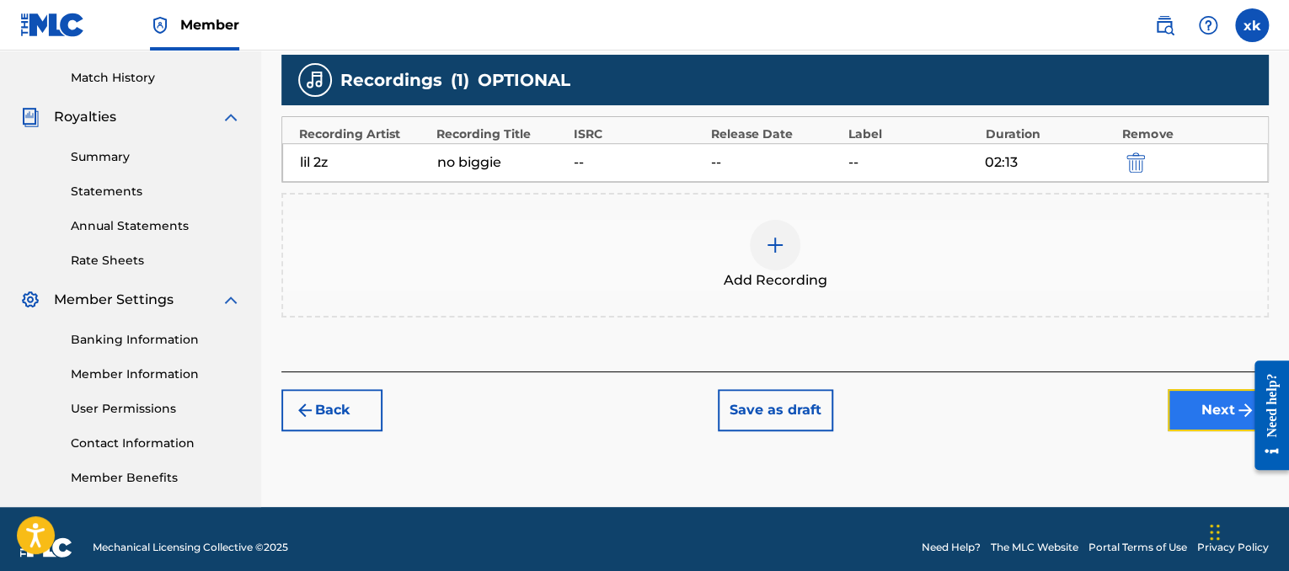
click at [1188, 415] on button "Next" at bounding box center [1217, 410] width 101 height 42
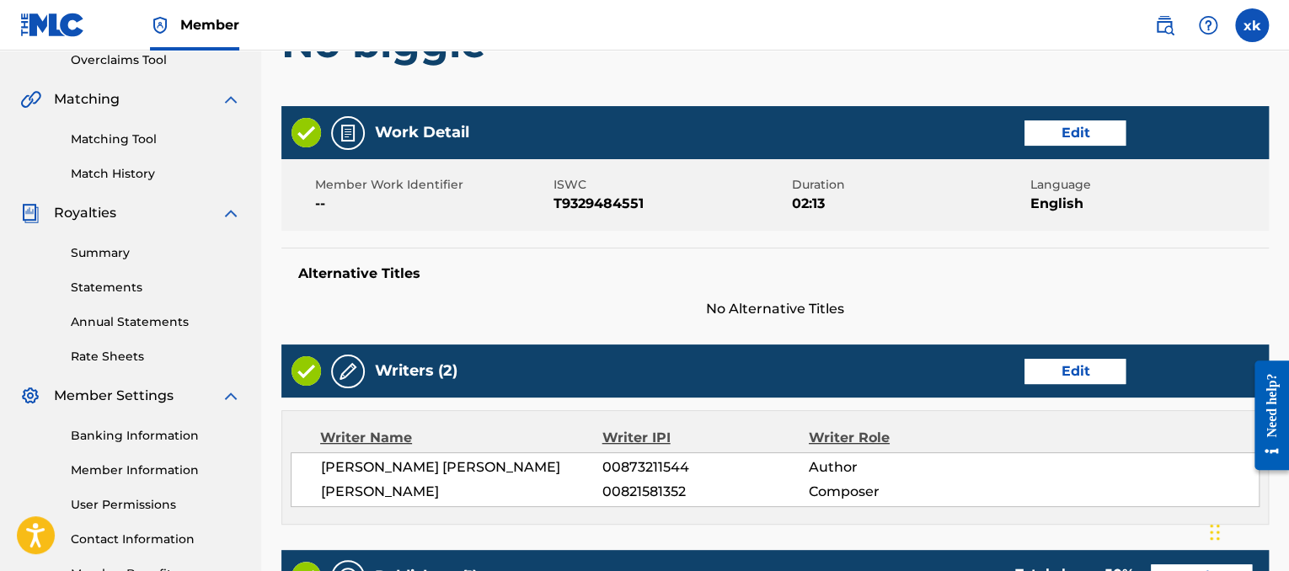
scroll to position [863, 0]
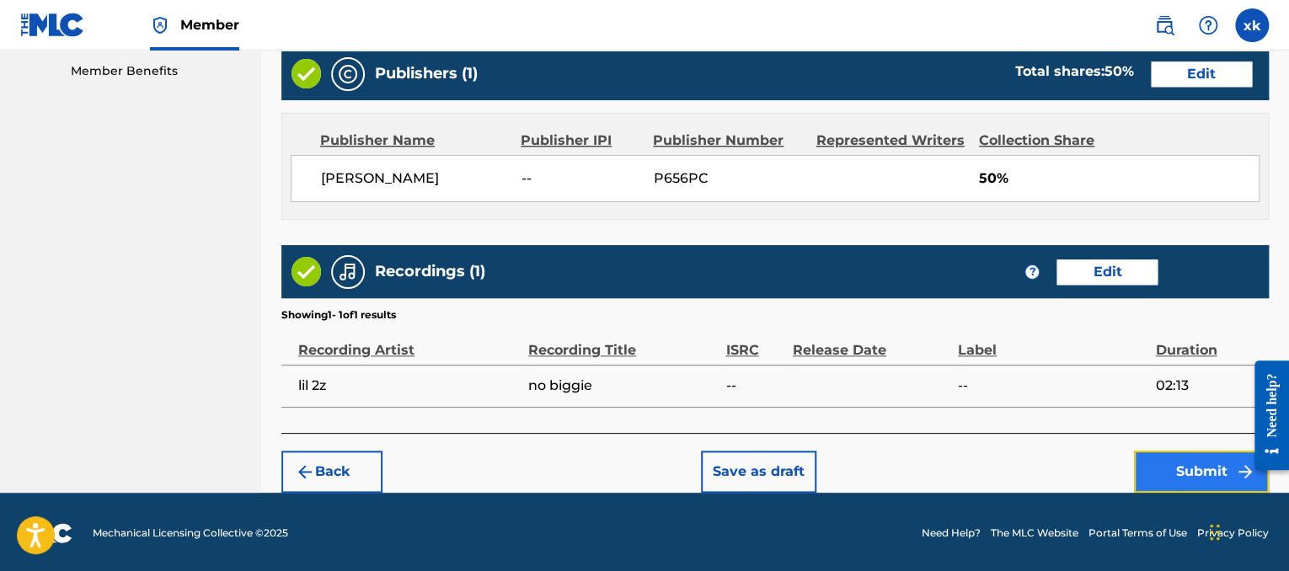
click at [1159, 470] on button "Submit" at bounding box center [1201, 472] width 135 height 42
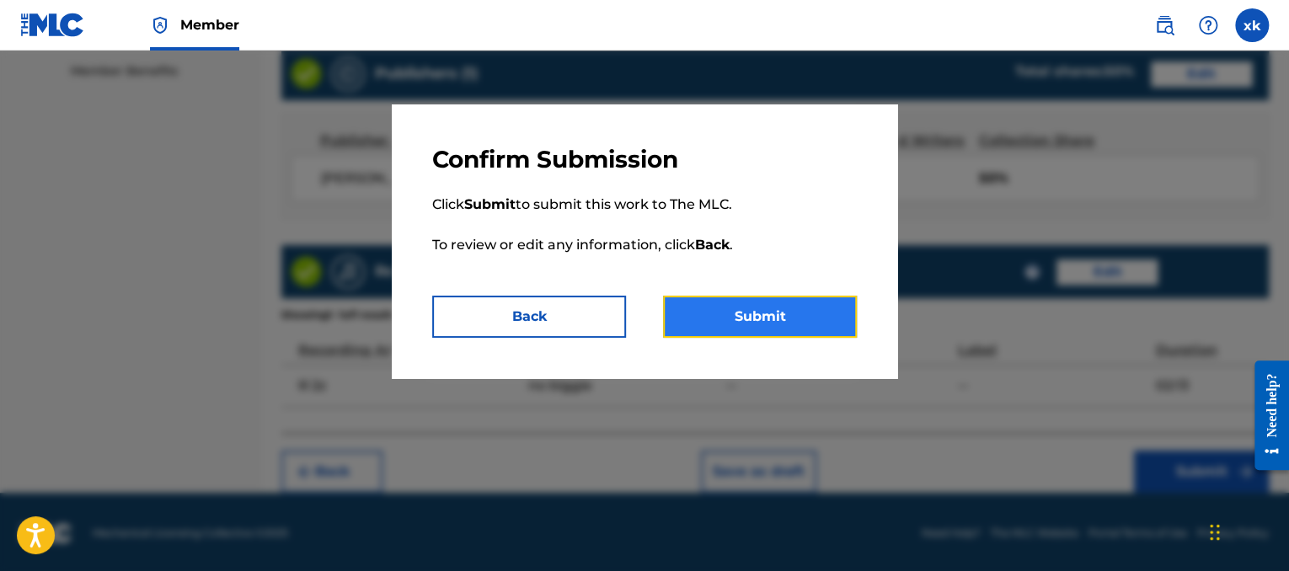
click at [782, 325] on button "Submit" at bounding box center [760, 317] width 194 height 42
